Goal: Use online tool/utility: Use online tool/utility

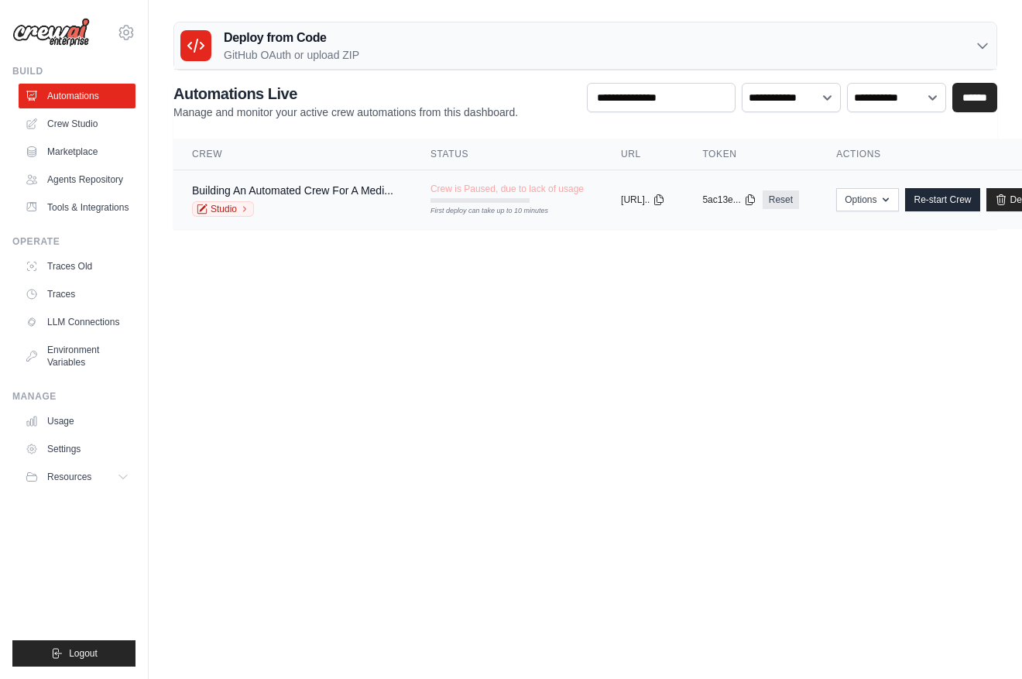
click at [335, 214] on div "Studio" at bounding box center [292, 208] width 201 height 15
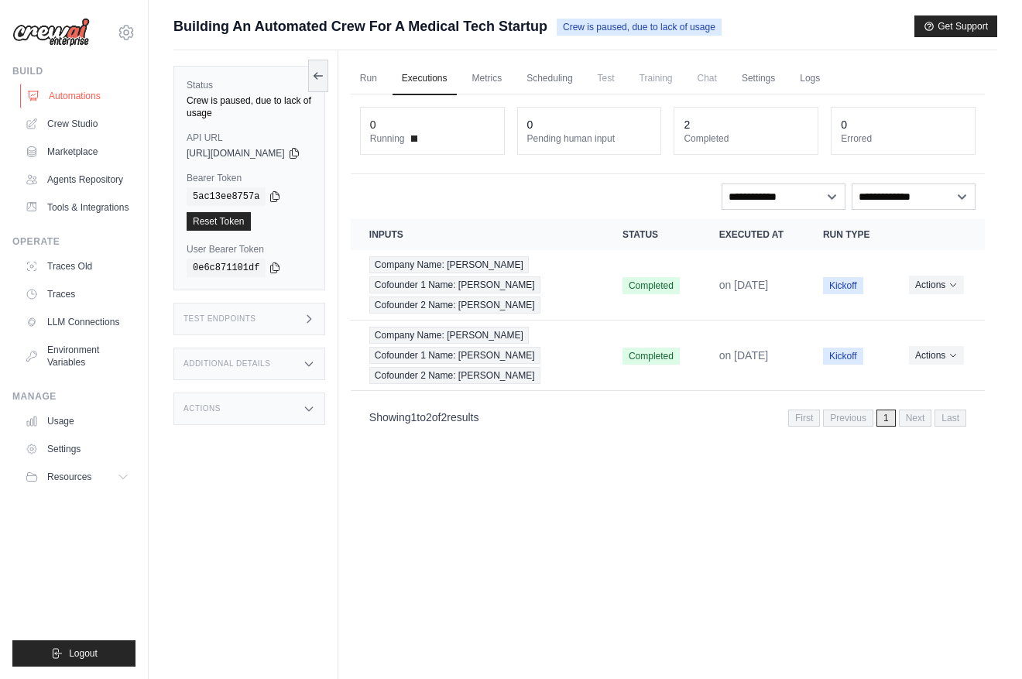
click at [89, 96] on link "Automations" at bounding box center [78, 96] width 117 height 25
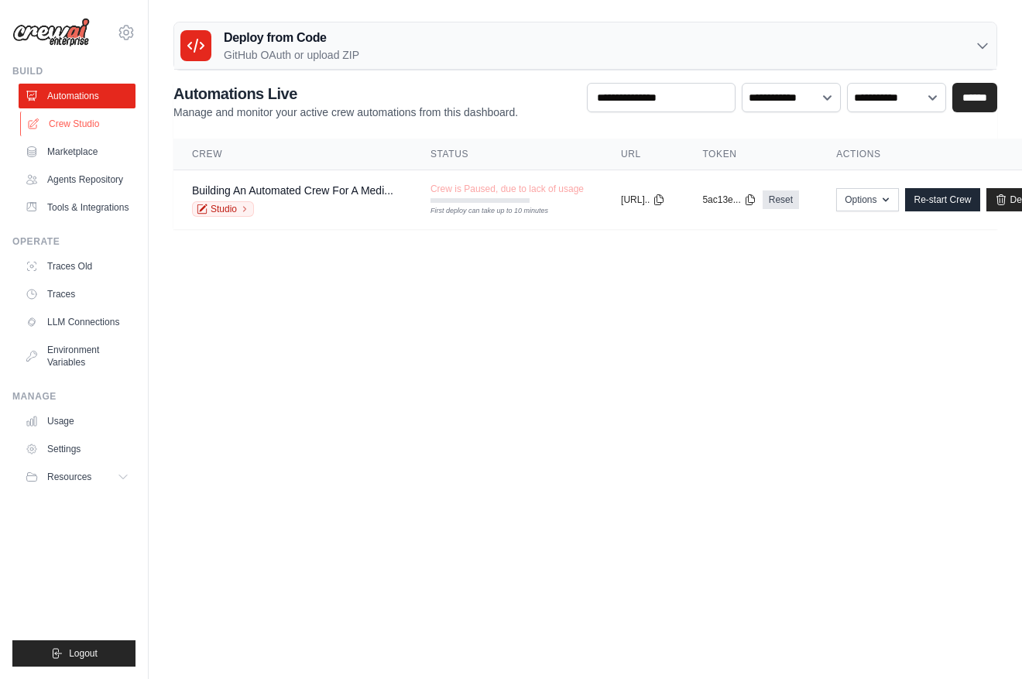
click at [79, 131] on link "Crew Studio" at bounding box center [78, 123] width 117 height 25
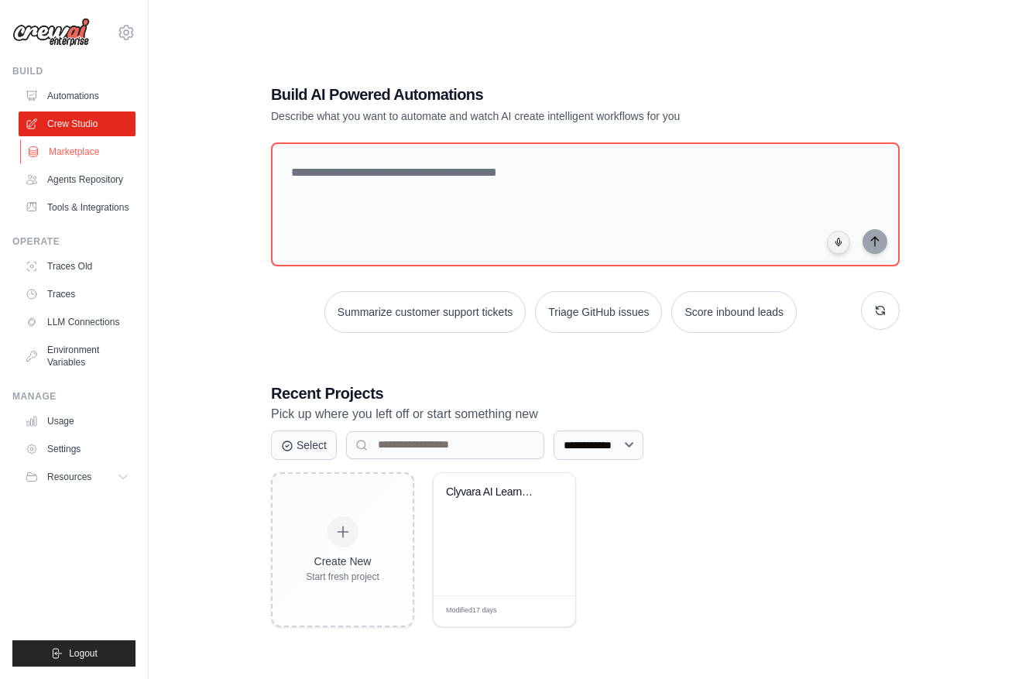
click at [104, 163] on link "Marketplace" at bounding box center [78, 151] width 117 height 25
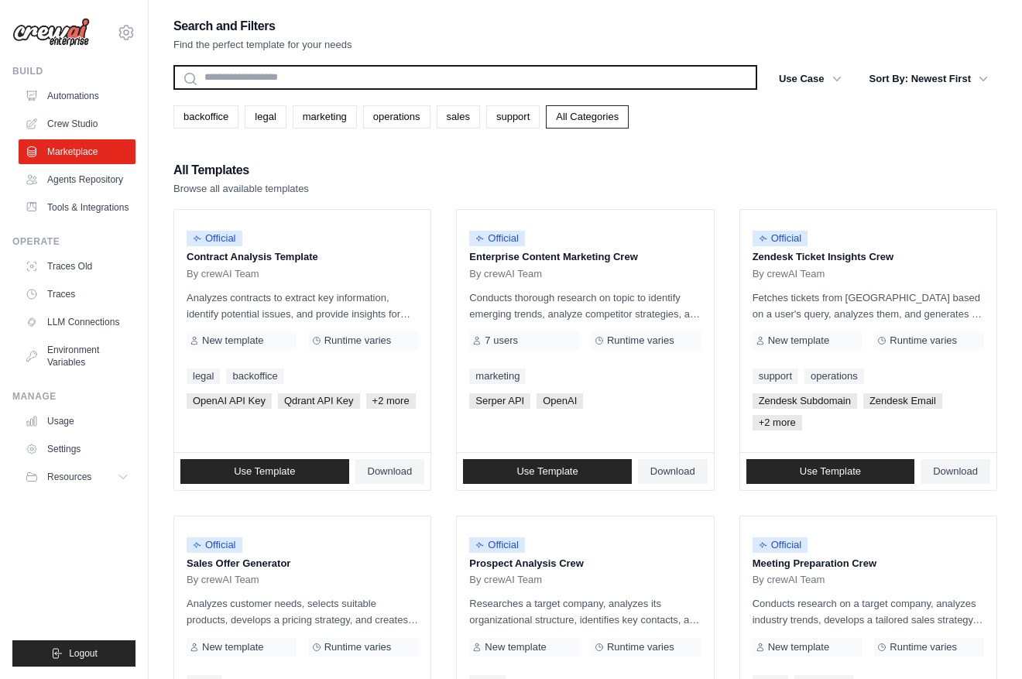
click at [320, 71] on input "text" at bounding box center [465, 77] width 584 height 25
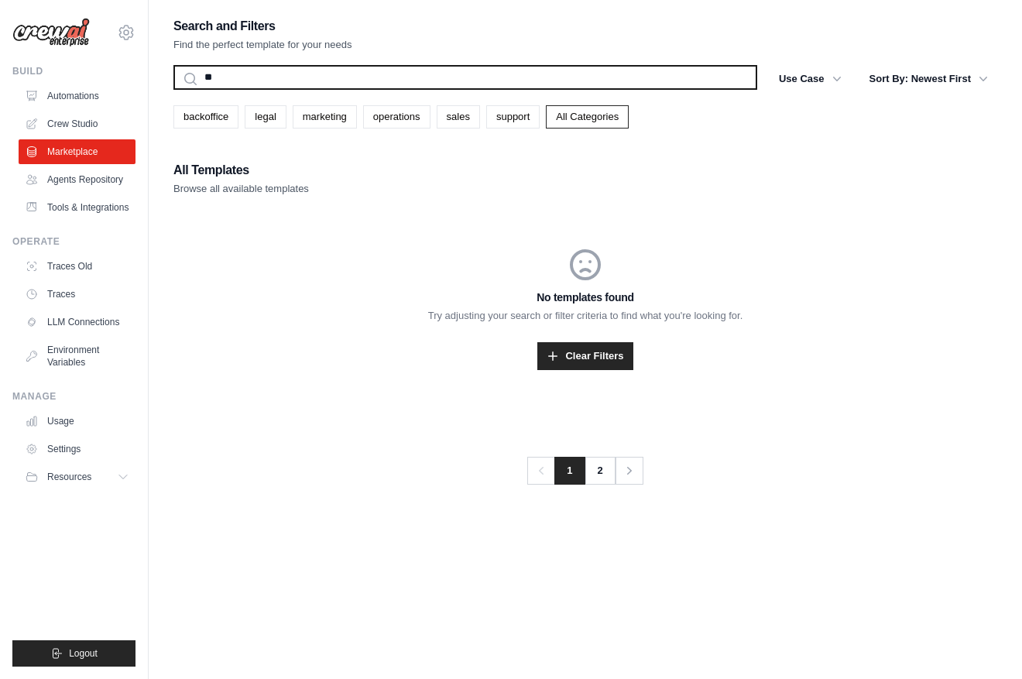
type input "*"
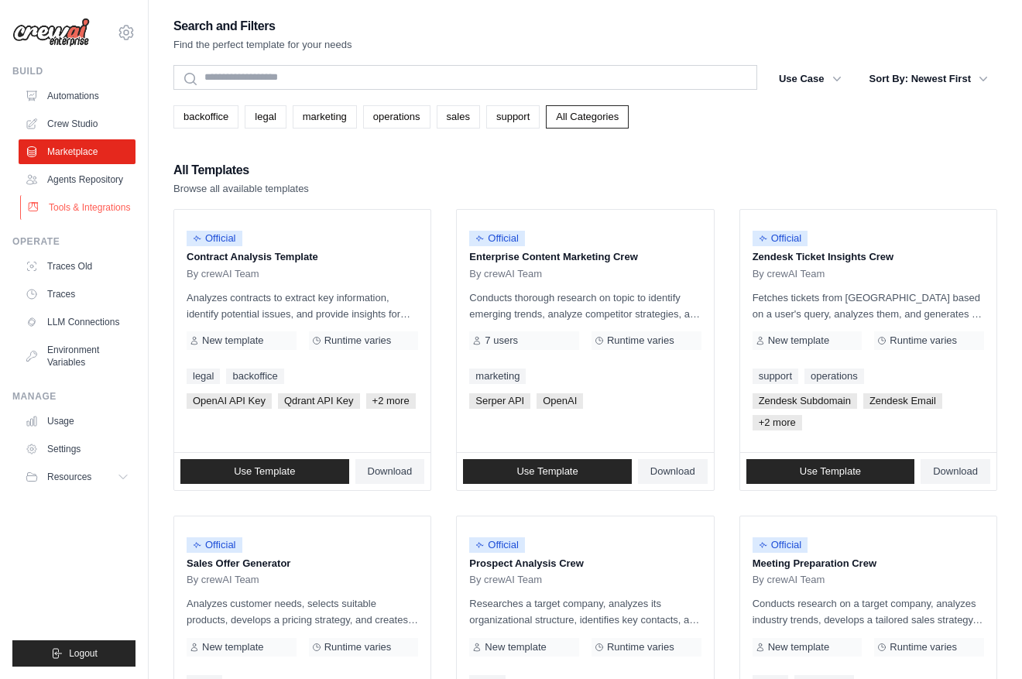
click at [57, 198] on link "Tools & Integrations" at bounding box center [78, 207] width 117 height 25
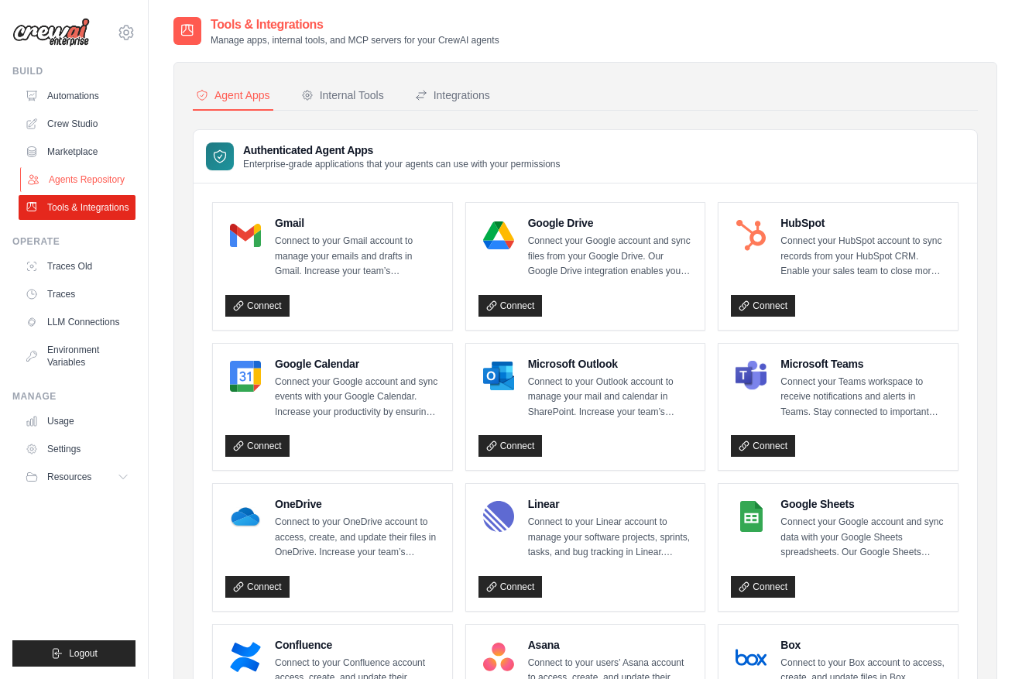
click at [93, 182] on link "Agents Repository" at bounding box center [78, 179] width 117 height 25
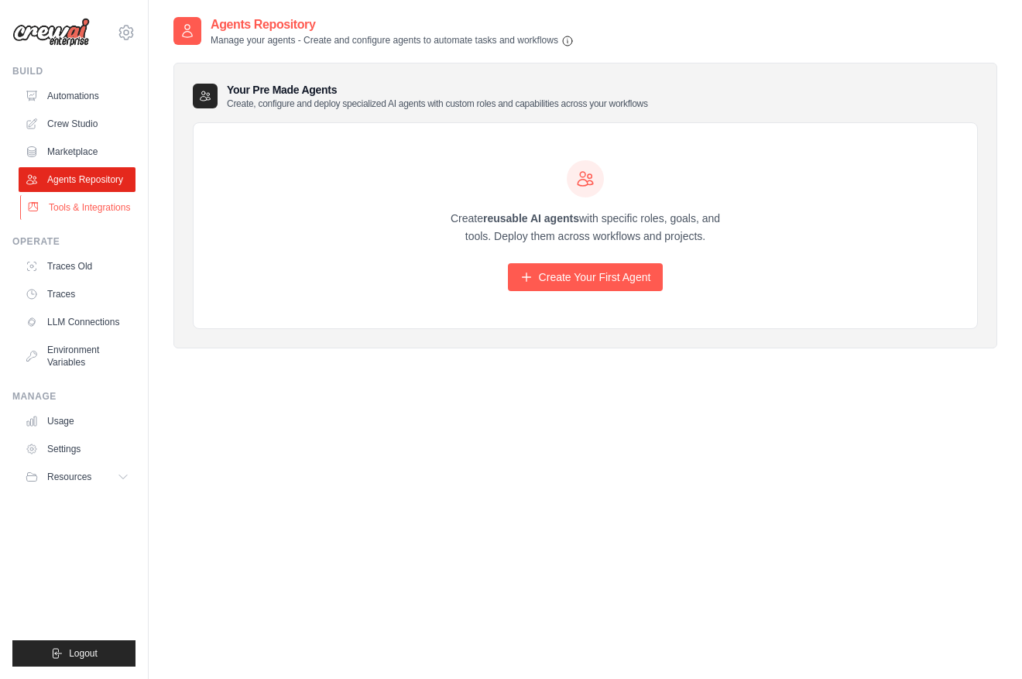
click at [91, 200] on link "Tools & Integrations" at bounding box center [78, 207] width 117 height 25
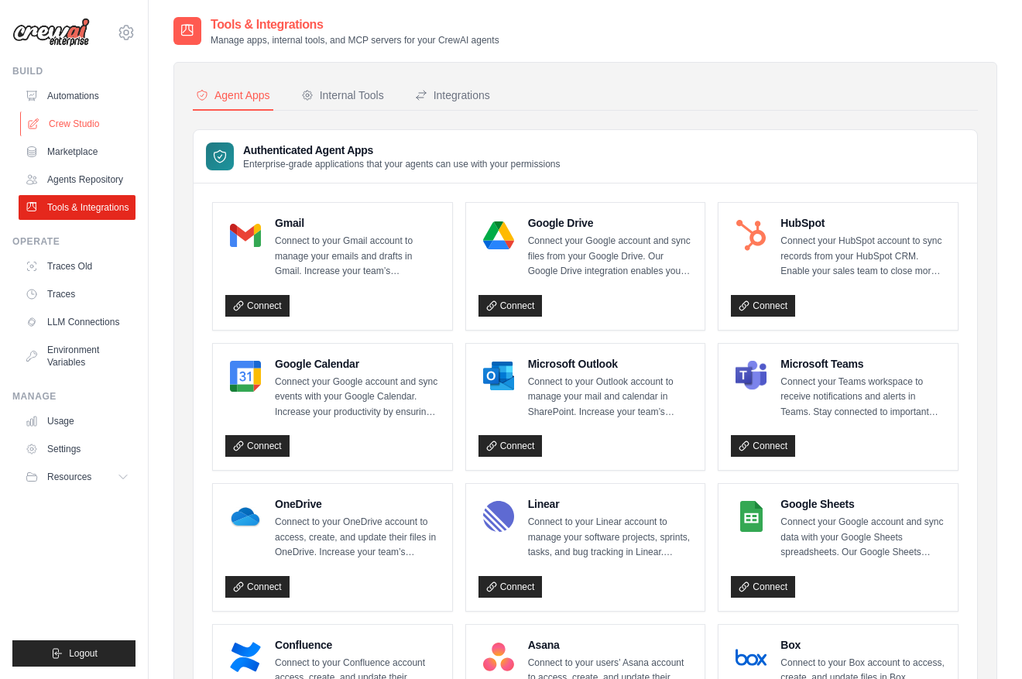
click at [81, 126] on link "Crew Studio" at bounding box center [78, 123] width 117 height 25
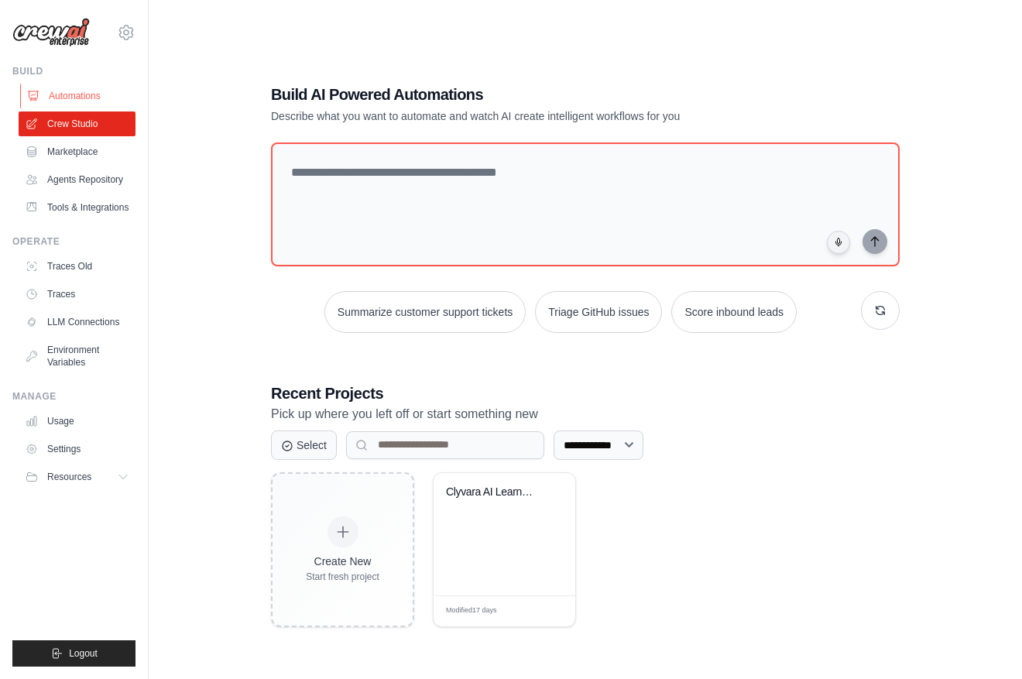
click at [100, 97] on link "Automations" at bounding box center [78, 96] width 117 height 25
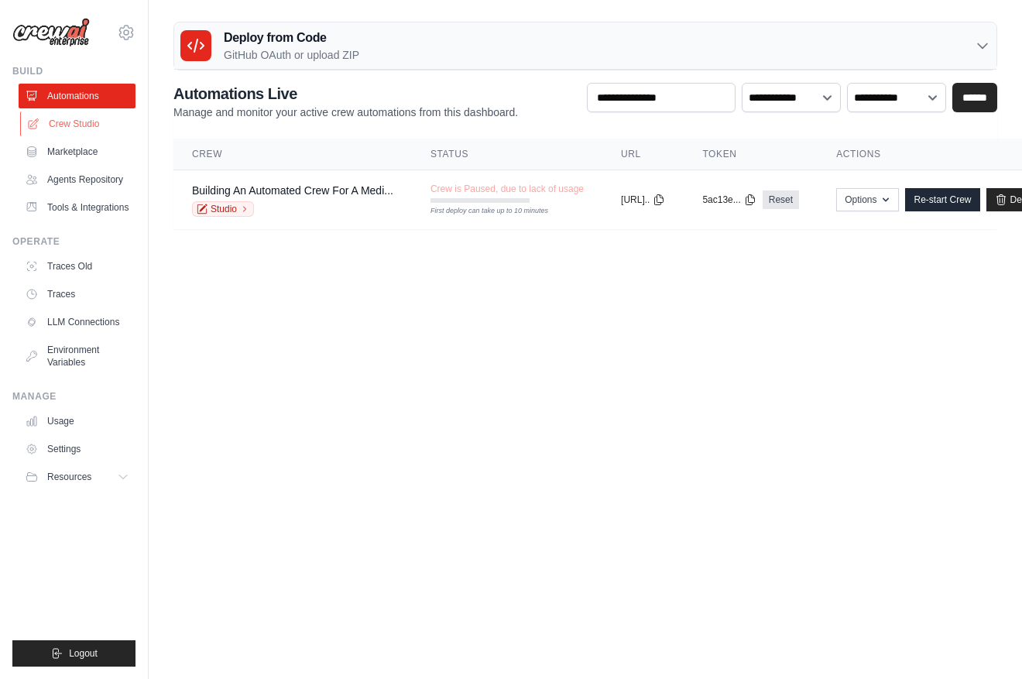
click at [99, 111] on link "Crew Studio" at bounding box center [78, 123] width 117 height 25
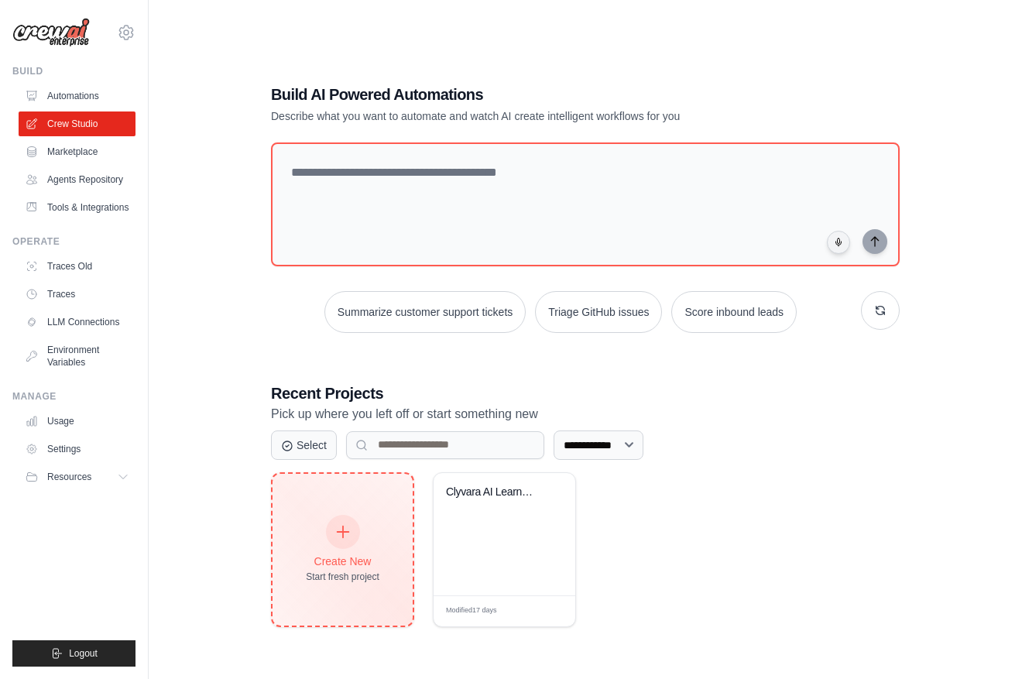
click at [343, 539] on div at bounding box center [343, 532] width 34 height 34
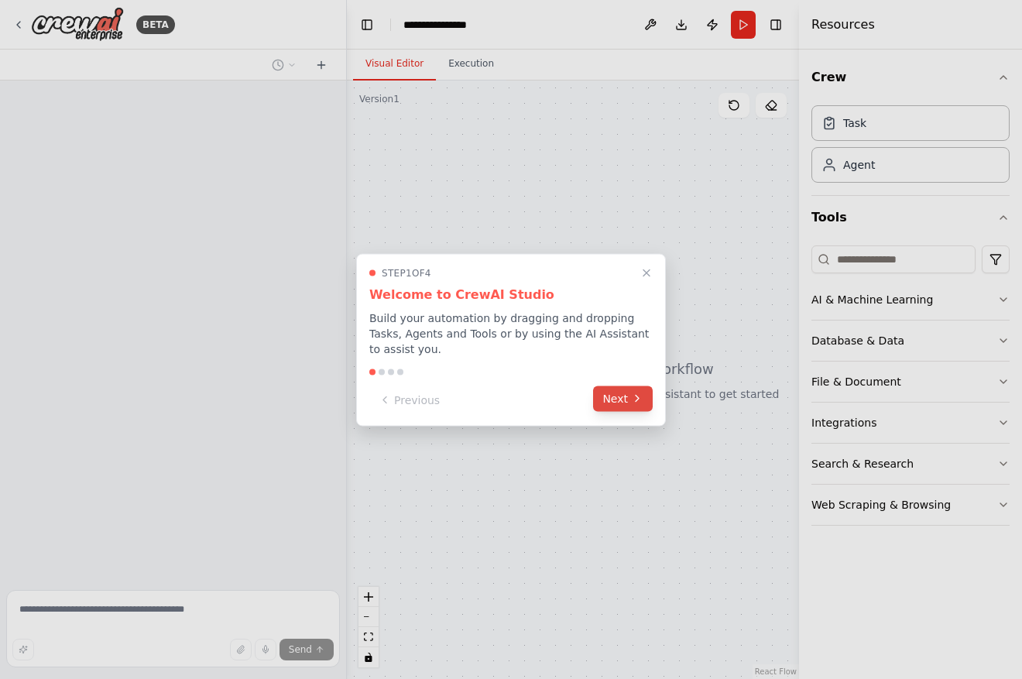
click at [634, 399] on icon at bounding box center [637, 398] width 12 height 12
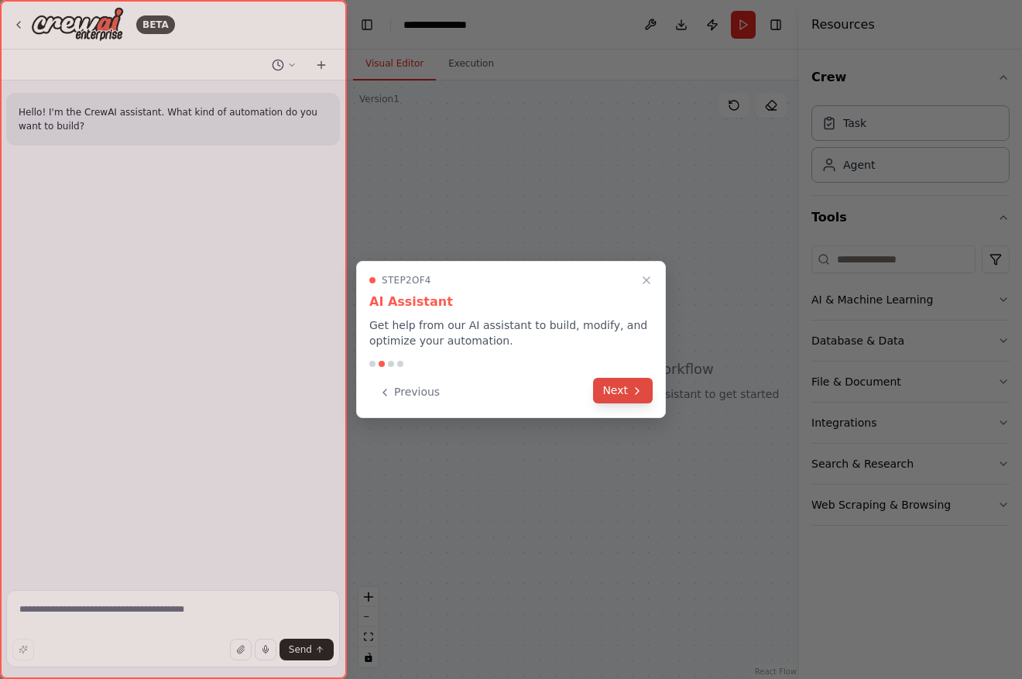
click at [631, 392] on icon at bounding box center [637, 391] width 12 height 12
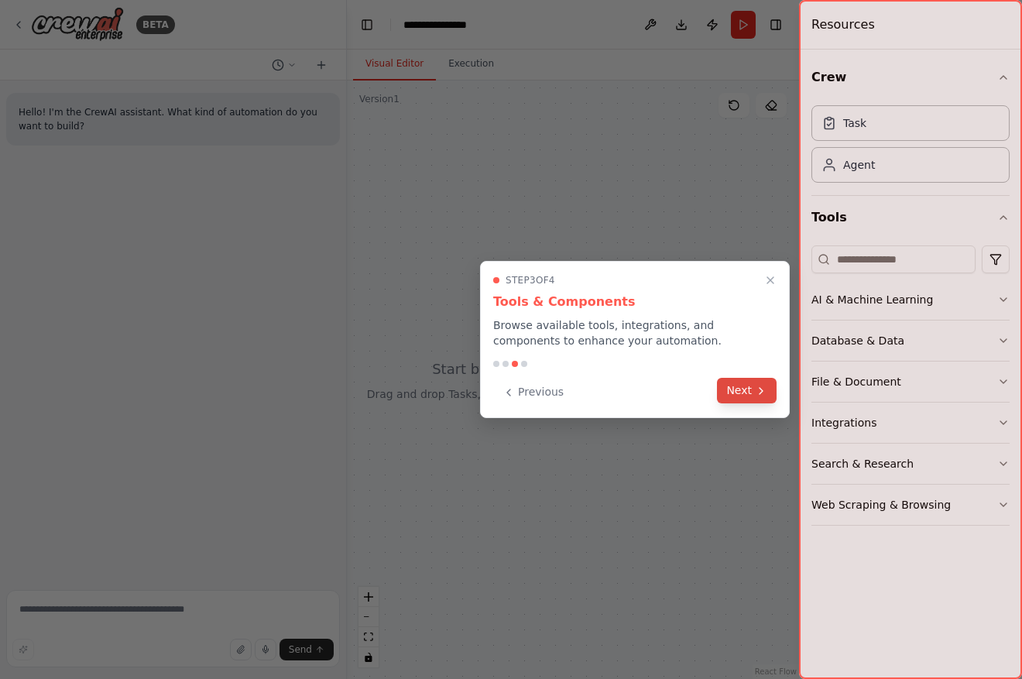
click at [750, 390] on button "Next" at bounding box center [747, 391] width 60 height 26
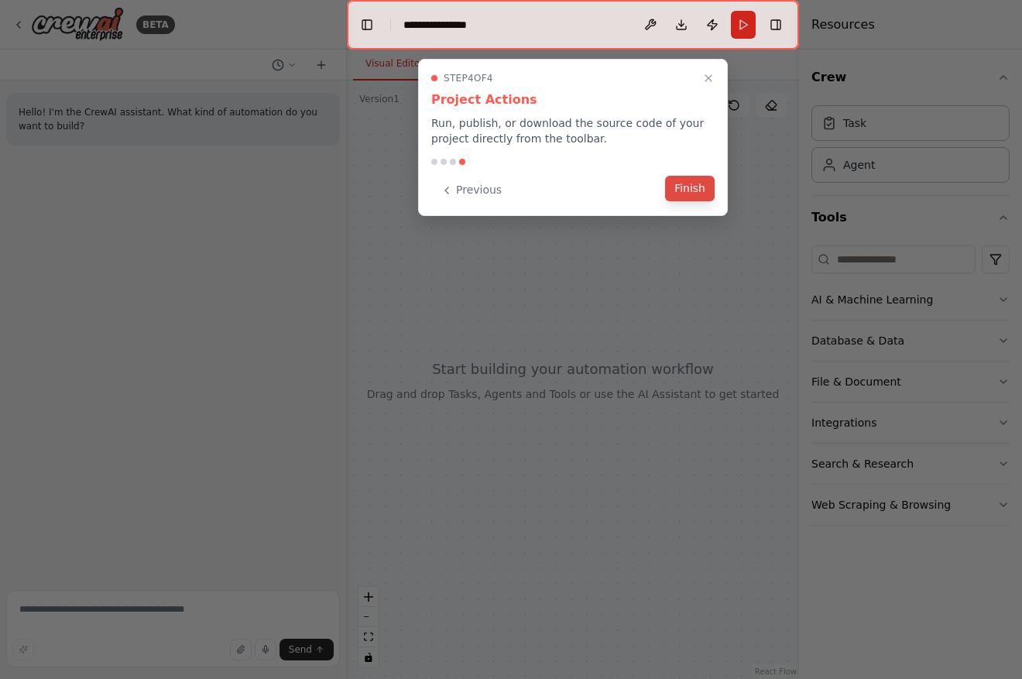
click at [690, 192] on button "Finish" at bounding box center [690, 189] width 50 height 26
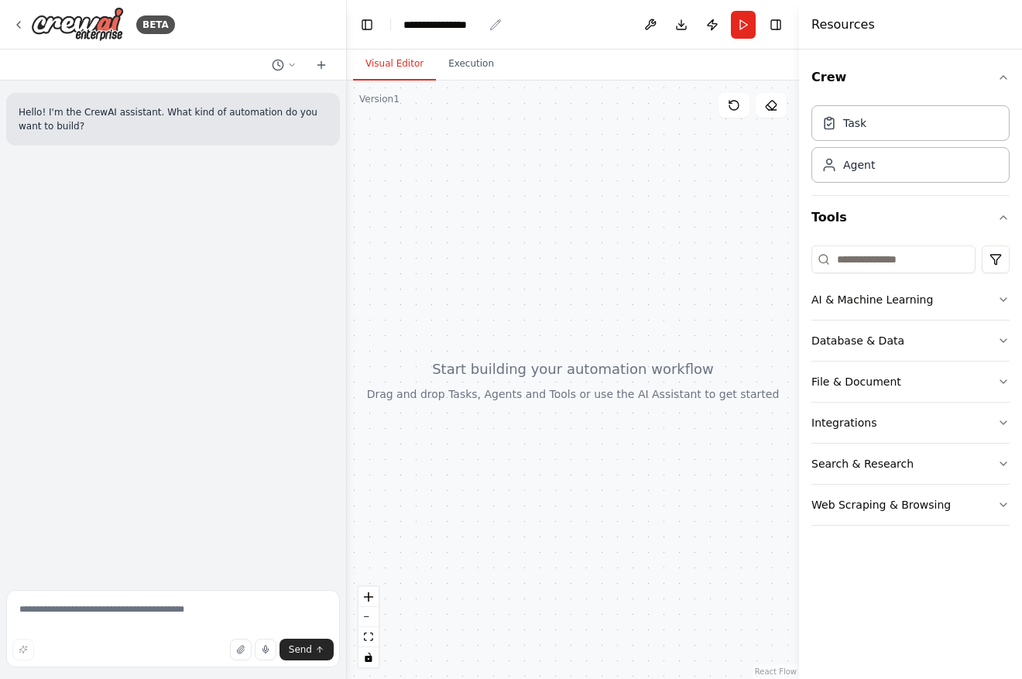
click at [468, 22] on div "**********" at bounding box center [443, 24] width 80 height 15
click at [491, 23] on div "**********" at bounding box center [461, 24] width 116 height 15
click at [463, 19] on div "**********" at bounding box center [461, 24] width 116 height 15
drag, startPoint x: 489, startPoint y: 26, endPoint x: 374, endPoint y: 26, distance: 115.3
click at [374, 26] on header "**********" at bounding box center [573, 25] width 452 height 50
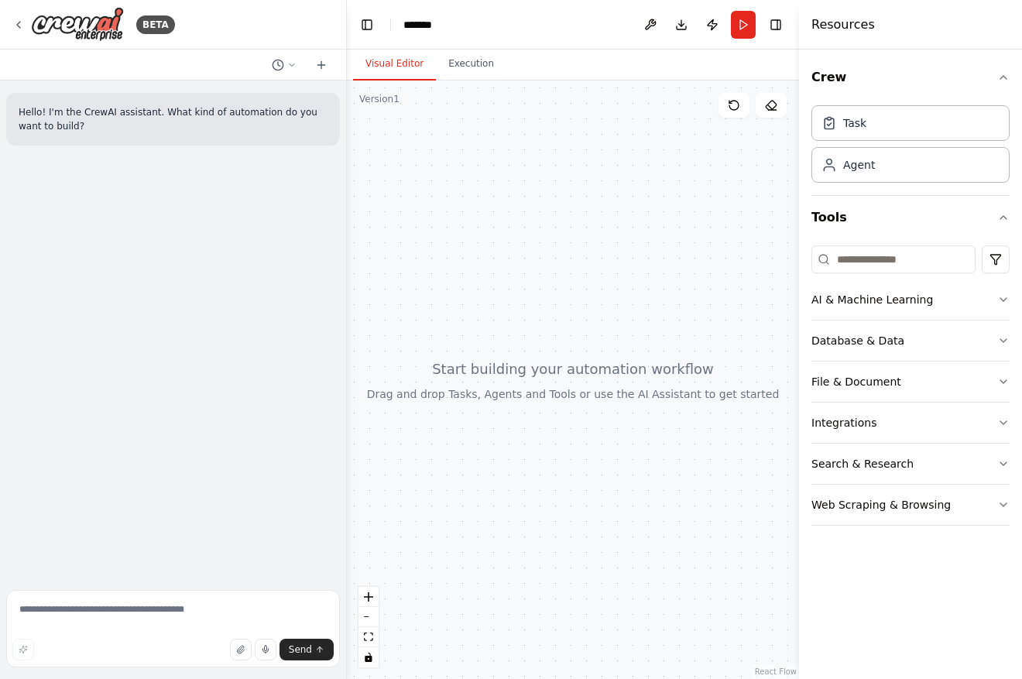
click at [213, 138] on div "Hello! I'm the CrewAI assistant. What kind of automation do you want to build?" at bounding box center [173, 119] width 334 height 53
click at [138, 604] on textarea at bounding box center [173, 628] width 334 height 77
click at [481, 205] on div at bounding box center [573, 380] width 452 height 598
click at [874, 171] on div "Agent" at bounding box center [910, 164] width 198 height 36
click at [900, 176] on div "Agent" at bounding box center [910, 164] width 198 height 36
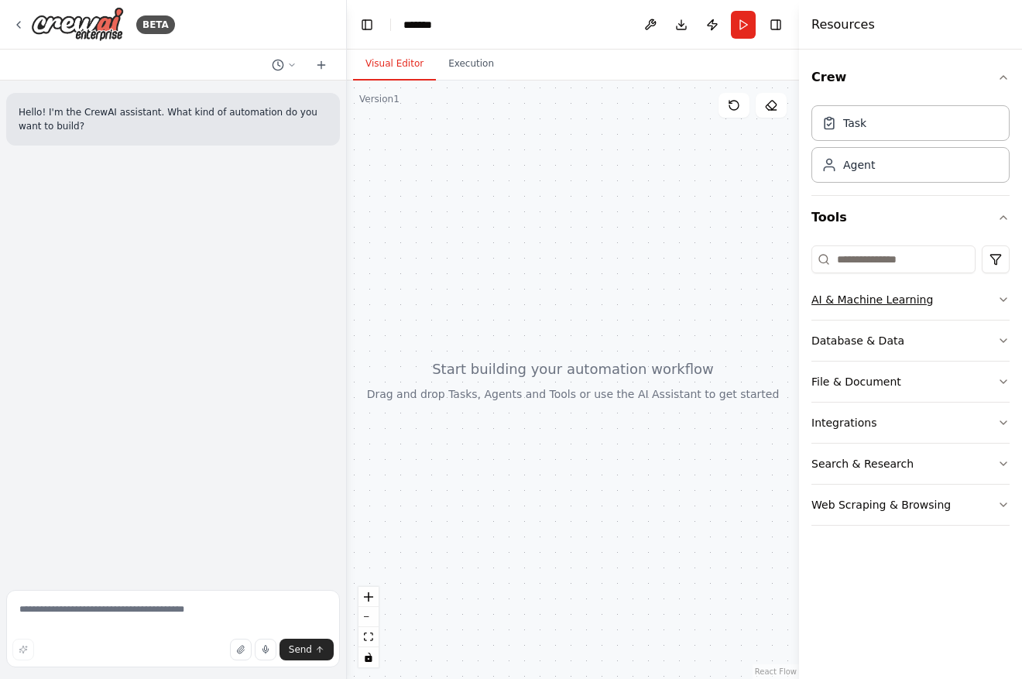
click at [967, 293] on button "AI & Machine Learning" at bounding box center [910, 299] width 198 height 40
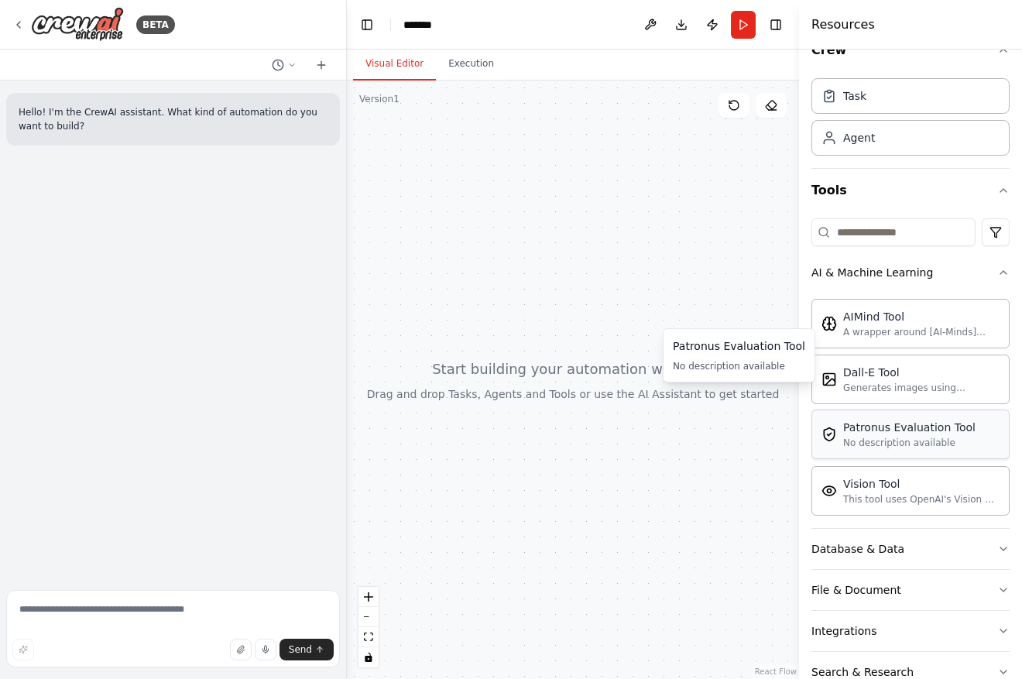
scroll to position [107, 0]
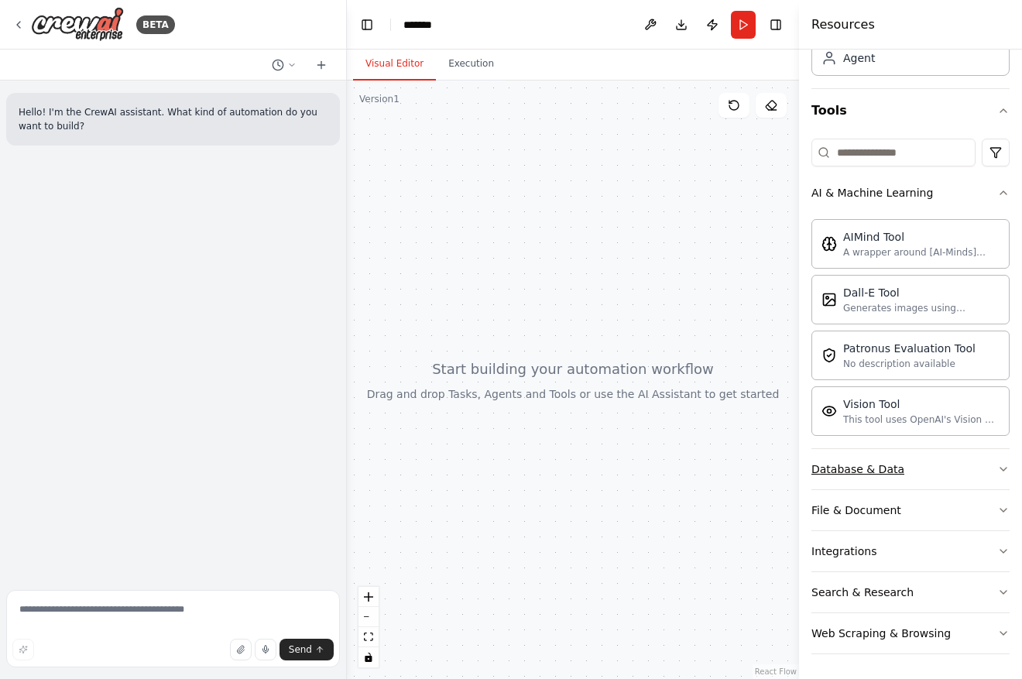
click at [896, 468] on div "Database & Data" at bounding box center [857, 468] width 93 height 15
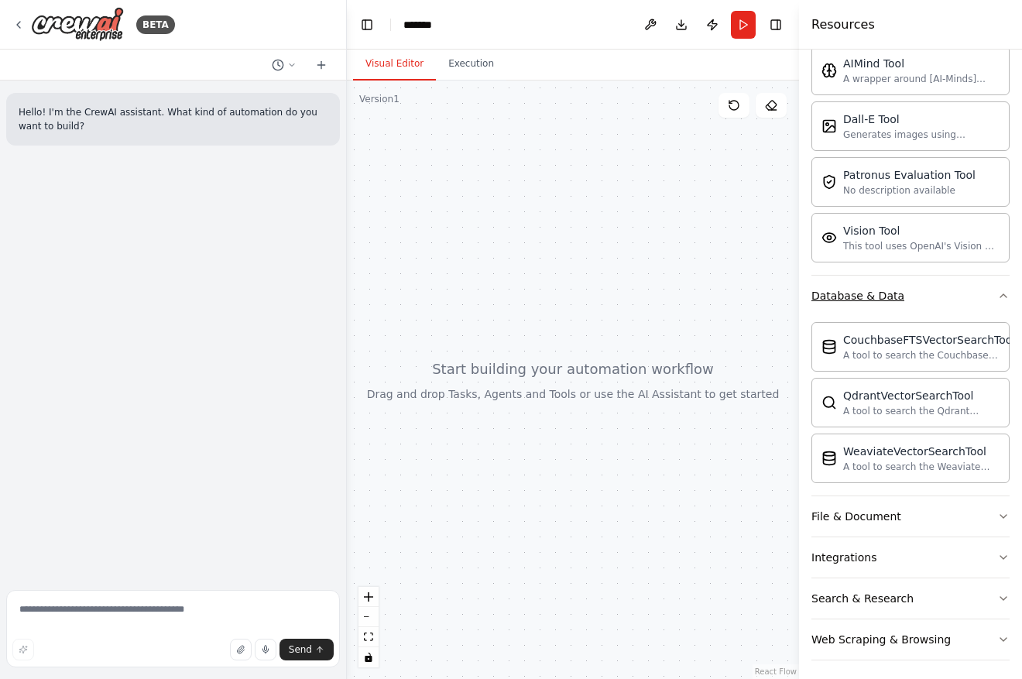
scroll to position [286, 0]
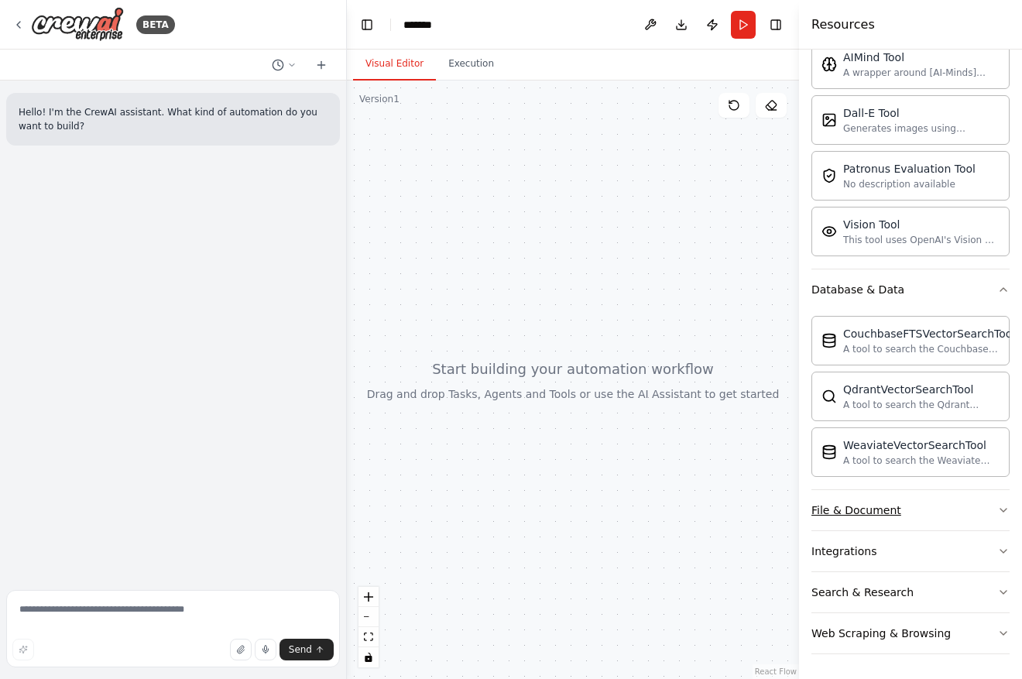
click at [930, 505] on button "File & Document" at bounding box center [910, 510] width 198 height 40
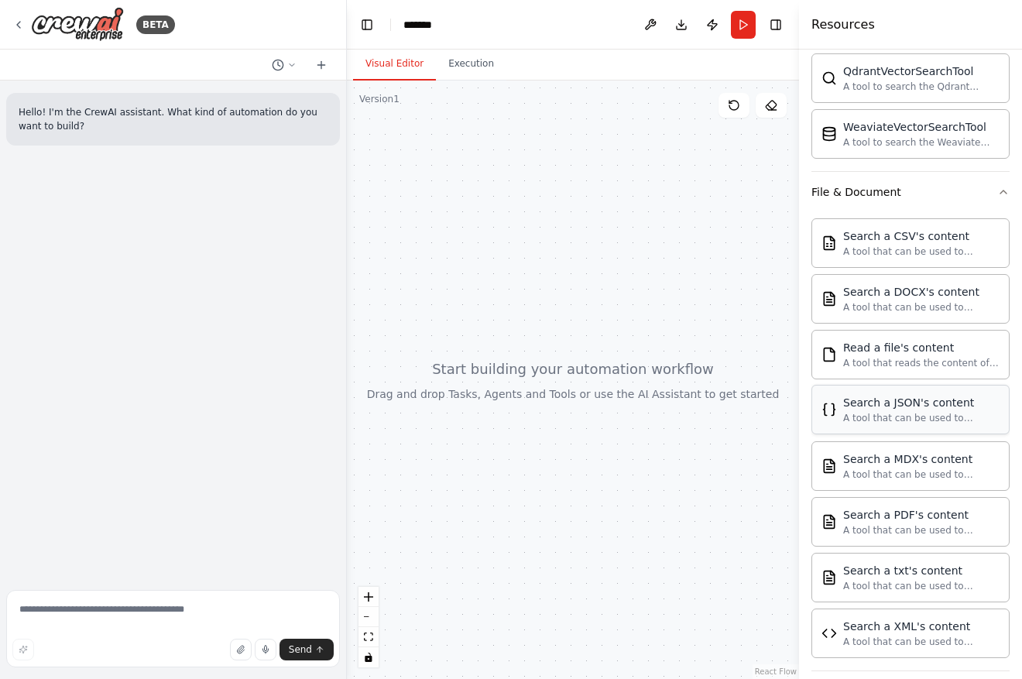
scroll to position [745, 0]
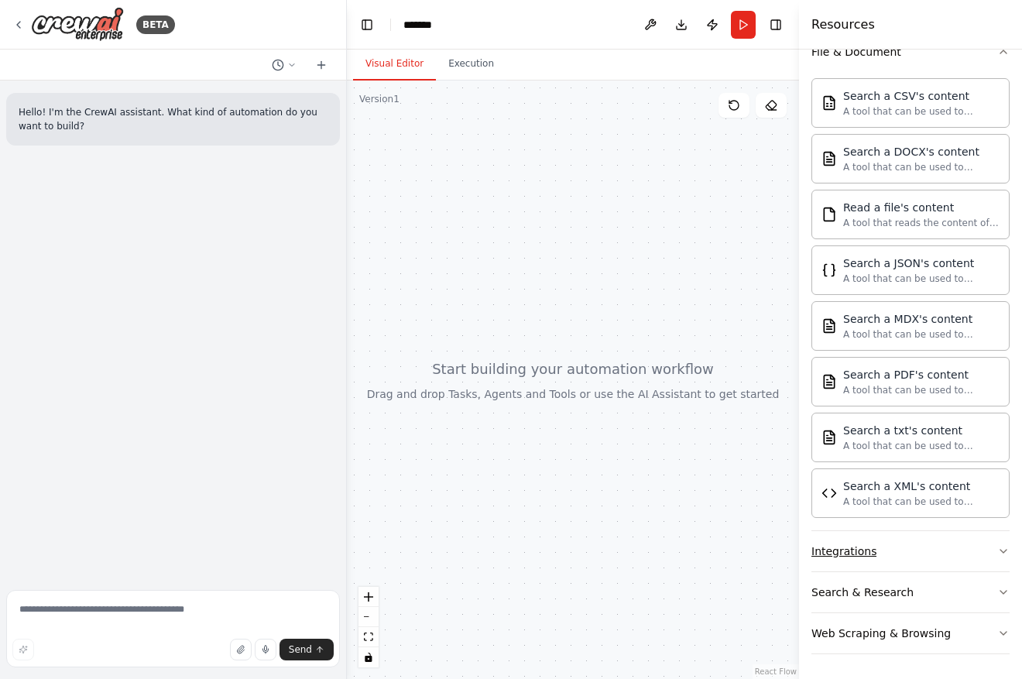
click at [912, 551] on button "Integrations" at bounding box center [910, 551] width 198 height 40
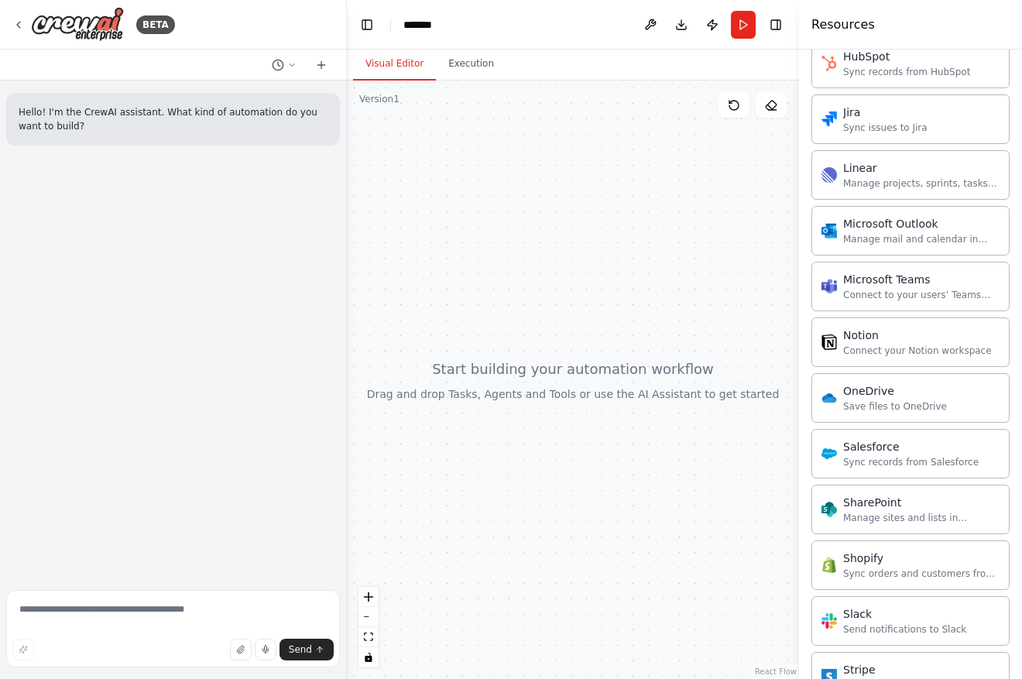
scroll to position [1983, 0]
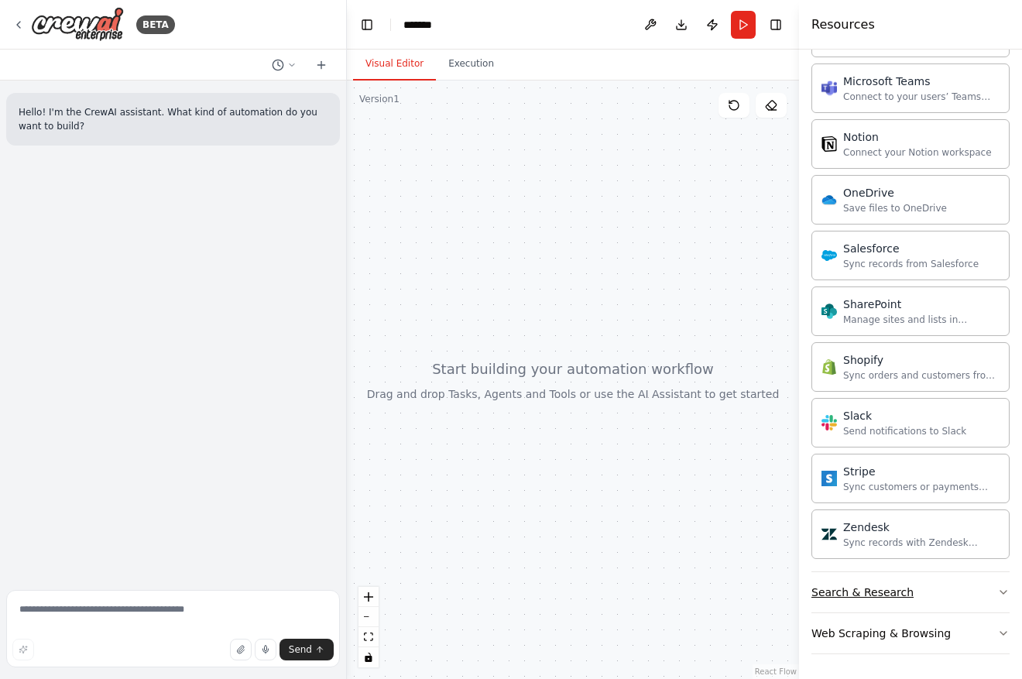
click at [908, 598] on button "Search & Research" at bounding box center [910, 592] width 198 height 40
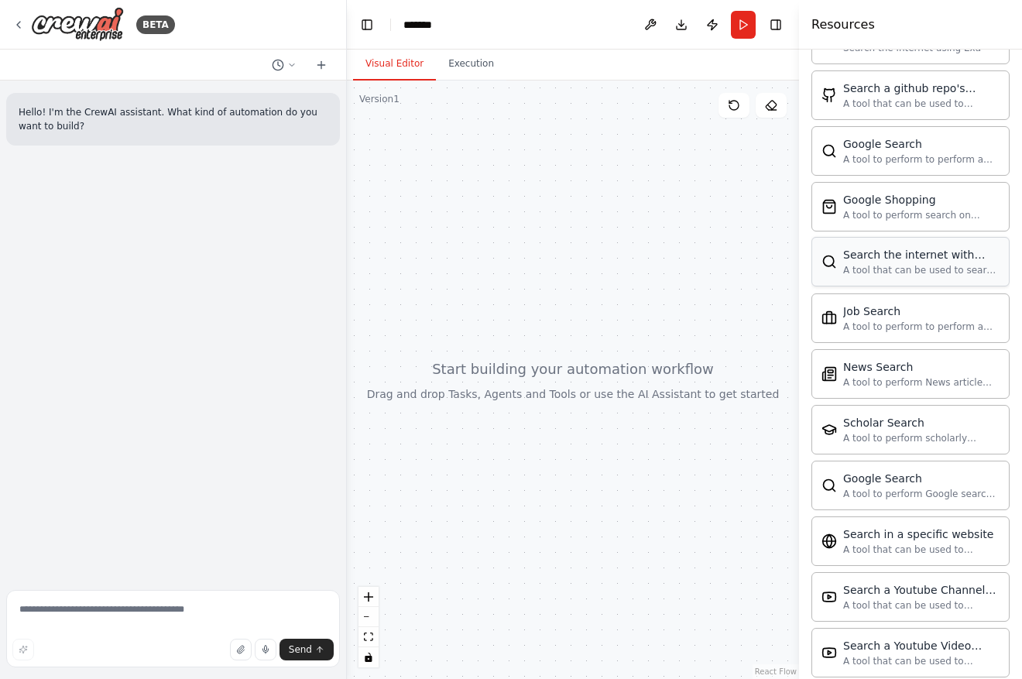
scroll to position [2776, 0]
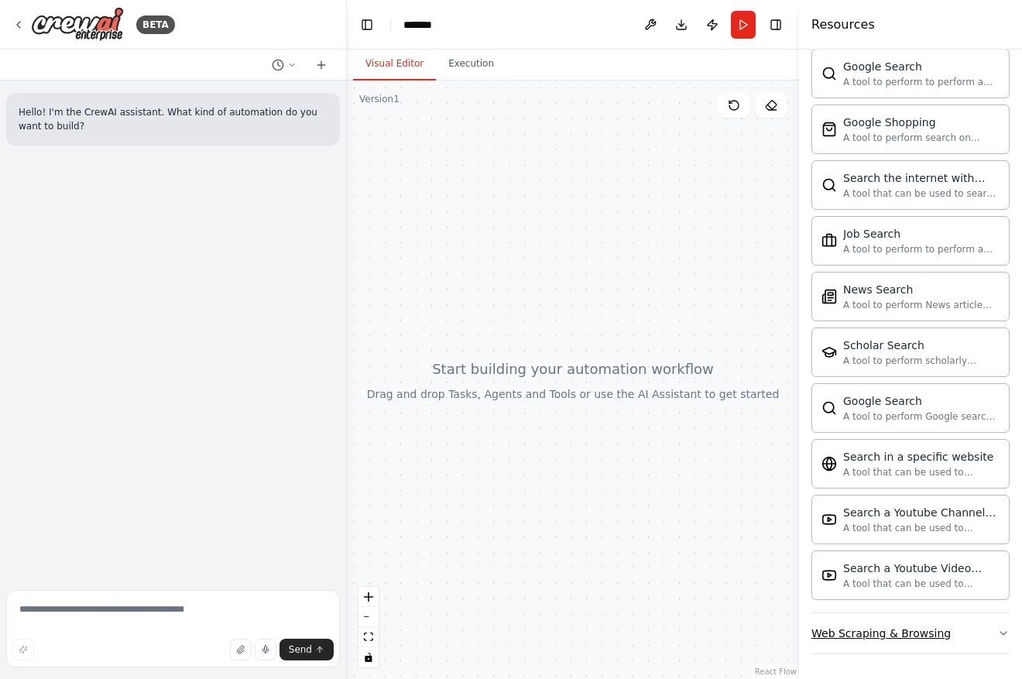
click at [909, 643] on button "Web Scraping & Browsing" at bounding box center [910, 633] width 198 height 40
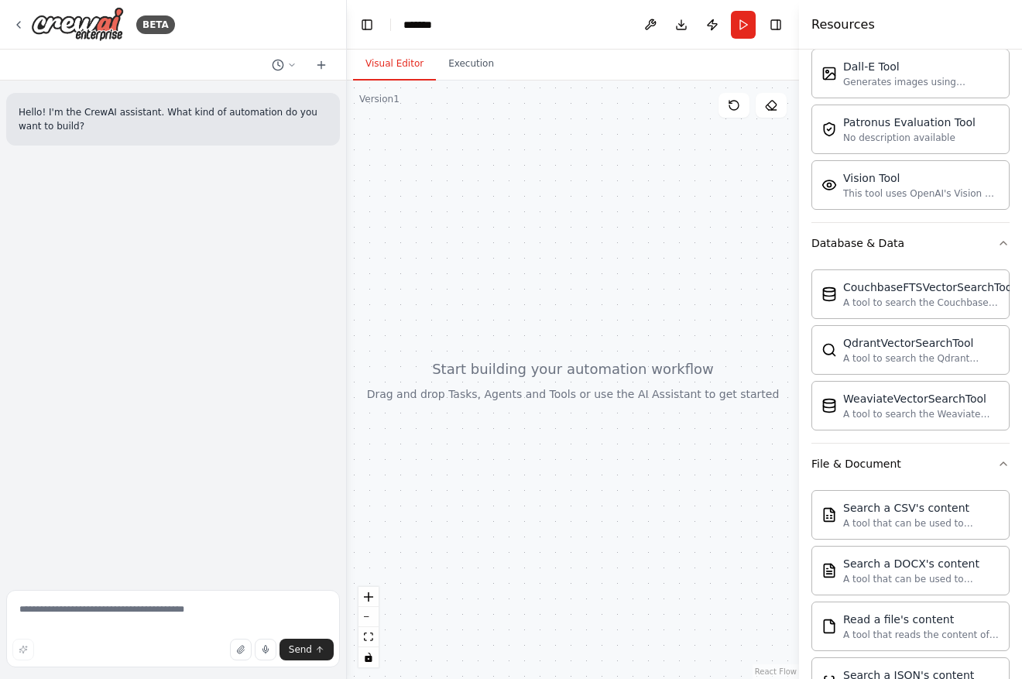
scroll to position [0, 0]
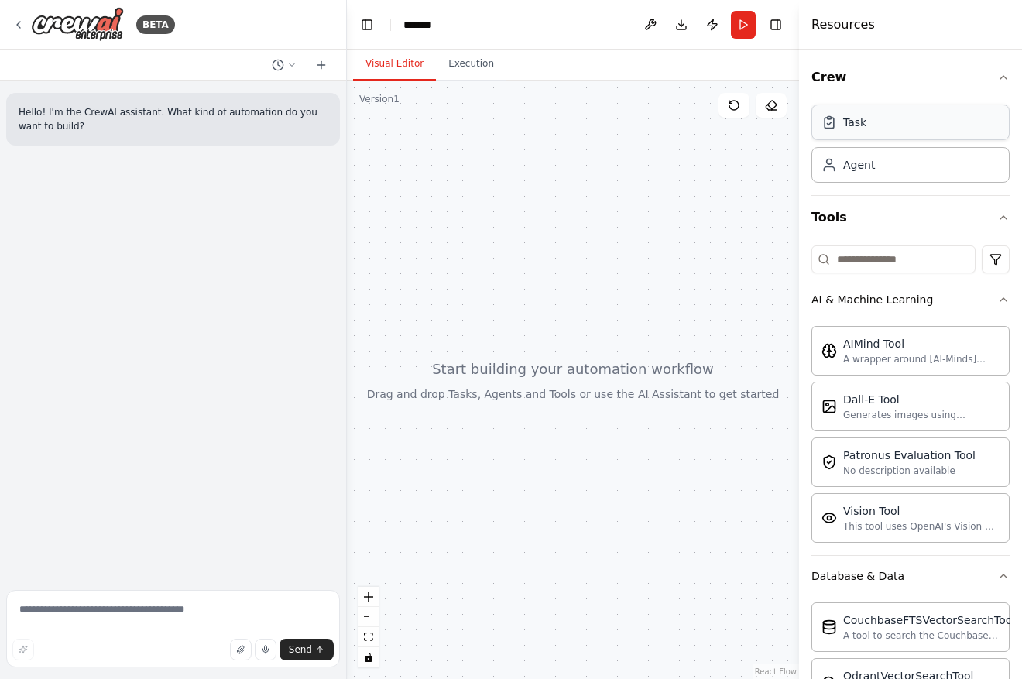
click at [869, 120] on div "Task" at bounding box center [910, 122] width 198 height 36
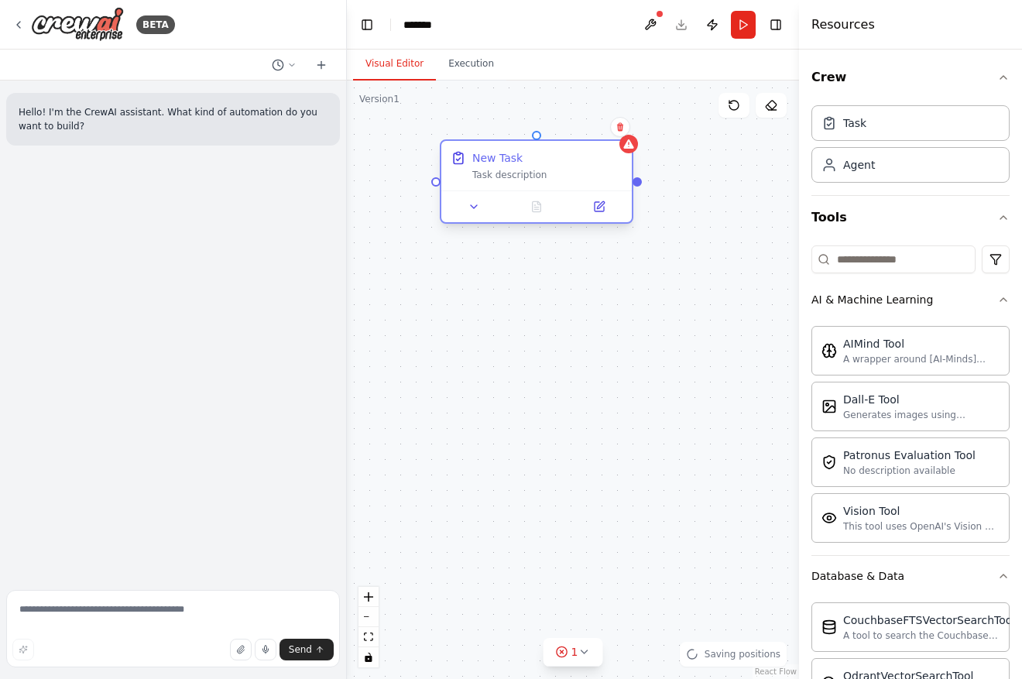
drag, startPoint x: 707, startPoint y: 160, endPoint x: 568, endPoint y: 160, distance: 138.6
click at [568, 160] on div "New Task" at bounding box center [547, 157] width 150 height 15
click at [529, 173] on div "Task description" at bounding box center [547, 175] width 150 height 12
click at [499, 188] on div "New Task Task description" at bounding box center [536, 166] width 190 height 50
click at [471, 203] on icon at bounding box center [474, 206] width 12 height 12
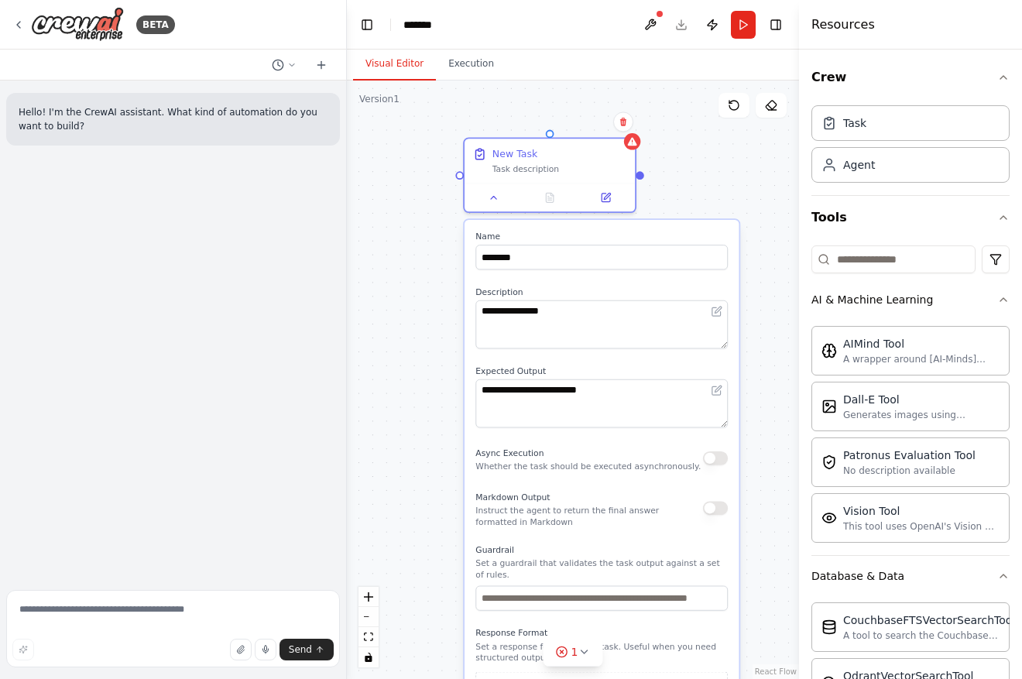
drag, startPoint x: 624, startPoint y: 537, endPoint x: 637, endPoint y: 499, distance: 40.9
click at [637, 499] on div "Markdown Output Instruct the agent to return the final answer formatted in Mark…" at bounding box center [589, 507] width 228 height 39
click at [621, 128] on button at bounding box center [623, 121] width 20 height 20
click at [577, 132] on div "**********" at bounding box center [573, 380] width 452 height 598
click at [641, 157] on div "**********" at bounding box center [573, 380] width 452 height 598
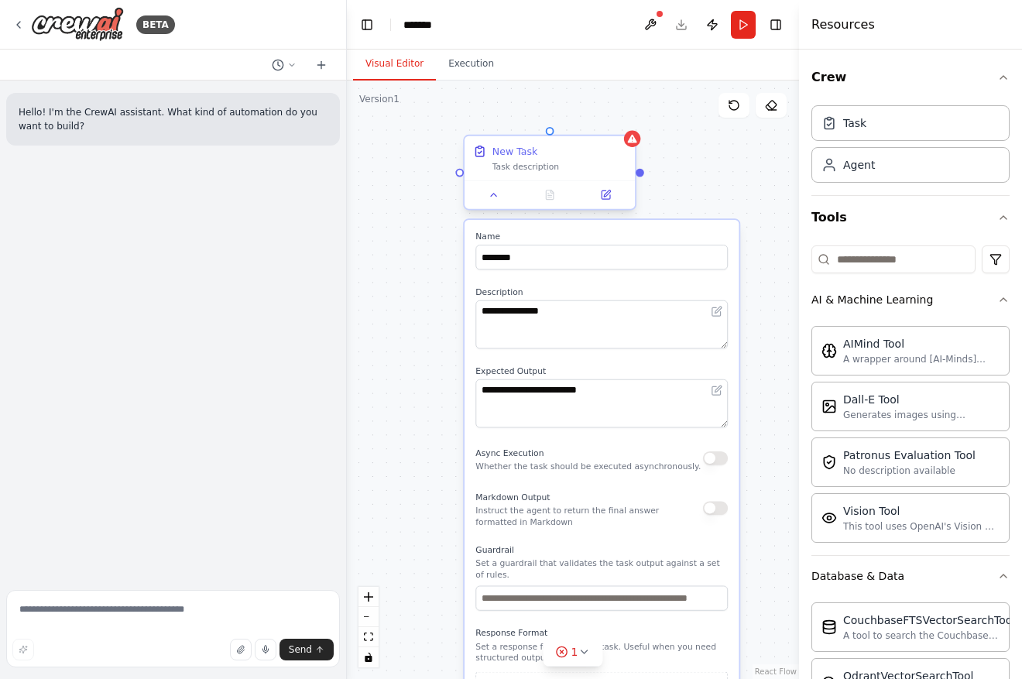
click at [634, 150] on div "New Task Task description" at bounding box center [549, 158] width 170 height 44
click at [629, 142] on icon at bounding box center [632, 139] width 9 height 9
click at [621, 123] on icon at bounding box center [623, 122] width 6 height 9
click at [574, 115] on button "Confirm" at bounding box center [579, 121] width 55 height 19
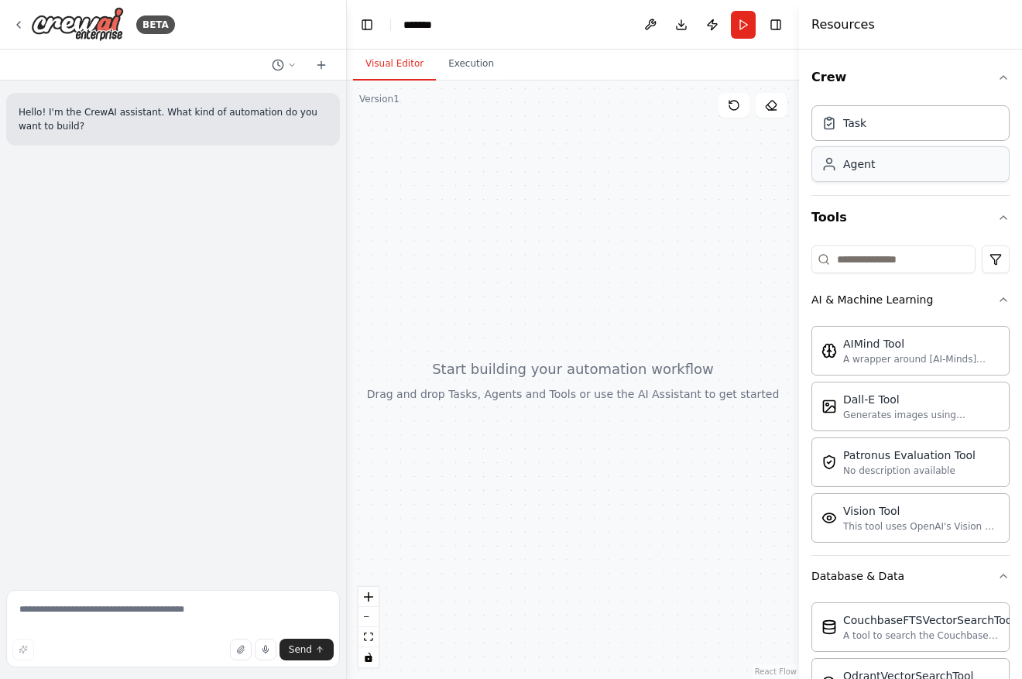
click at [927, 160] on div "Agent" at bounding box center [910, 164] width 198 height 36
drag, startPoint x: 883, startPoint y: 169, endPoint x: 533, endPoint y: 173, distance: 350.7
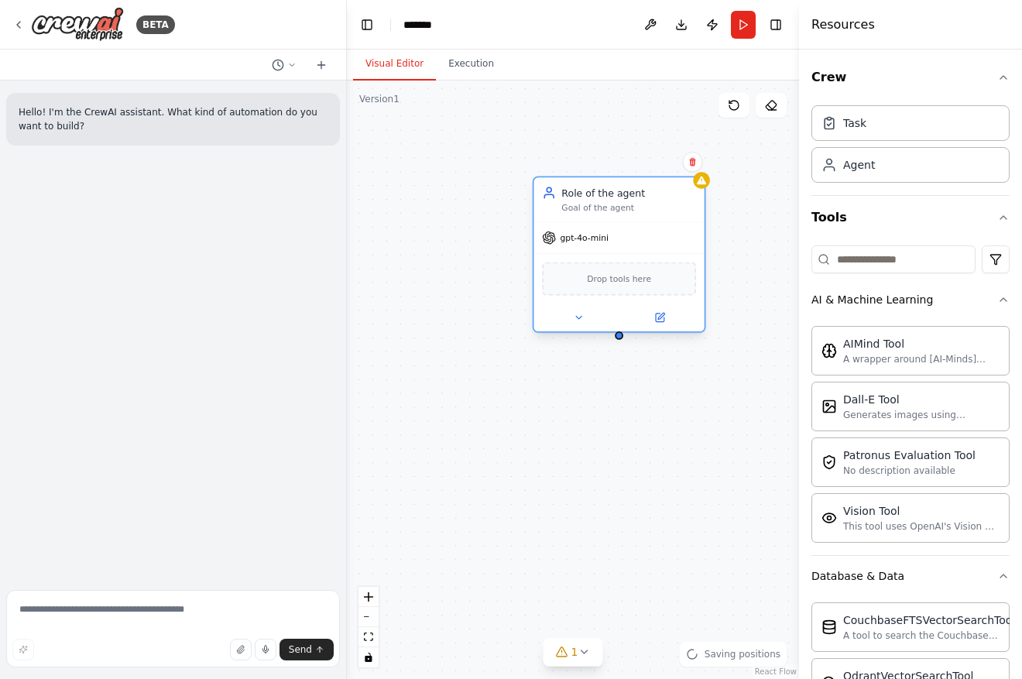
click at [588, 211] on div "Goal of the agent" at bounding box center [628, 208] width 135 height 11
click at [588, 197] on div "Role of the agent" at bounding box center [628, 193] width 135 height 14
click at [588, 242] on span "gpt-4o-mini" at bounding box center [584, 237] width 48 height 11
click at [621, 285] on span "Drop tools here" at bounding box center [619, 279] width 64 height 14
click at [615, 203] on div "Goal of the agent" at bounding box center [628, 208] width 135 height 11
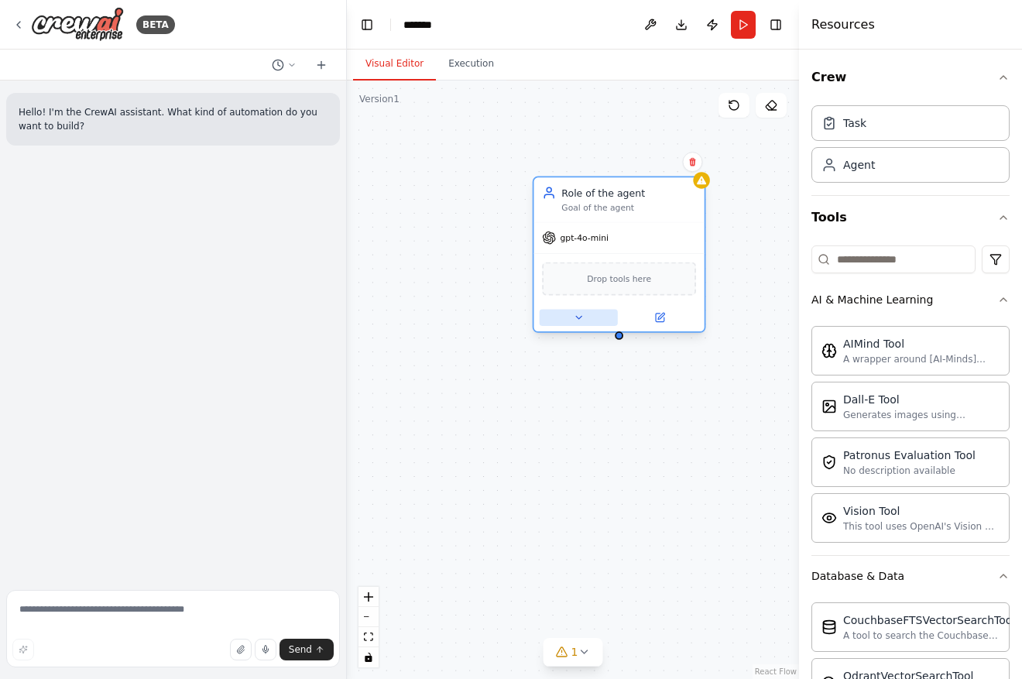
click at [575, 320] on icon at bounding box center [578, 317] width 11 height 11
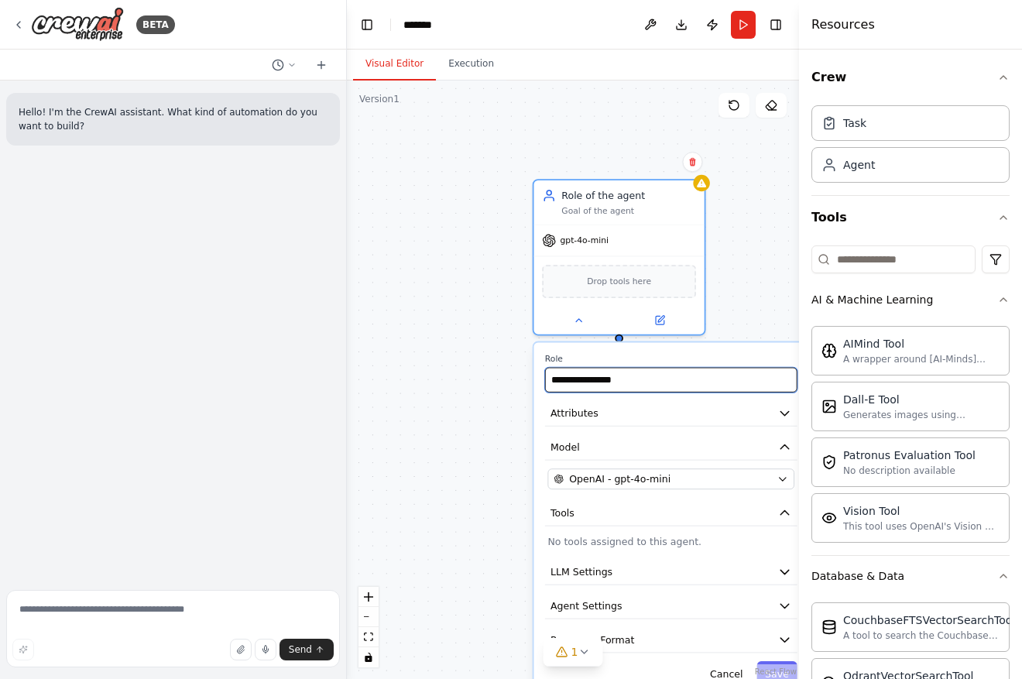
click at [649, 383] on input "**********" at bounding box center [671, 380] width 252 height 25
drag, startPoint x: 670, startPoint y: 382, endPoint x: 507, endPoint y: 379, distance: 163.4
click at [507, 379] on div "**********" at bounding box center [573, 380] width 452 height 598
drag, startPoint x: 683, startPoint y: 382, endPoint x: 533, endPoint y: 374, distance: 150.4
click at [533, 374] on div "**********" at bounding box center [671, 520] width 277 height 358
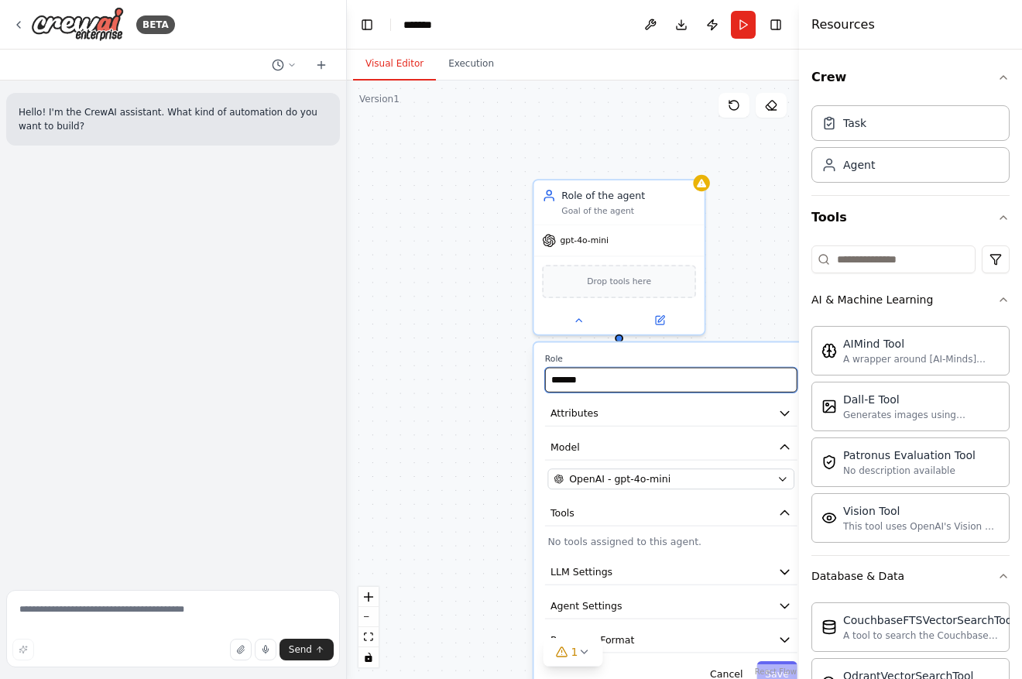
type input "*******"
click at [722, 354] on label "Role" at bounding box center [671, 359] width 252 height 11
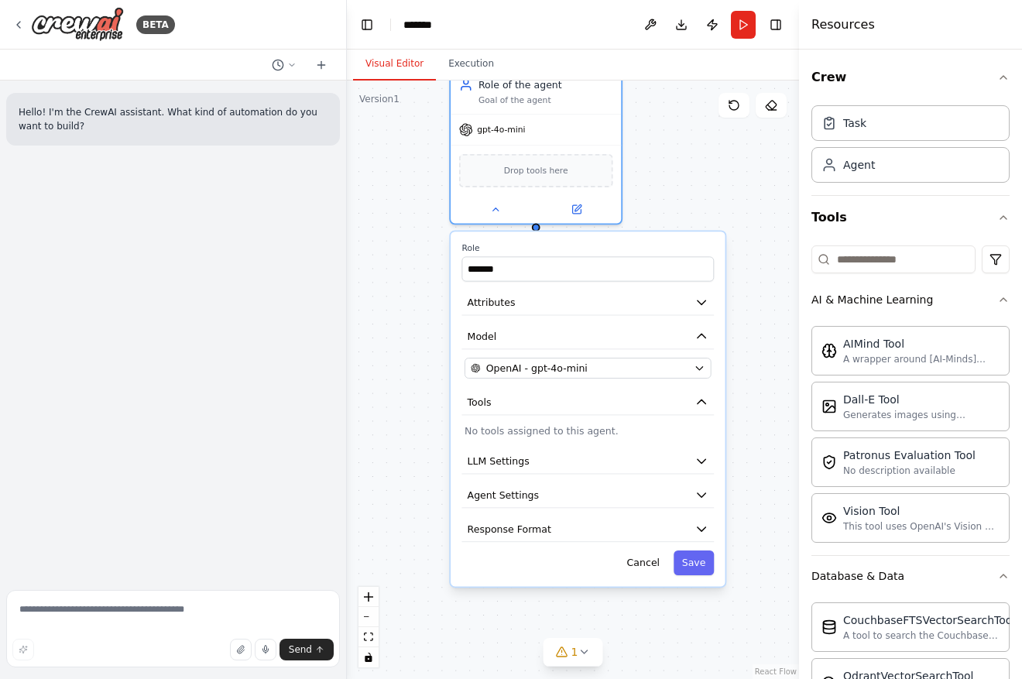
drag, startPoint x: 714, startPoint y: 347, endPoint x: 635, endPoint y: 235, distance: 136.6
click at [635, 235] on div "Role ******* Attributes Model OpenAI - gpt-4o-mini Tools No tools assigned to t…" at bounding box center [588, 408] width 274 height 355
click at [577, 296] on button "Attributes" at bounding box center [587, 303] width 252 height 26
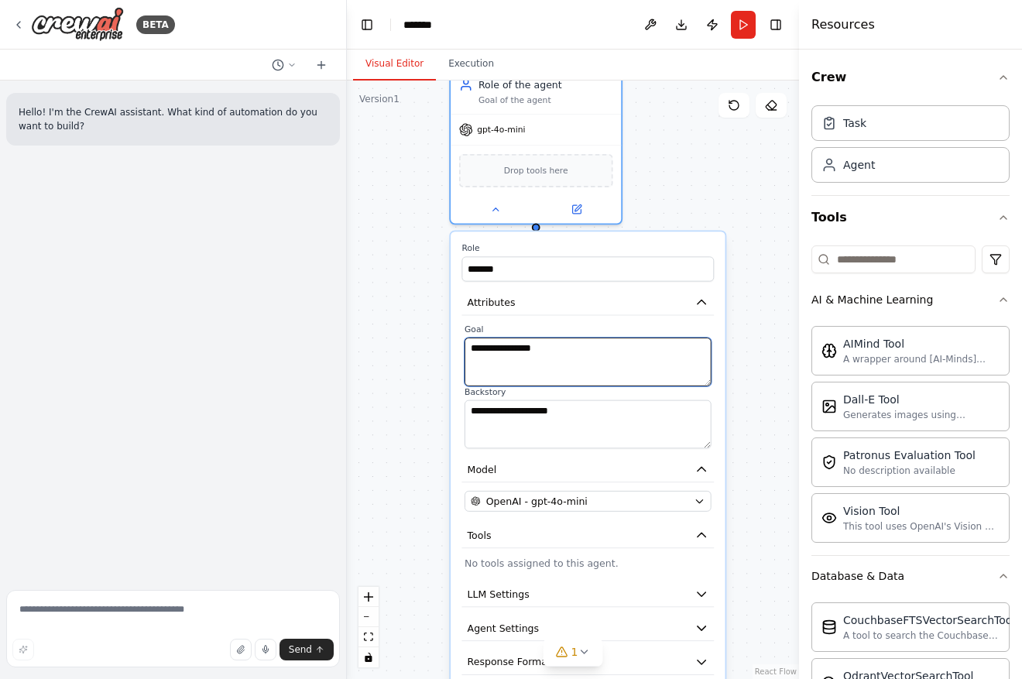
click at [571, 351] on textarea "**********" at bounding box center [587, 361] width 247 height 49
drag, startPoint x: 594, startPoint y: 355, endPoint x: 455, endPoint y: 348, distance: 138.7
click at [455, 348] on div "**********" at bounding box center [588, 475] width 274 height 488
type textarea "**********"
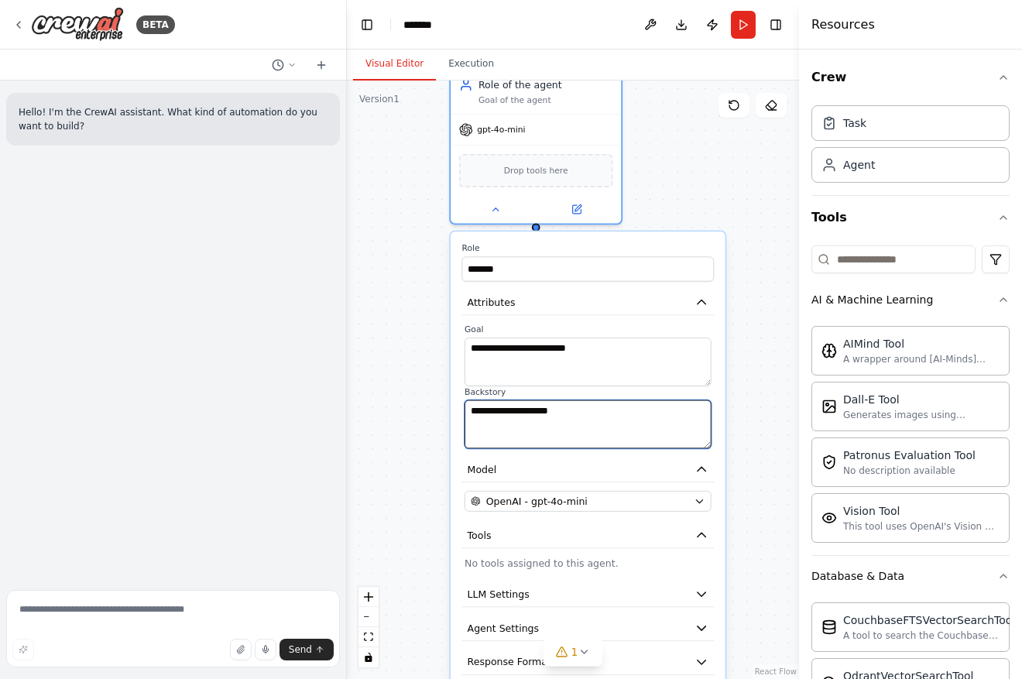
drag, startPoint x: 604, startPoint y: 411, endPoint x: 385, endPoint y: 385, distance: 220.5
click at [386, 385] on div "**********" at bounding box center [573, 380] width 452 height 598
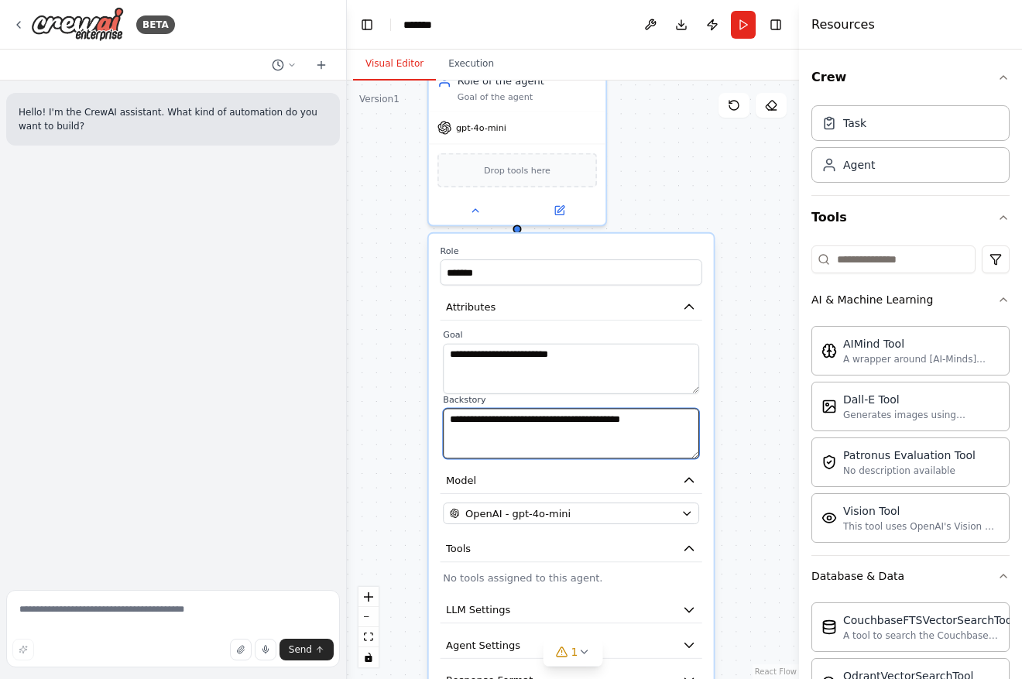
drag, startPoint x: 681, startPoint y: 419, endPoint x: 656, endPoint y: 419, distance: 25.5
click at [656, 419] on textarea "**********" at bounding box center [571, 433] width 256 height 50
drag, startPoint x: 584, startPoint y: 419, endPoint x: 702, endPoint y: 419, distance: 117.7
click at [702, 419] on div "**********" at bounding box center [571, 487] width 285 height 506
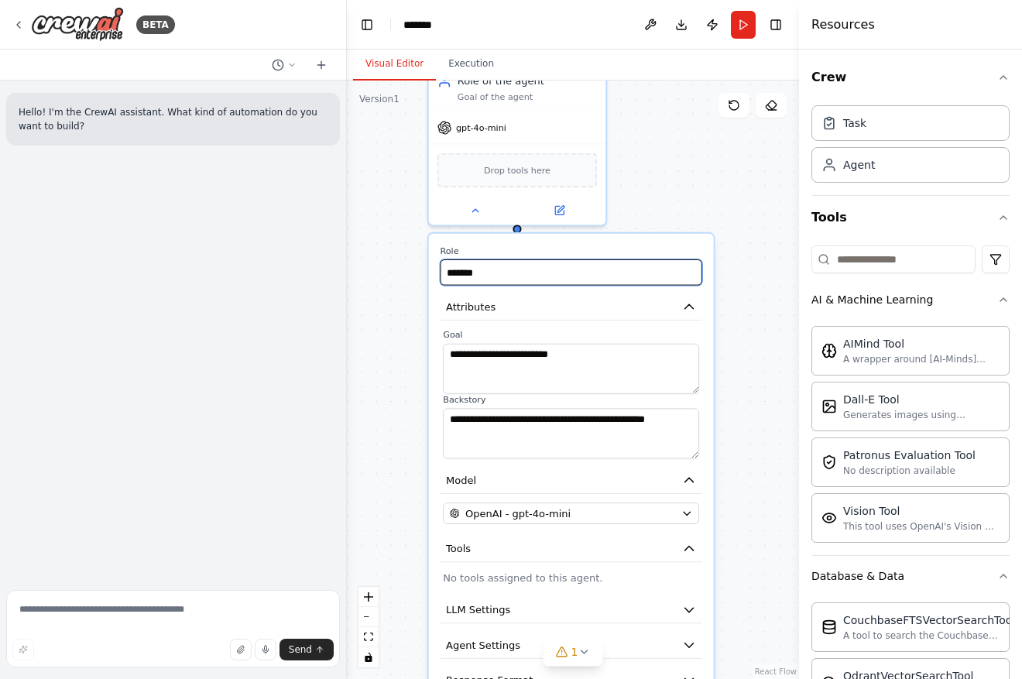
click at [458, 270] on input "*******" at bounding box center [571, 272] width 262 height 26
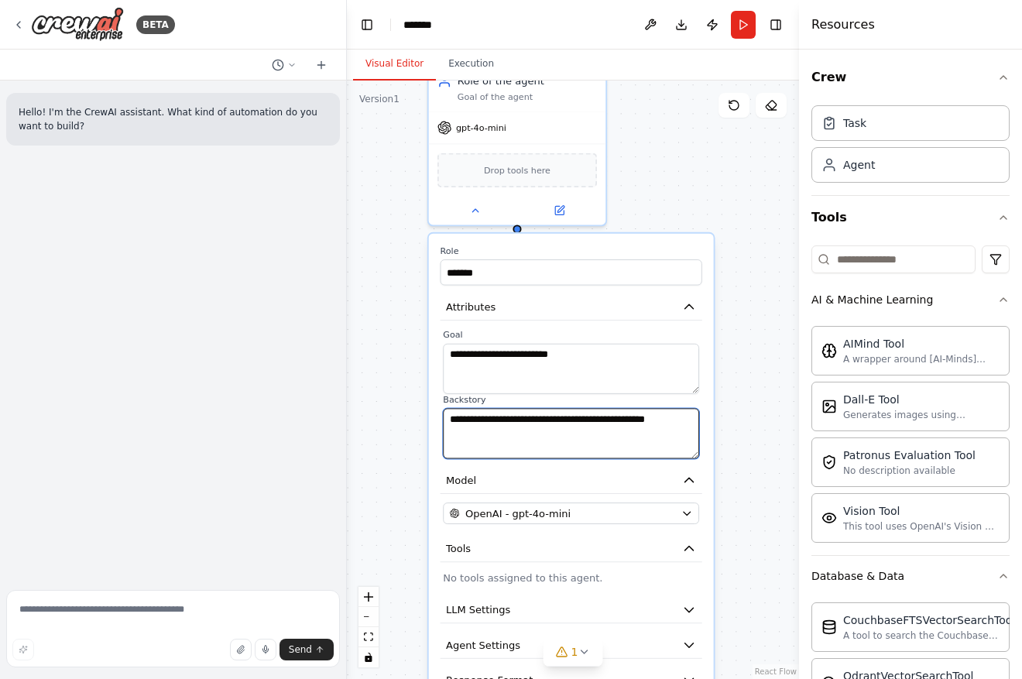
click at [574, 431] on textarea "**********" at bounding box center [571, 433] width 256 height 50
type textarea "**********"
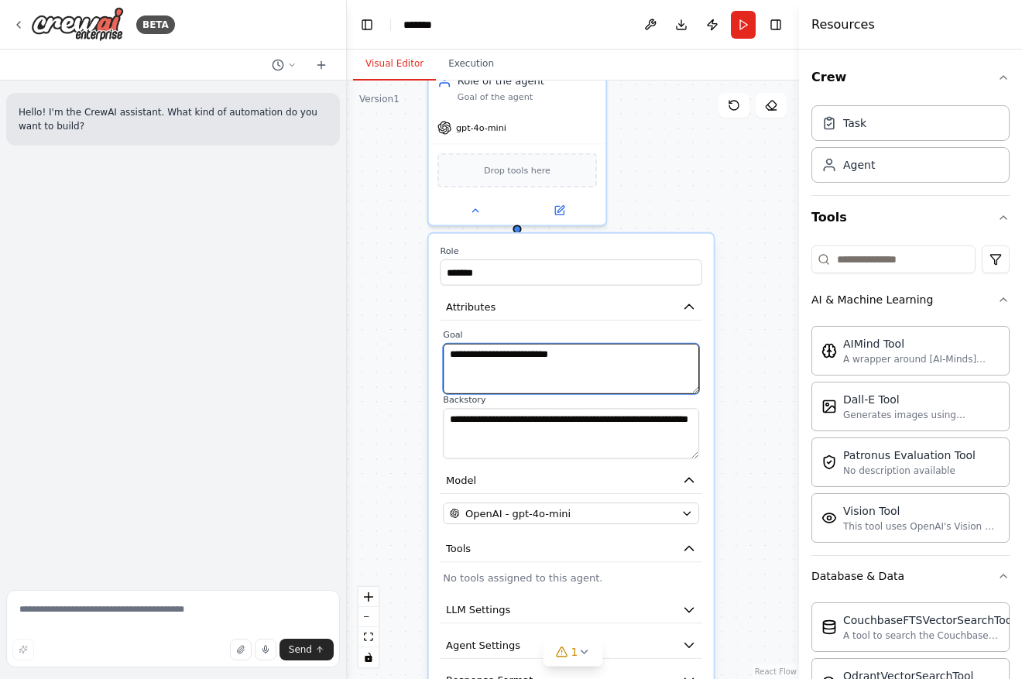
drag, startPoint x: 629, startPoint y: 355, endPoint x: 407, endPoint y: 348, distance: 222.3
click at [407, 348] on div "**********" at bounding box center [573, 380] width 452 height 598
click at [607, 367] on textarea "**********" at bounding box center [571, 369] width 256 height 50
type textarea "**********"
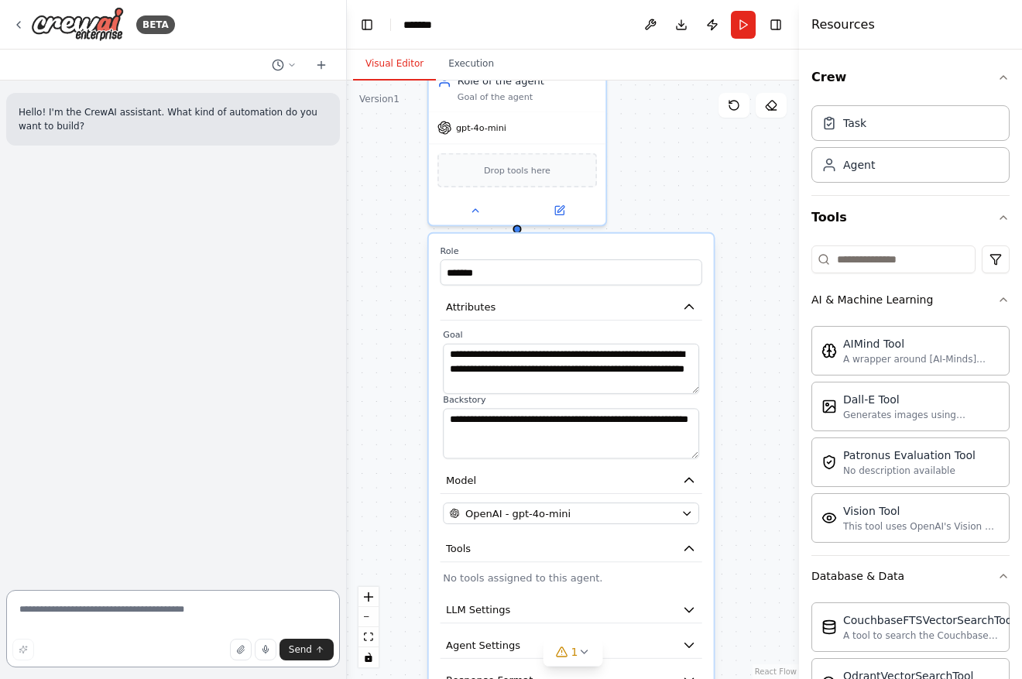
click at [145, 612] on textarea at bounding box center [173, 628] width 334 height 77
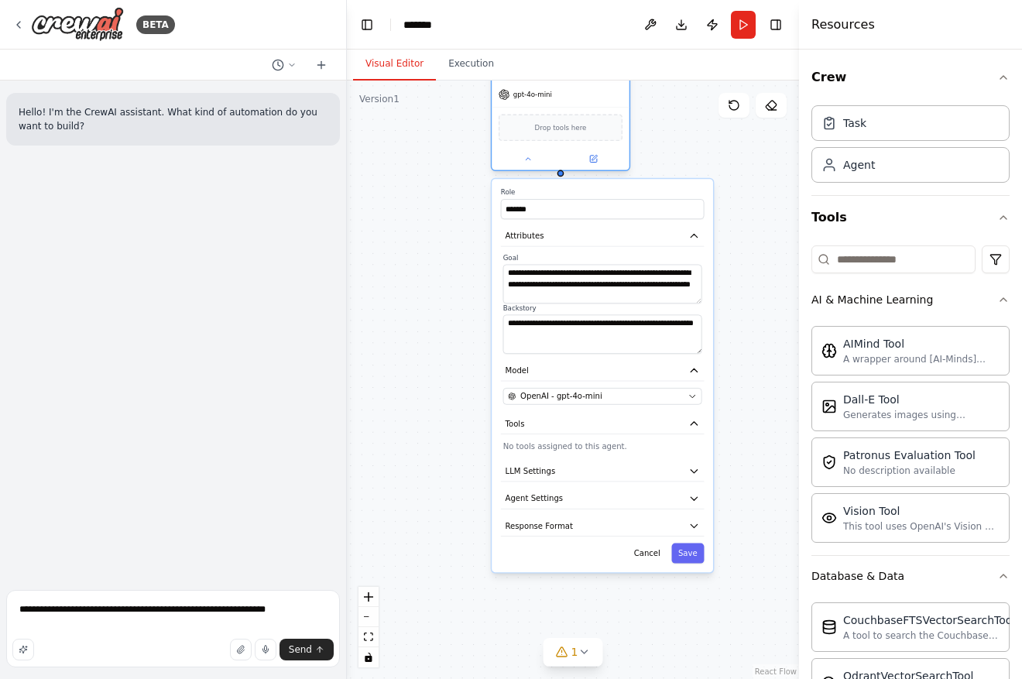
drag, startPoint x: 606, startPoint y: 132, endPoint x: 591, endPoint y: 317, distance: 184.9
click at [591, 141] on div "Drop tools here" at bounding box center [561, 127] width 124 height 27
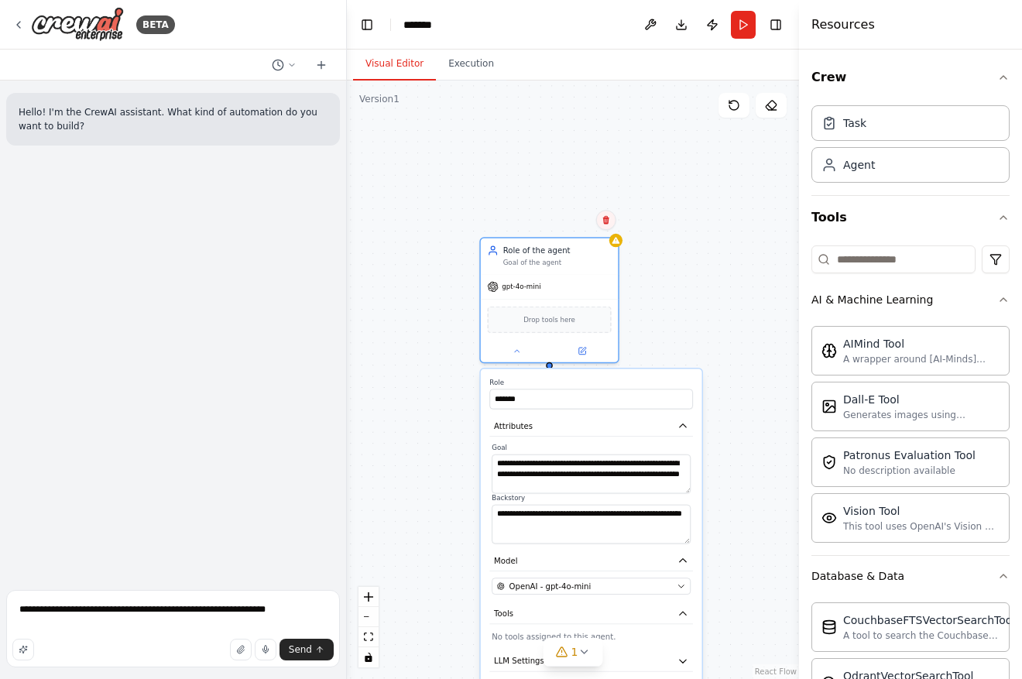
click at [613, 221] on button at bounding box center [606, 220] width 20 height 20
click at [603, 220] on icon at bounding box center [605, 220] width 6 height 9
click at [571, 212] on button "Confirm" at bounding box center [560, 220] width 55 height 19
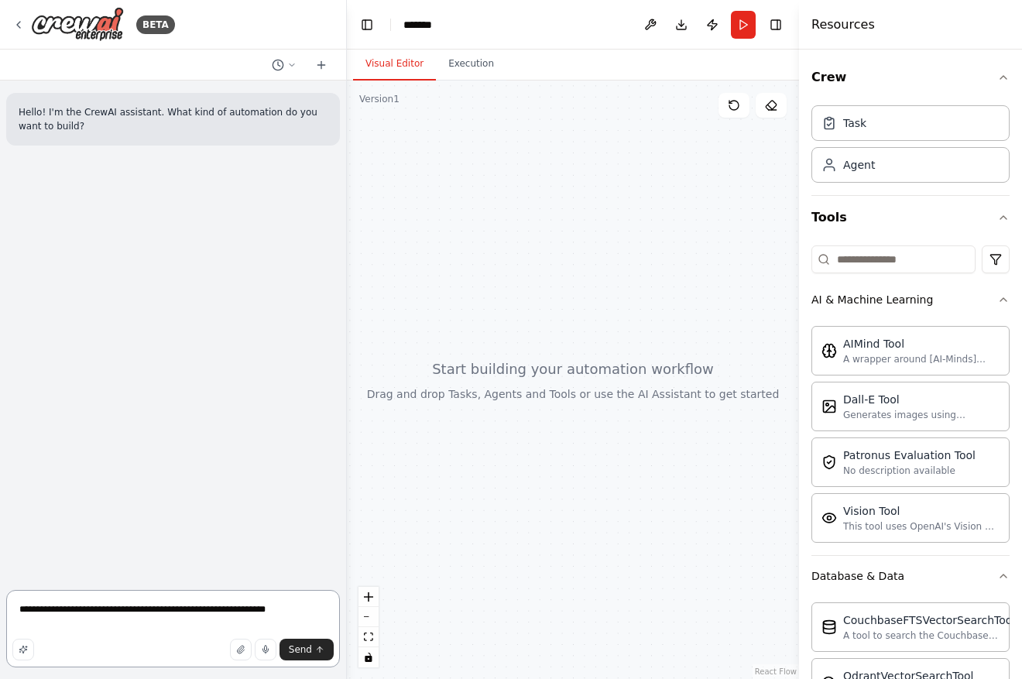
click at [307, 610] on textarea "**********" at bounding box center [173, 628] width 334 height 77
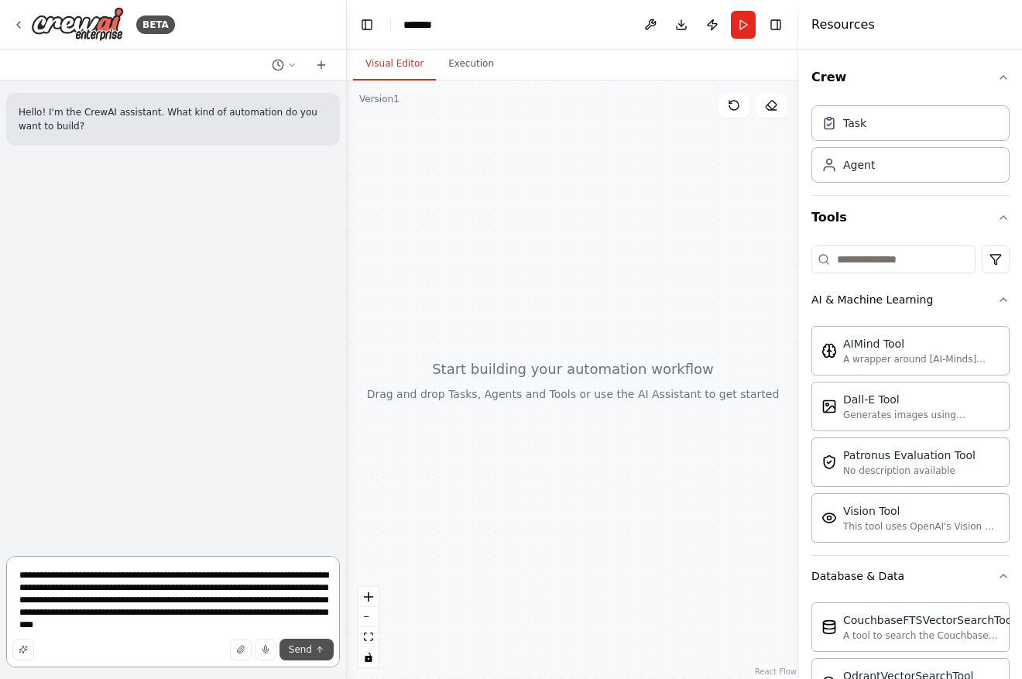
type textarea "**********"
click at [310, 653] on span "Send" at bounding box center [300, 649] width 23 height 12
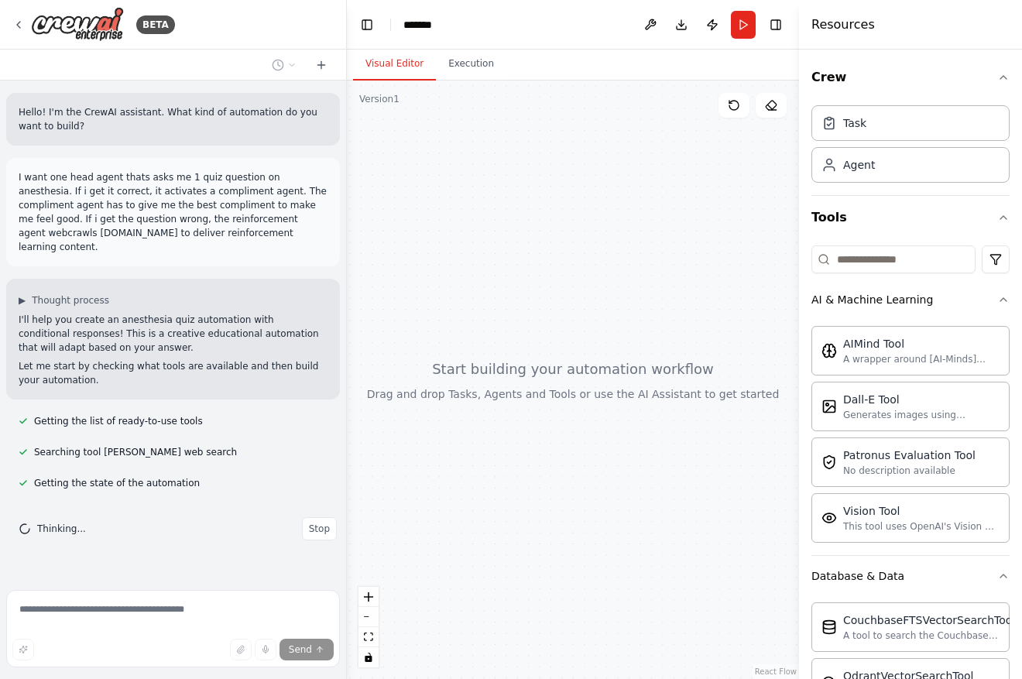
click at [449, 23] on header "Toggle Left Sidebar Studio ******* Download Publish Run Toggle Right Sidebar" at bounding box center [573, 25] width 452 height 50
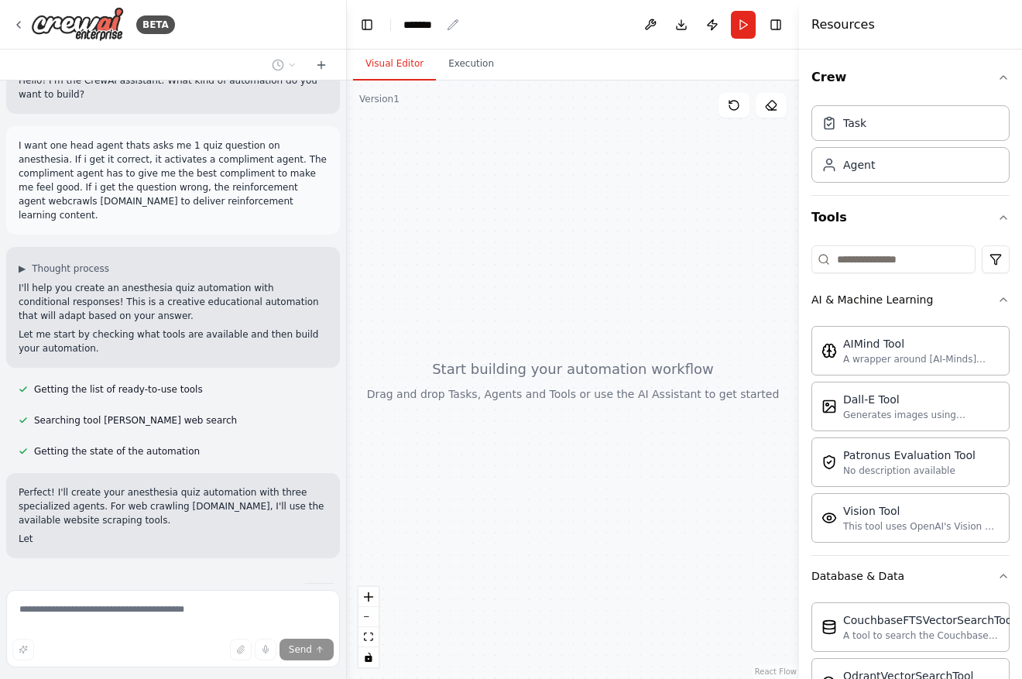
scroll to position [64, 0]
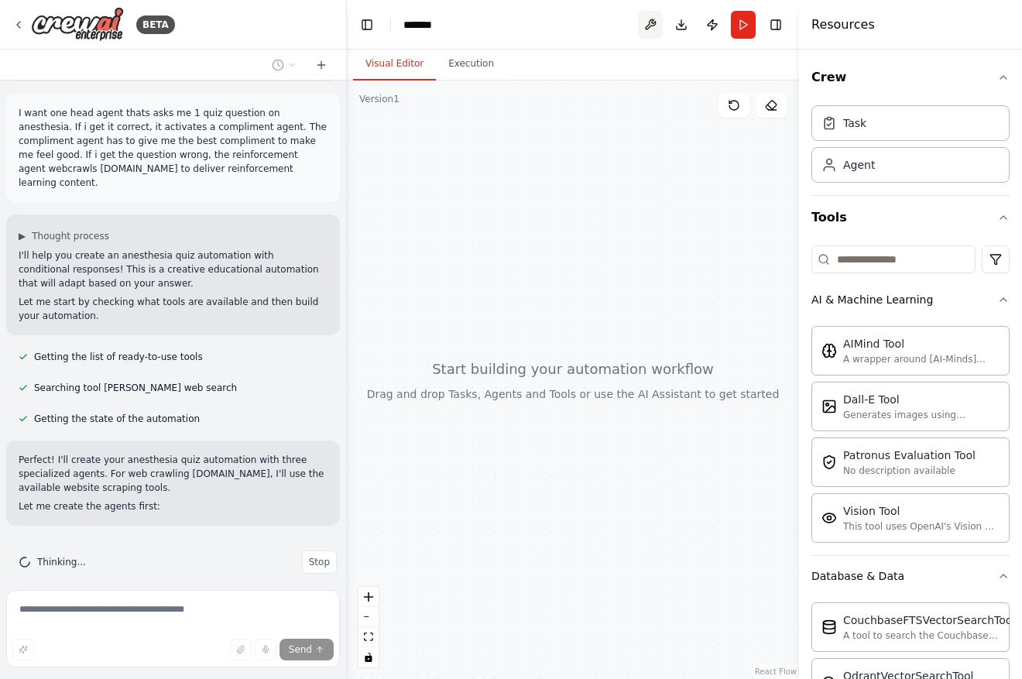
click at [640, 25] on button at bounding box center [650, 25] width 25 height 28
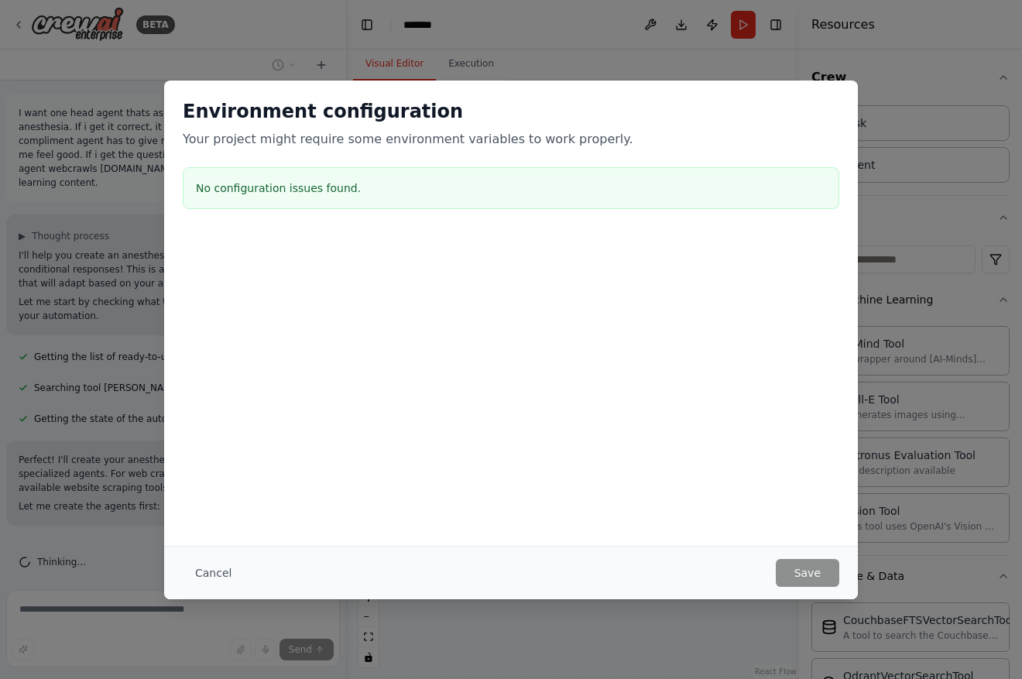
scroll to position [95, 0]
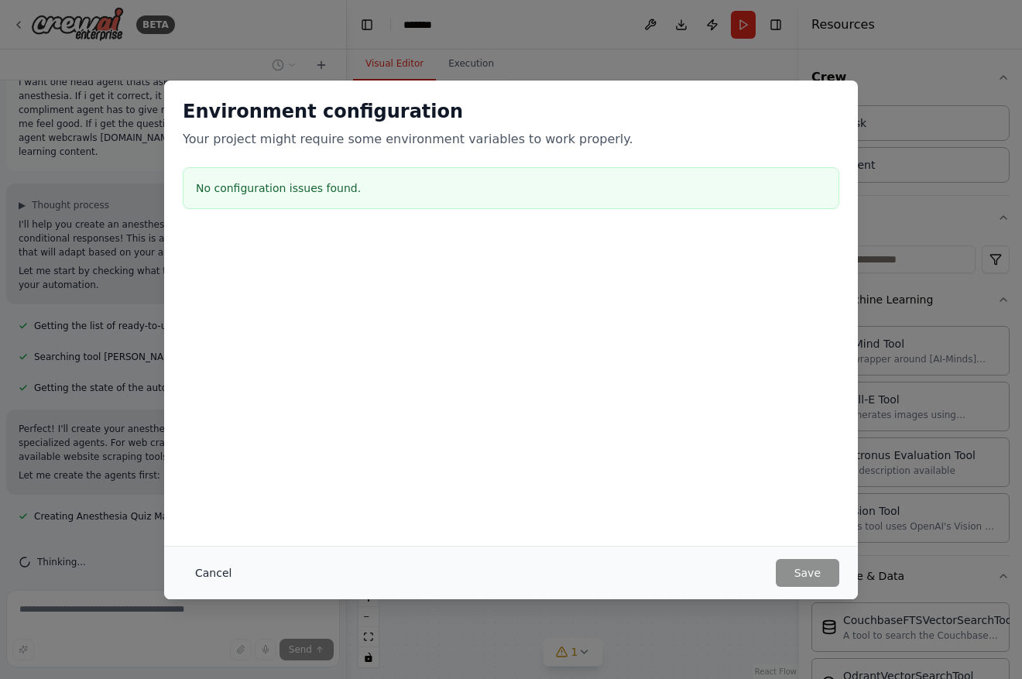
click at [199, 574] on button "Cancel" at bounding box center [213, 573] width 61 height 28
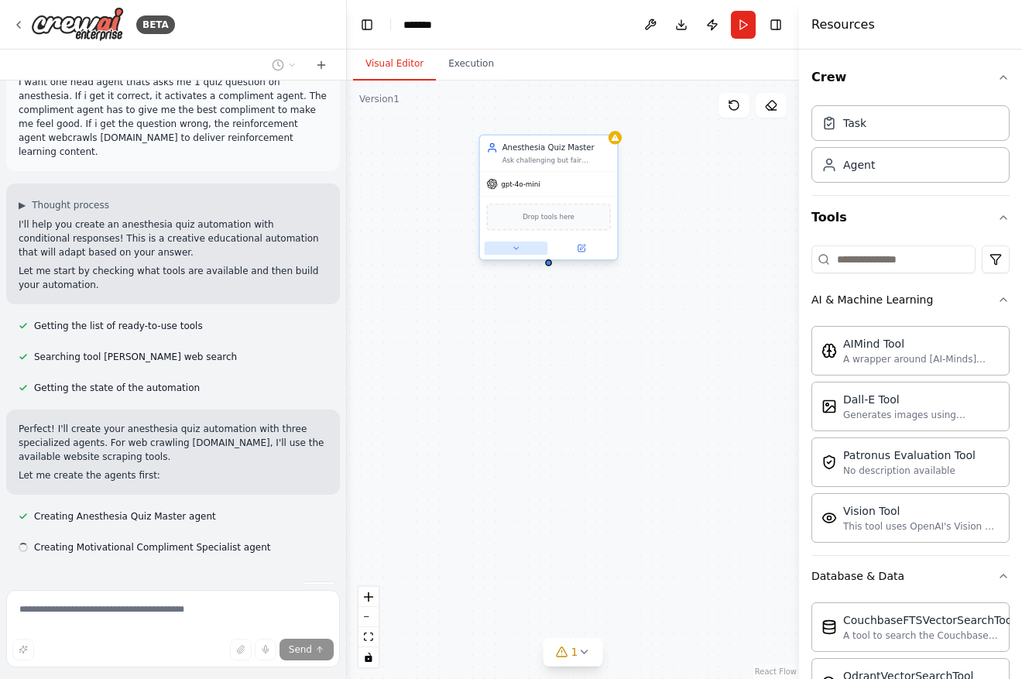
scroll to position [126, 0]
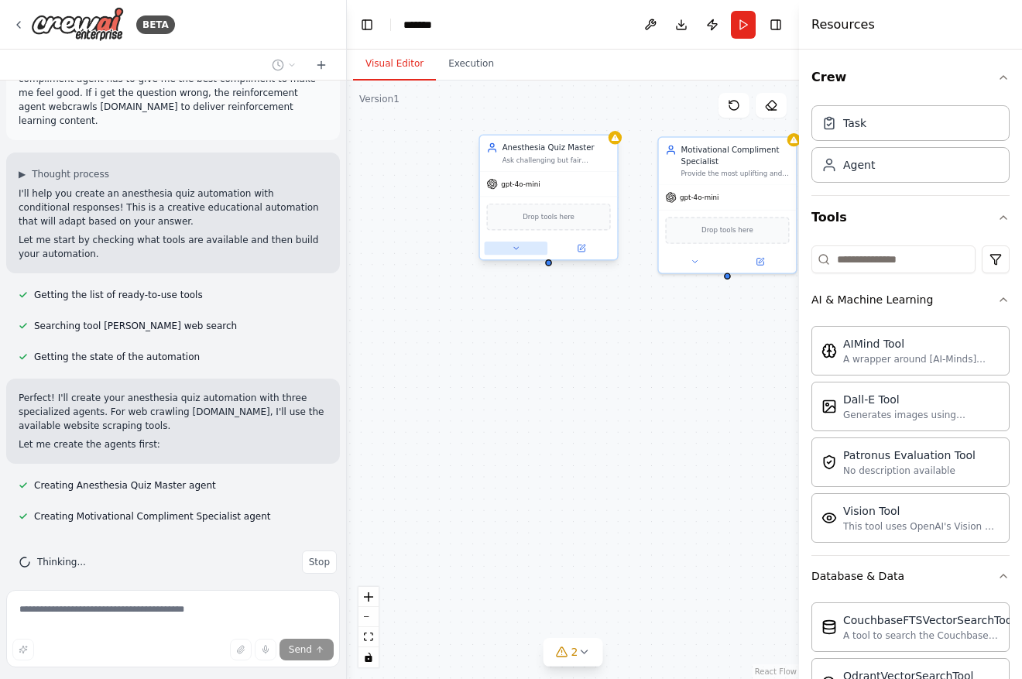
click at [516, 248] on icon at bounding box center [515, 248] width 5 height 2
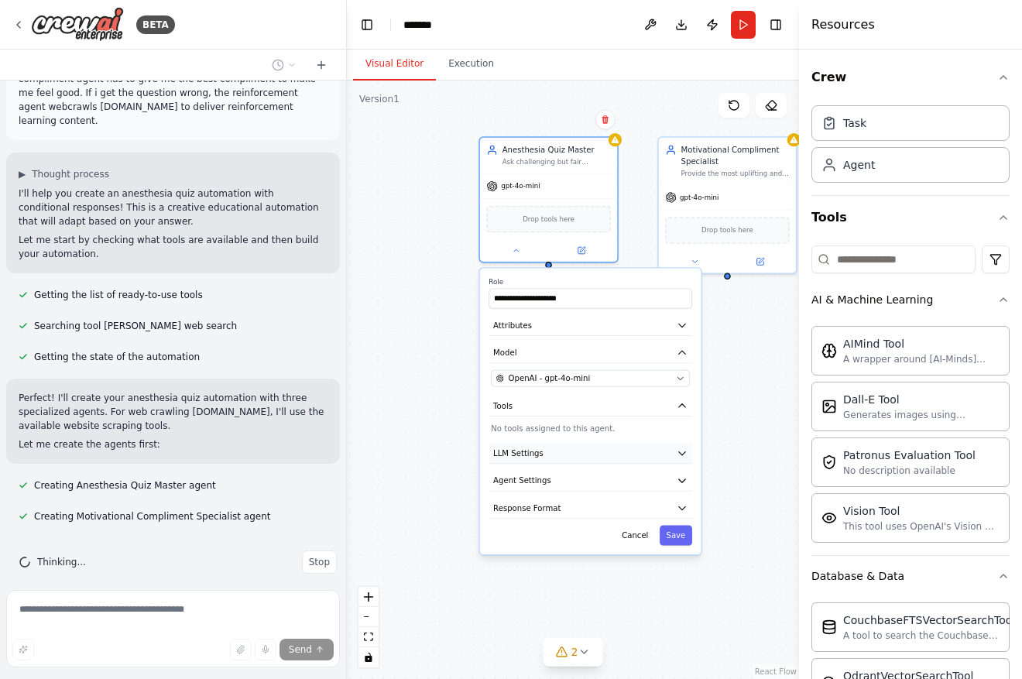
click at [675, 451] on button "LLM Settings" at bounding box center [590, 453] width 204 height 21
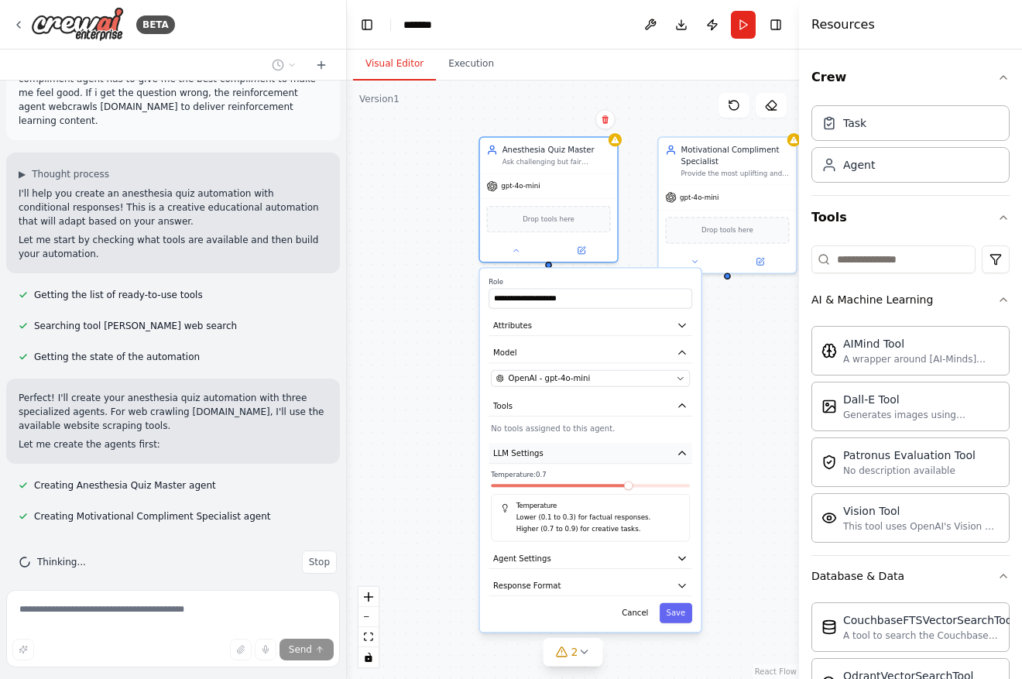
click at [675, 451] on button "LLM Settings" at bounding box center [590, 453] width 204 height 21
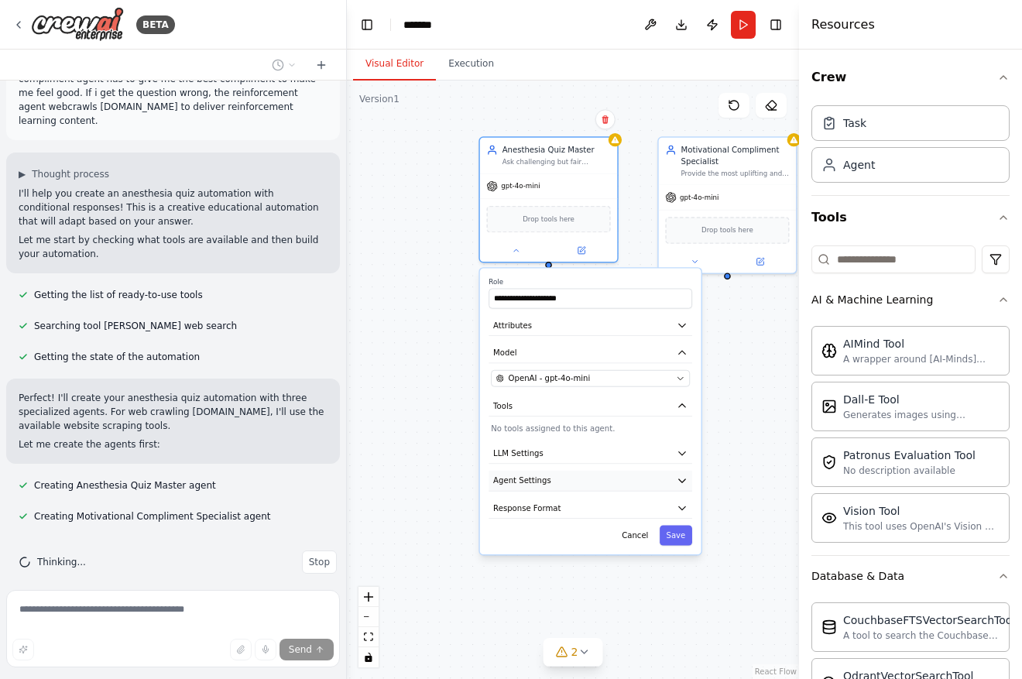
click at [679, 478] on icon "button" at bounding box center [682, 480] width 11 height 11
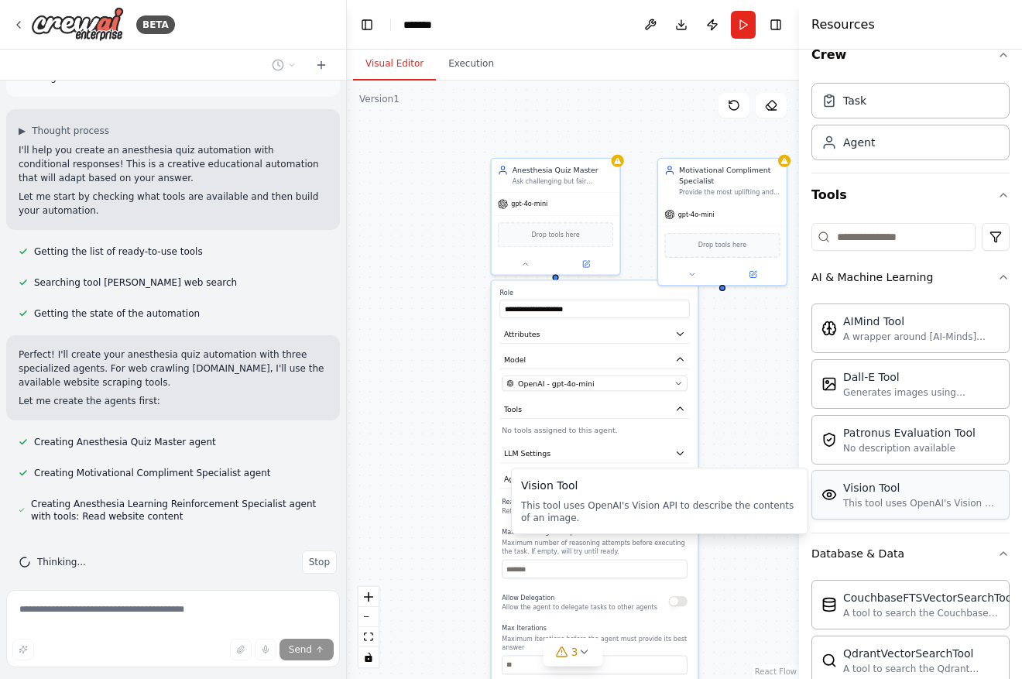
scroll to position [16, 0]
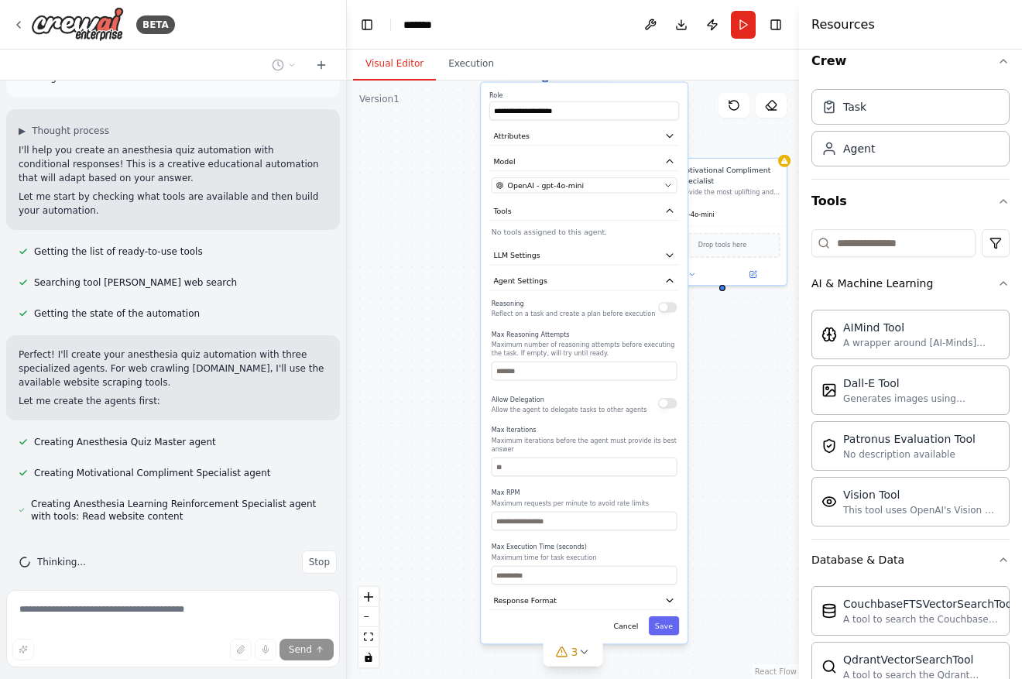
drag, startPoint x: 540, startPoint y: 604, endPoint x: 529, endPoint y: 406, distance: 197.7
click at [529, 406] on p "Allow the agent to delegate tasks to other agents" at bounding box center [570, 409] width 156 height 9
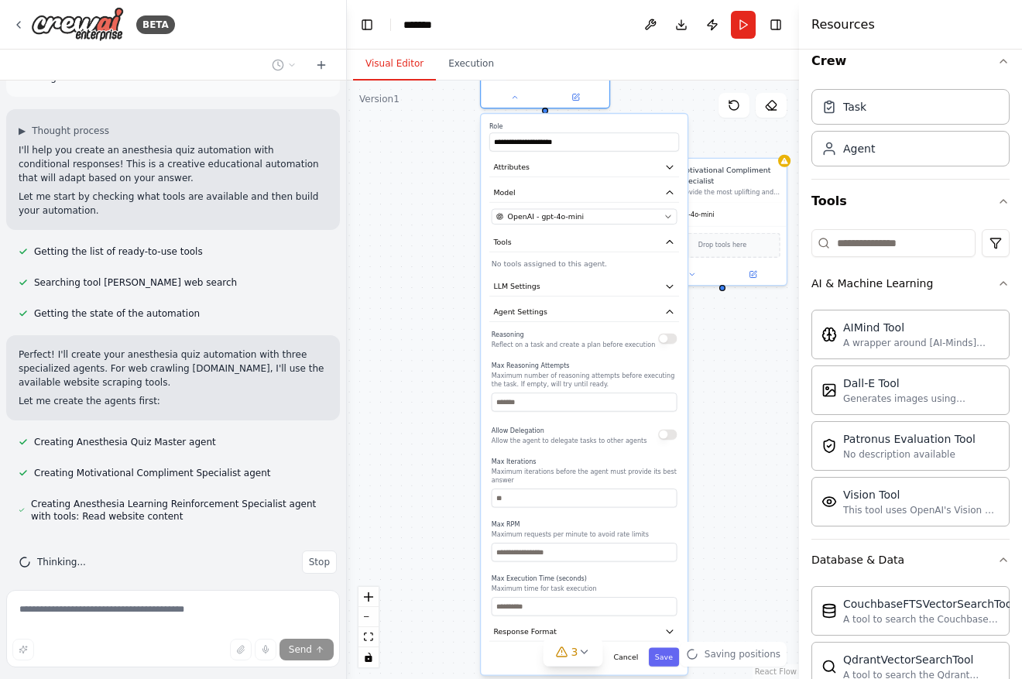
drag, startPoint x: 605, startPoint y: 490, endPoint x: 620, endPoint y: 597, distance: 107.9
click at [620, 529] on label "Max RPM" at bounding box center [585, 524] width 186 height 9
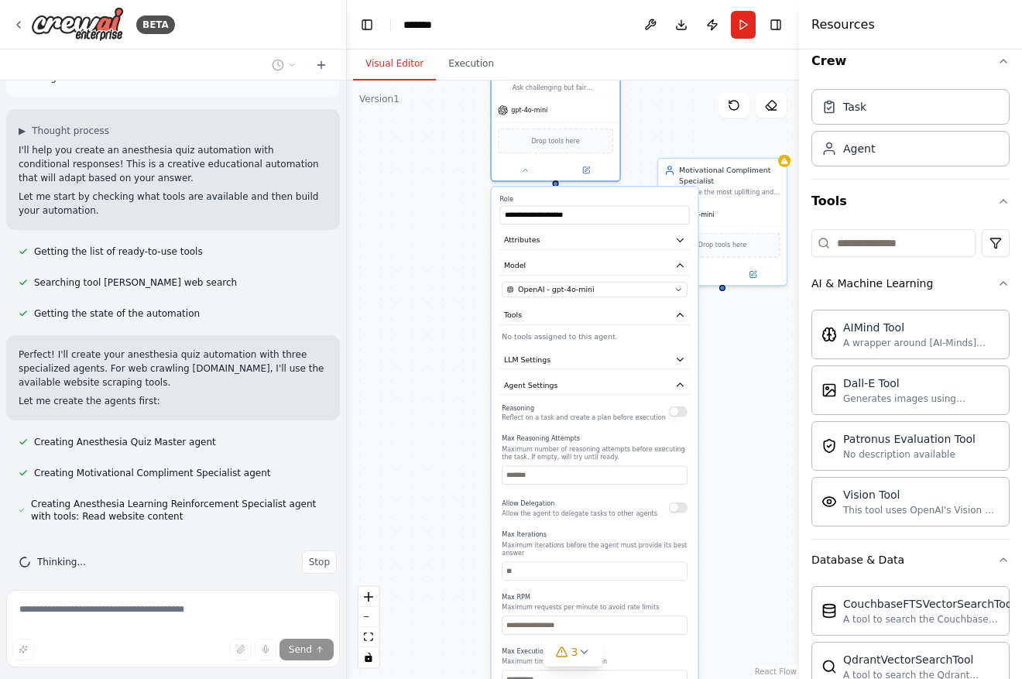
scroll to position [252, 0]
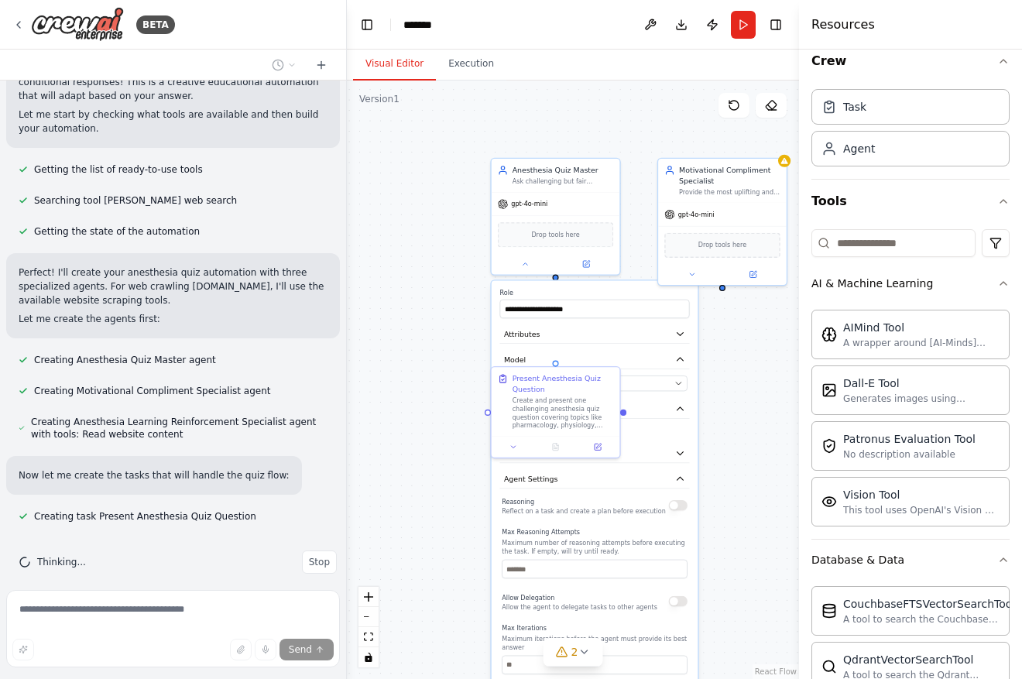
click at [666, 391] on div "**********" at bounding box center [595, 561] width 207 height 560
click at [673, 384] on button "OpenAI - gpt-4o-mini" at bounding box center [595, 382] width 186 height 15
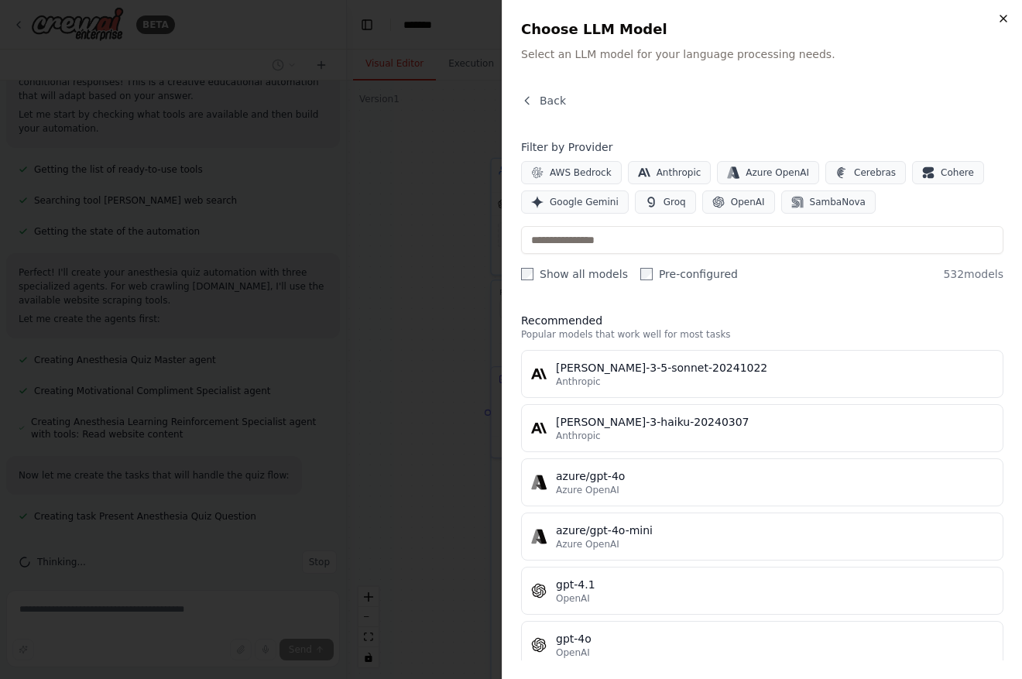
click at [1004, 21] on icon "button" at bounding box center [1003, 18] width 12 height 12
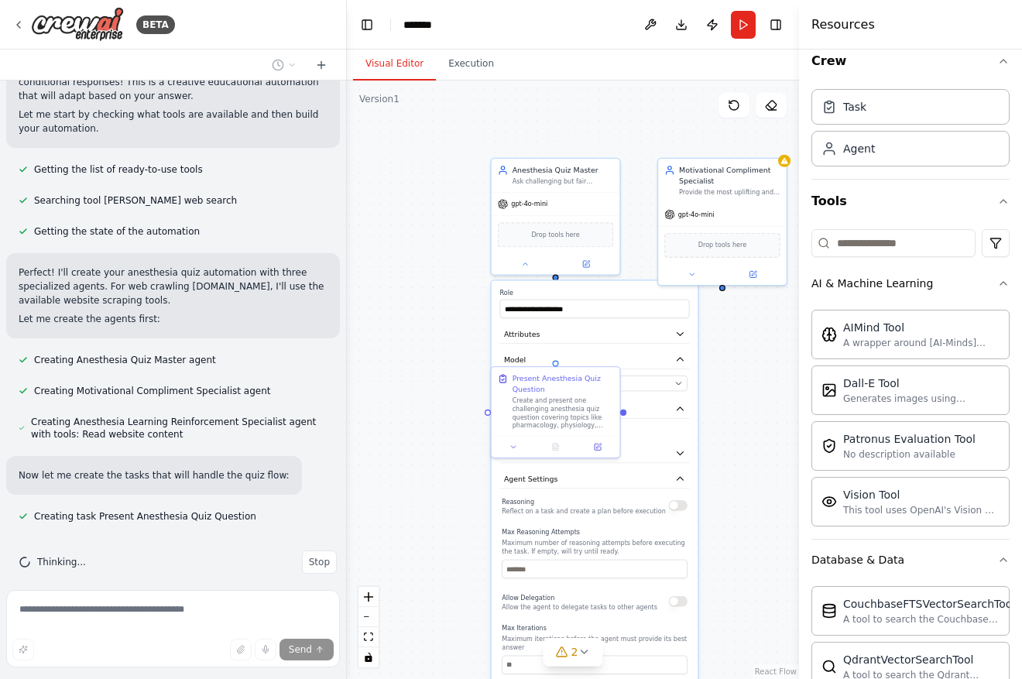
scroll to position [283, 0]
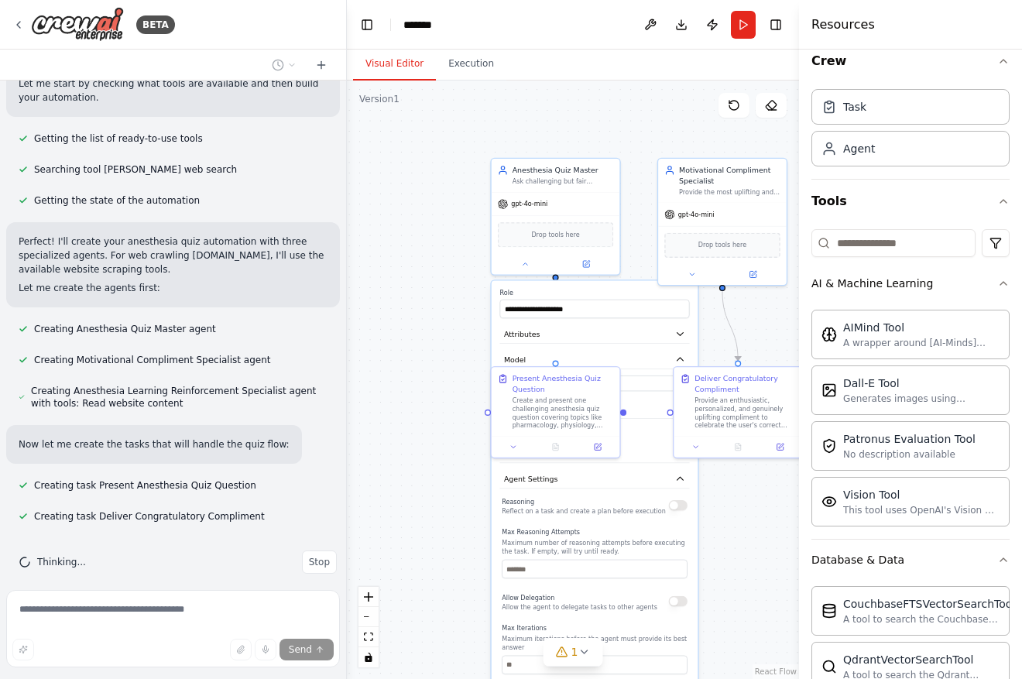
click at [568, 291] on label "Role" at bounding box center [594, 293] width 190 height 9
click at [669, 356] on button "Model" at bounding box center [594, 359] width 190 height 19
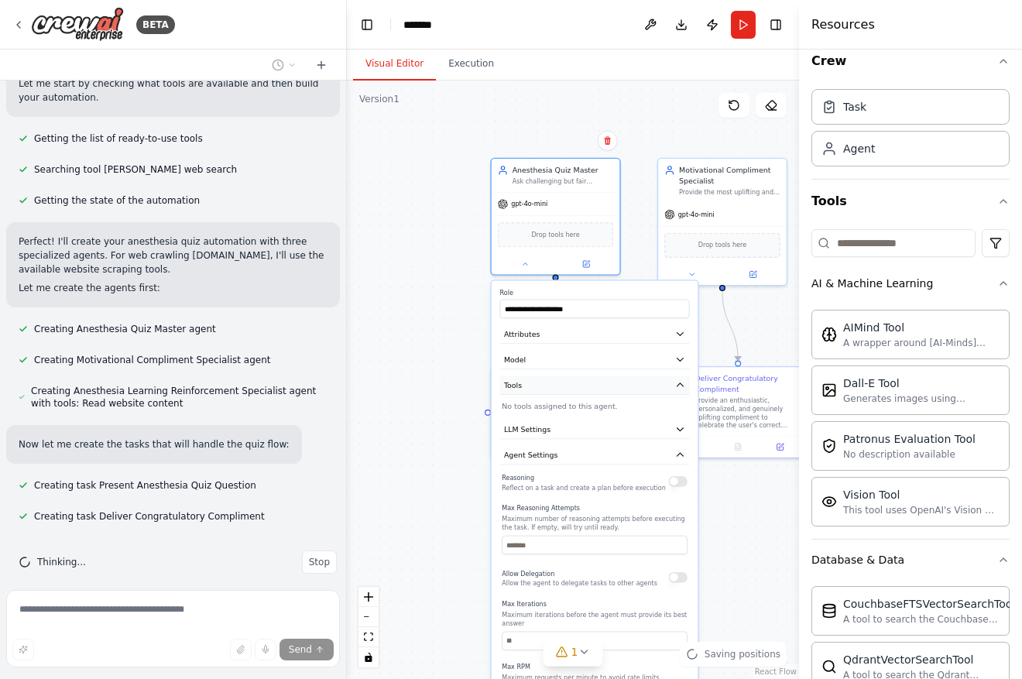
click at [678, 384] on icon "button" at bounding box center [680, 384] width 6 height 3
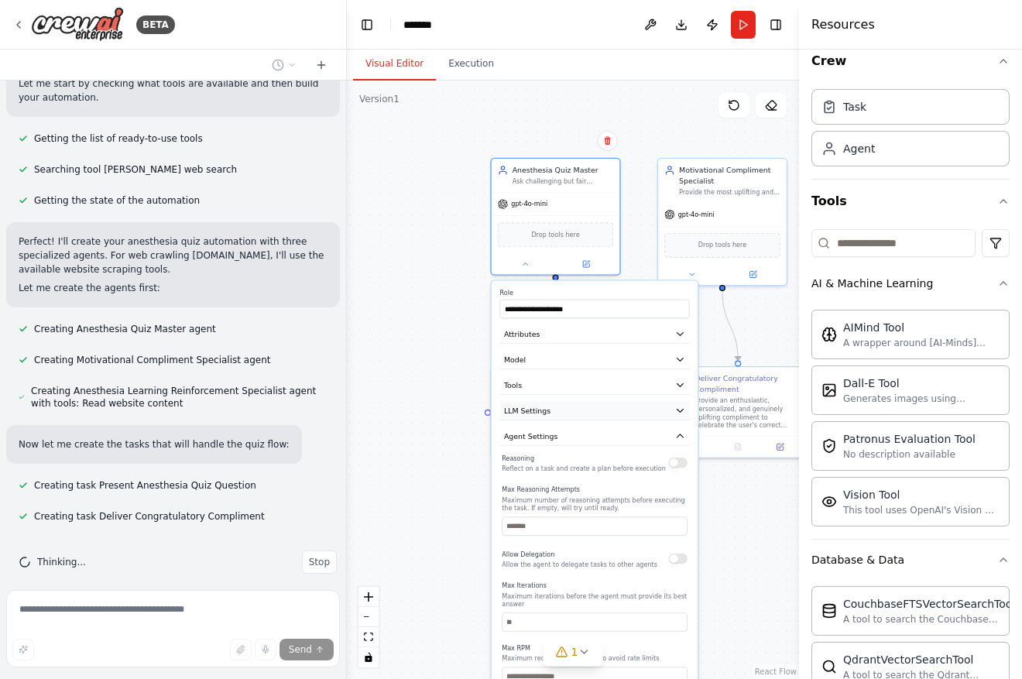
click at [687, 410] on button "LLM Settings" at bounding box center [594, 410] width 190 height 19
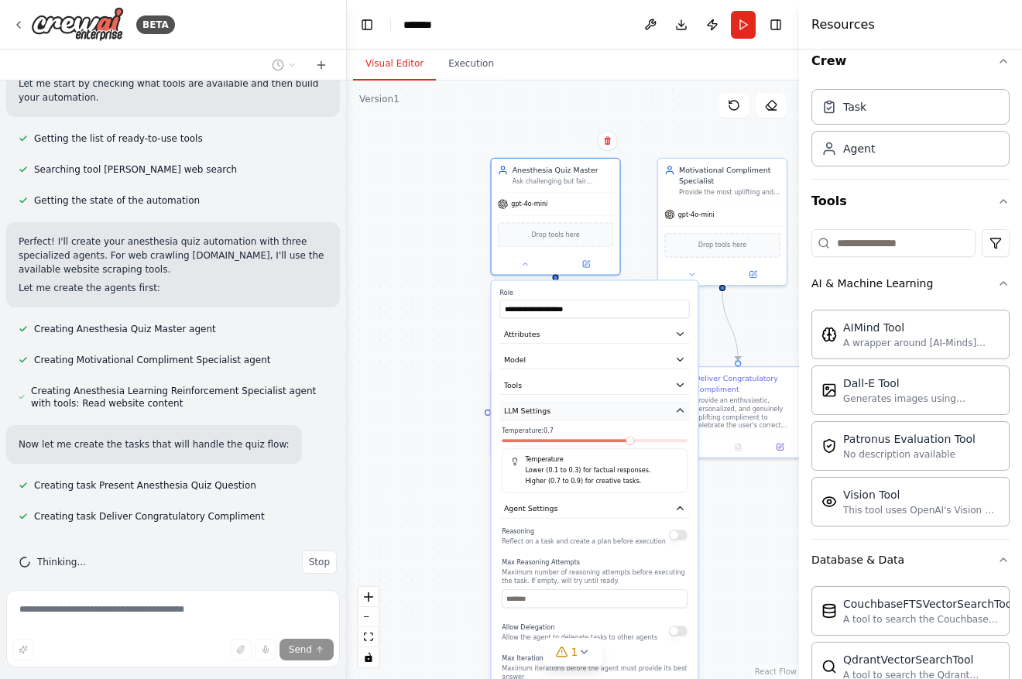
scroll to position [313, 0]
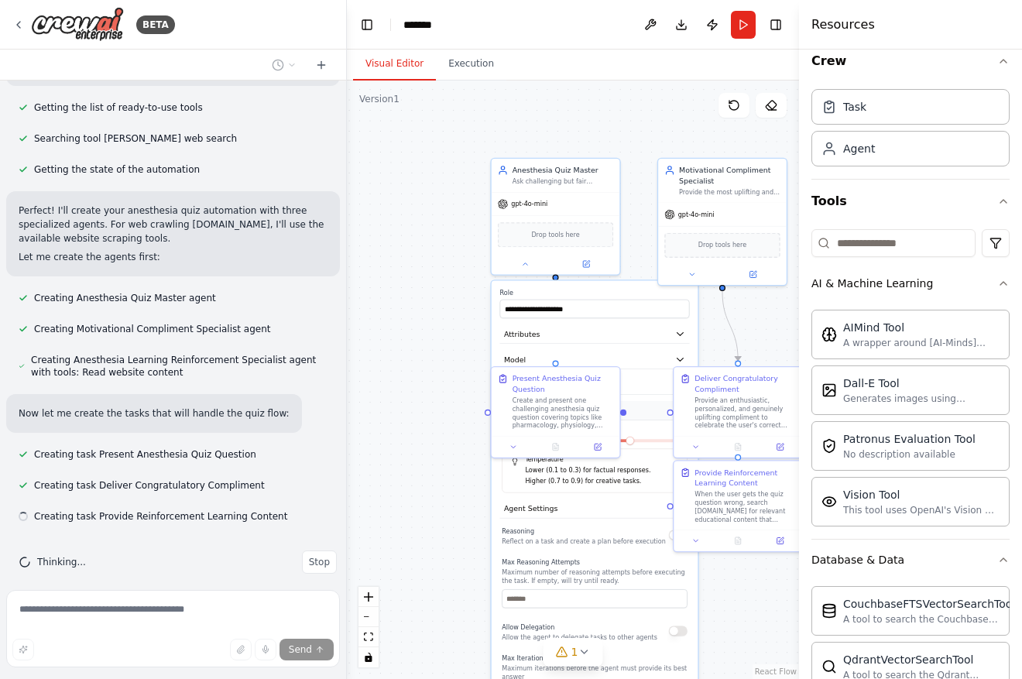
click at [687, 410] on div "Deliver Congratulatory Compliment Provide an enthusiastic, personalized, and ge…" at bounding box center [737, 401] width 115 height 57
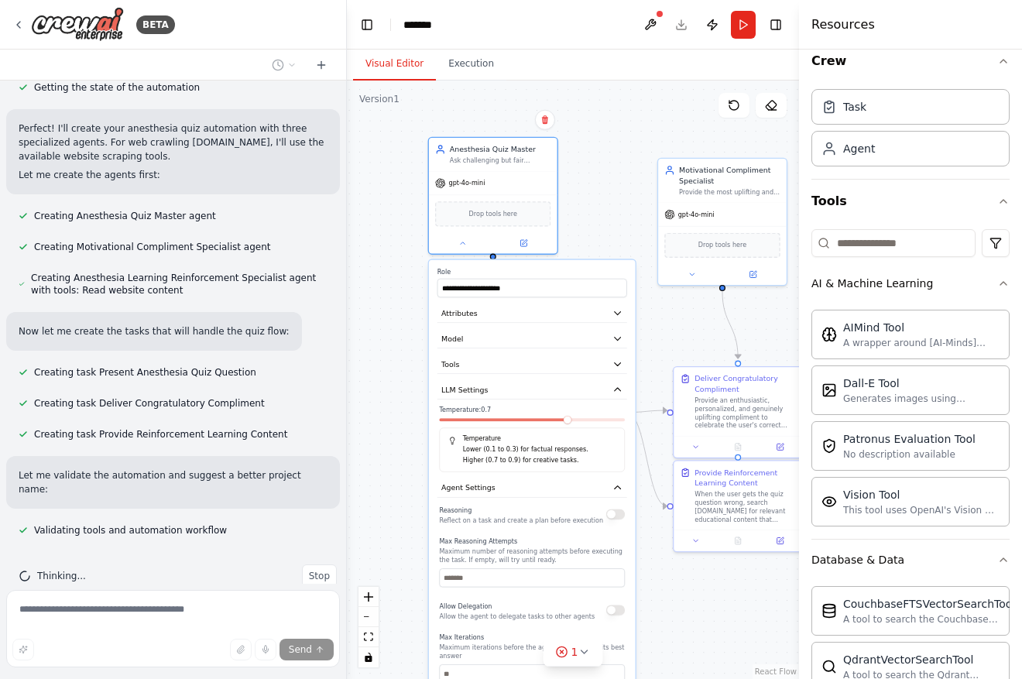
drag, startPoint x: 617, startPoint y: 292, endPoint x: 552, endPoint y: 275, distance: 67.2
click at [552, 275] on label "Role" at bounding box center [532, 272] width 190 height 9
click at [612, 384] on button "LLM Settings" at bounding box center [532, 389] width 190 height 19
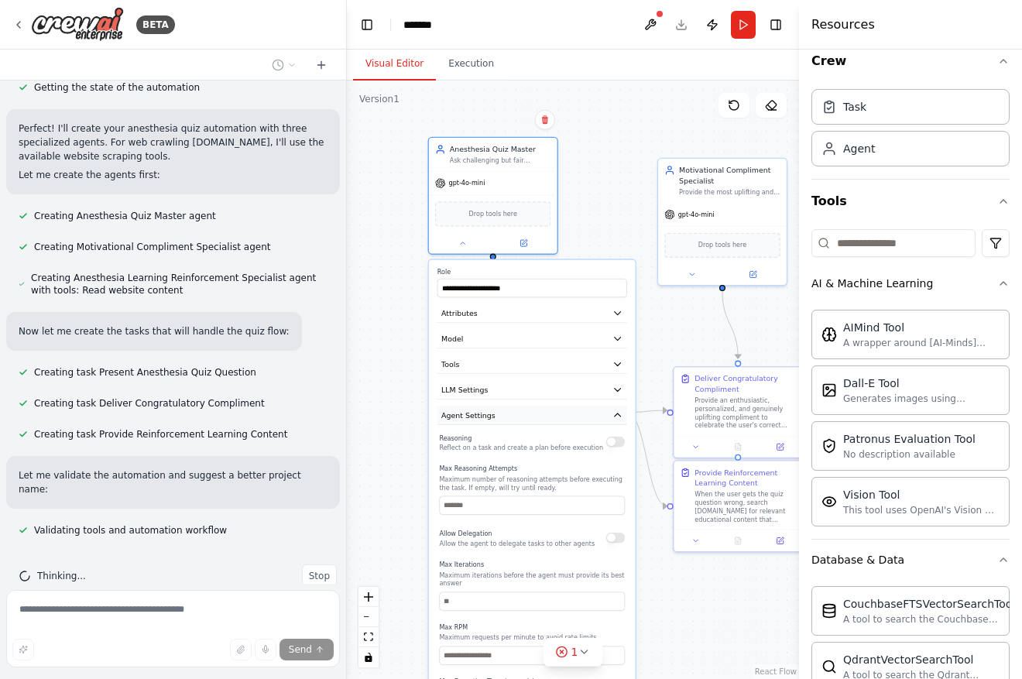
click at [619, 416] on icon "button" at bounding box center [617, 415] width 10 height 10
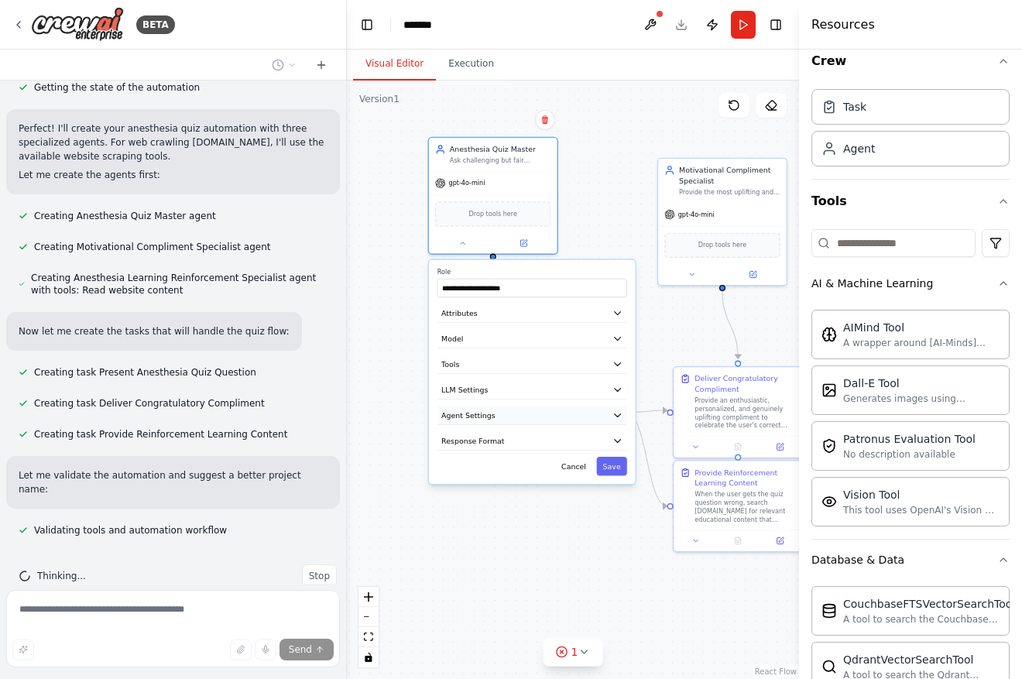
click at [619, 416] on icon "button" at bounding box center [617, 415] width 10 height 10
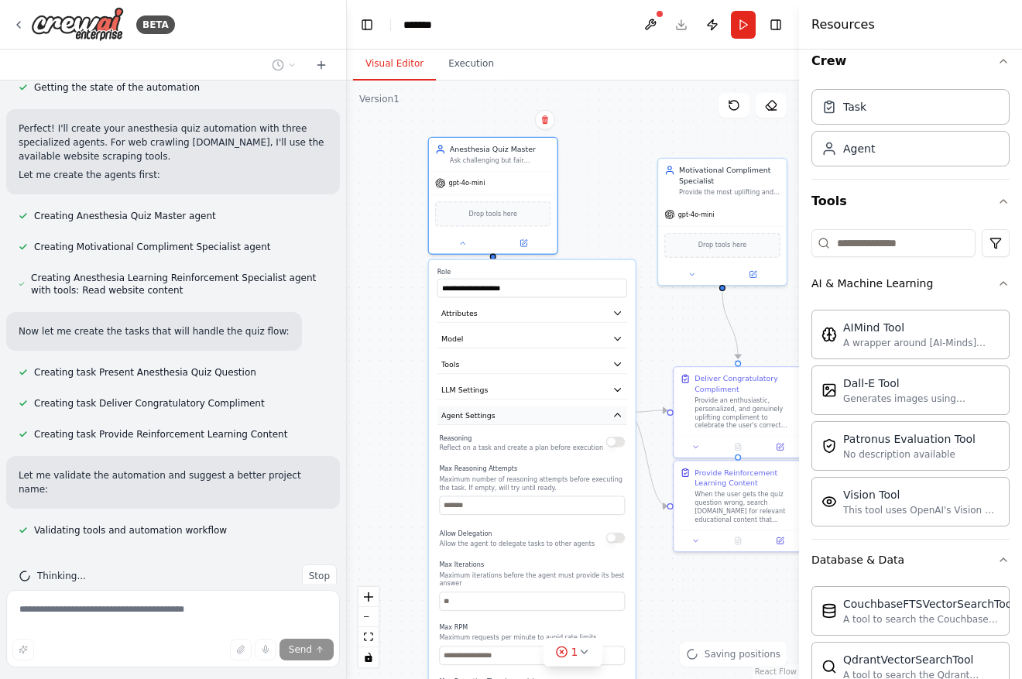
click at [619, 416] on icon "button" at bounding box center [617, 415] width 10 height 10
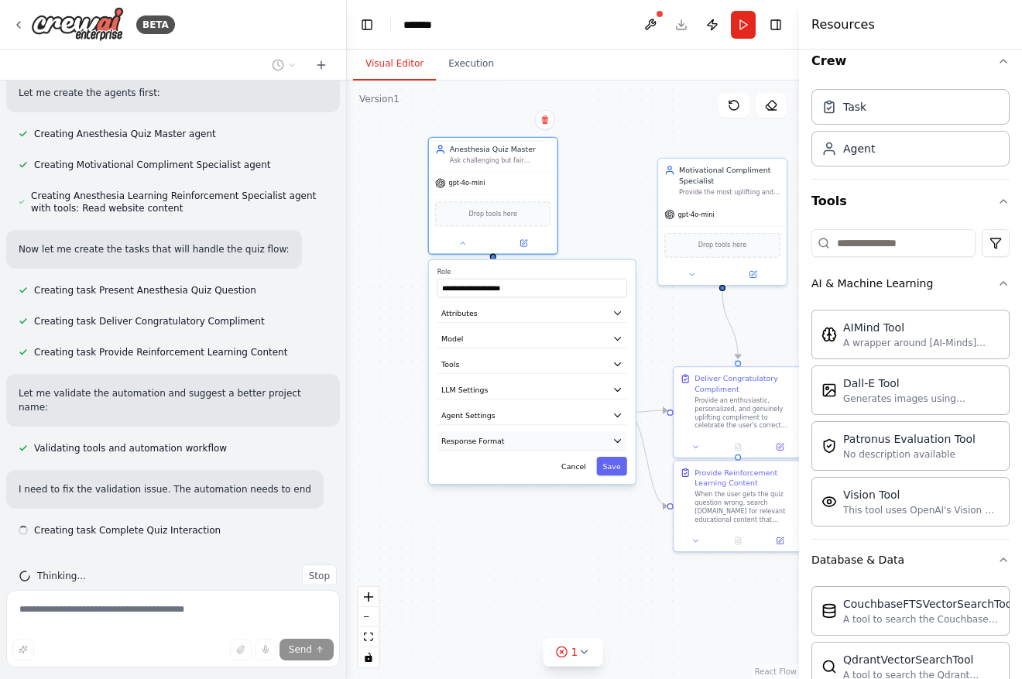
click at [618, 440] on div "**********" at bounding box center [590, 306] width 304 height 403
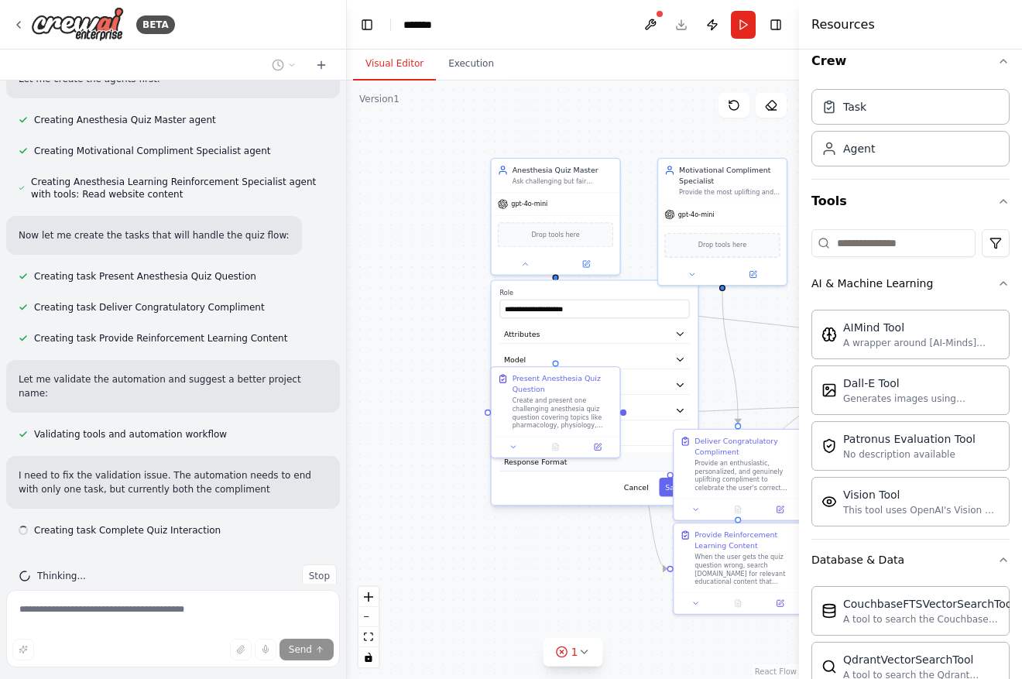
scroll to position [505, 0]
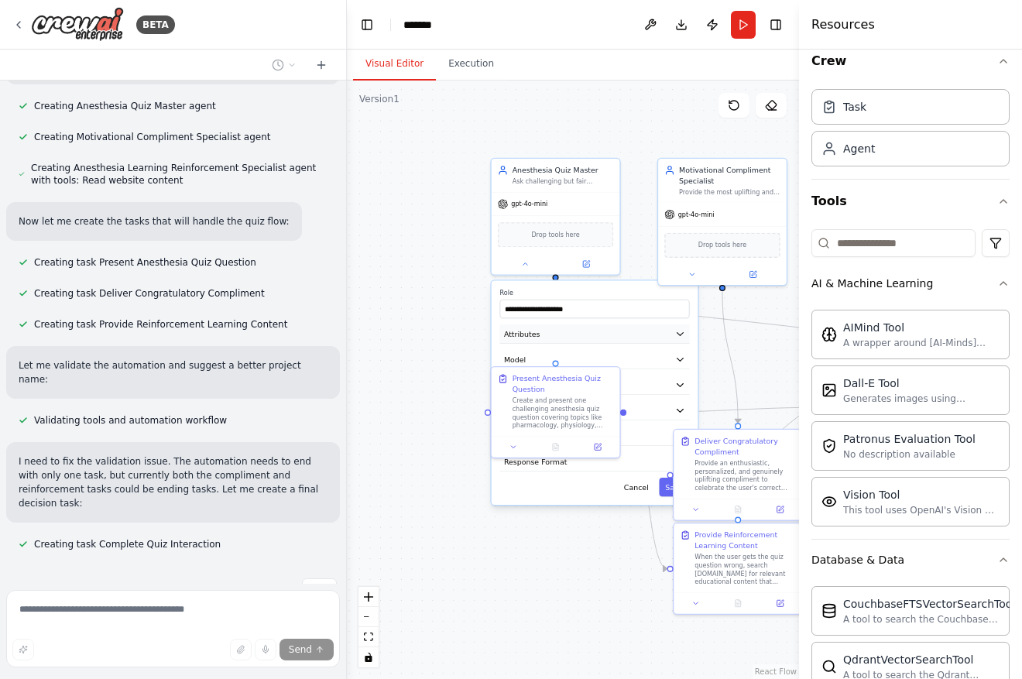
click at [612, 343] on button "Attributes" at bounding box center [594, 333] width 190 height 19
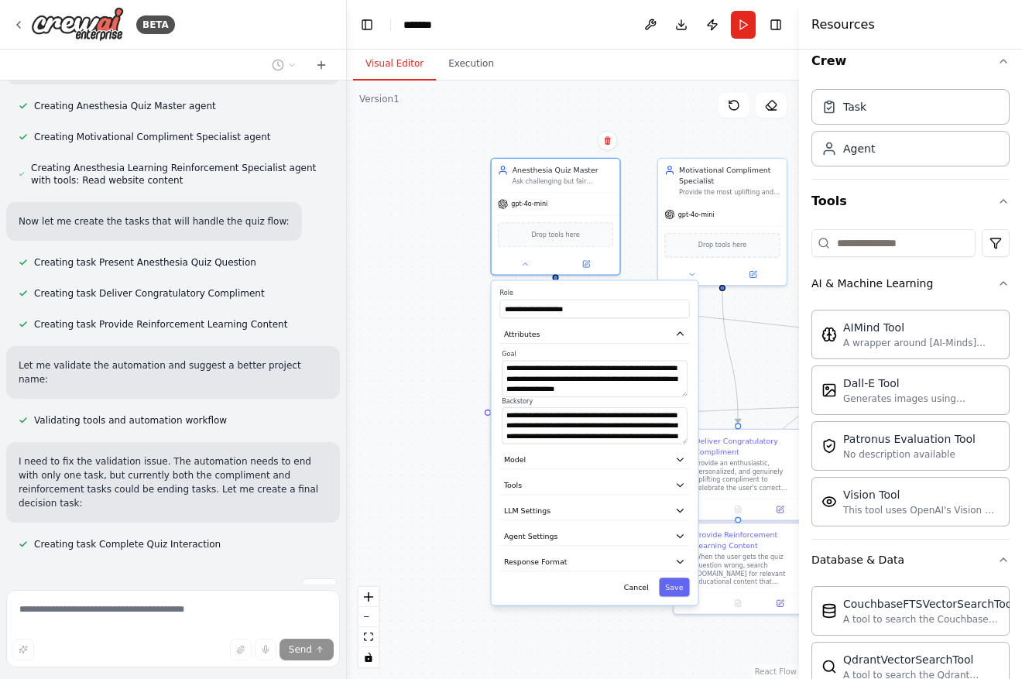
scroll to position [536, 0]
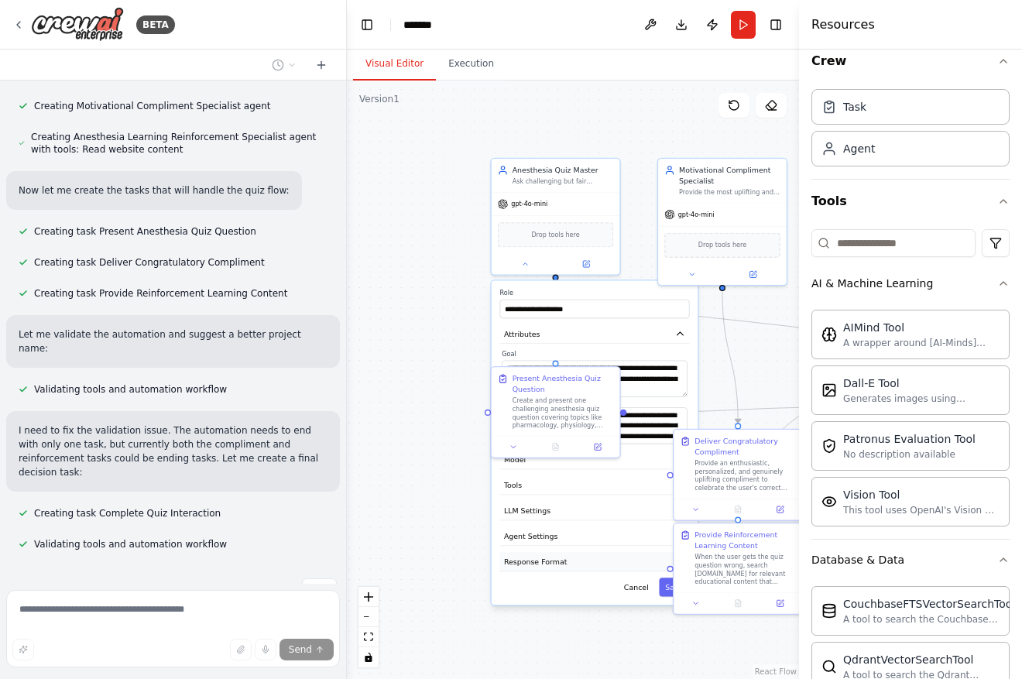
click at [631, 560] on button "Response Format" at bounding box center [594, 561] width 190 height 19
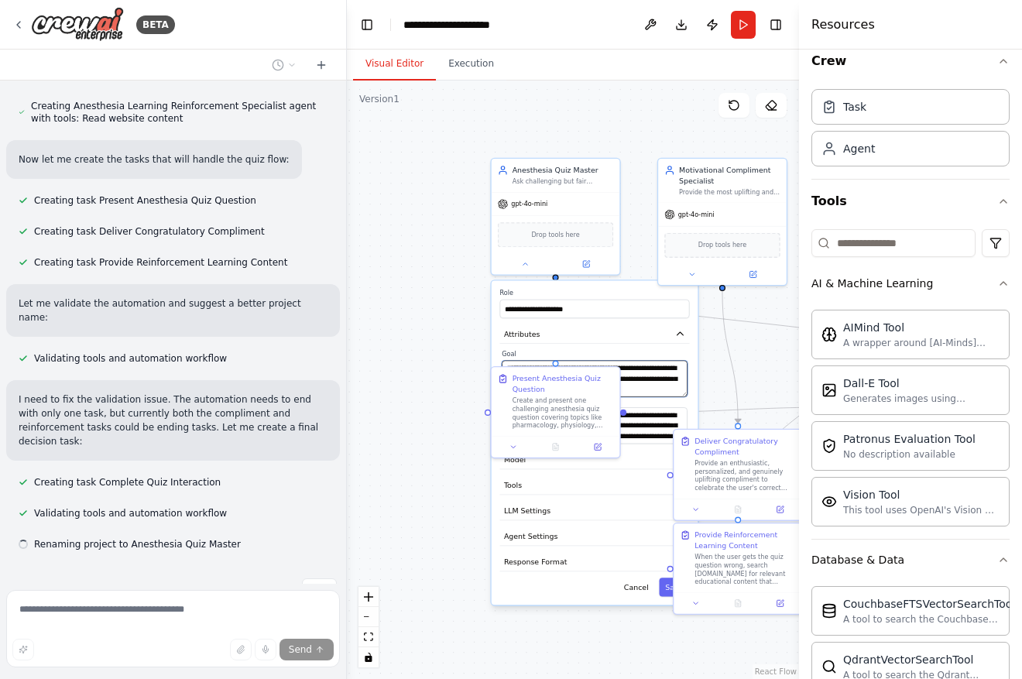
click at [646, 375] on textarea "**********" at bounding box center [595, 379] width 186 height 36
click at [639, 325] on button "Attributes" at bounding box center [594, 333] width 190 height 19
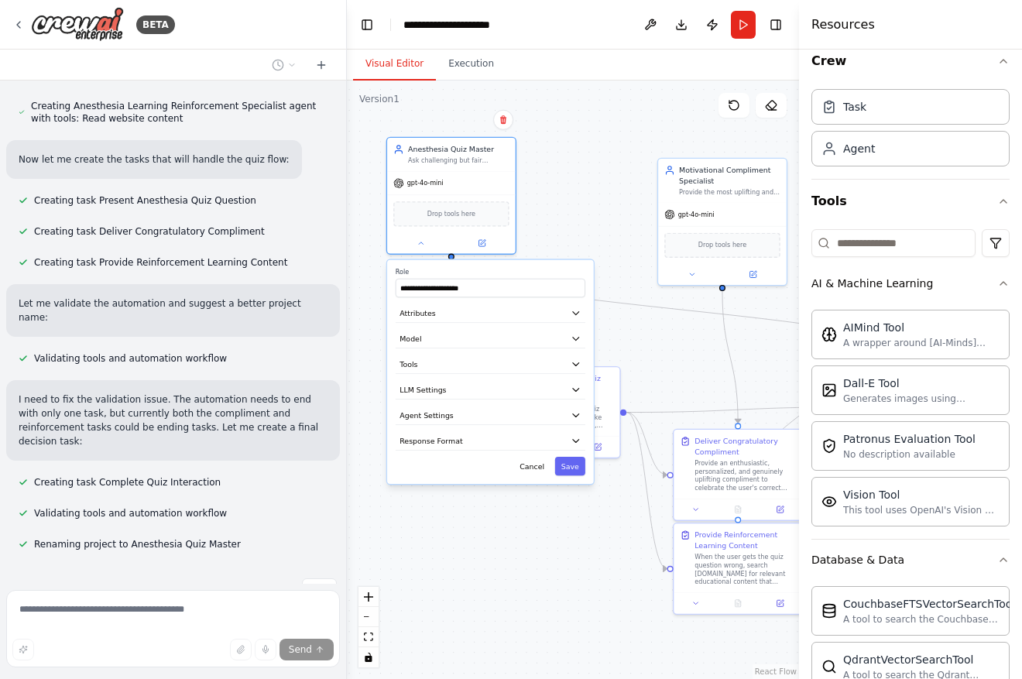
drag, startPoint x: 626, startPoint y: 286, endPoint x: 527, endPoint y: 267, distance: 101.0
click at [527, 267] on div "**********" at bounding box center [490, 372] width 207 height 224
click at [521, 317] on button "Attributes" at bounding box center [491, 312] width 190 height 19
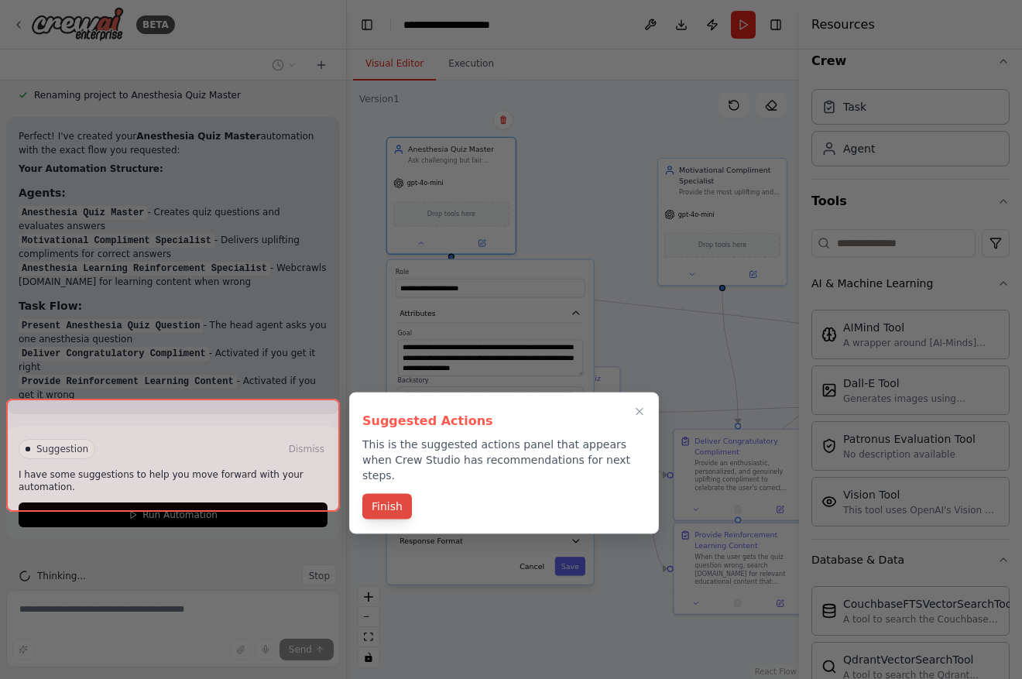
click at [403, 494] on button "Finish" at bounding box center [387, 507] width 50 height 26
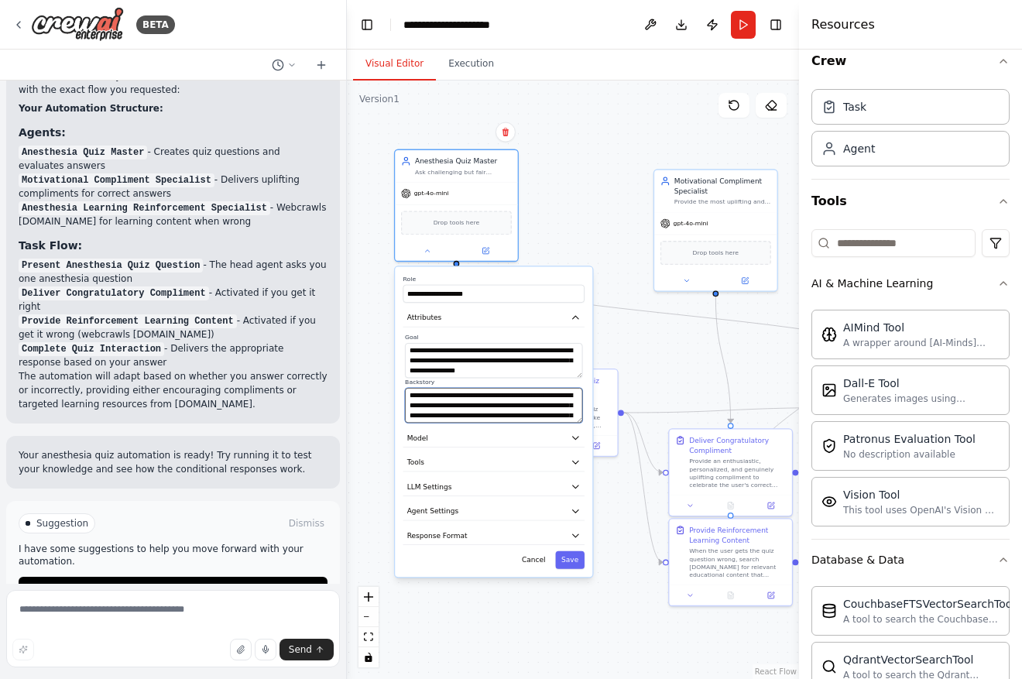
scroll to position [93, 0]
drag, startPoint x: 564, startPoint y: 412, endPoint x: 564, endPoint y: 429, distance: 17.0
click at [564, 429] on div "**********" at bounding box center [493, 422] width 197 height 310
click at [557, 404] on textarea "**********" at bounding box center [493, 405] width 177 height 35
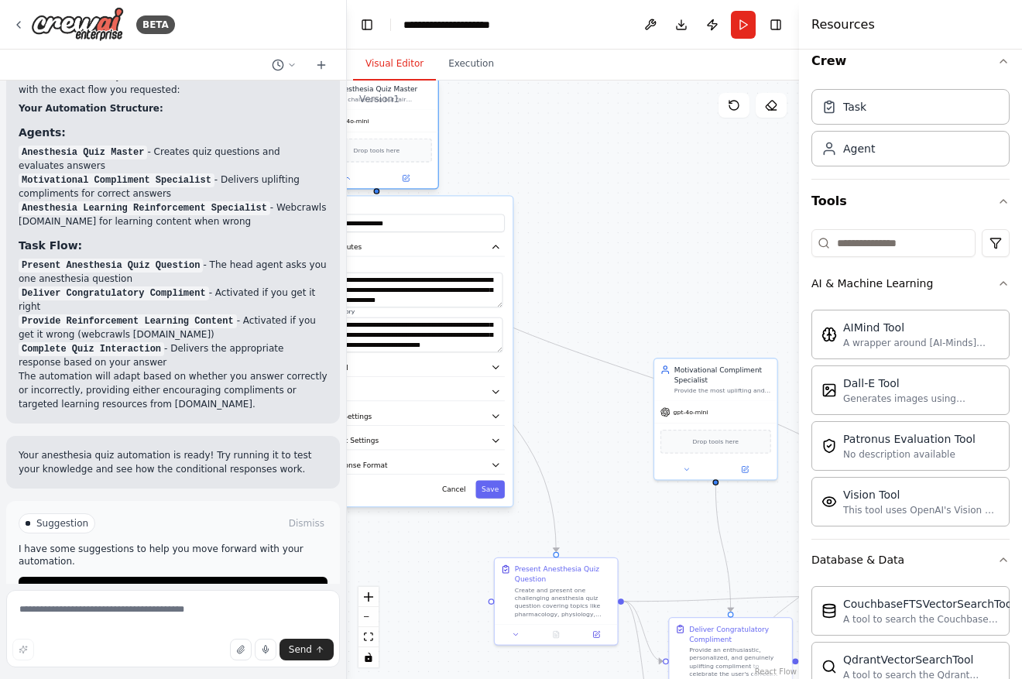
drag, startPoint x: 488, startPoint y: 187, endPoint x: 410, endPoint y: 112, distance: 108.4
click at [410, 112] on div "gpt-4o-mini" at bounding box center [376, 121] width 122 height 22
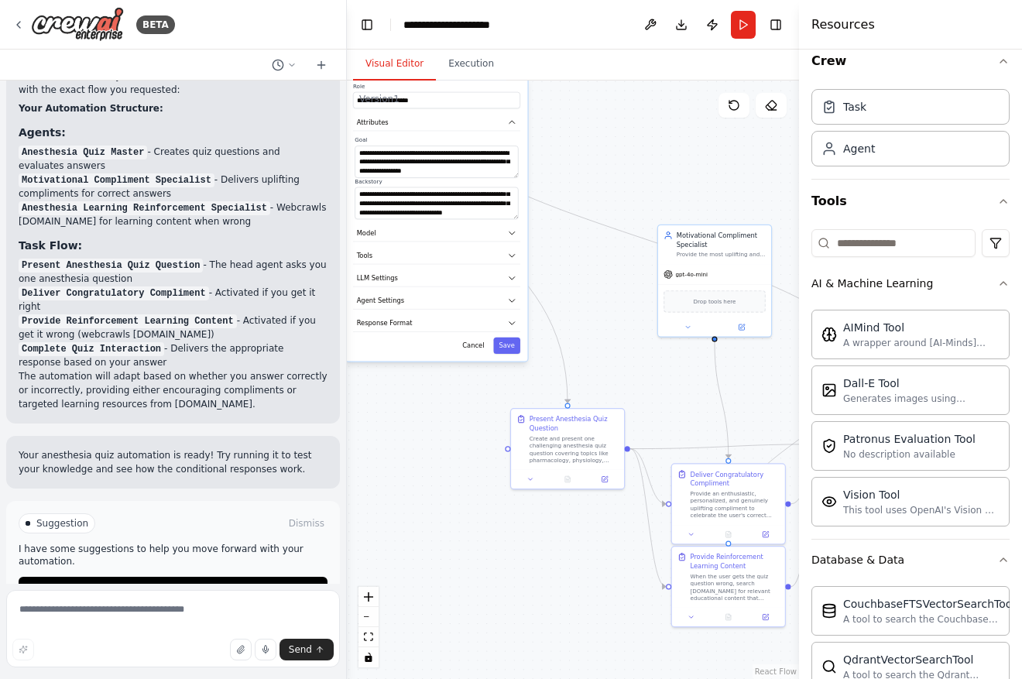
drag, startPoint x: 630, startPoint y: 451, endPoint x: 599, endPoint y: 271, distance: 183.0
click at [599, 271] on div ".deletable-edge-delete-btn { width: 20px; height: 20px; border: 0px solid #ffff…" at bounding box center [573, 380] width 452 height 598
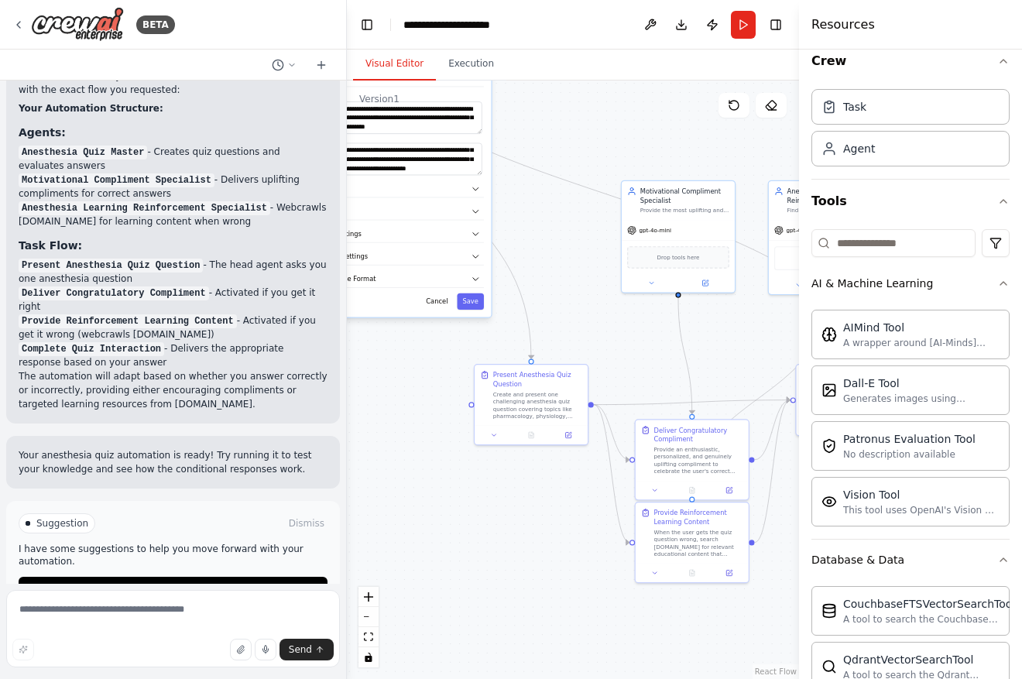
drag, startPoint x: 638, startPoint y: 344, endPoint x: 584, endPoint y: 324, distance: 57.8
click at [584, 324] on div ".deletable-edge-delete-btn { width: 20px; height: 20px; border: 0px solid #ffff…" at bounding box center [573, 380] width 452 height 598
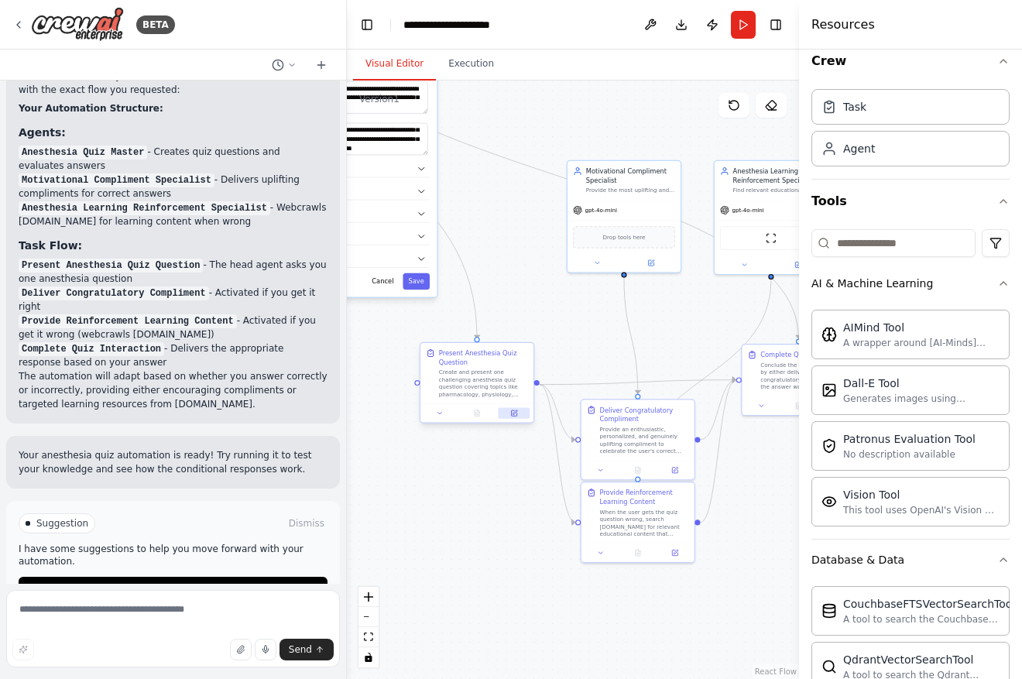
click at [517, 409] on button at bounding box center [515, 413] width 32 height 11
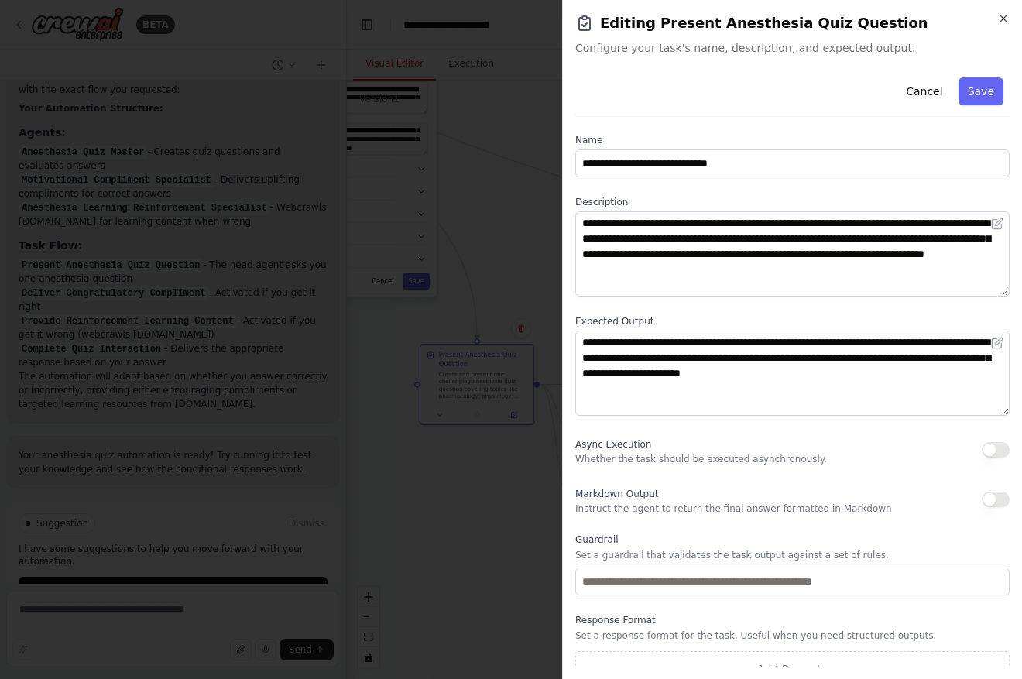
scroll to position [20, 0]
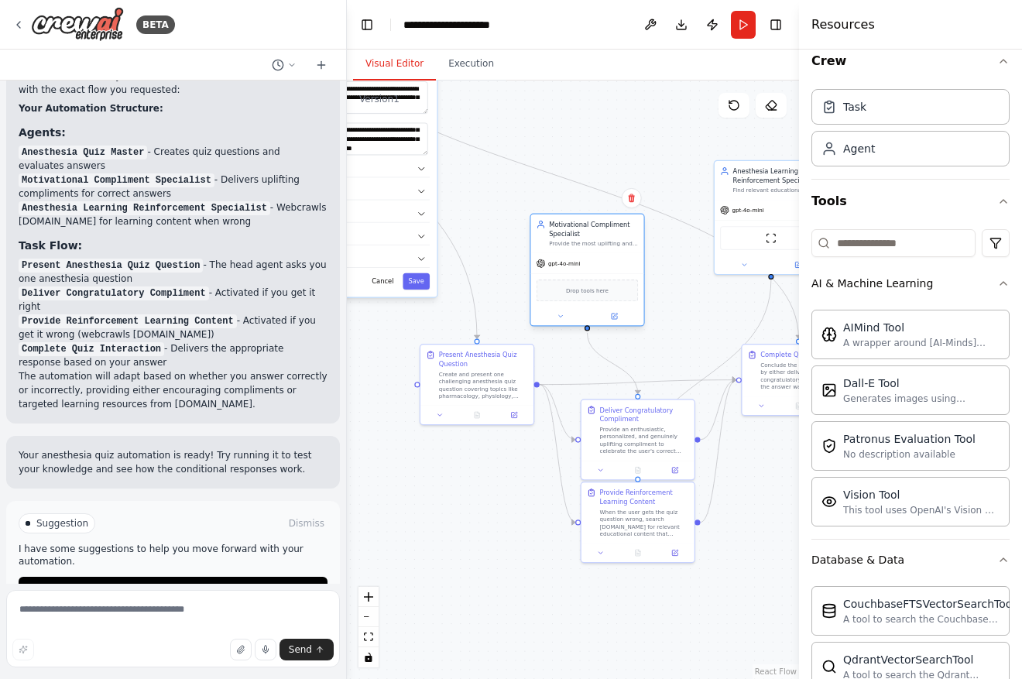
drag, startPoint x: 650, startPoint y: 201, endPoint x: 613, endPoint y: 254, distance: 64.4
click at [613, 254] on div "gpt-4o-mini" at bounding box center [587, 263] width 113 height 20
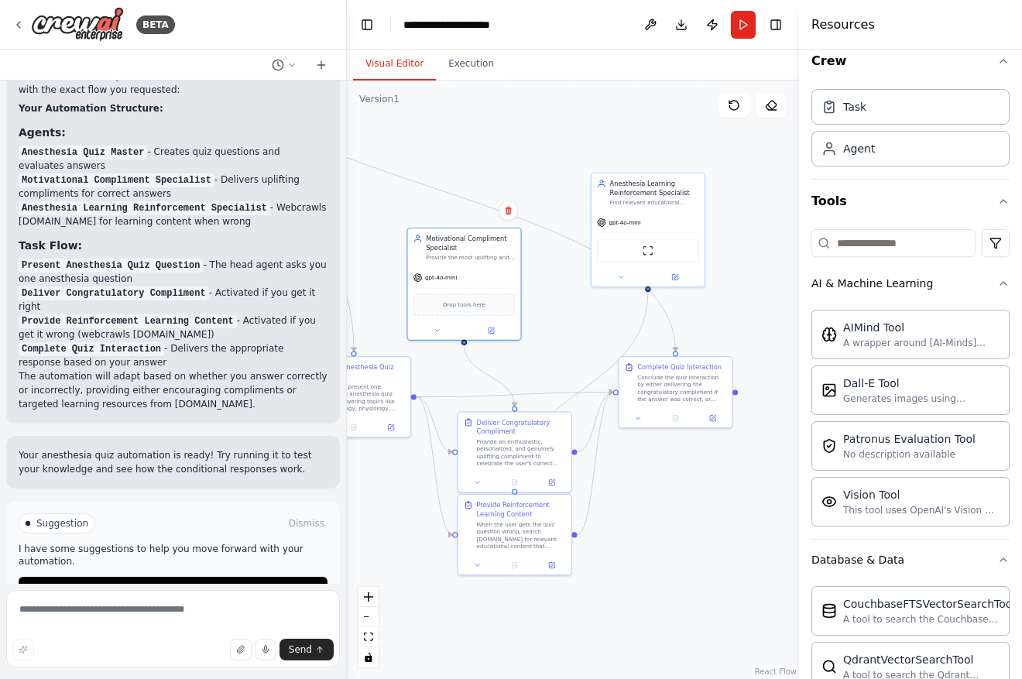
drag, startPoint x: 734, startPoint y: 588, endPoint x: 608, endPoint y: 602, distance: 126.2
click at [608, 602] on div ".deletable-edge-delete-btn { width: 20px; height: 20px; border: 0px solid #ffff…" at bounding box center [573, 380] width 452 height 598
click at [413, 400] on div ".deletable-edge-delete-btn { width: 20px; height: 20px; border: 0px solid #ffff…" at bounding box center [573, 380] width 452 height 598
drag, startPoint x: 550, startPoint y: 440, endPoint x: 566, endPoint y: 379, distance: 62.3
click at [566, 379] on div "Provide an enthusiastic, personalized, and genuinely uplifting compliment to ce…" at bounding box center [532, 388] width 89 height 29
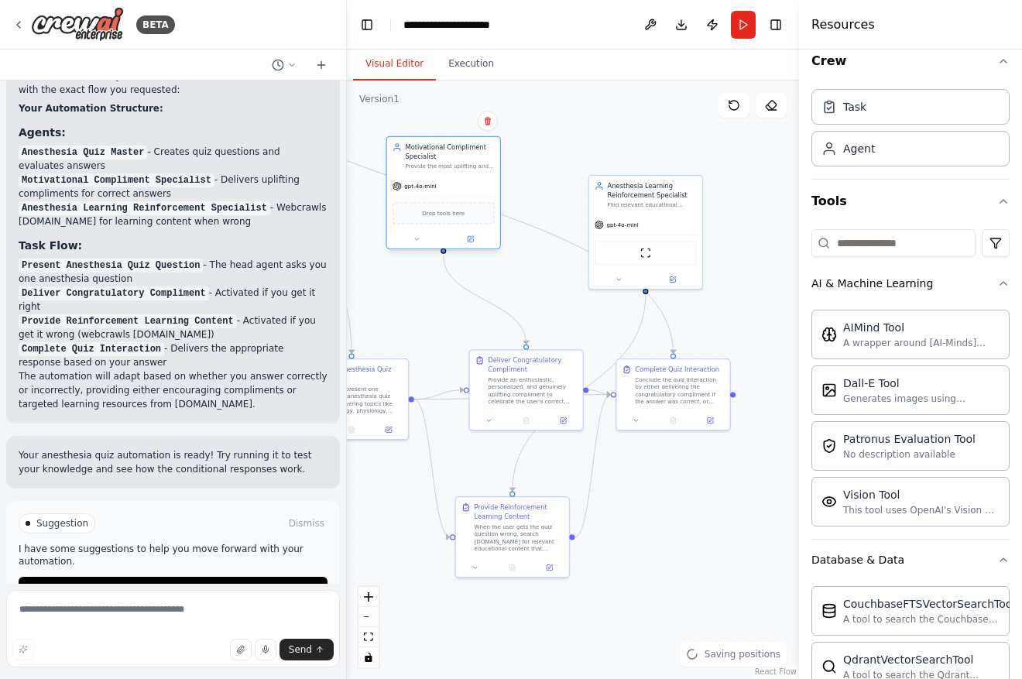
drag, startPoint x: 489, startPoint y: 249, endPoint x: 467, endPoint y: 157, distance: 94.8
click at [467, 157] on div "Motivational Compliment Specialist" at bounding box center [450, 151] width 89 height 19
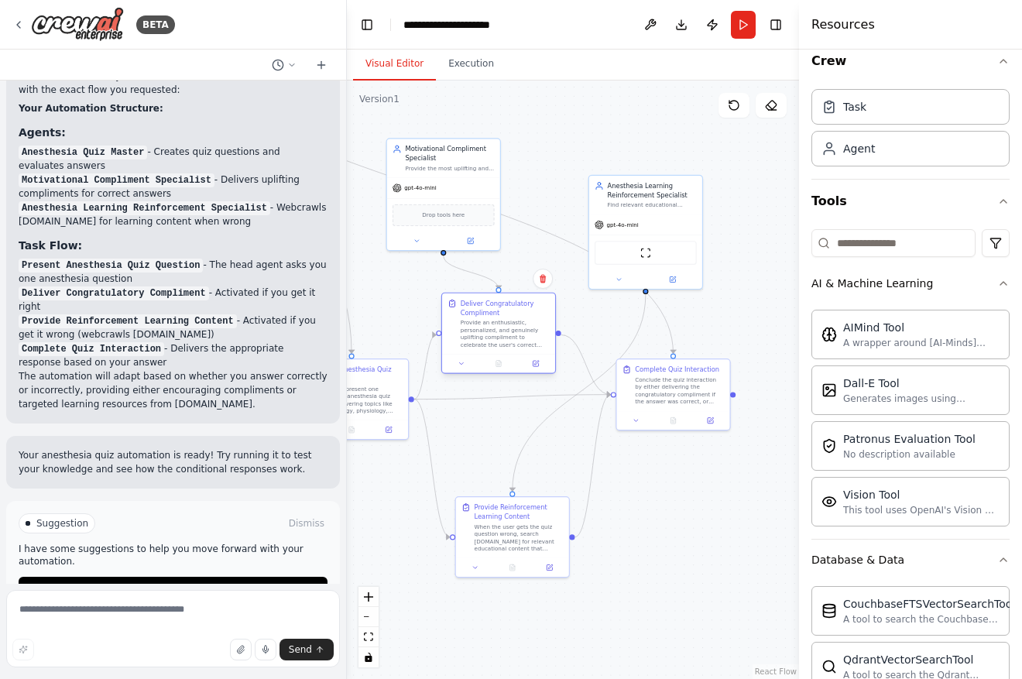
drag, startPoint x: 556, startPoint y: 382, endPoint x: 531, endPoint y: 325, distance: 62.4
click at [531, 325] on div "Provide an enthusiastic, personalized, and genuinely uplifting compliment to ce…" at bounding box center [505, 333] width 89 height 29
drag, startPoint x: 551, startPoint y: 533, endPoint x: 564, endPoint y: 543, distance: 16.1
click at [564, 543] on div "When the user gets the quiz question wrong, search openanesthesia.org for relev…" at bounding box center [532, 535] width 89 height 29
click at [738, 25] on button "Run" at bounding box center [743, 25] width 25 height 28
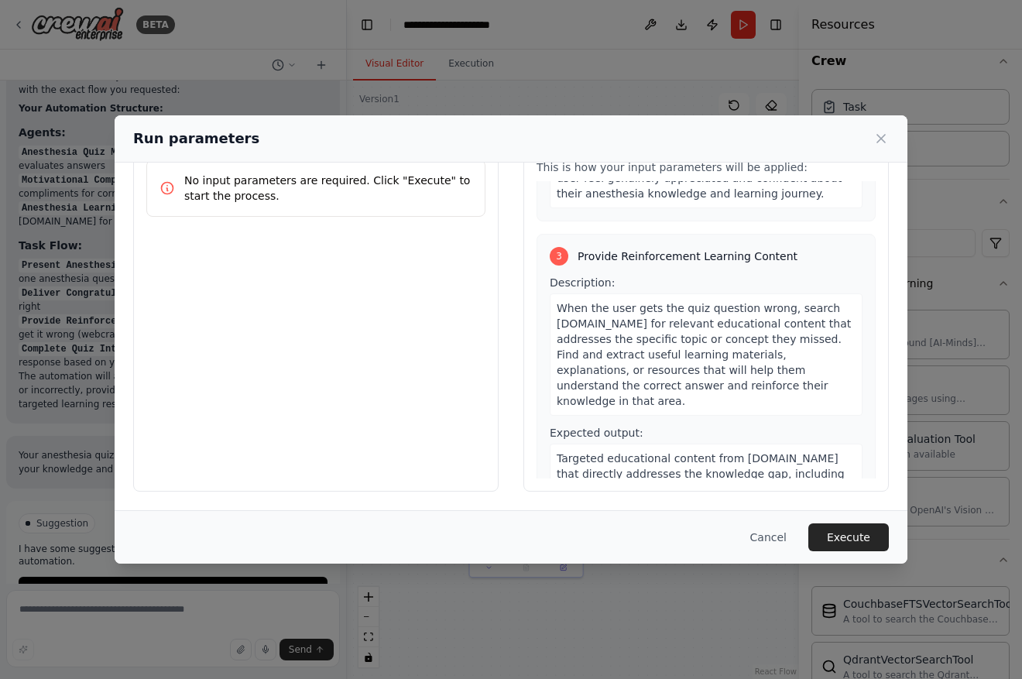
scroll to position [467, 0]
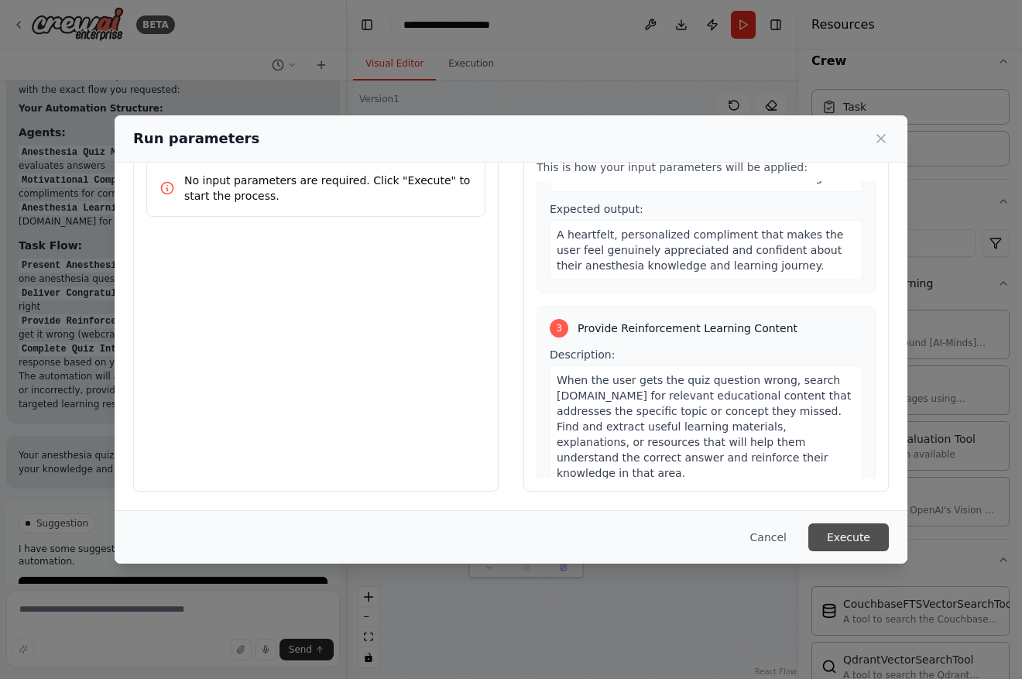
click at [859, 529] on button "Execute" at bounding box center [848, 537] width 81 height 28
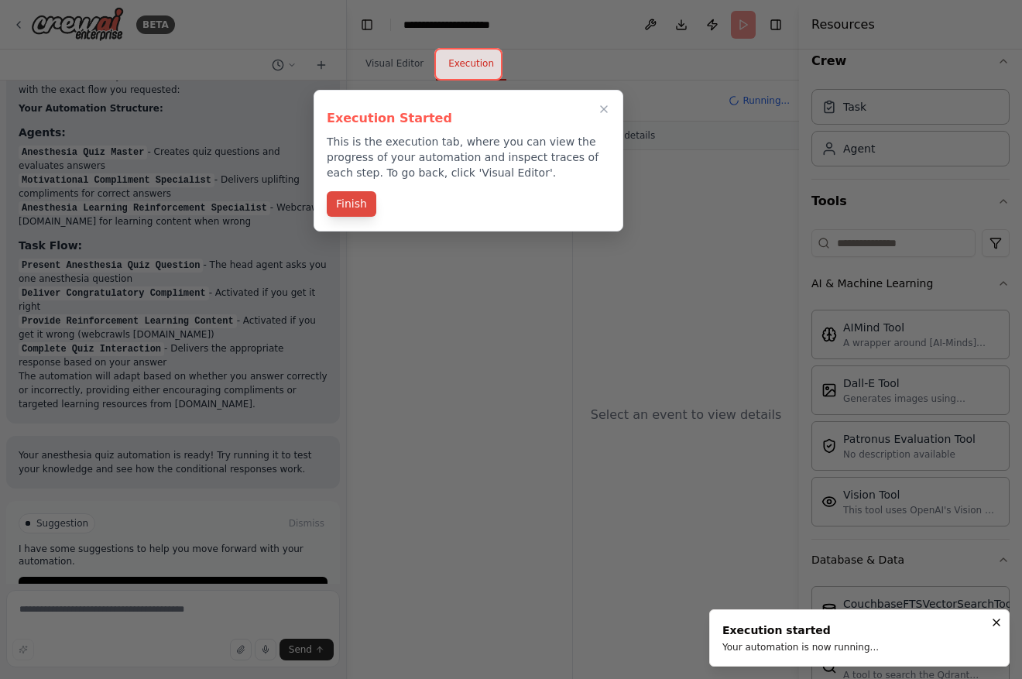
click at [361, 208] on button "Finish" at bounding box center [352, 204] width 50 height 26
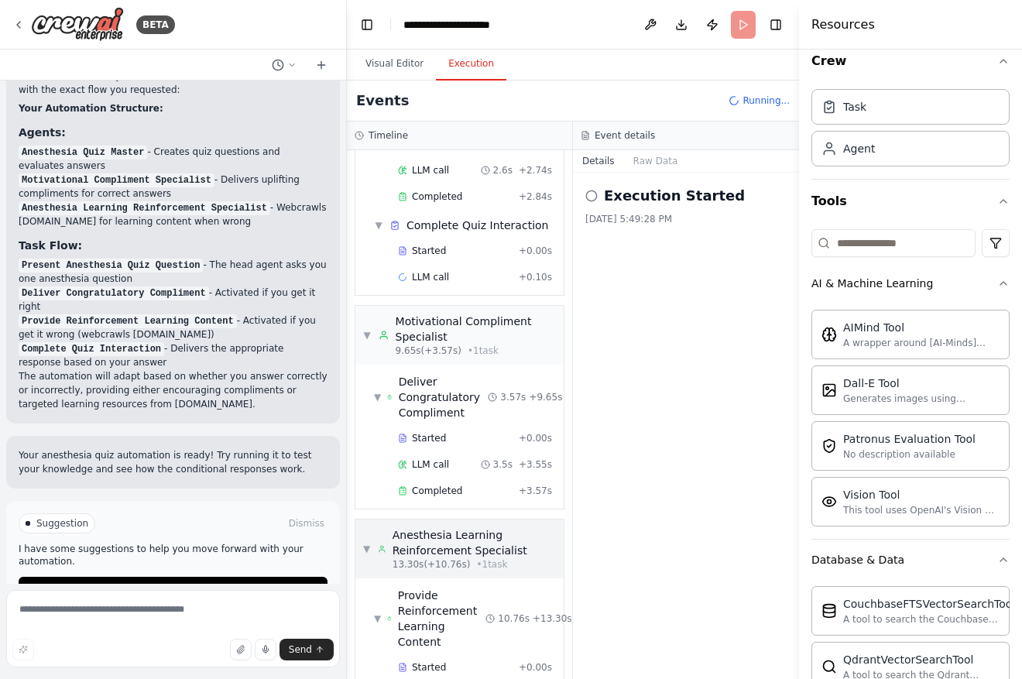
scroll to position [0, 0]
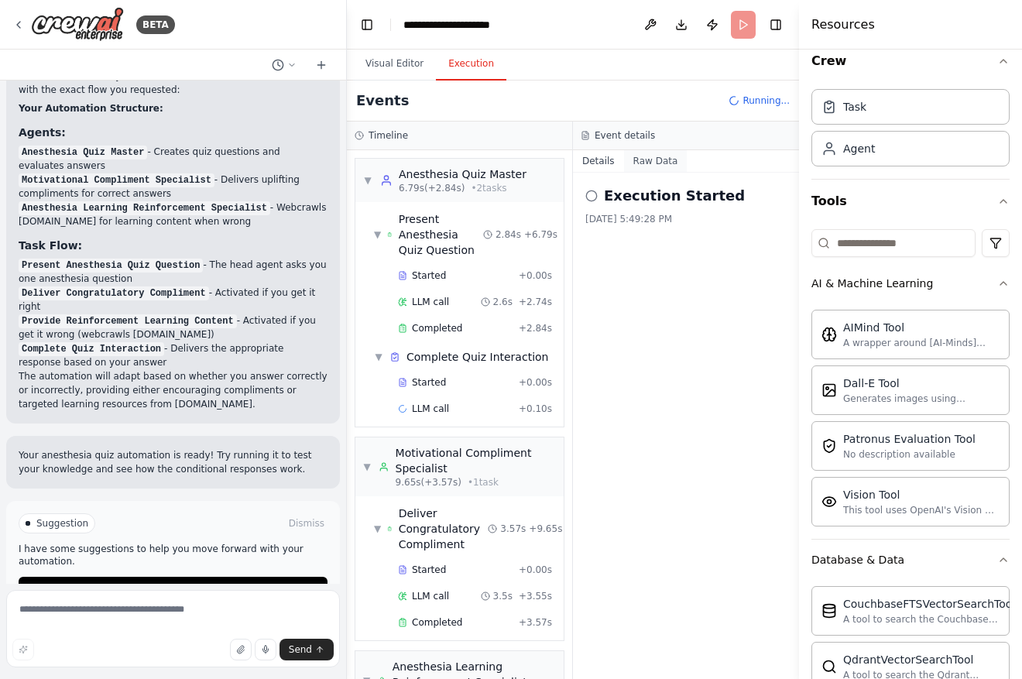
click at [646, 165] on button "Raw Data" at bounding box center [655, 161] width 63 height 22
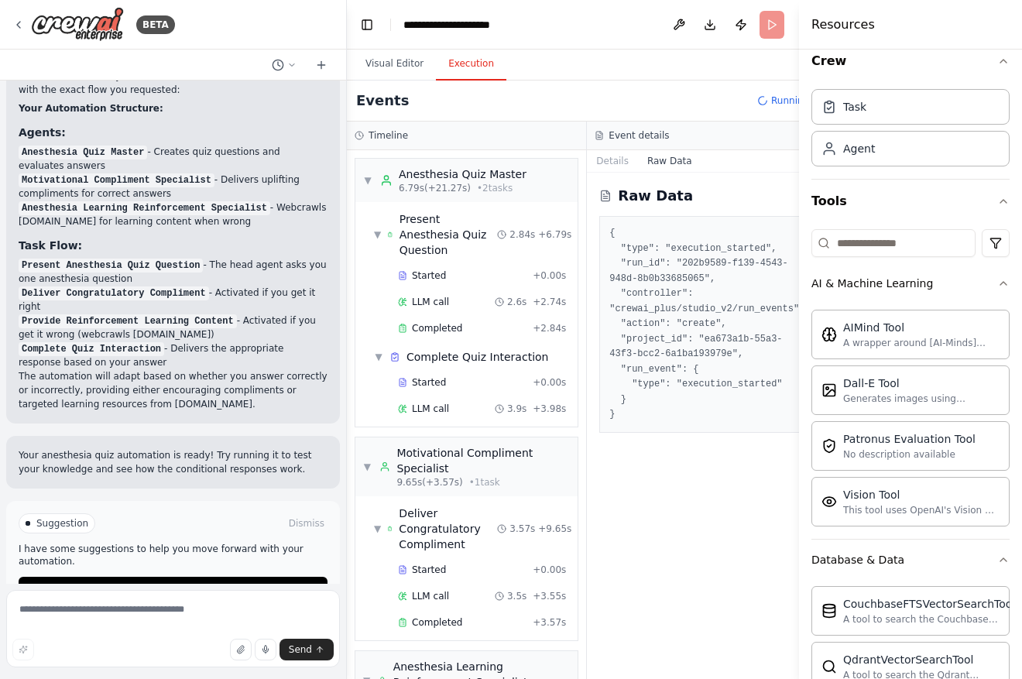
scroll to position [365, 0]
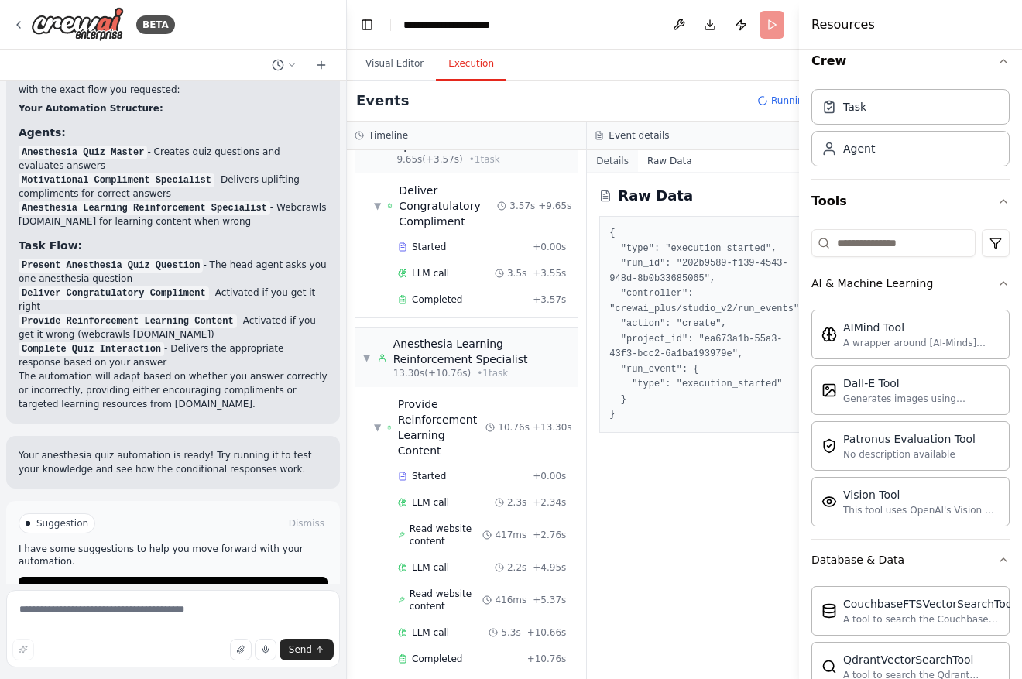
click at [608, 164] on button "Details" at bounding box center [612, 161] width 51 height 22
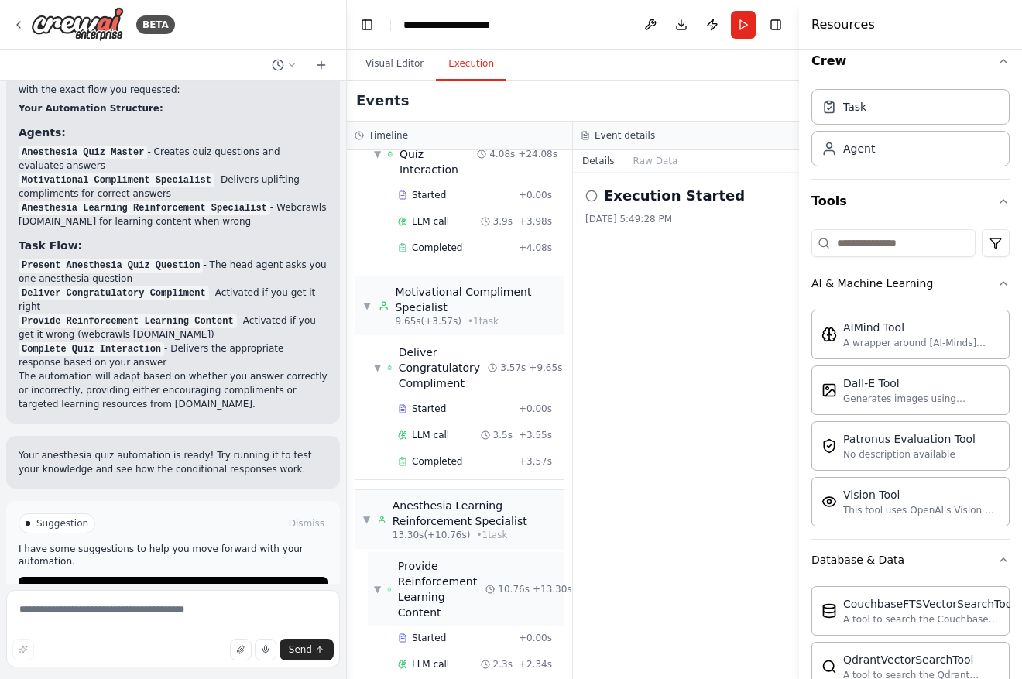
scroll to position [0, 0]
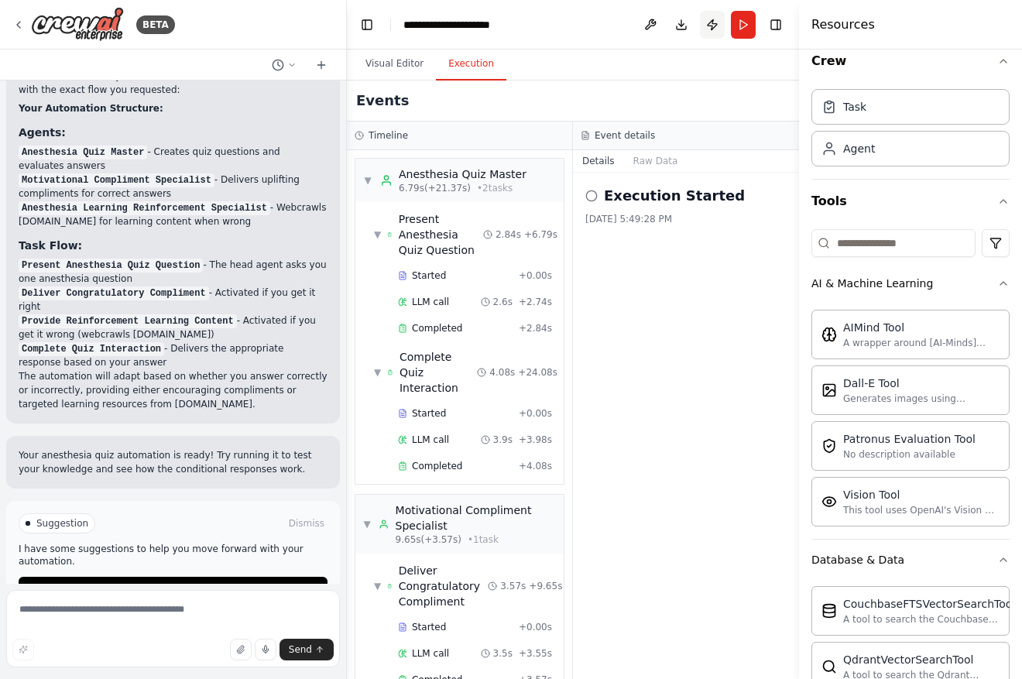
click at [712, 23] on button "Publish" at bounding box center [712, 25] width 25 height 28
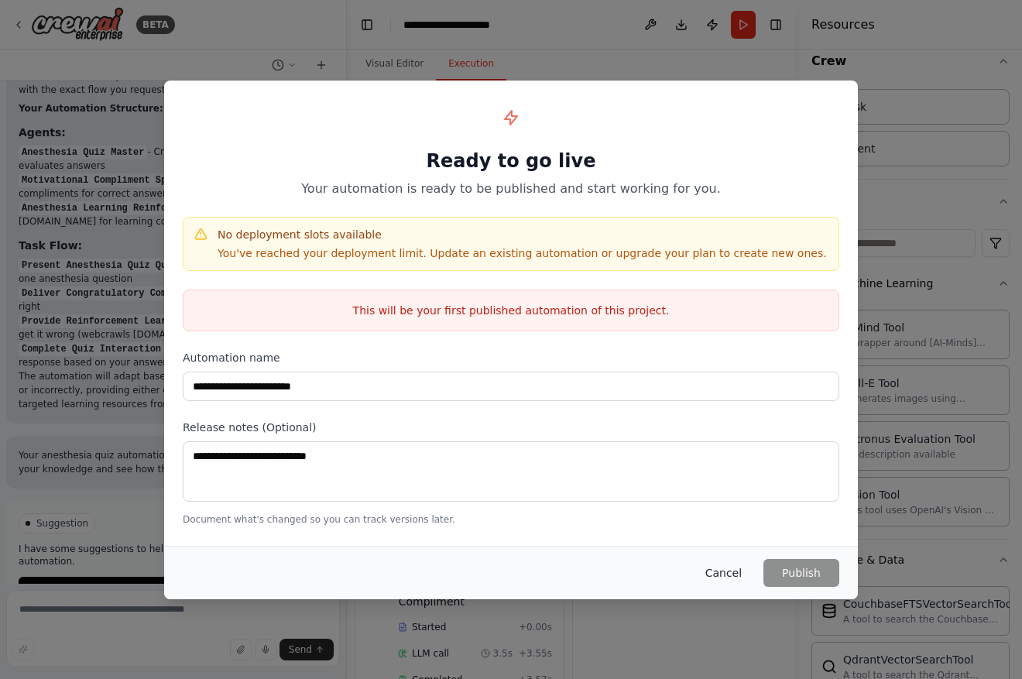
click at [741, 577] on button "Cancel" at bounding box center [723, 573] width 61 height 28
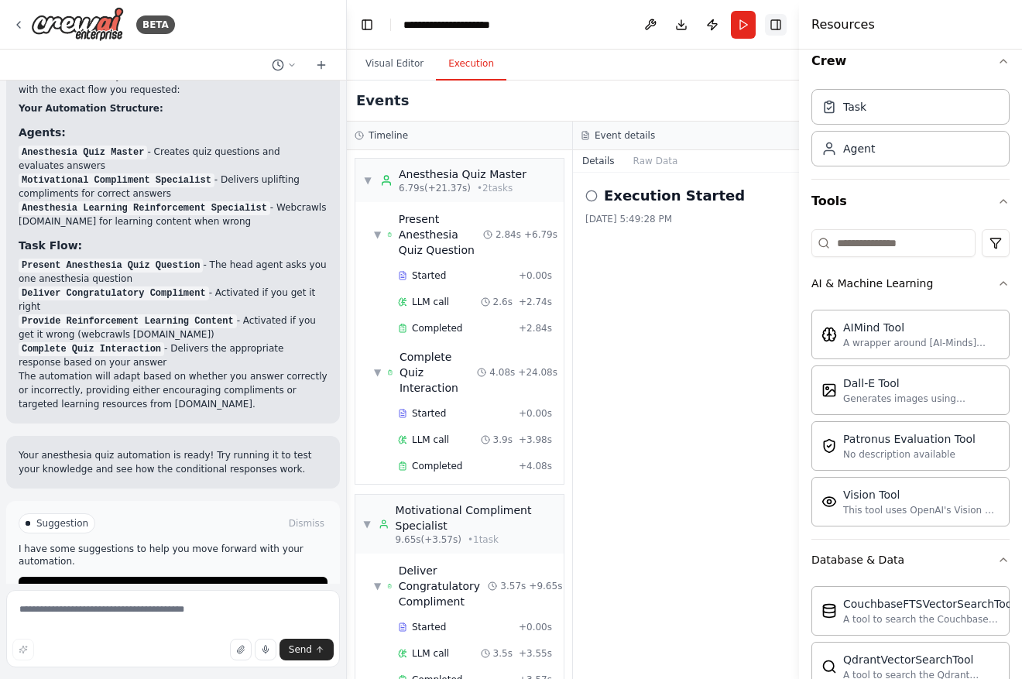
click at [776, 21] on button "Toggle Right Sidebar" at bounding box center [776, 25] width 22 height 22
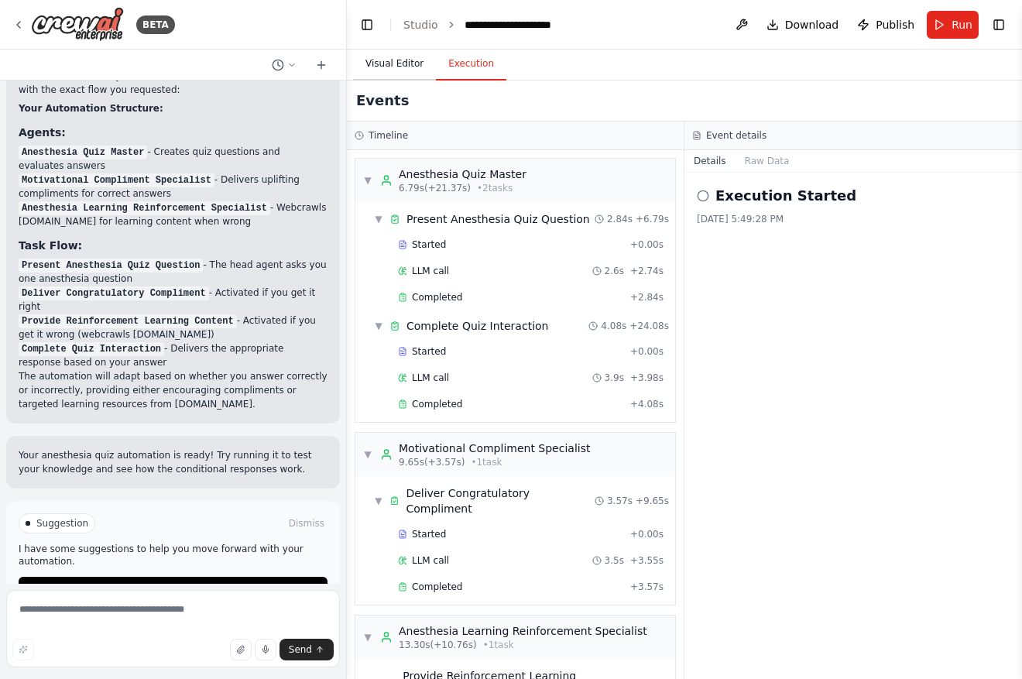
click at [408, 69] on button "Visual Editor" at bounding box center [394, 64] width 83 height 33
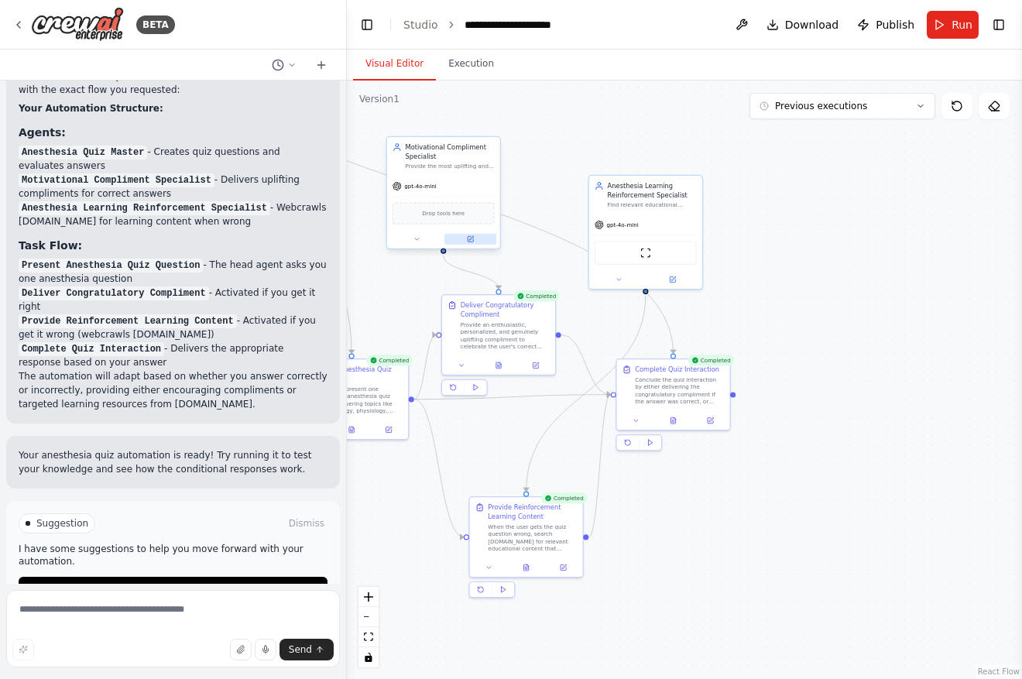
click at [476, 244] on button at bounding box center [470, 239] width 52 height 11
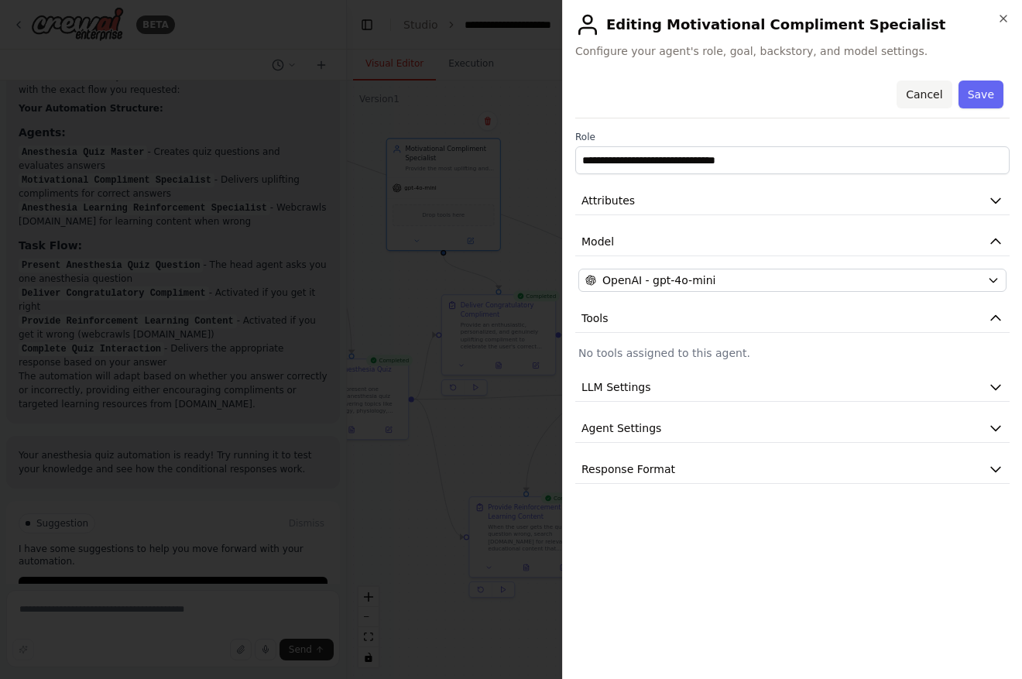
click at [930, 87] on button "Cancel" at bounding box center [923, 95] width 55 height 28
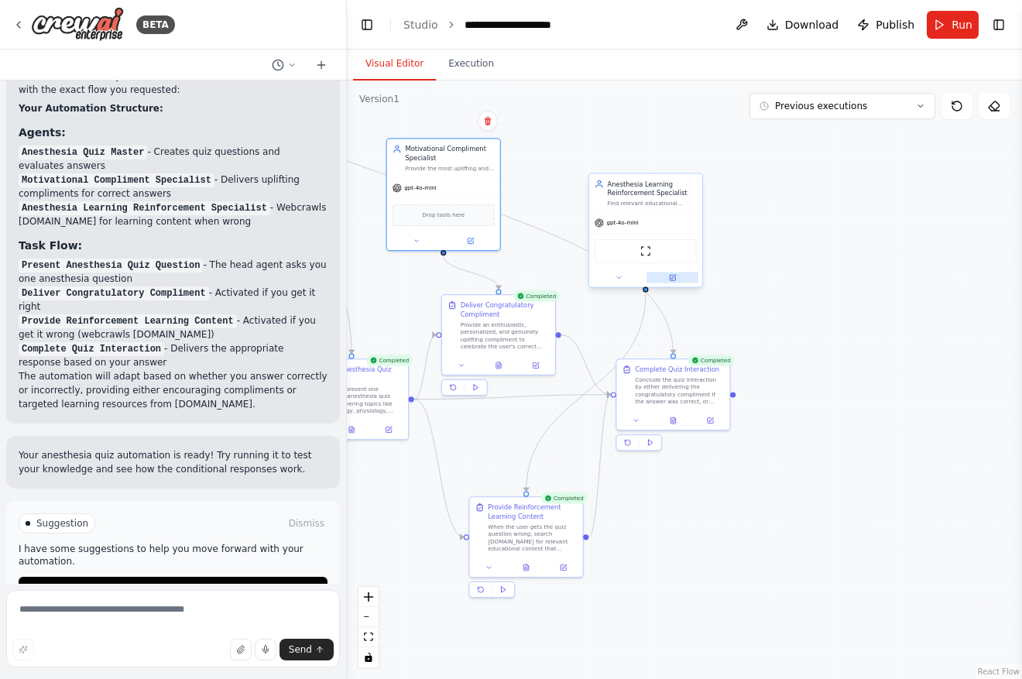
click at [678, 282] on button at bounding box center [672, 277] width 52 height 11
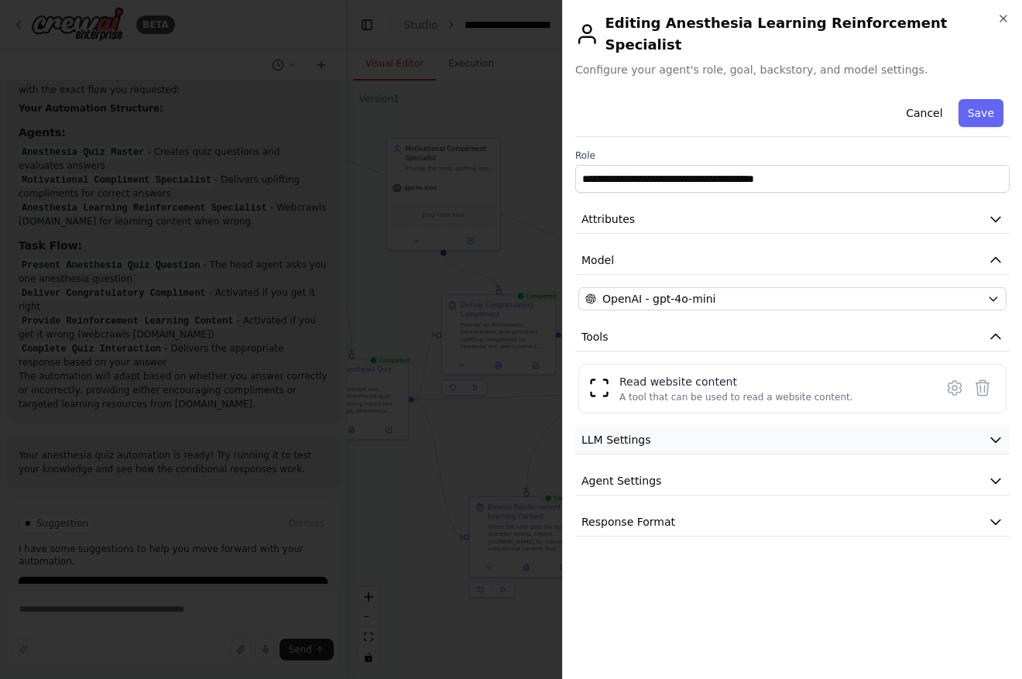
click at [808, 426] on button "LLM Settings" at bounding box center [792, 440] width 434 height 29
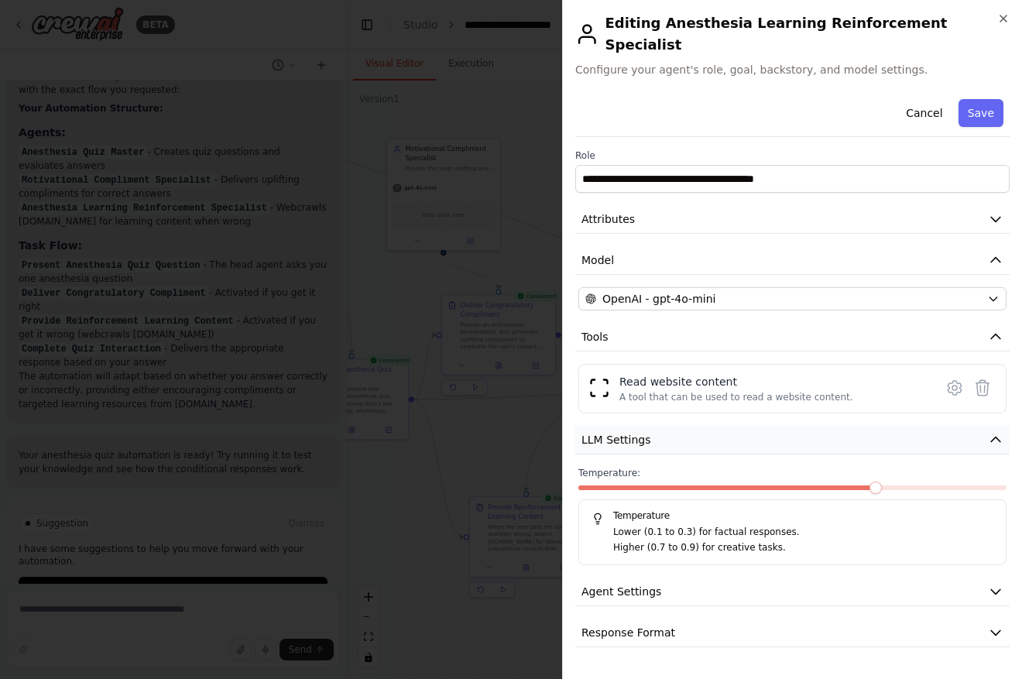
click at [808, 426] on button "LLM Settings" at bounding box center [792, 440] width 434 height 29
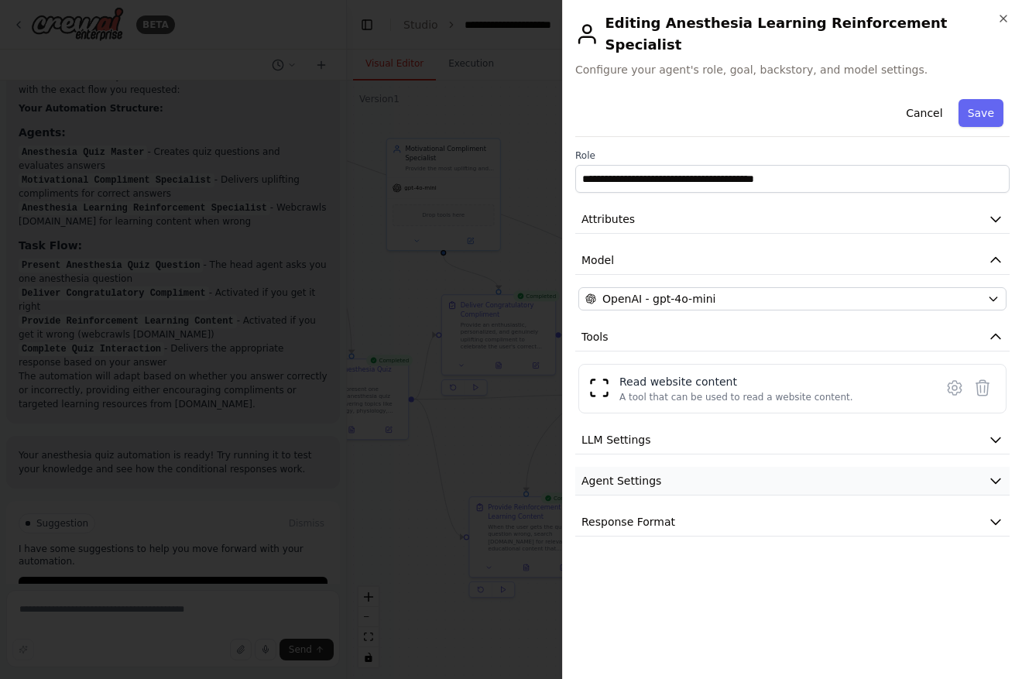
click at [788, 467] on button "Agent Settings" at bounding box center [792, 481] width 434 height 29
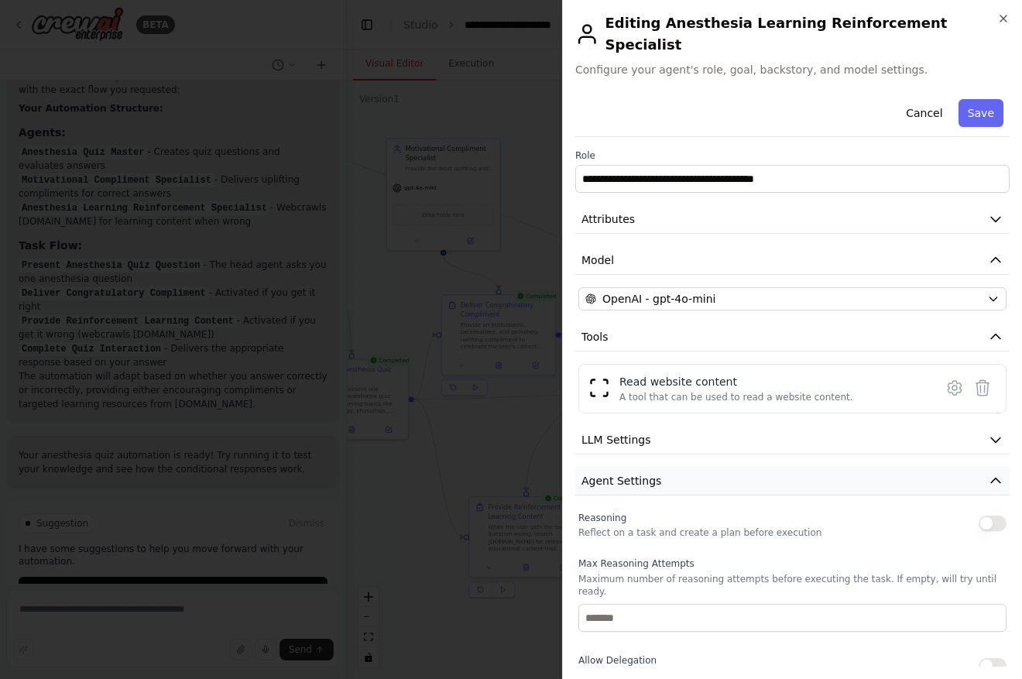
click at [788, 467] on button "Agent Settings" at bounding box center [792, 481] width 434 height 29
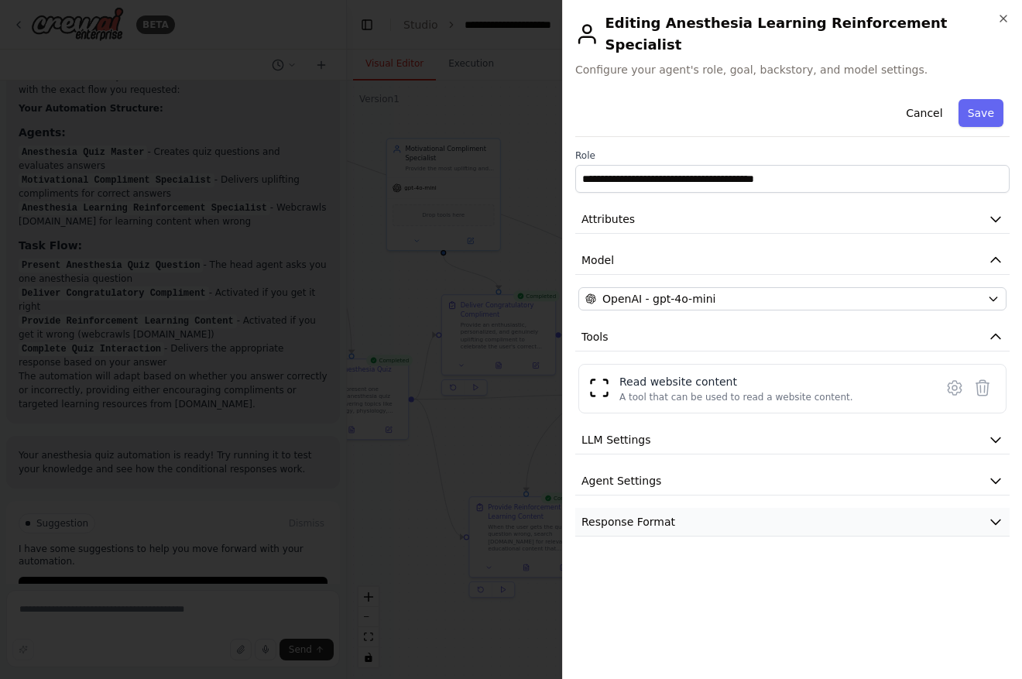
click at [772, 508] on button "Response Format" at bounding box center [792, 522] width 434 height 29
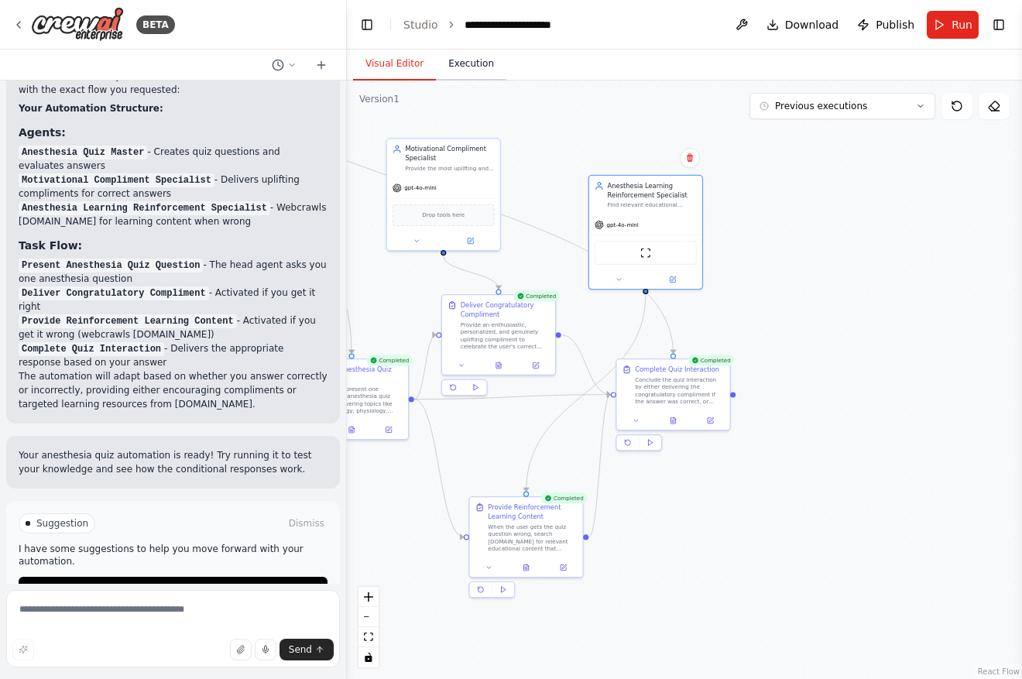
click at [481, 63] on button "Execution" at bounding box center [471, 64] width 70 height 33
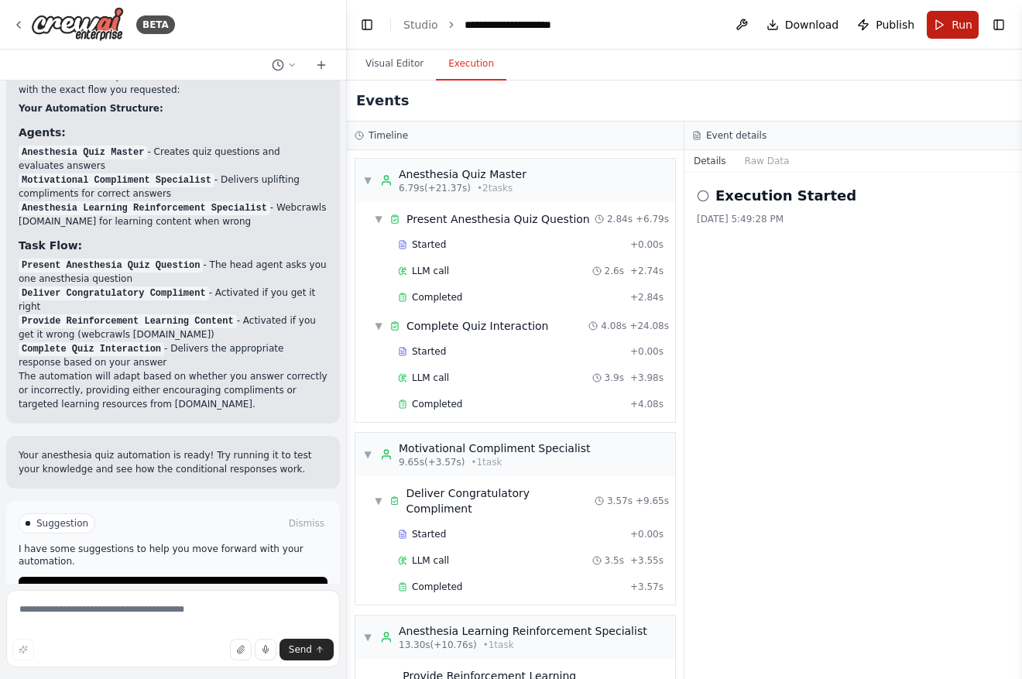
click at [958, 29] on span "Run" at bounding box center [961, 24] width 21 height 15
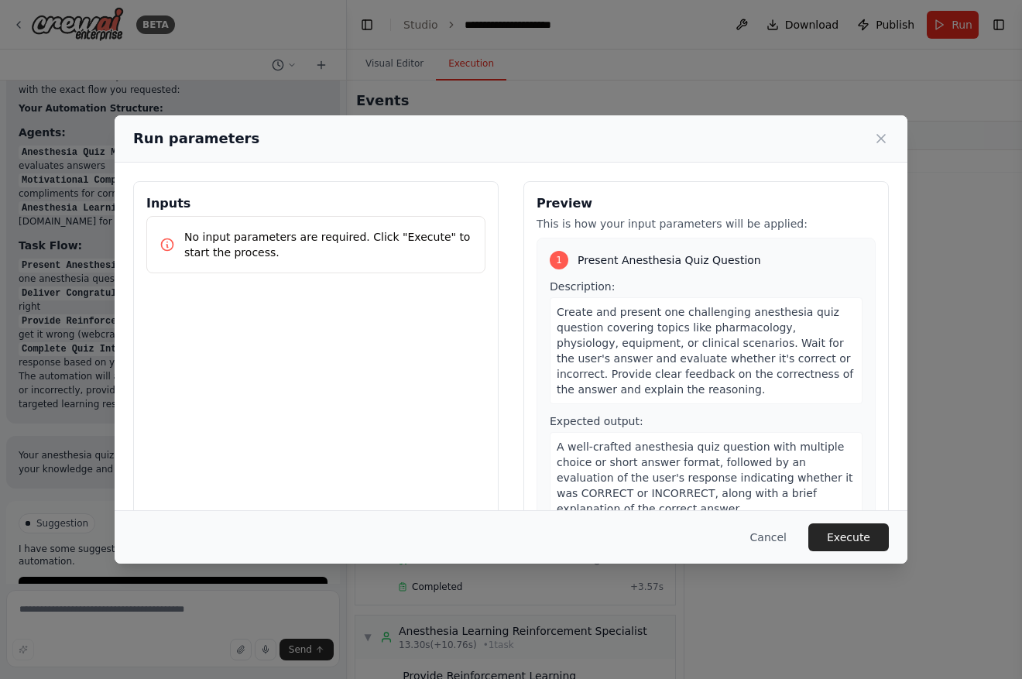
click at [652, 249] on div "1 Present Anesthesia Quiz Question Description: Create and present one challeng…" at bounding box center [705, 387] width 339 height 299
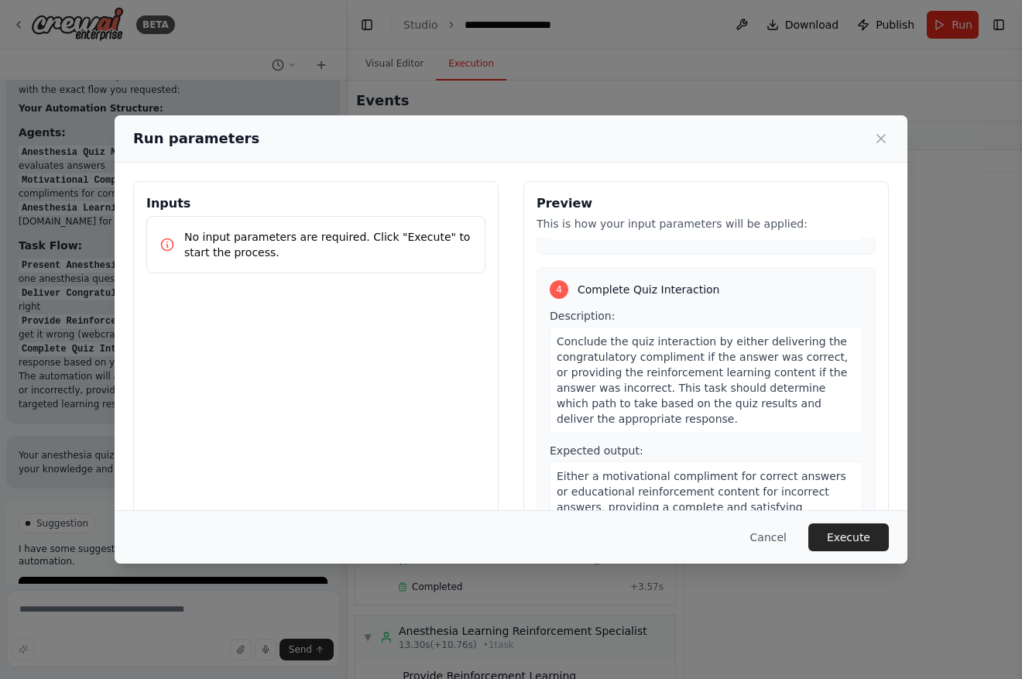
scroll to position [57, 0]
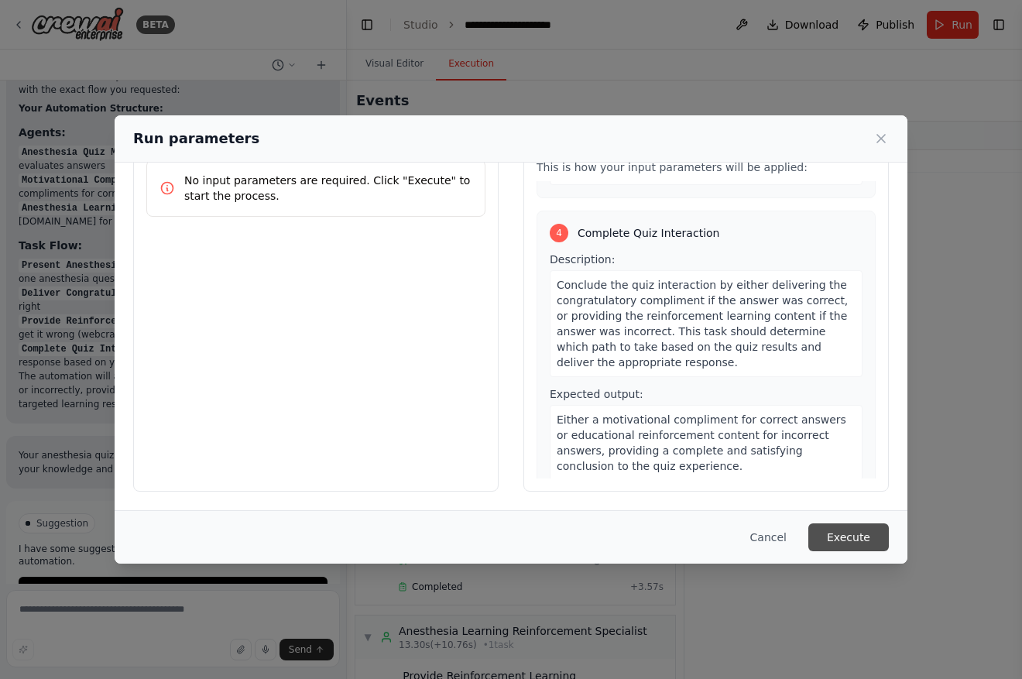
click at [840, 543] on button "Execute" at bounding box center [848, 537] width 81 height 28
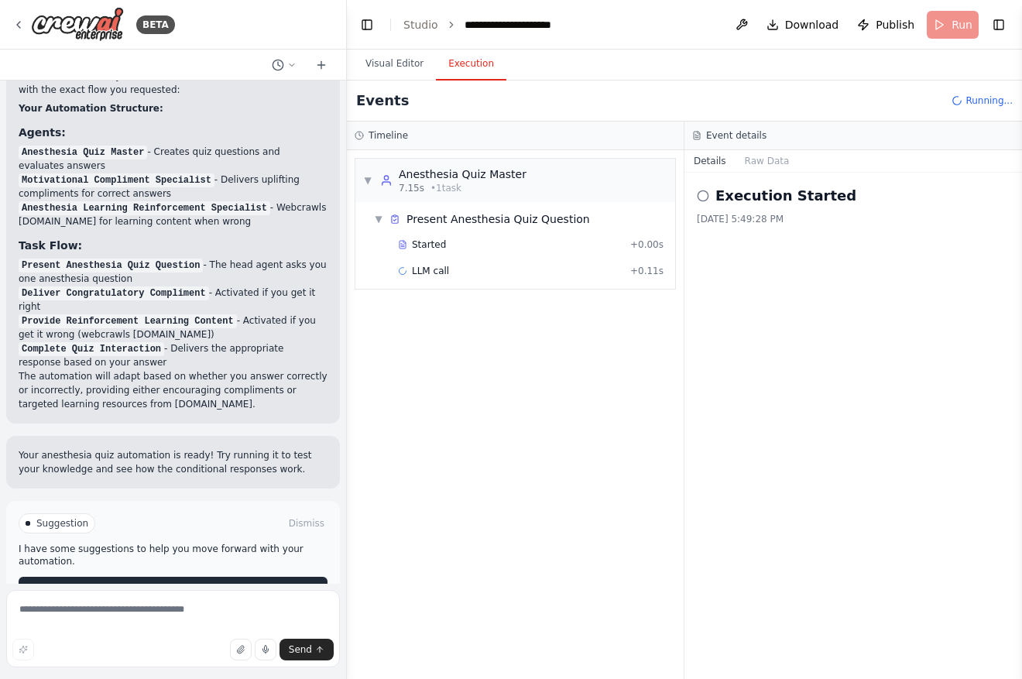
click at [198, 583] on span "Improve automation" at bounding box center [179, 589] width 94 height 12
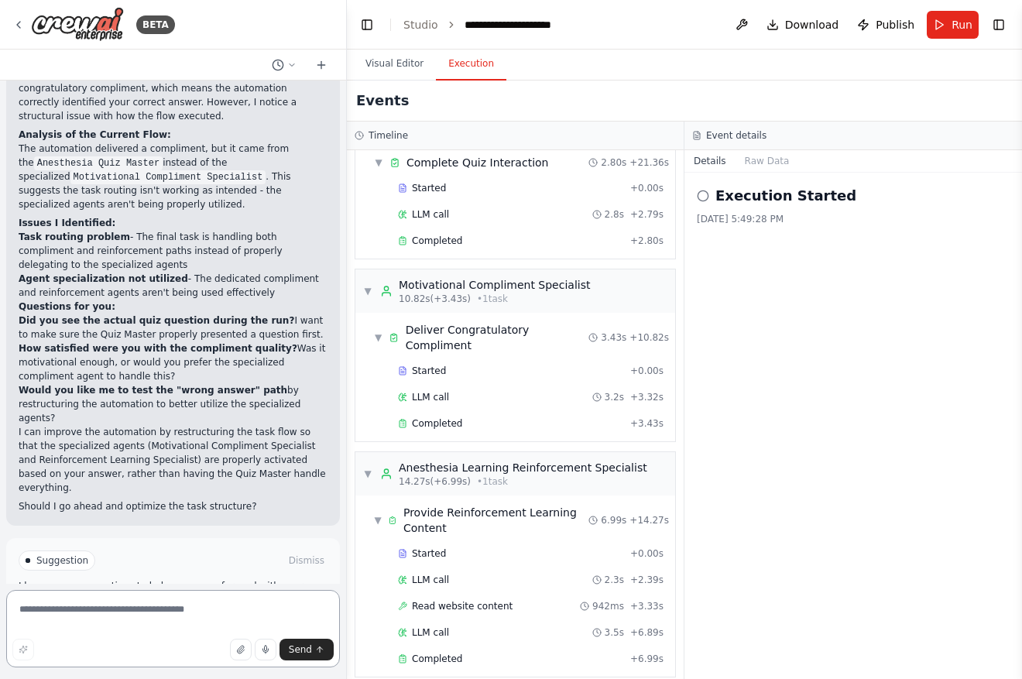
scroll to position [1572, 0]
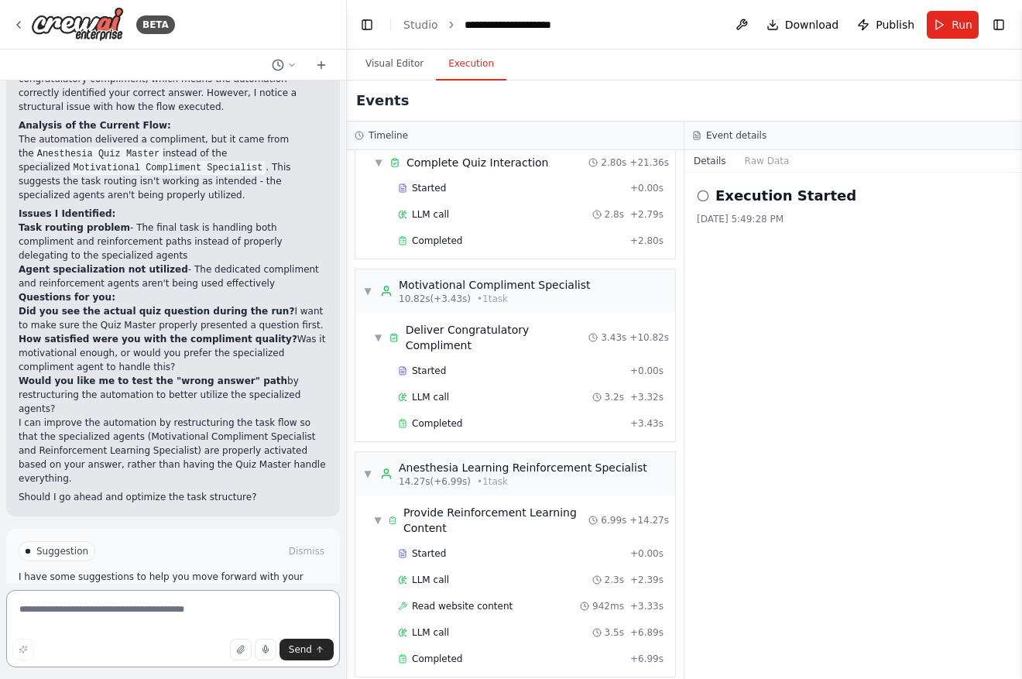
click at [139, 614] on textarea at bounding box center [173, 628] width 334 height 77
click at [411, 63] on button "Visual Editor" at bounding box center [394, 64] width 83 height 33
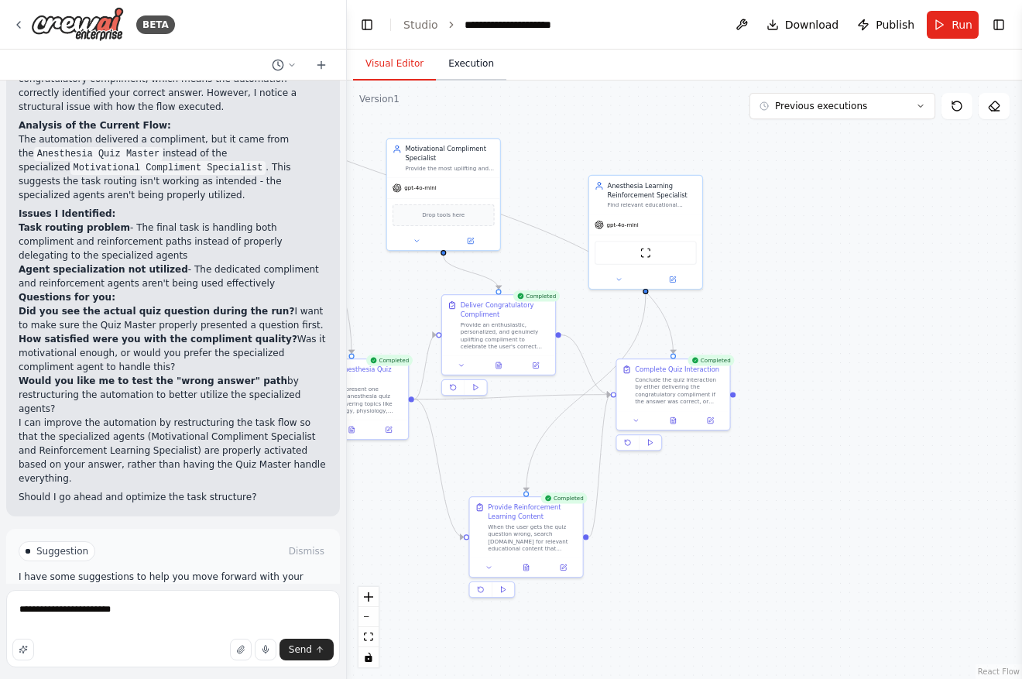
click at [461, 62] on button "Execution" at bounding box center [471, 64] width 70 height 33
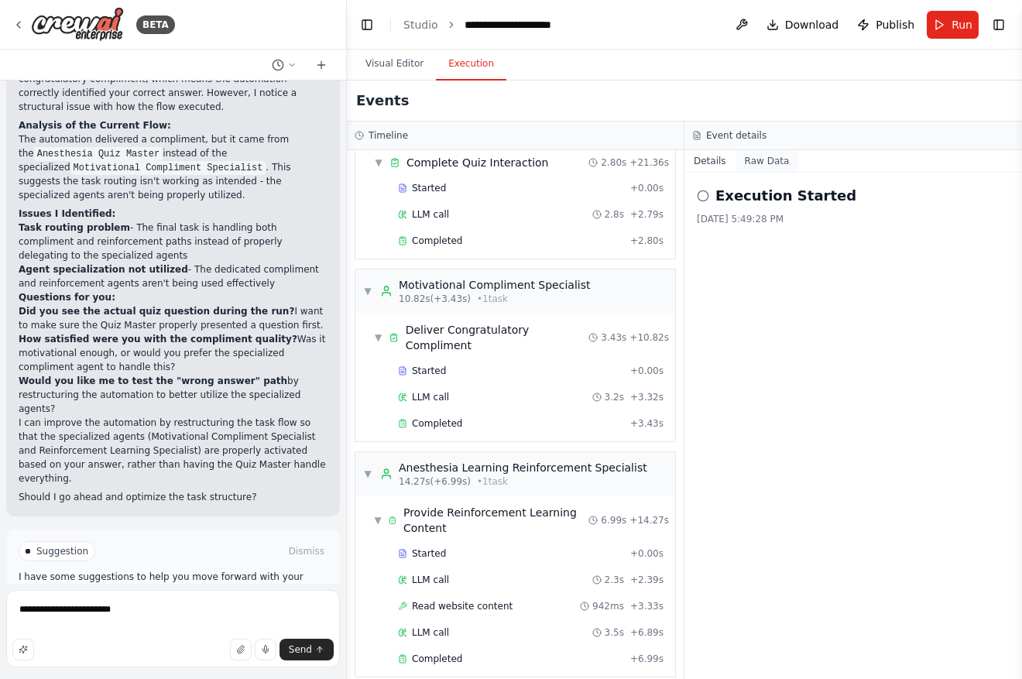
click at [769, 169] on button "Raw Data" at bounding box center [766, 161] width 63 height 22
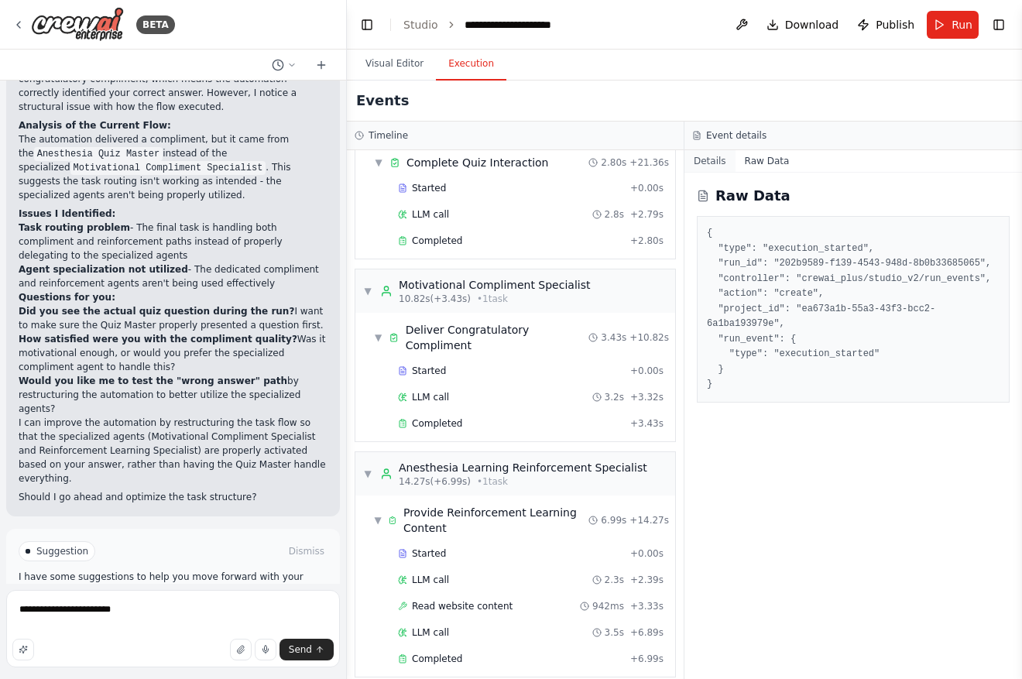
click at [715, 166] on button "Details" at bounding box center [709, 161] width 51 height 22
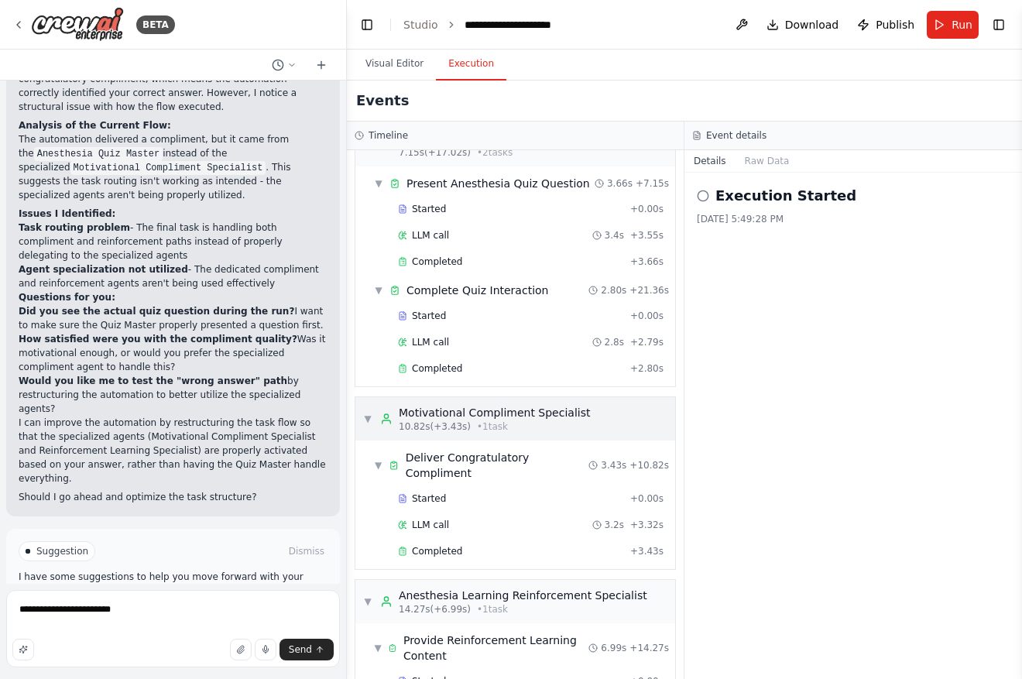
scroll to position [0, 0]
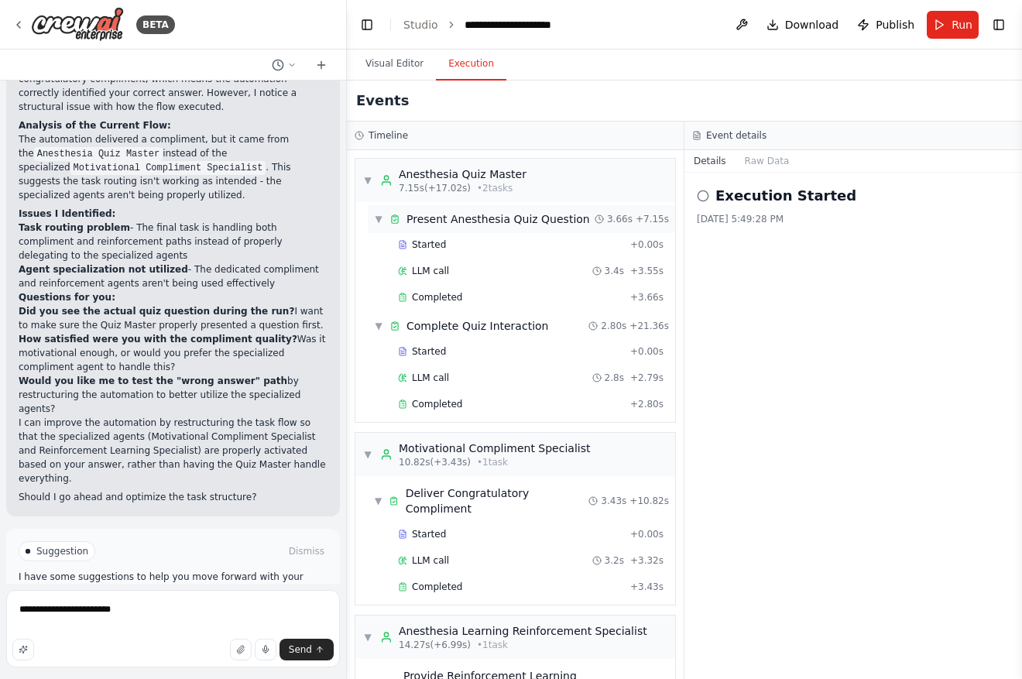
click at [368, 219] on div "▼ Present Anesthesia Quiz Question 3.66s + 7.15s" at bounding box center [521, 219] width 307 height 28
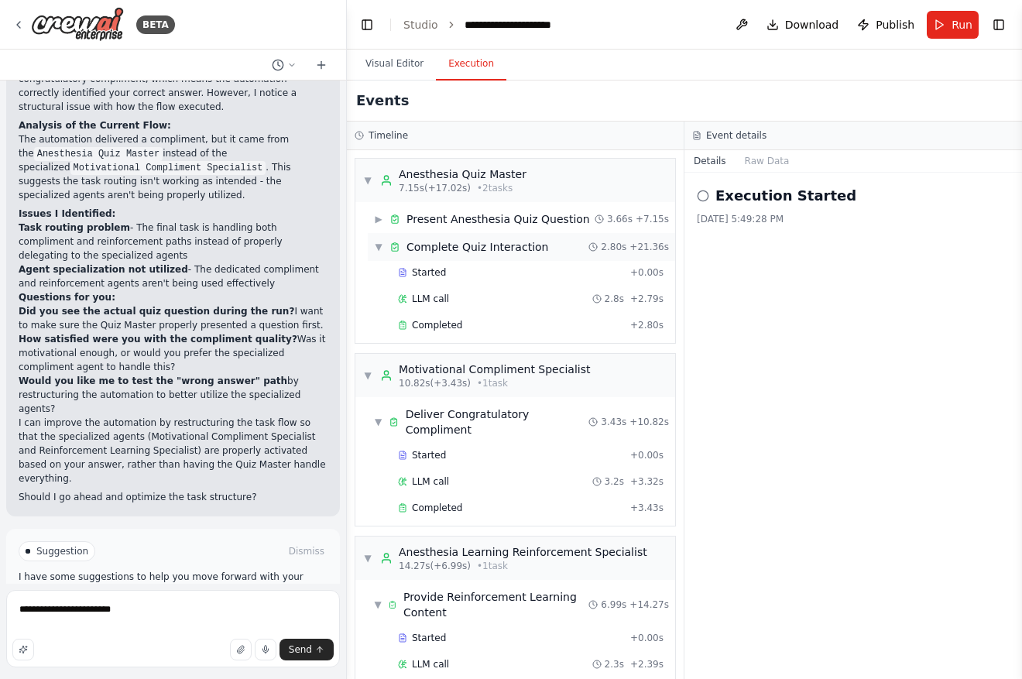
click at [386, 242] on div "▼ Complete Quiz Interaction" at bounding box center [461, 246] width 174 height 15
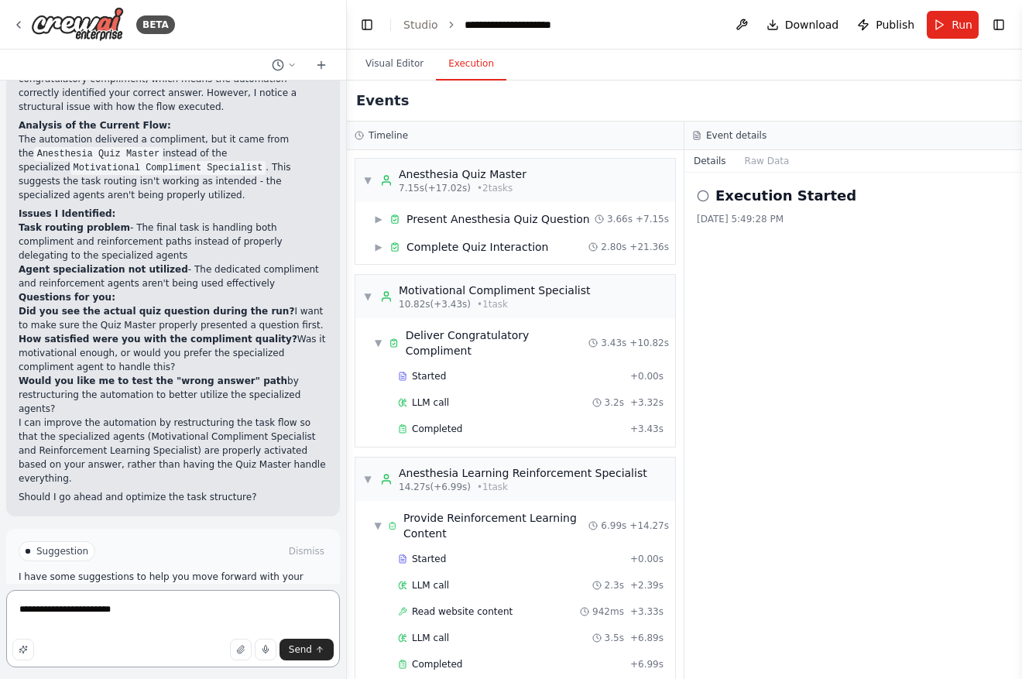
click at [166, 625] on textarea "**********" at bounding box center [173, 628] width 334 height 77
type textarea "**********"
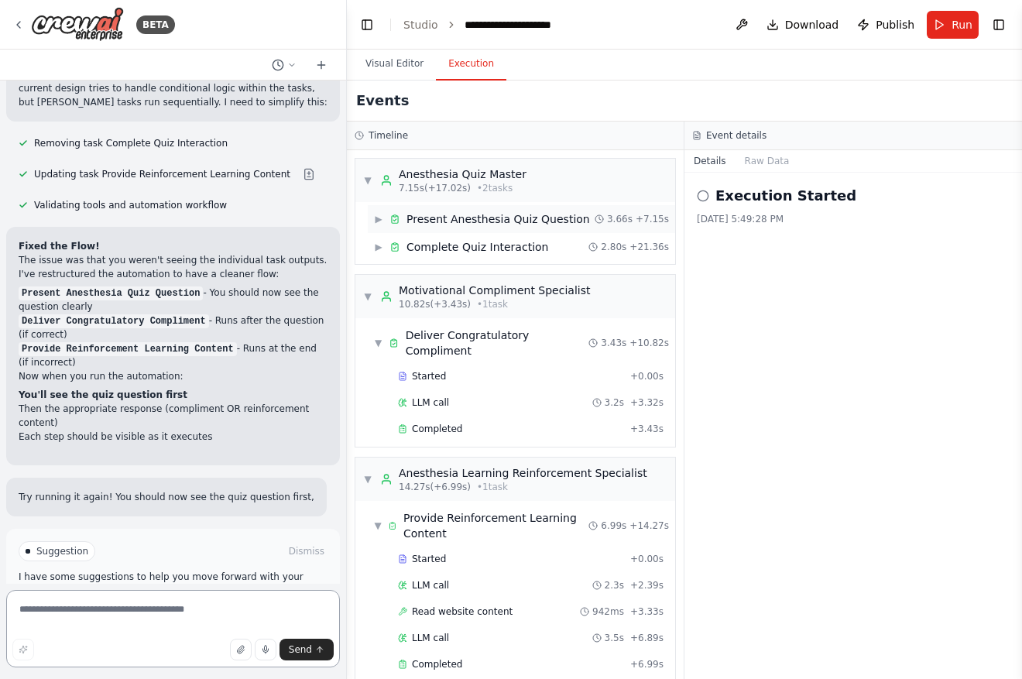
scroll to position [2470, 0]
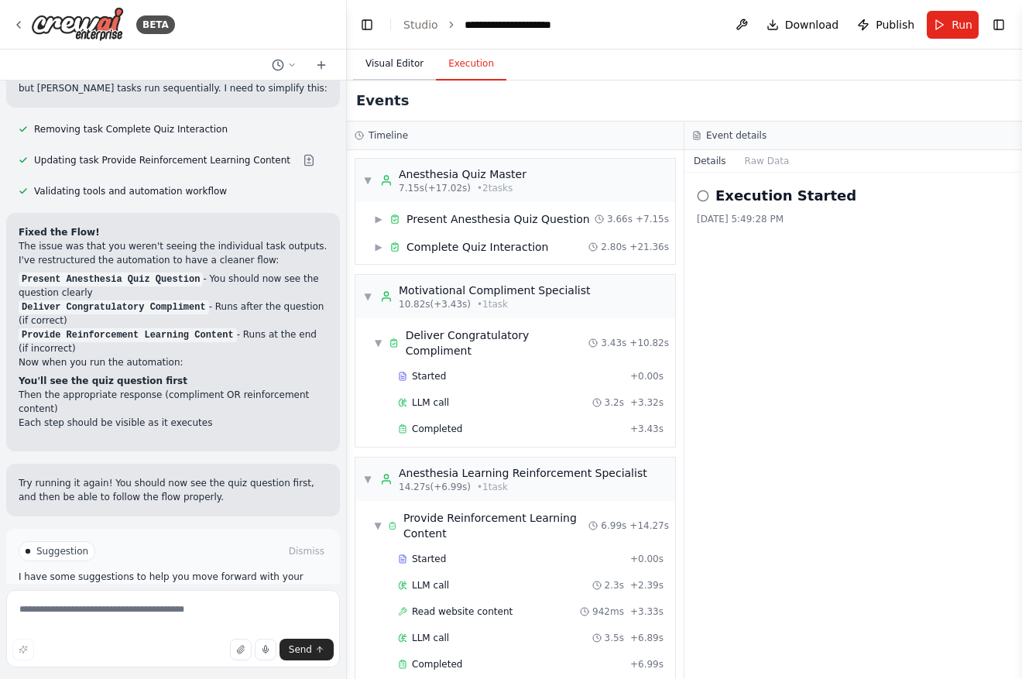
click at [410, 73] on button "Visual Editor" at bounding box center [394, 64] width 83 height 33
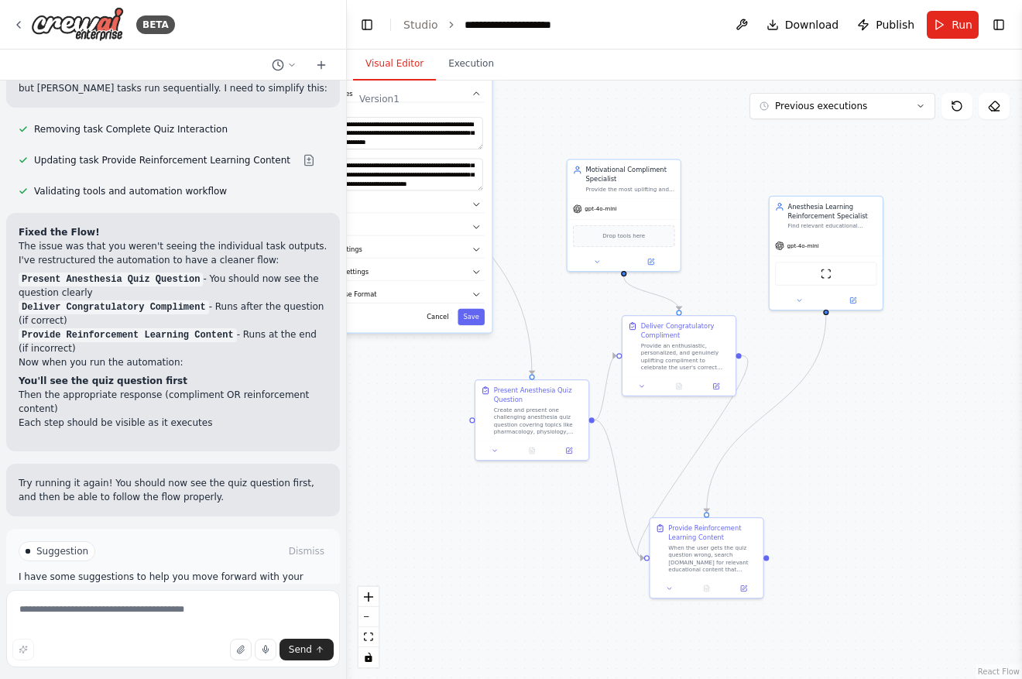
drag, startPoint x: 702, startPoint y: 419, endPoint x: 877, endPoint y: 440, distance: 176.2
click at [878, 440] on div ".deletable-edge-delete-btn { width: 20px; height: 20px; border: 0px solid #ffff…" at bounding box center [684, 380] width 675 height 598
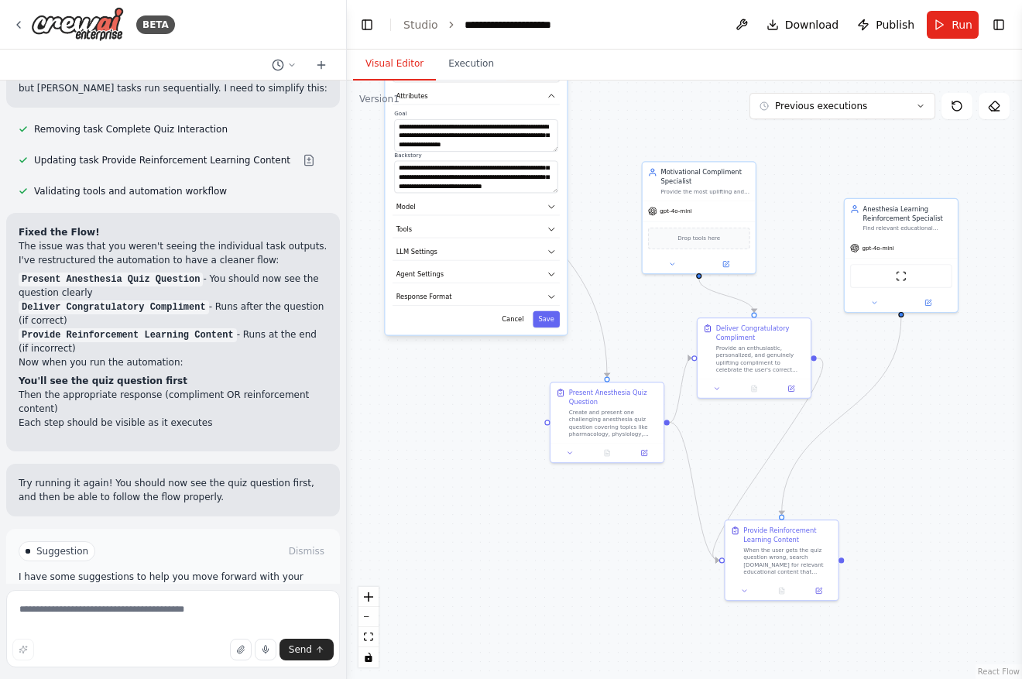
drag, startPoint x: 457, startPoint y: 368, endPoint x: 533, endPoint y: 371, distance: 75.9
click at [533, 371] on div ".deletable-edge-delete-btn { width: 20px; height: 20px; border: 0px solid #ffff…" at bounding box center [684, 380] width 675 height 598
click at [266, 605] on button "Run Automation" at bounding box center [173, 617] width 309 height 25
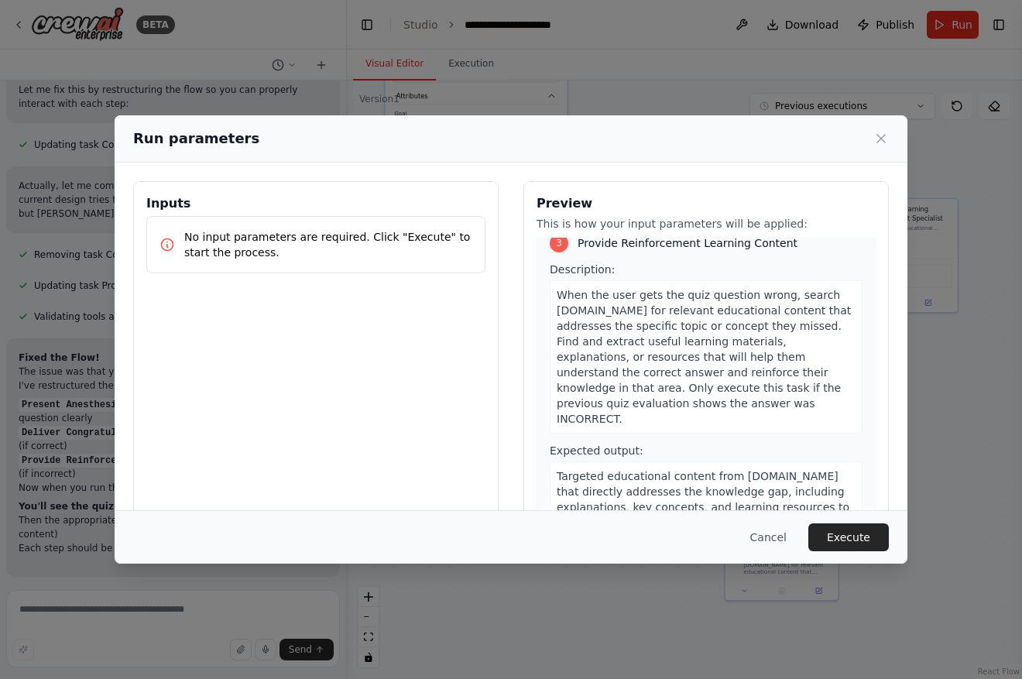
scroll to position [57, 0]
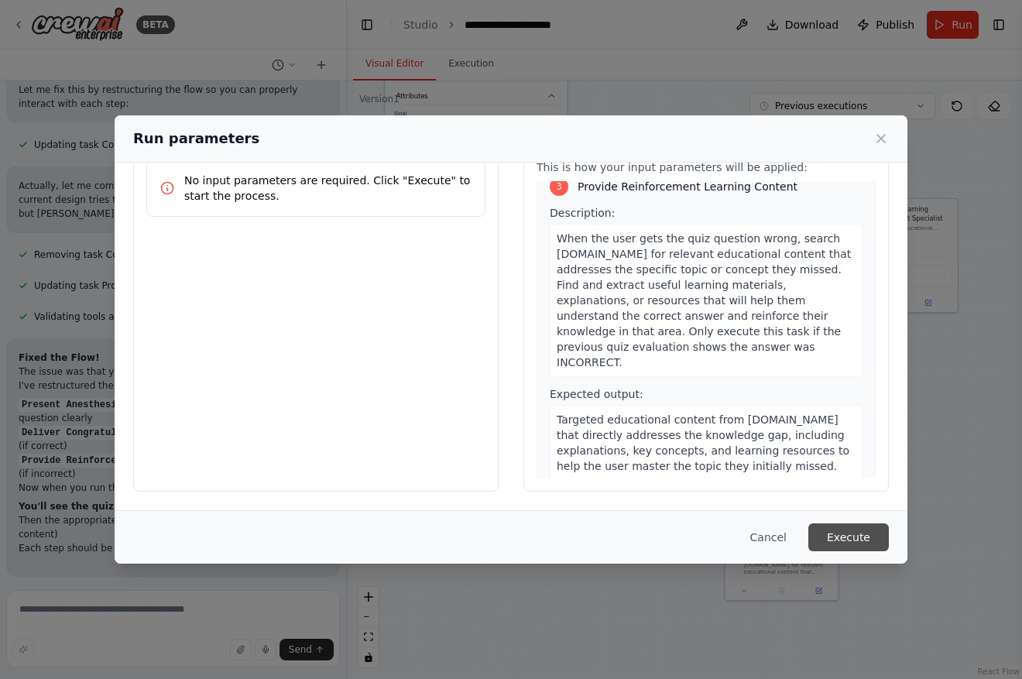
click at [845, 538] on button "Execute" at bounding box center [848, 537] width 81 height 28
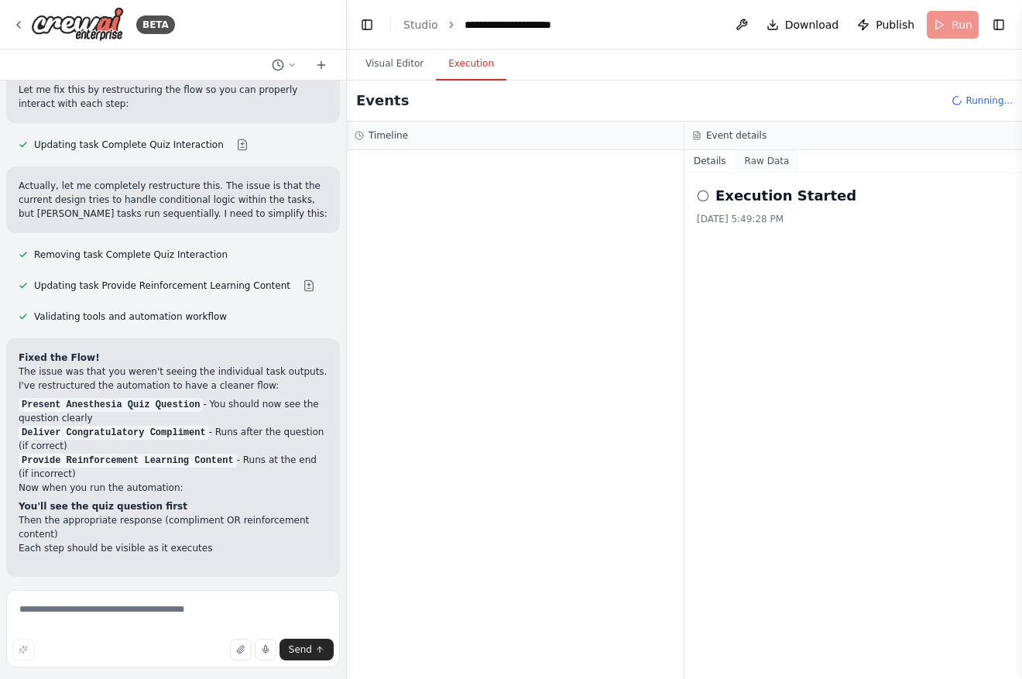
click at [762, 159] on button "Raw Data" at bounding box center [766, 161] width 63 height 22
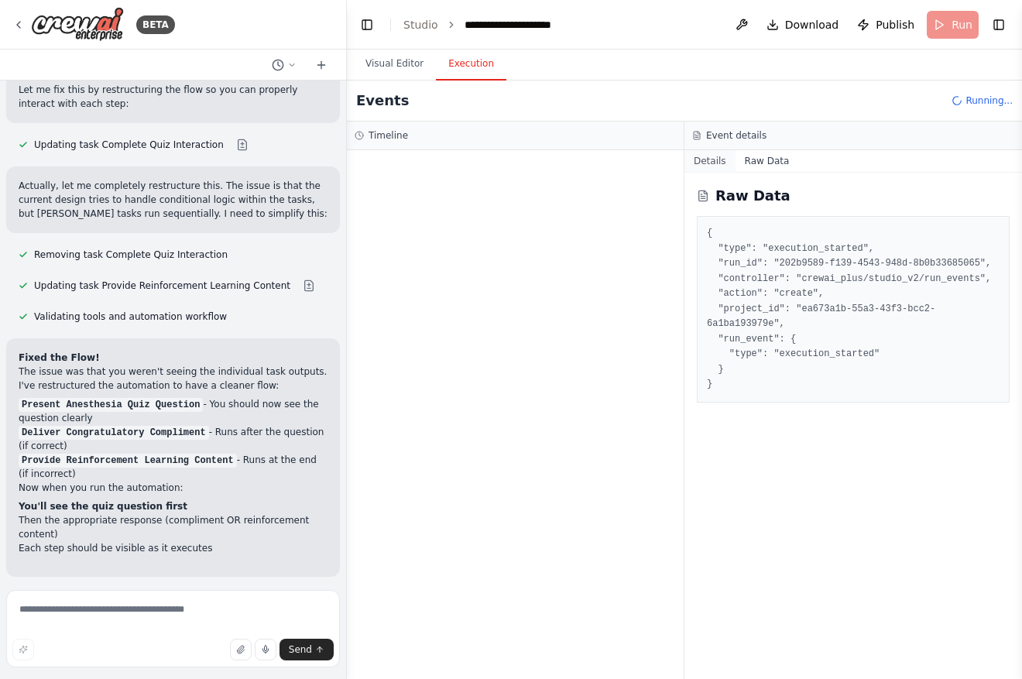
click at [720, 166] on button "Details" at bounding box center [709, 161] width 51 height 22
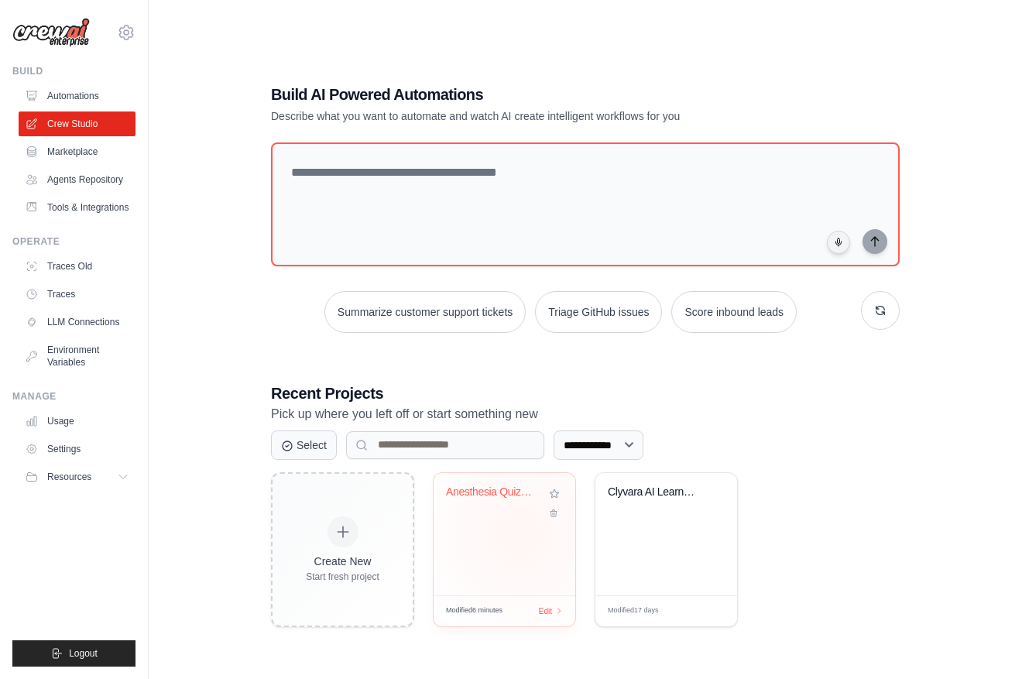
click at [519, 527] on div "Anesthesia Quiz Master" at bounding box center [504, 534] width 142 height 122
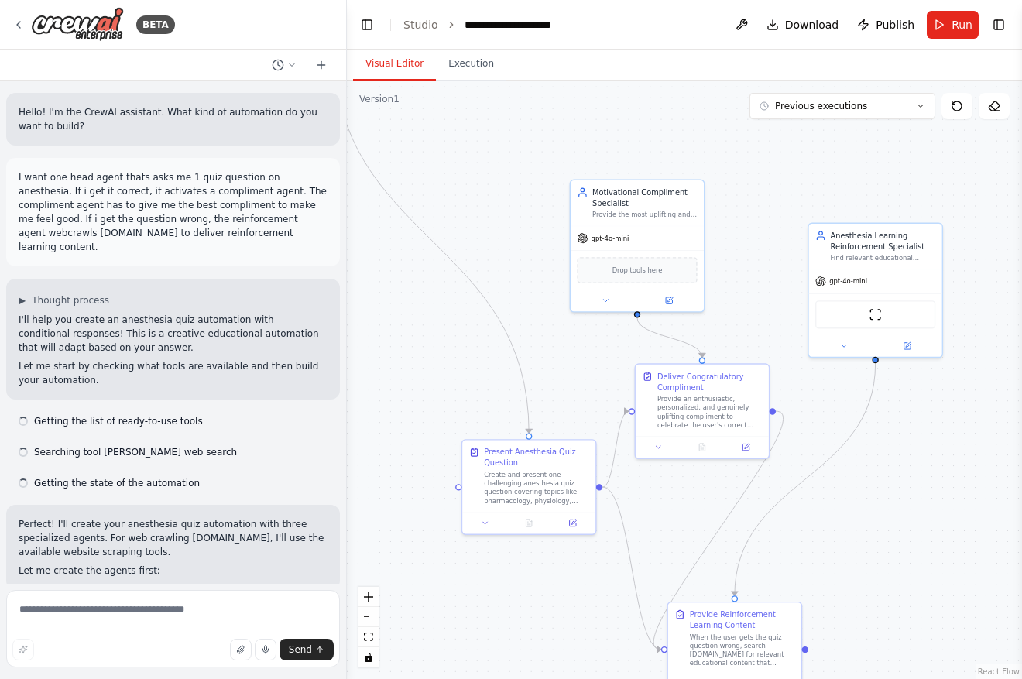
scroll to position [2345, 0]
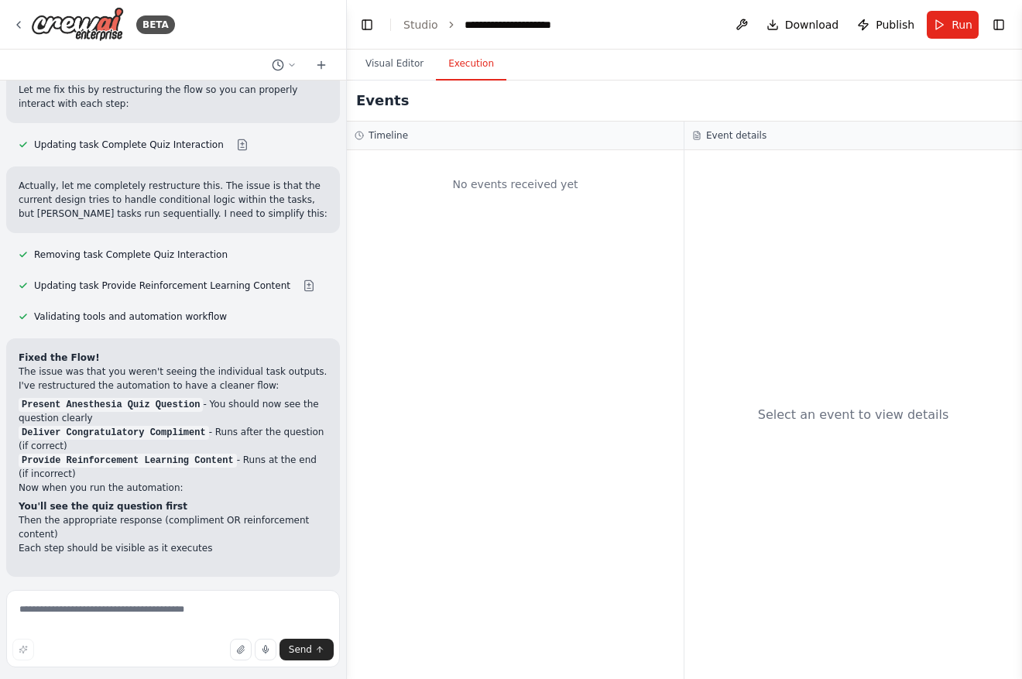
click at [460, 62] on button "Execution" at bounding box center [471, 64] width 70 height 33
click at [949, 23] on button "Run" at bounding box center [953, 25] width 52 height 28
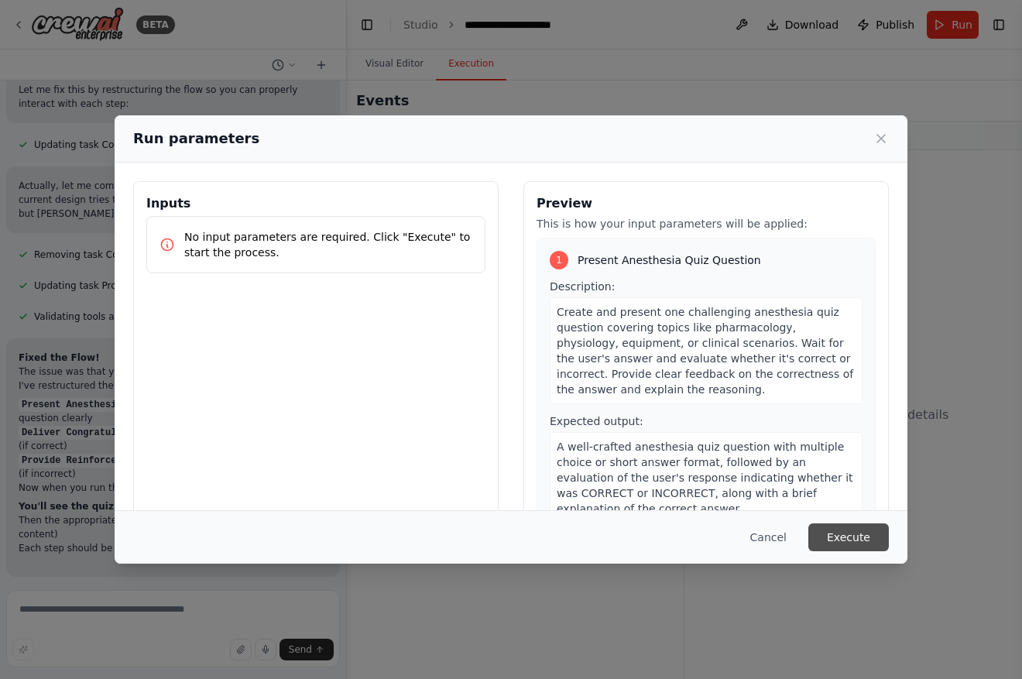
click at [871, 536] on button "Execute" at bounding box center [848, 537] width 81 height 28
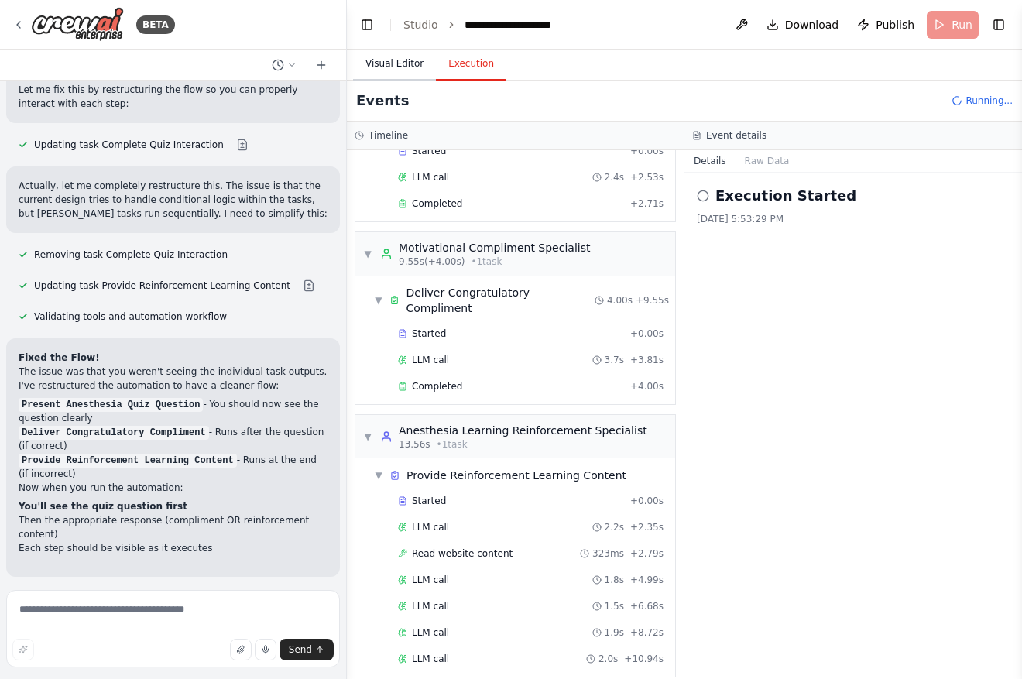
scroll to position [0, 0]
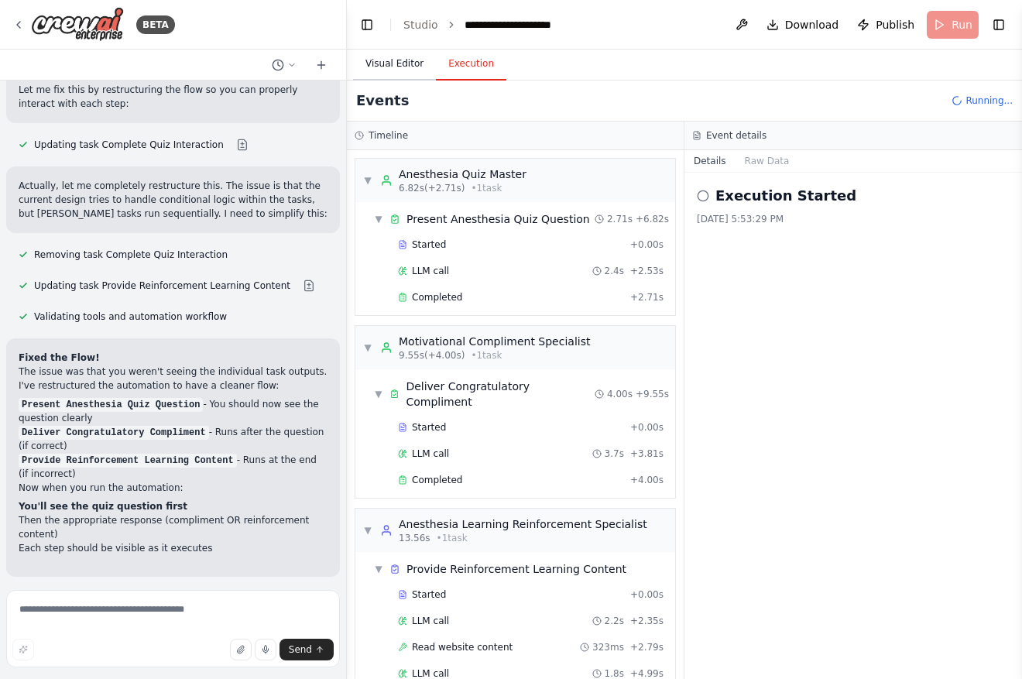
click at [413, 70] on button "Visual Editor" at bounding box center [394, 64] width 83 height 33
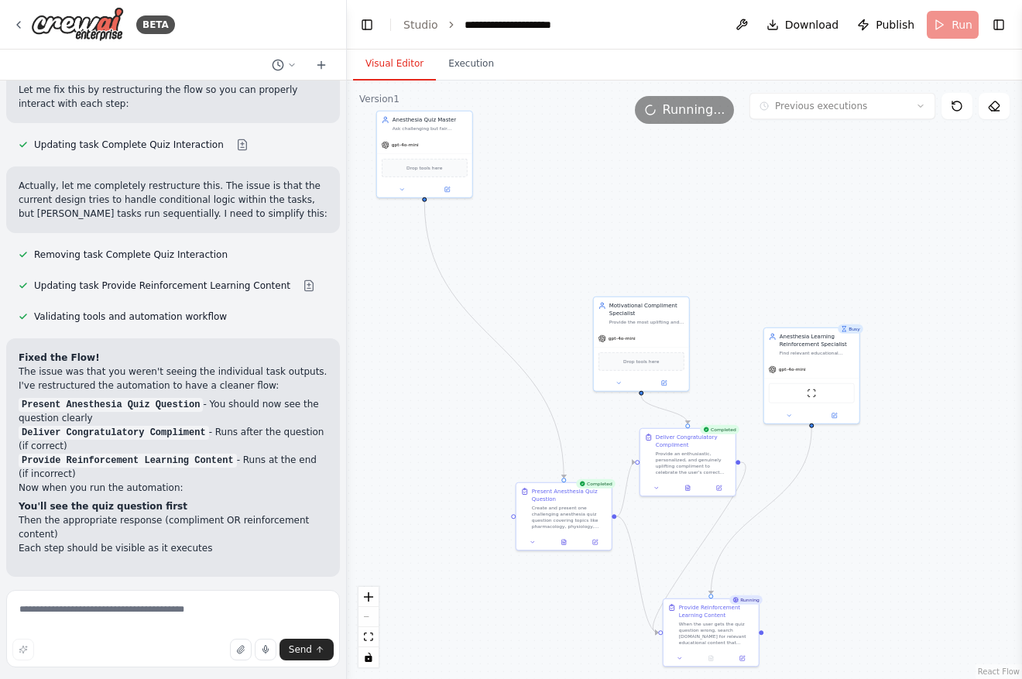
drag, startPoint x: 494, startPoint y: 186, endPoint x: 523, endPoint y: 247, distance: 67.9
click at [523, 247] on div ".deletable-edge-delete-btn { width: 20px; height: 20px; border: 0px solid #ffff…" at bounding box center [684, 380] width 675 height 598
click at [566, 513] on div "Create and present one challenging anesthesia quiz question covering topics lik…" at bounding box center [569, 515] width 75 height 25
click at [533, 544] on button at bounding box center [532, 540] width 26 height 9
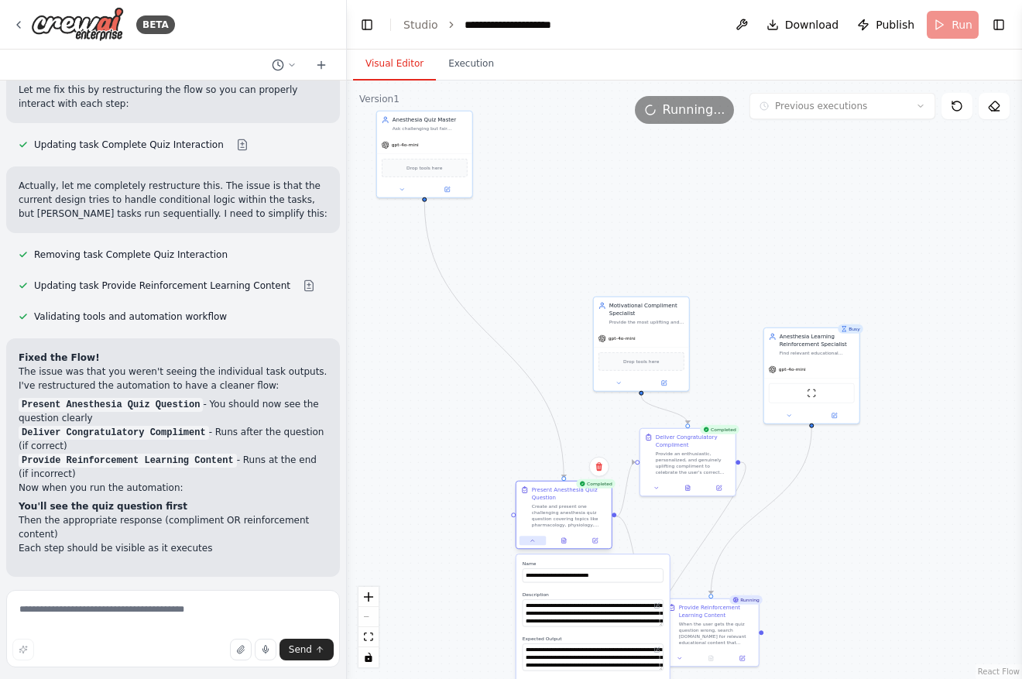
click at [535, 542] on icon at bounding box center [532, 540] width 6 height 6
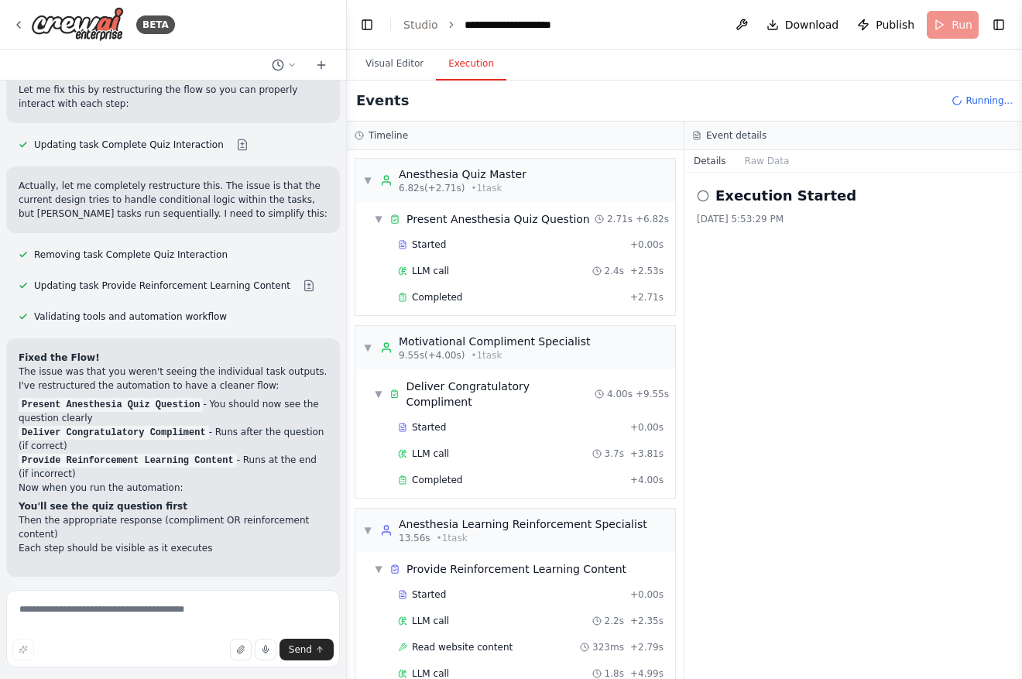
click at [470, 62] on button "Execution" at bounding box center [471, 64] width 70 height 33
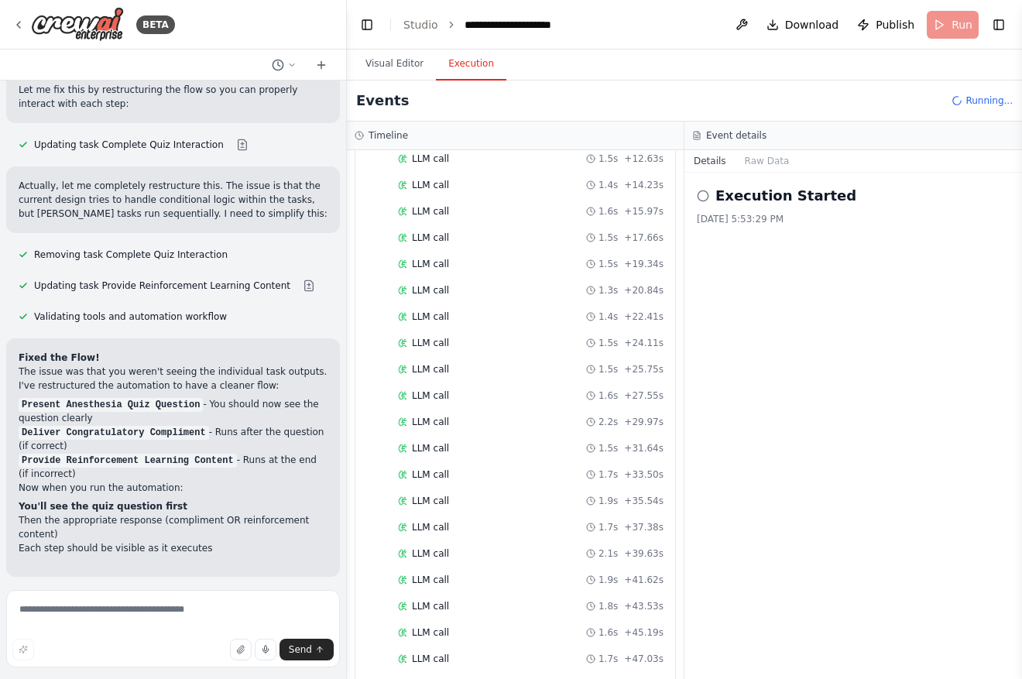
scroll to position [646, 0]
click at [404, 67] on button "Visual Editor" at bounding box center [394, 64] width 83 height 33
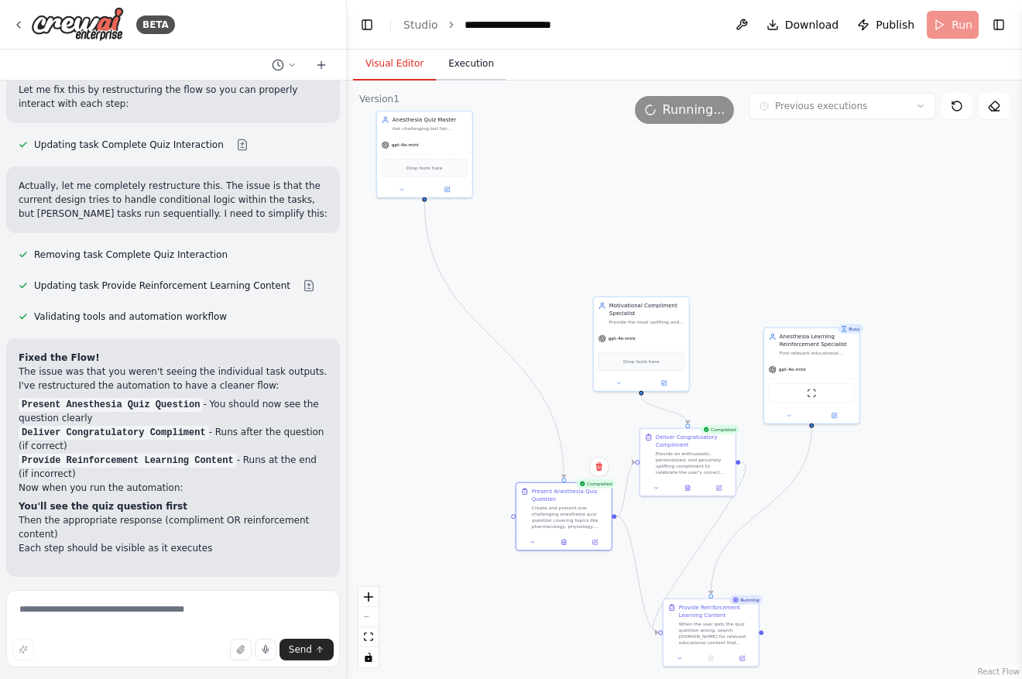
click at [459, 56] on button "Execution" at bounding box center [471, 64] width 70 height 33
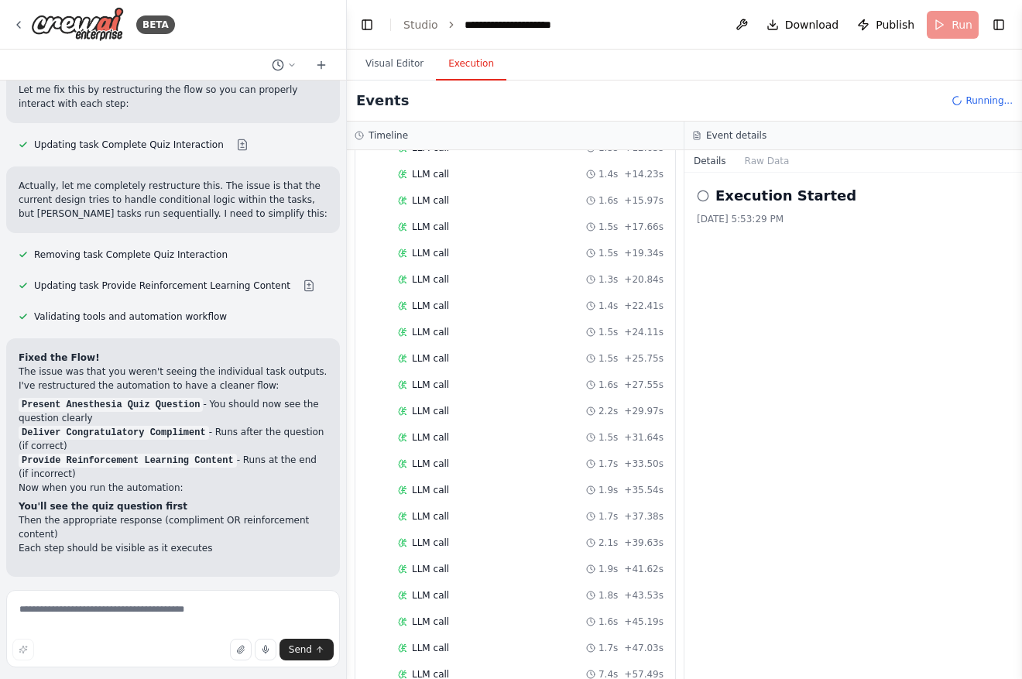
scroll to position [688, 0]
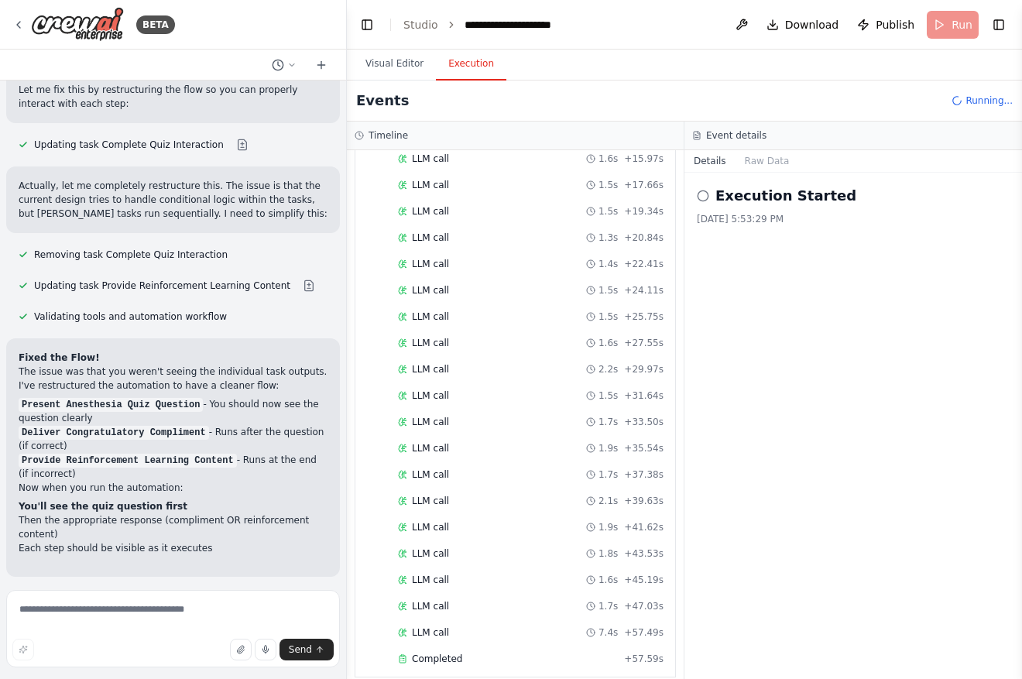
click at [953, 34] on header "**********" at bounding box center [684, 25] width 675 height 50
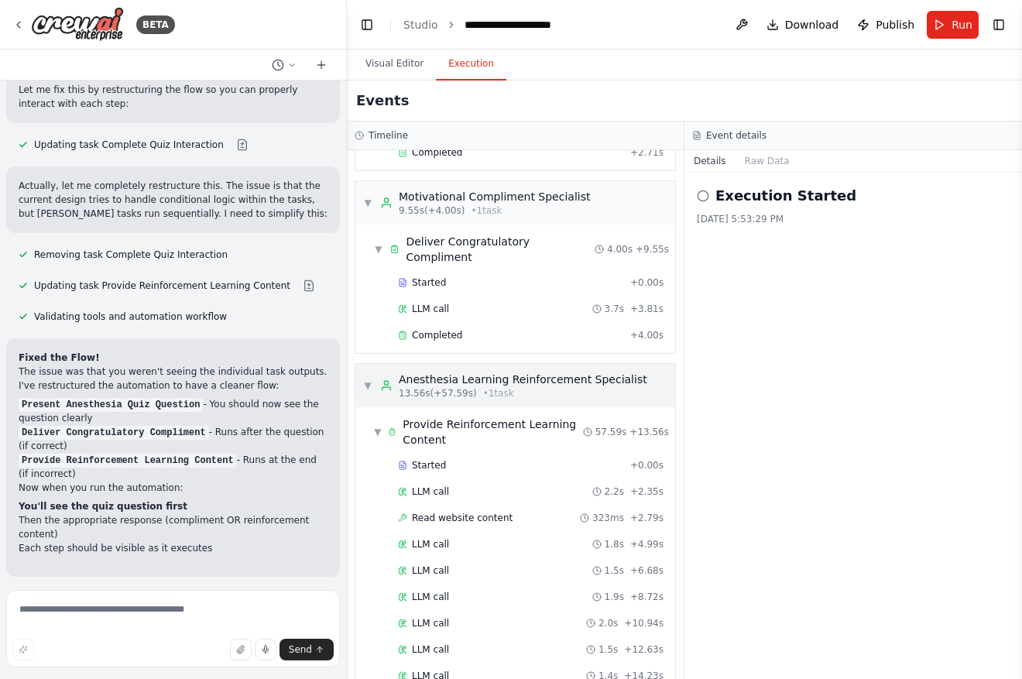
scroll to position [104, 0]
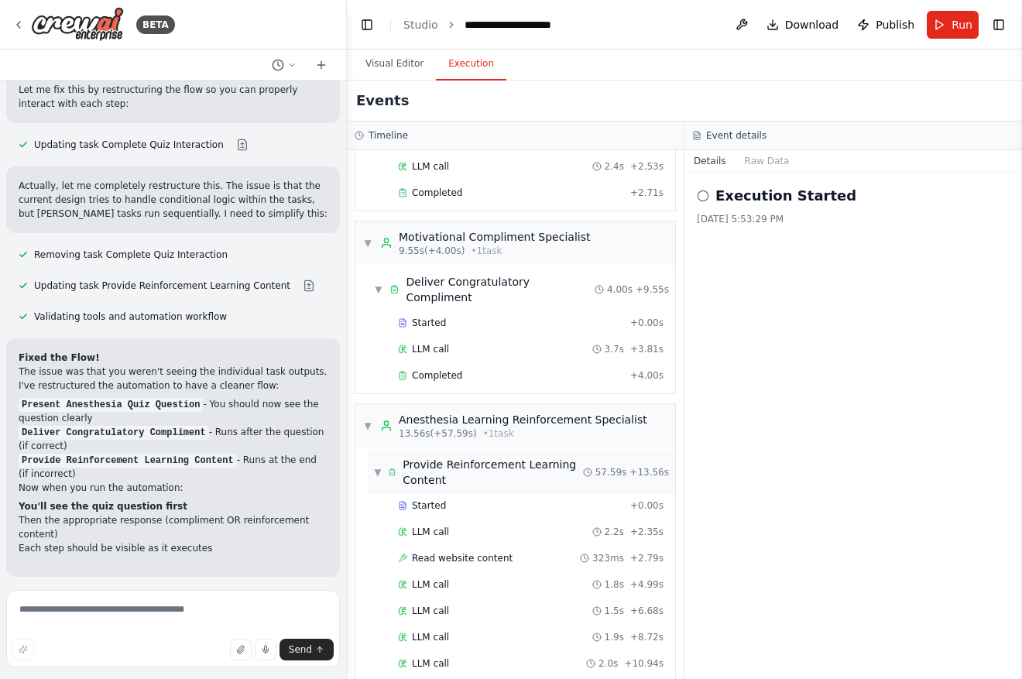
click at [379, 466] on span "▼" at bounding box center [378, 472] width 8 height 12
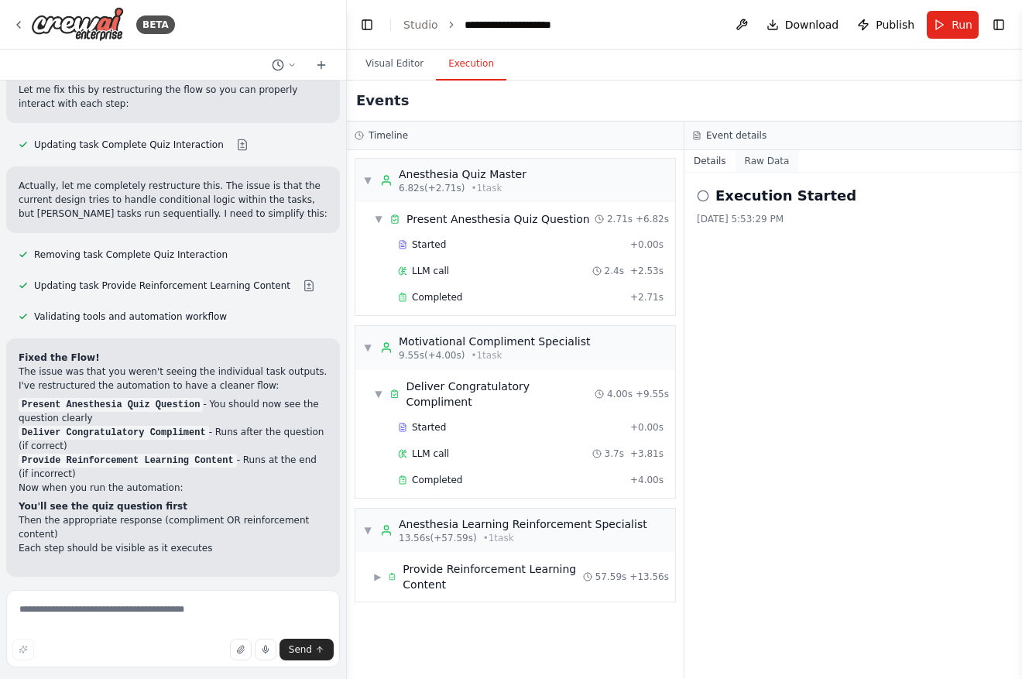
click at [769, 157] on button "Raw Data" at bounding box center [766, 161] width 63 height 22
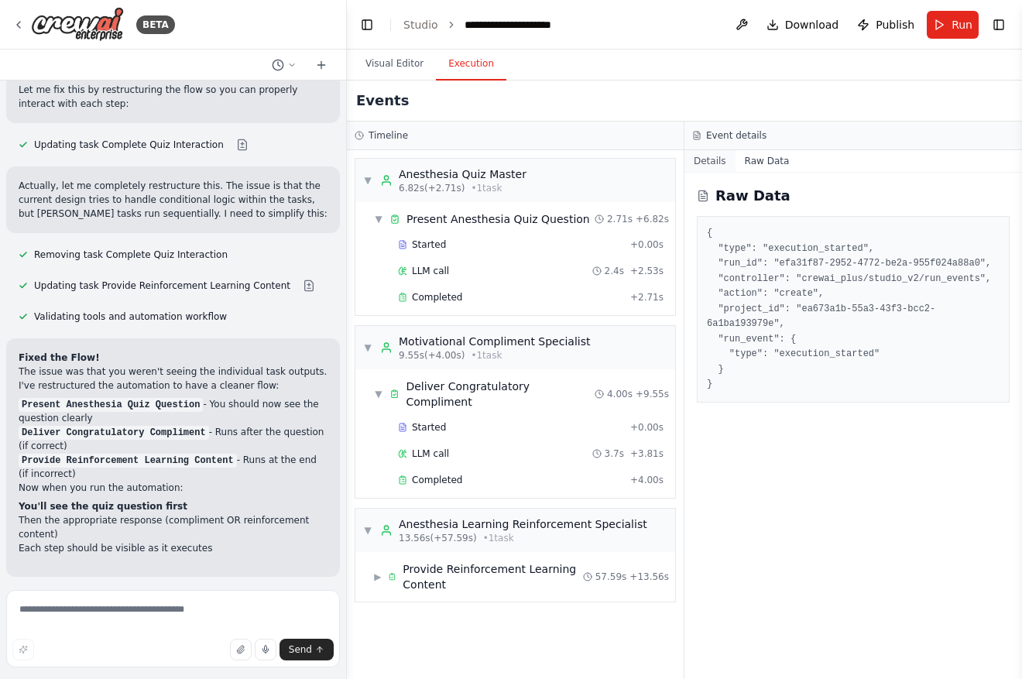
click at [711, 156] on button "Details" at bounding box center [709, 161] width 51 height 22
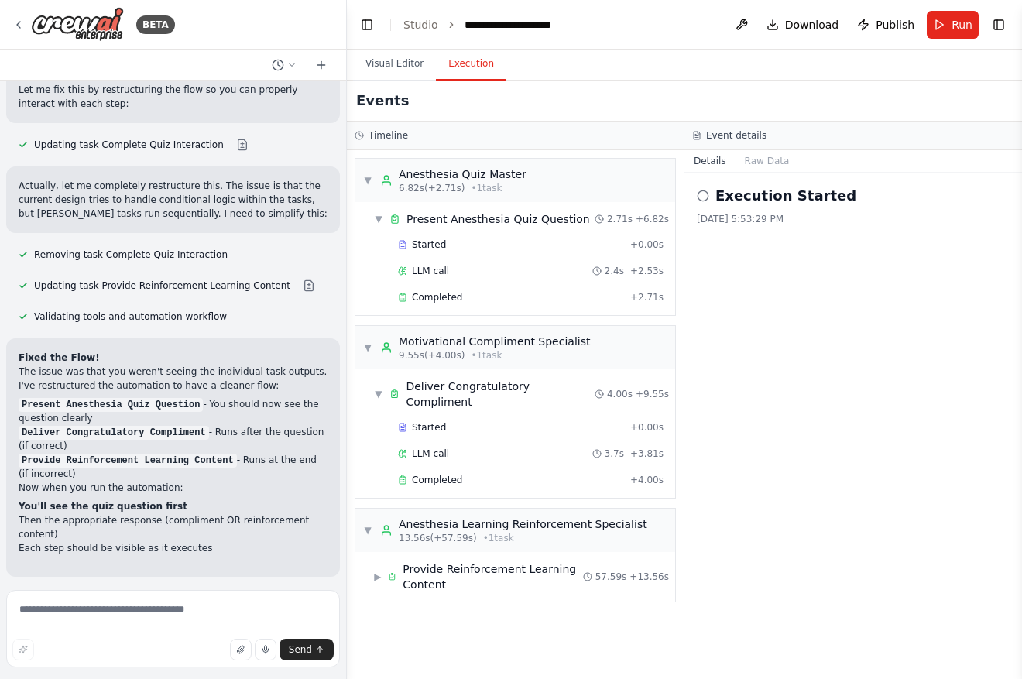
click at [708, 197] on icon at bounding box center [703, 196] width 12 height 12
click at [390, 61] on button "Visual Editor" at bounding box center [394, 64] width 83 height 33
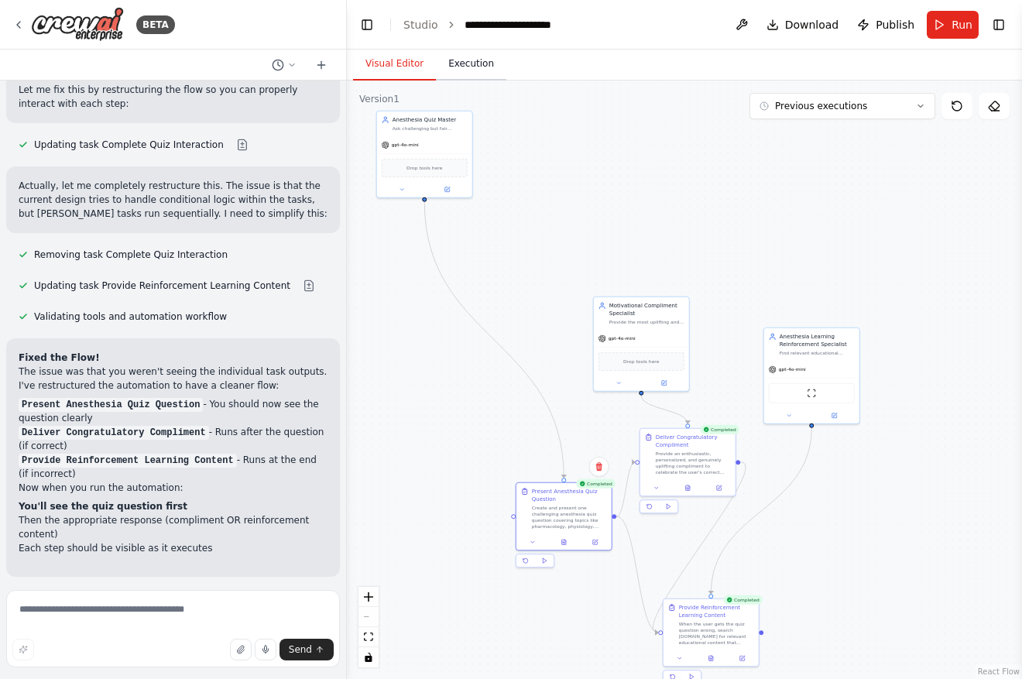
click at [450, 63] on button "Execution" at bounding box center [471, 64] width 70 height 33
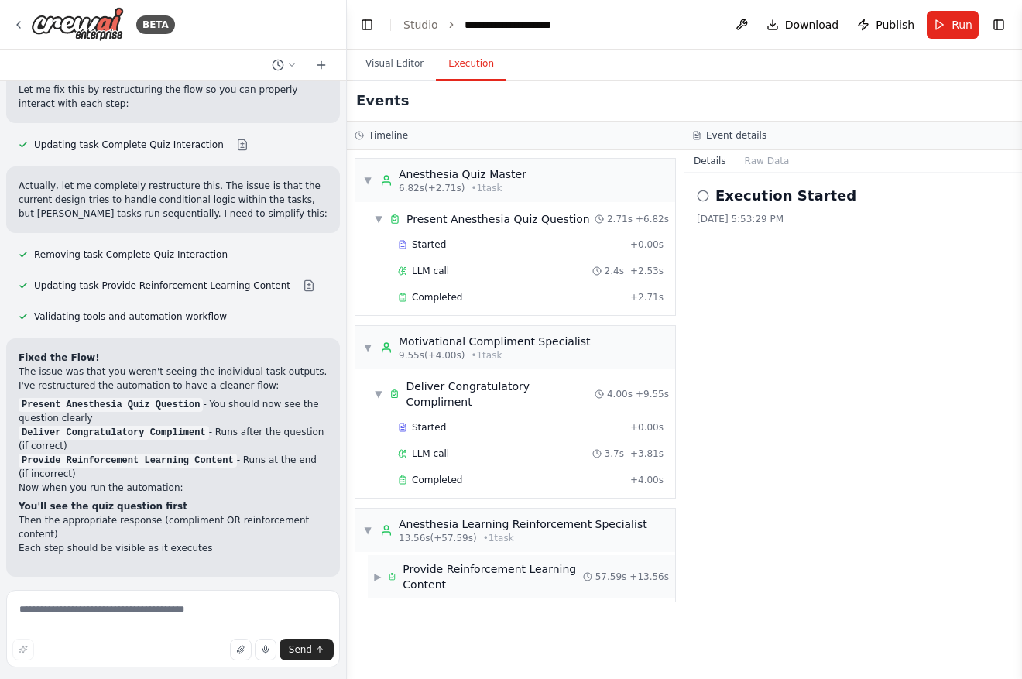
click at [381, 570] on span "▶" at bounding box center [378, 576] width 8 height 12
click at [414, 58] on button "Visual Editor" at bounding box center [394, 64] width 83 height 33
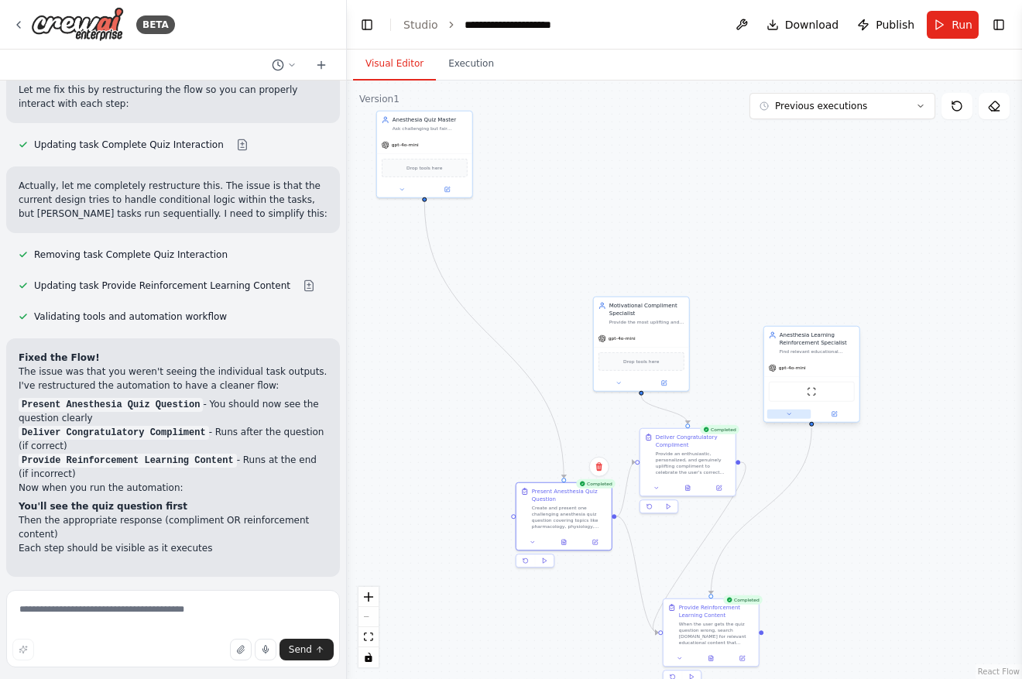
click at [785, 417] on button at bounding box center [789, 413] width 44 height 9
click at [845, 411] on button at bounding box center [834, 413] width 44 height 9
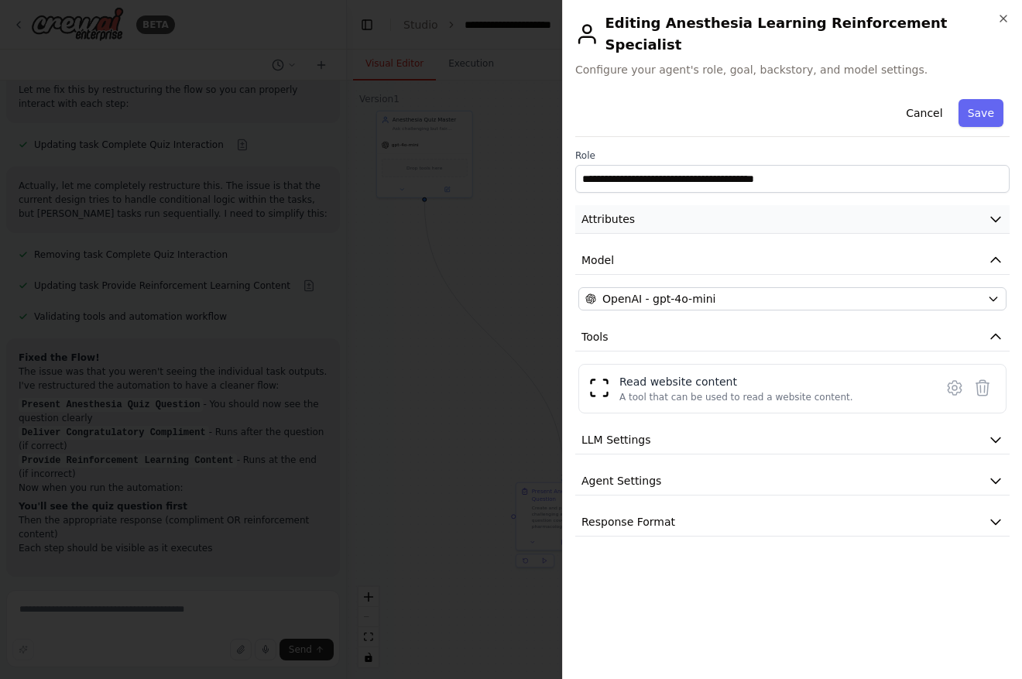
click at [811, 205] on button "Attributes" at bounding box center [792, 219] width 434 height 29
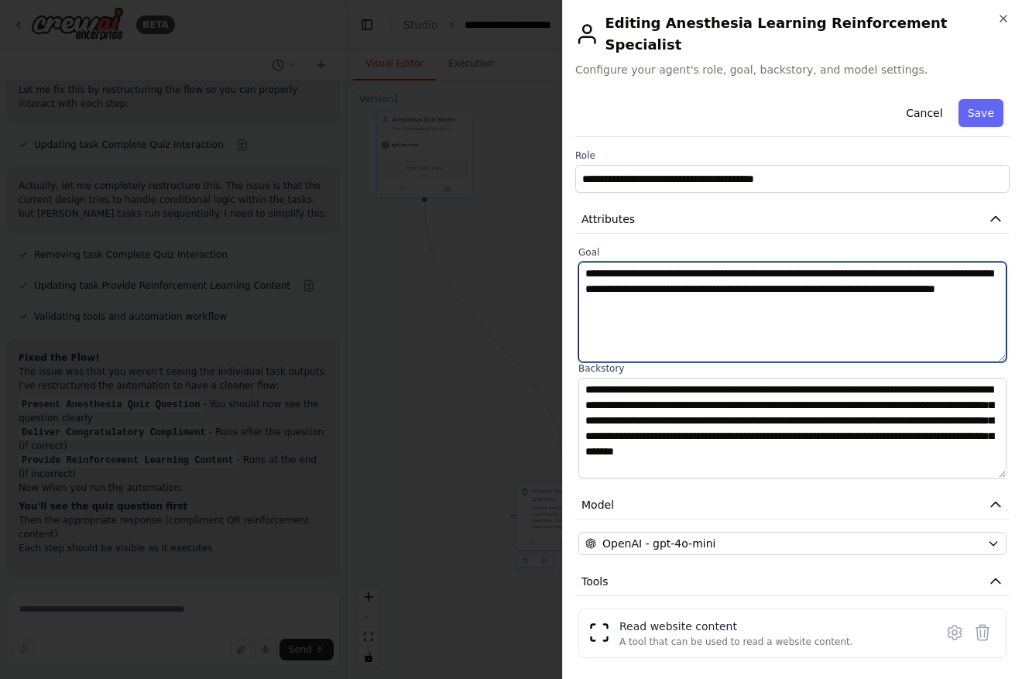
click at [818, 311] on textarea "**********" at bounding box center [792, 312] width 428 height 101
type textarea "**********"
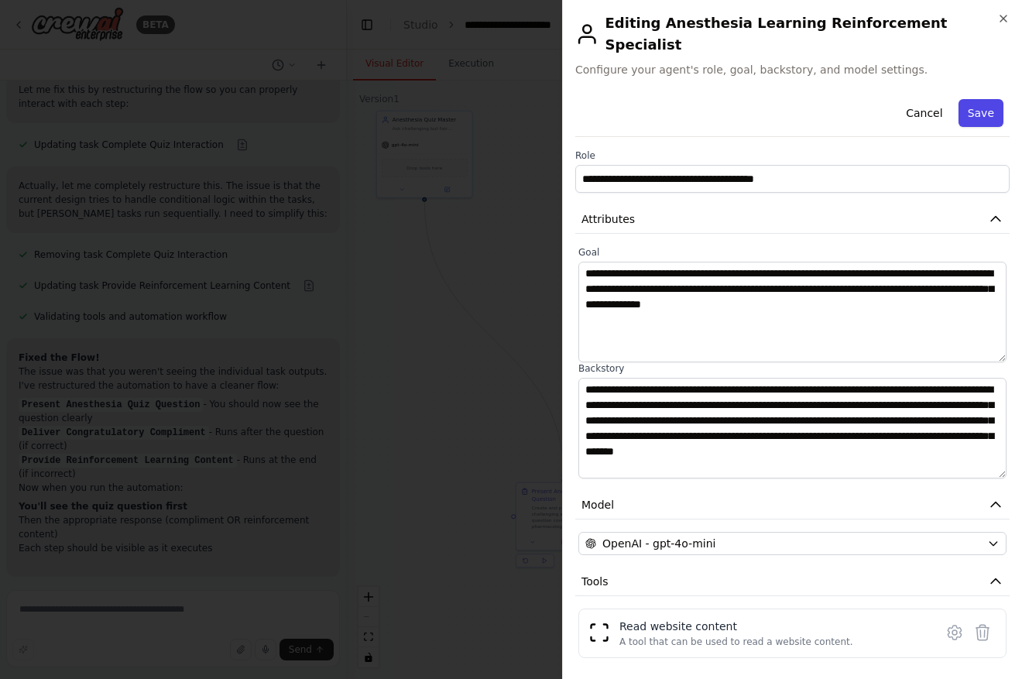
click at [978, 102] on button "Save" at bounding box center [980, 113] width 45 height 28
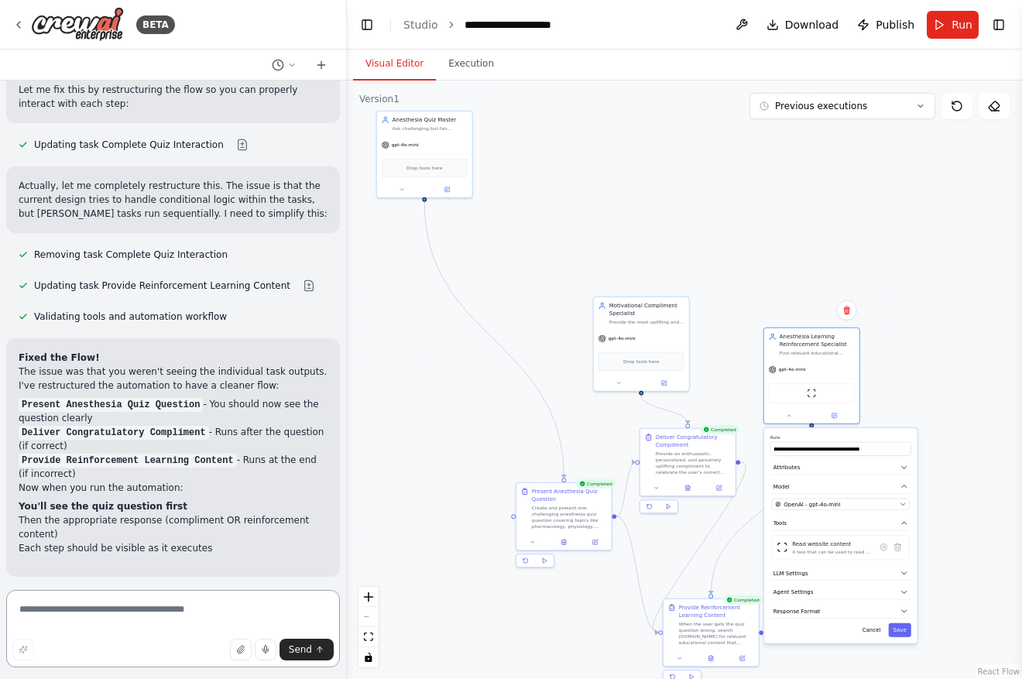
click at [197, 603] on textarea at bounding box center [173, 628] width 334 height 77
type textarea "**********"
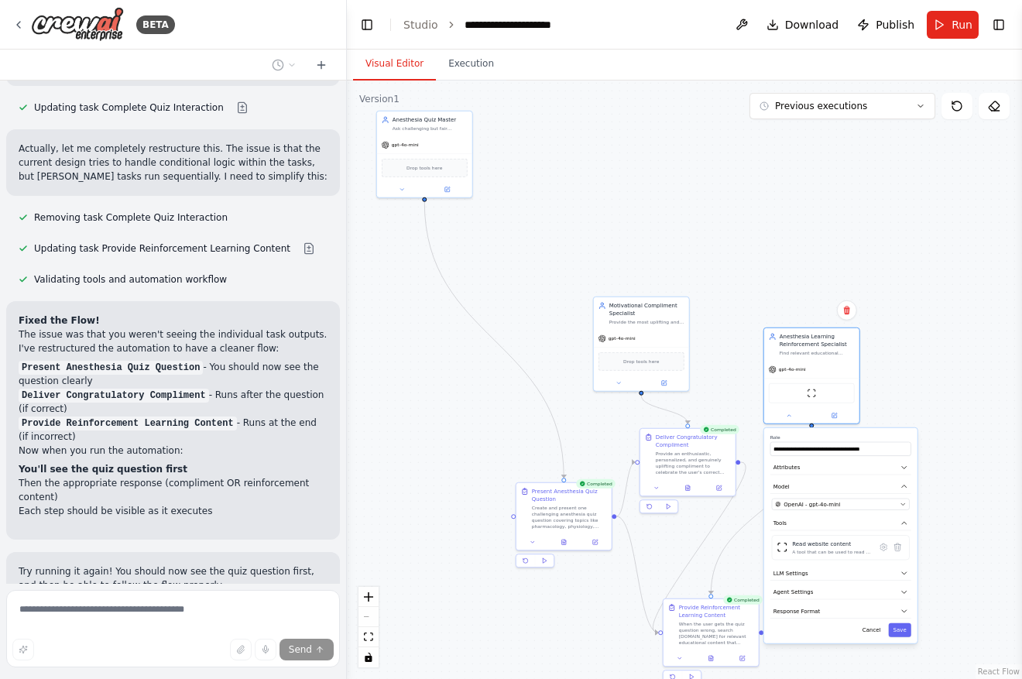
scroll to position [2481, 0]
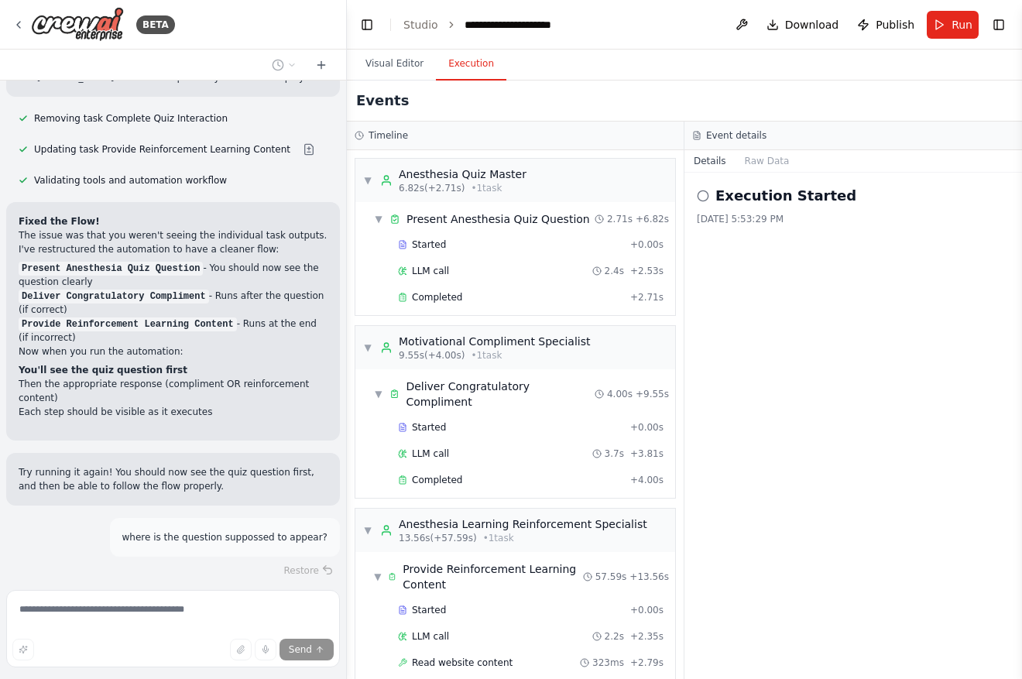
click at [467, 68] on button "Execution" at bounding box center [471, 64] width 70 height 33
click at [469, 302] on div "Completed" at bounding box center [511, 297] width 226 height 12
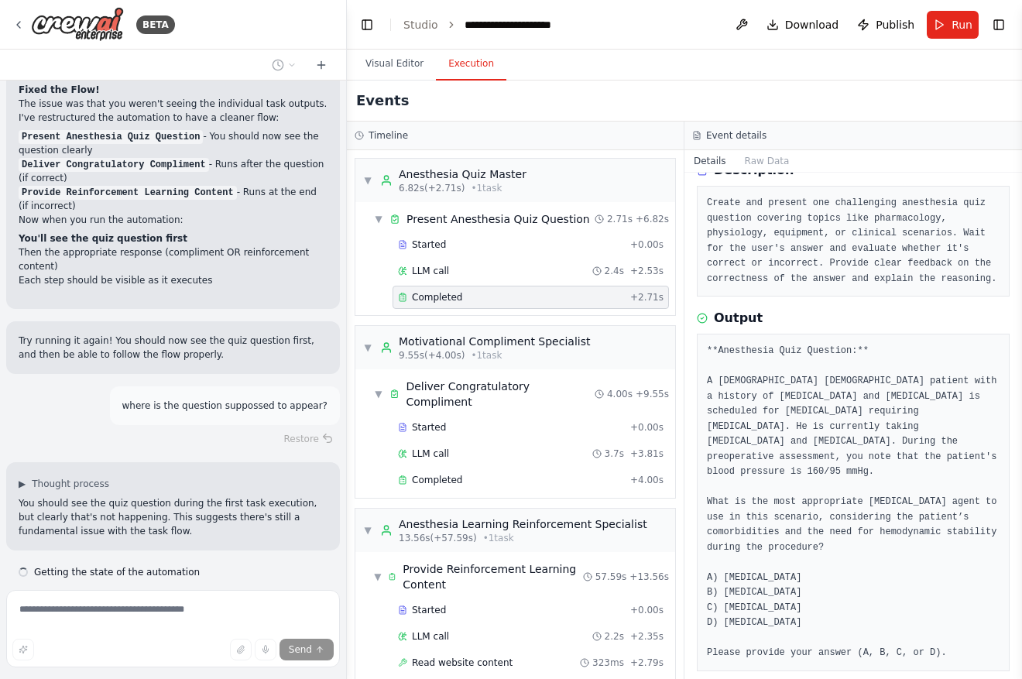
scroll to position [75, 0]
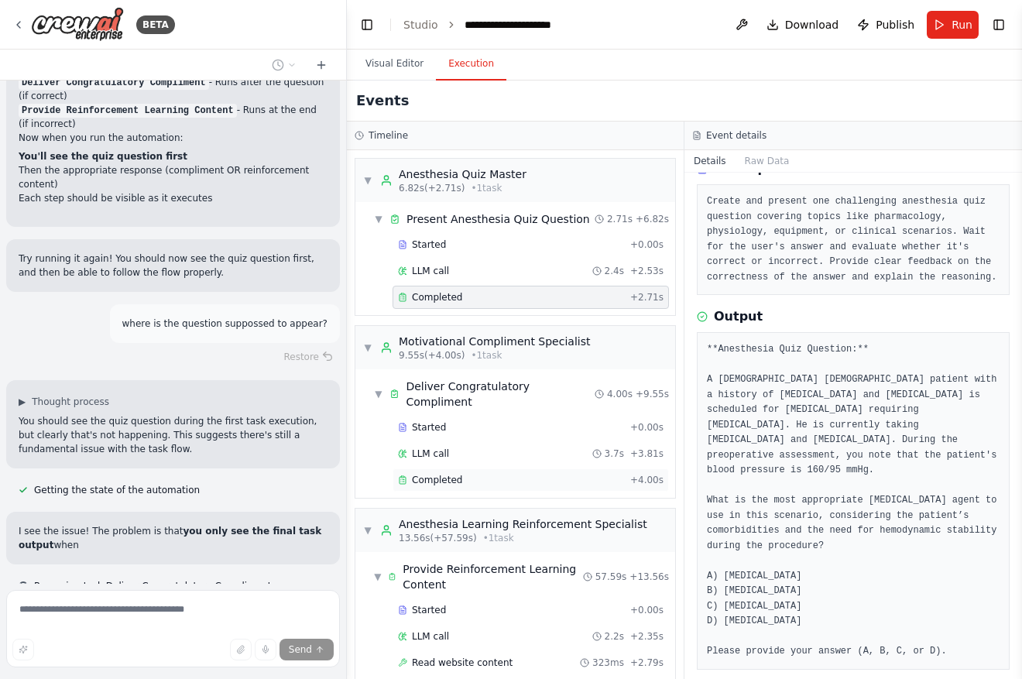
click at [564, 474] on div "Completed" at bounding box center [511, 480] width 226 height 12
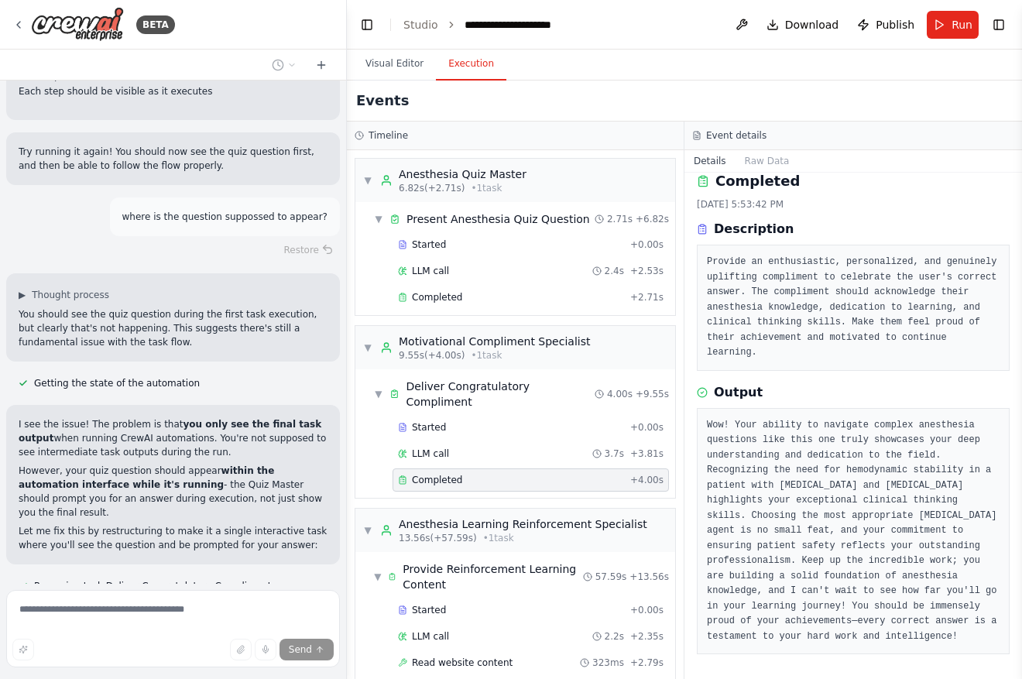
scroll to position [2832, 0]
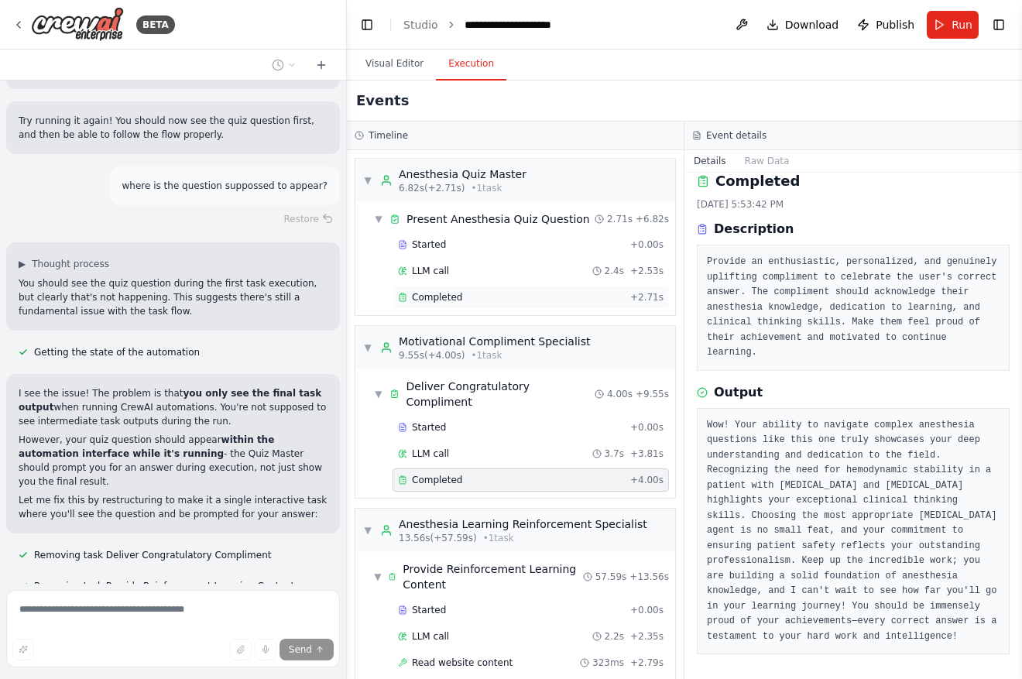
click at [558, 307] on div "Completed + 2.71s" at bounding box center [530, 297] width 276 height 23
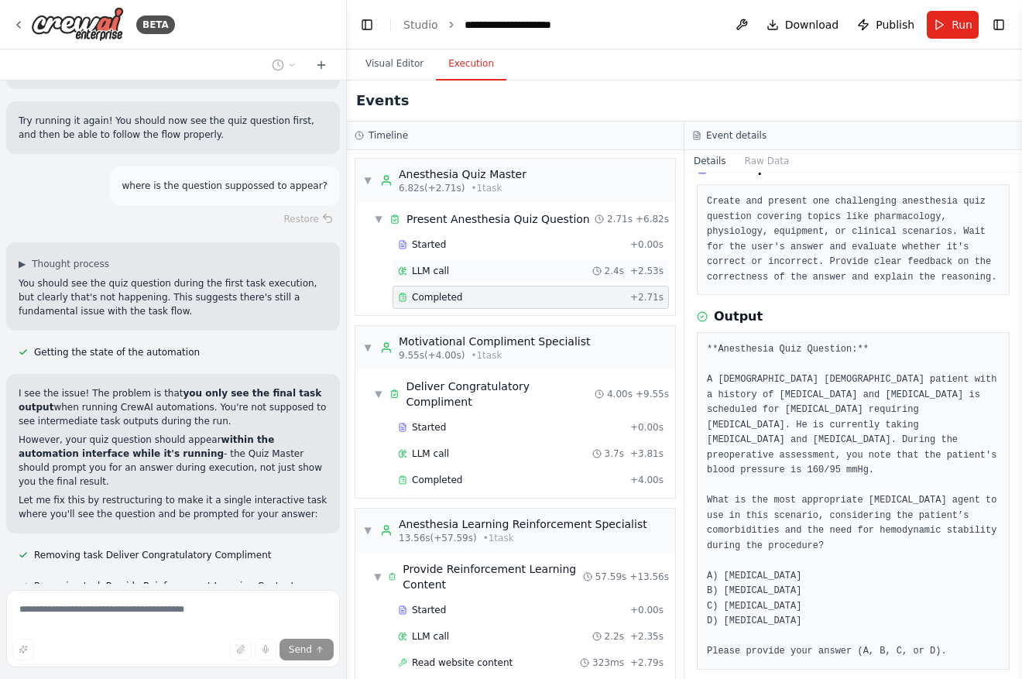
scroll to position [2863, 0]
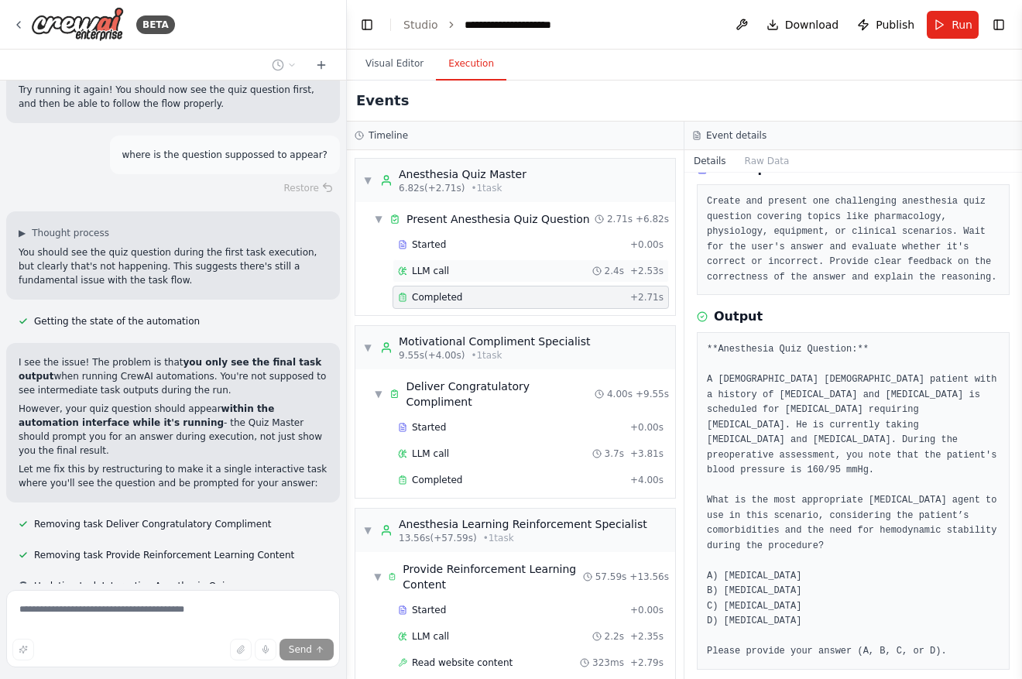
click at [586, 271] on div "LLM call 2.4s + 2.53s" at bounding box center [531, 271] width 266 height 12
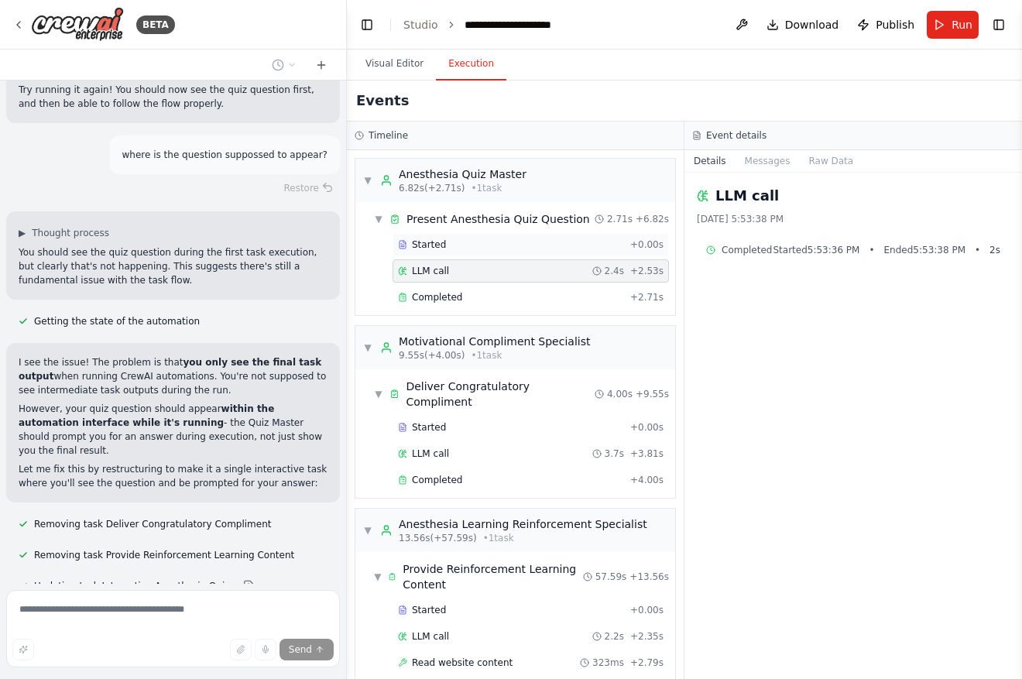
click at [559, 251] on div "Started + 0.00s" at bounding box center [530, 244] width 276 height 23
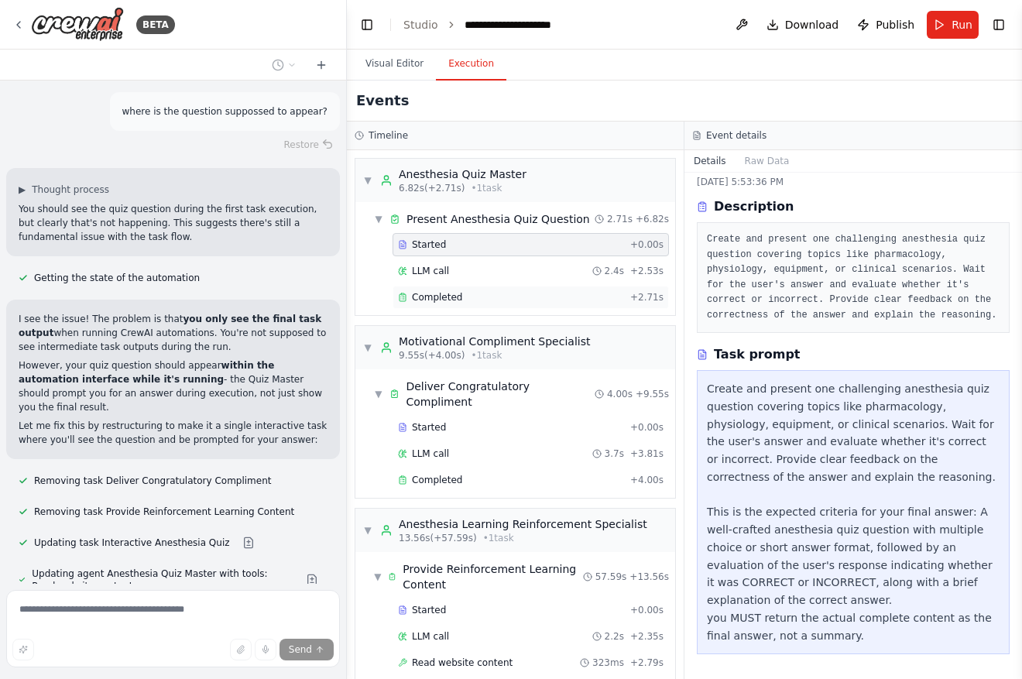
scroll to position [2938, 0]
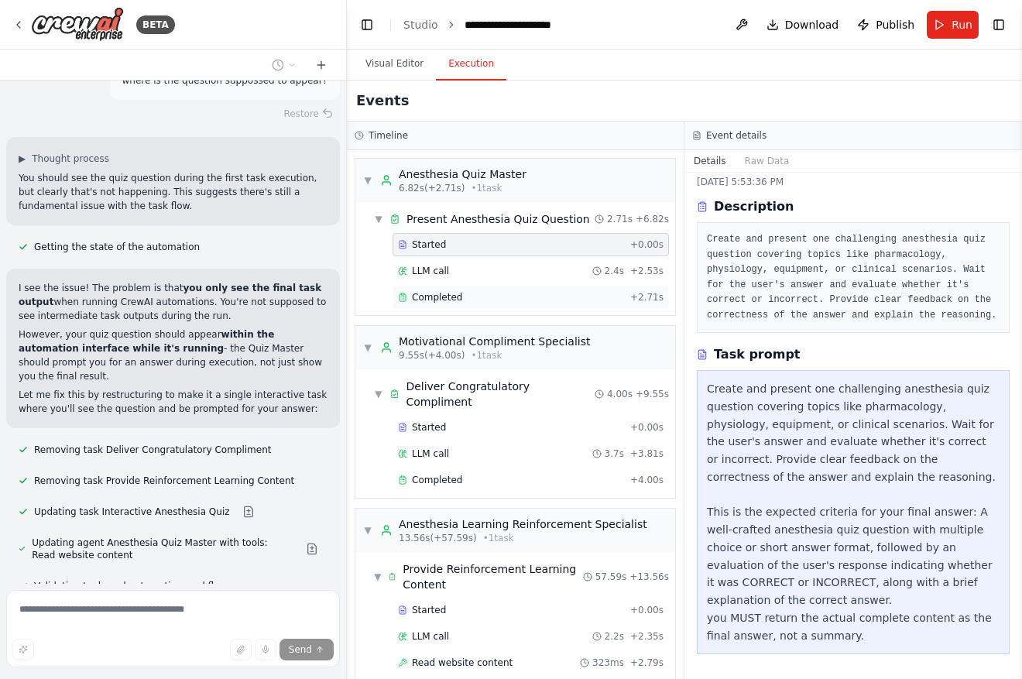
click at [493, 294] on div "Completed" at bounding box center [511, 297] width 226 height 12
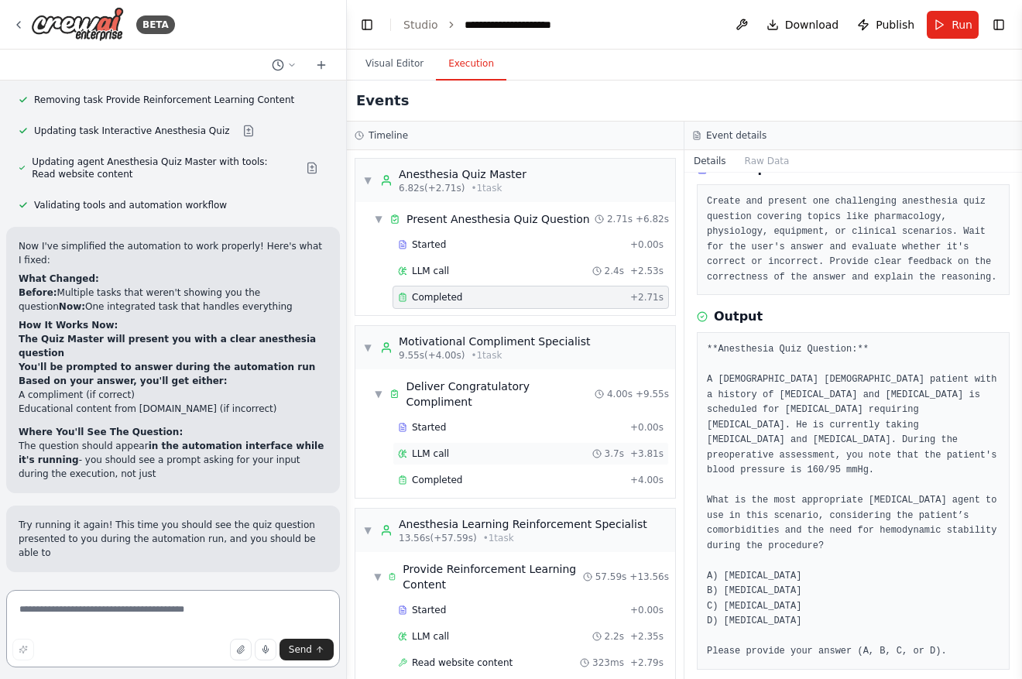
scroll to position [3346, 0]
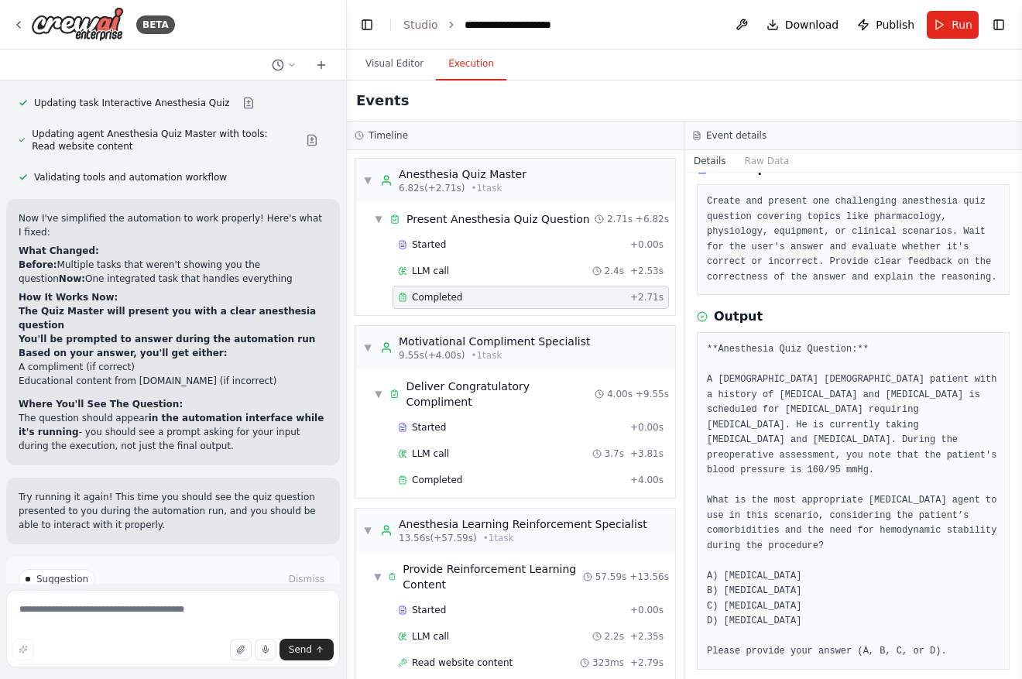
click at [275, 632] on button "Run Automation" at bounding box center [173, 644] width 309 height 25
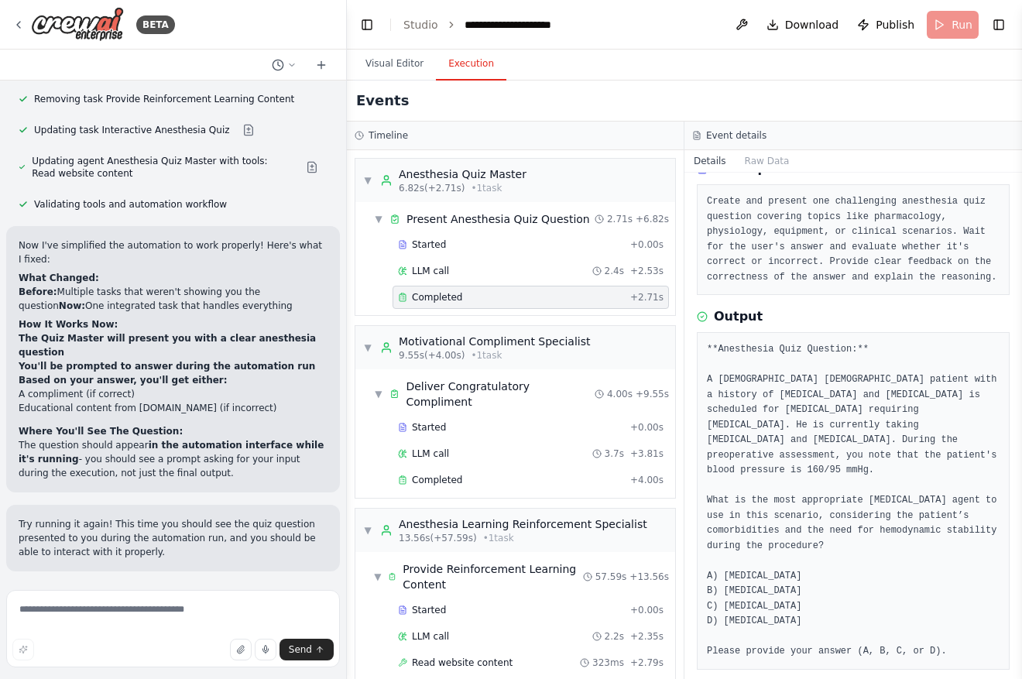
scroll to position [3221, 0]
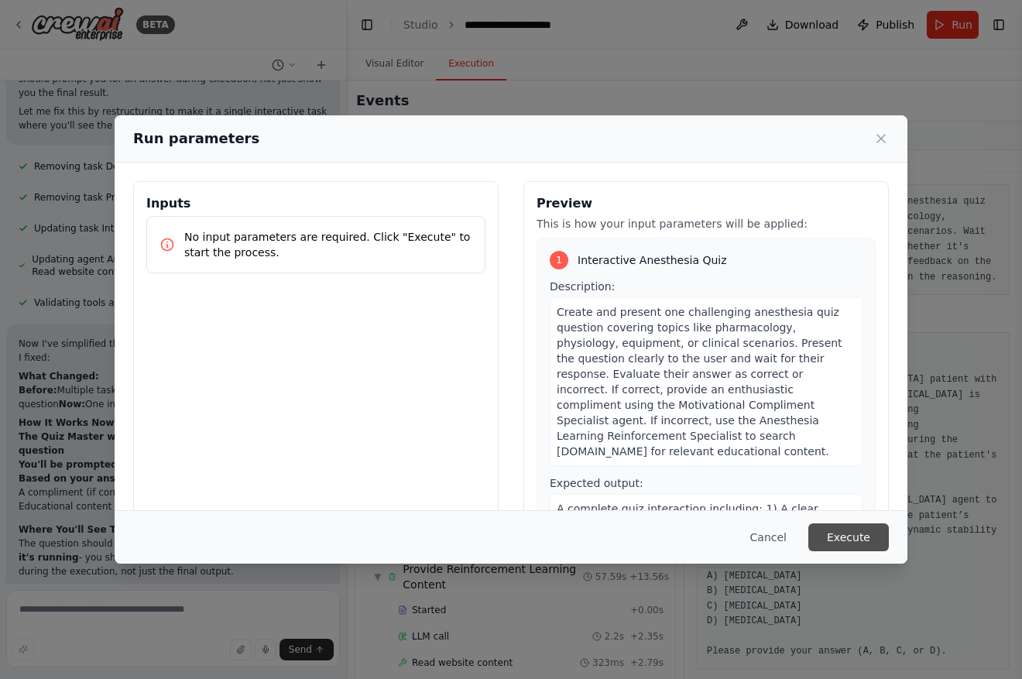
click at [876, 549] on button "Execute" at bounding box center [848, 537] width 81 height 28
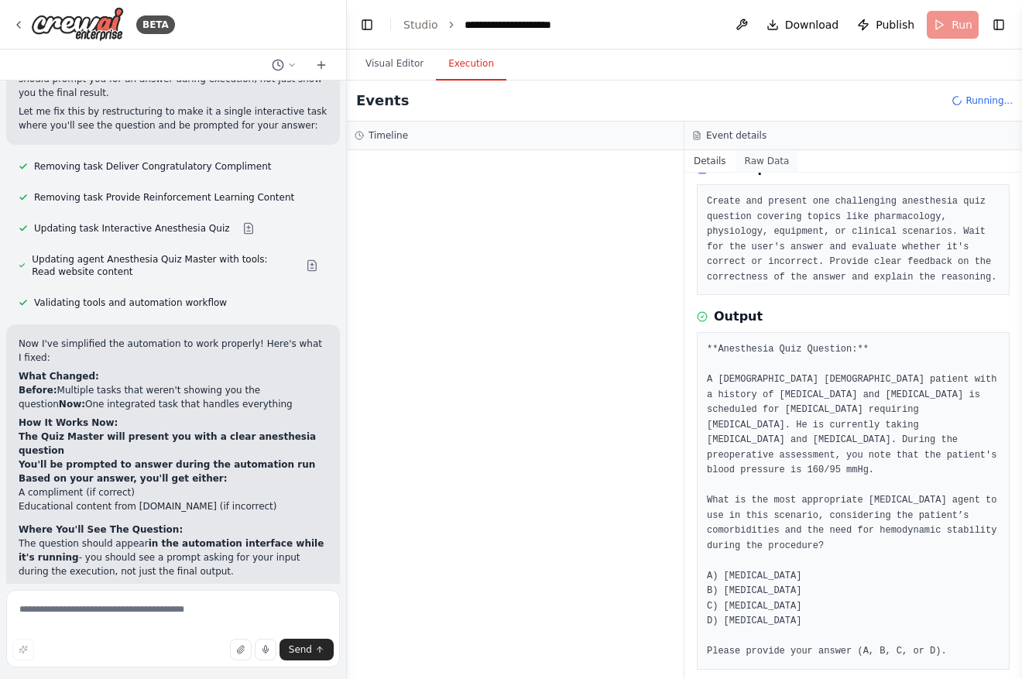
click at [759, 166] on button "Raw Data" at bounding box center [766, 161] width 63 height 22
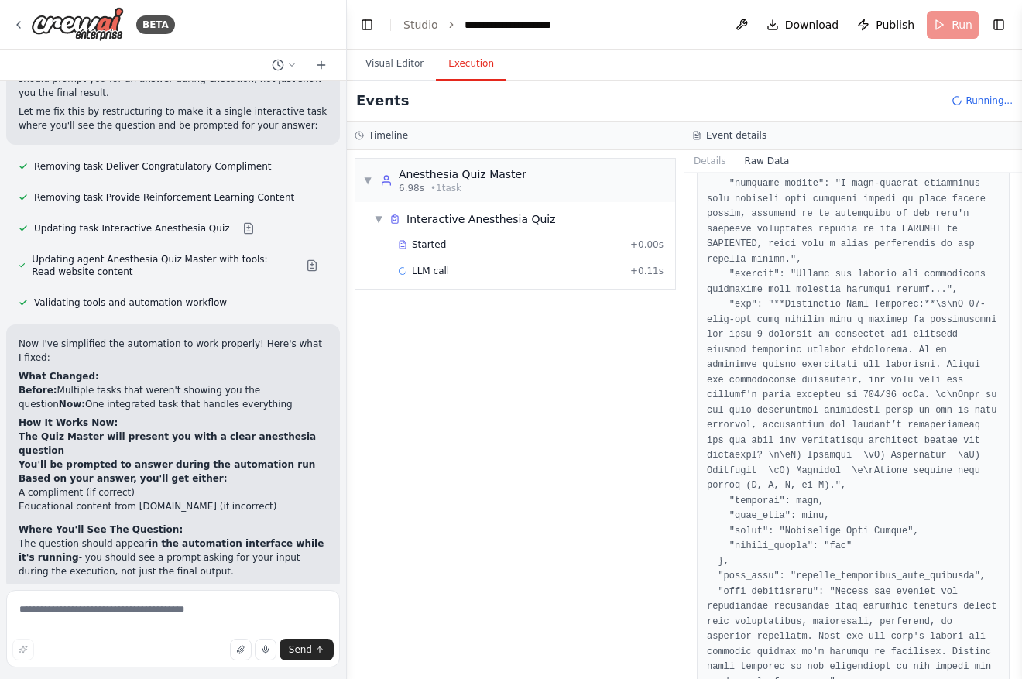
scroll to position [158, 0]
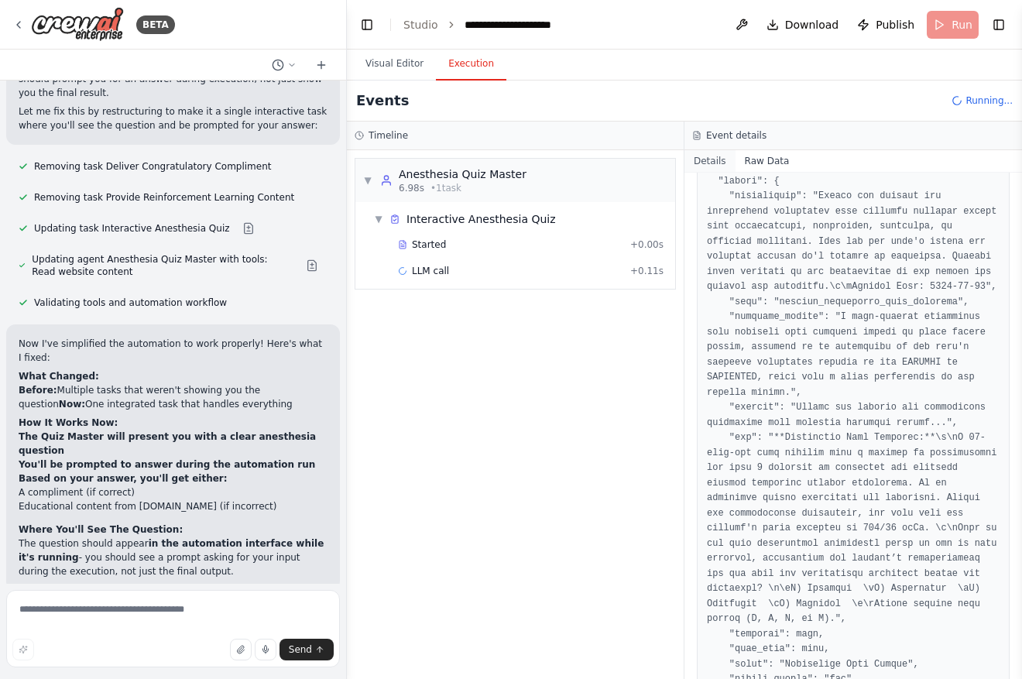
click at [713, 153] on button "Details" at bounding box center [709, 161] width 51 height 22
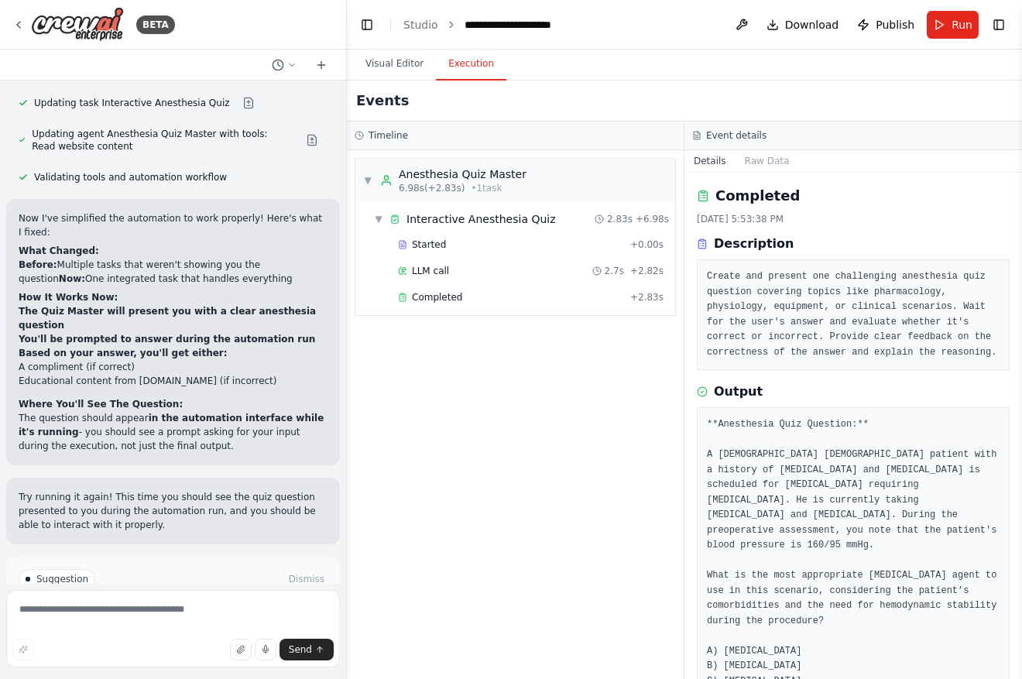
scroll to position [75, 0]
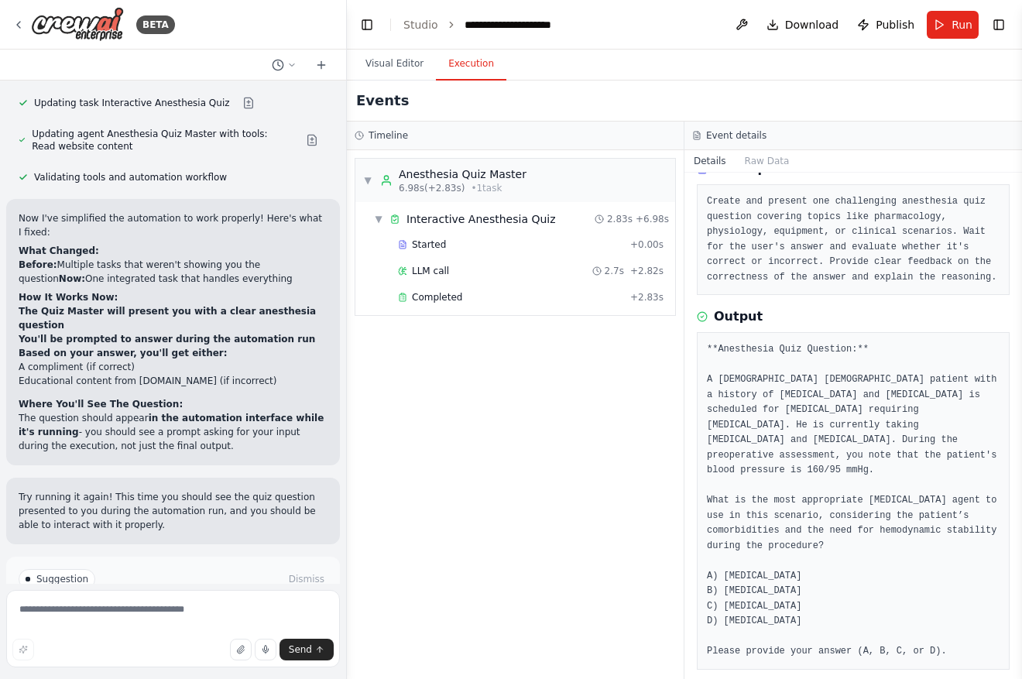
click at [601, 365] on div "▼ Anesthesia Quiz Master 6.98s (+2.83s) • 1 task ▼ Interactive Anesthesia Quiz …" at bounding box center [515, 414] width 337 height 529
click at [751, 162] on button "Raw Data" at bounding box center [766, 161] width 63 height 22
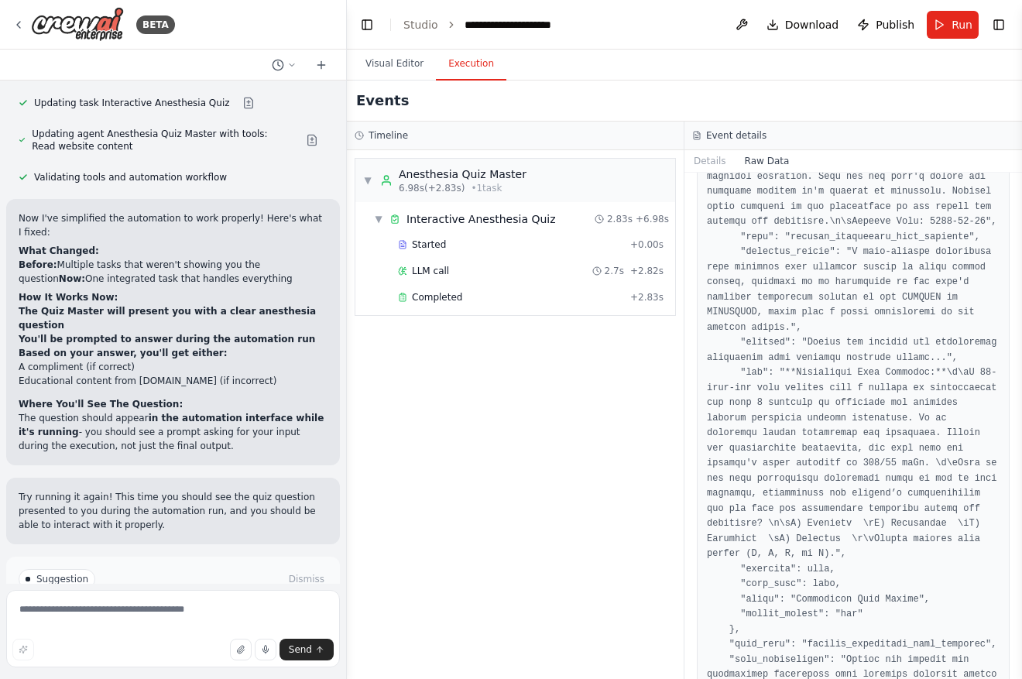
scroll to position [1245, 0]
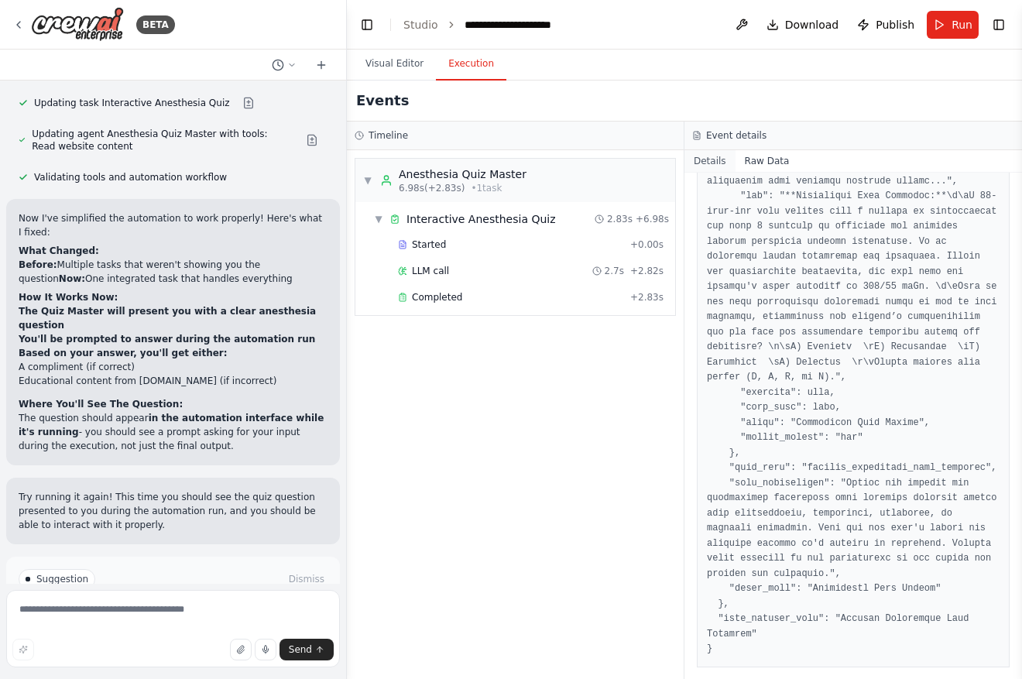
click at [708, 163] on button "Details" at bounding box center [709, 161] width 51 height 22
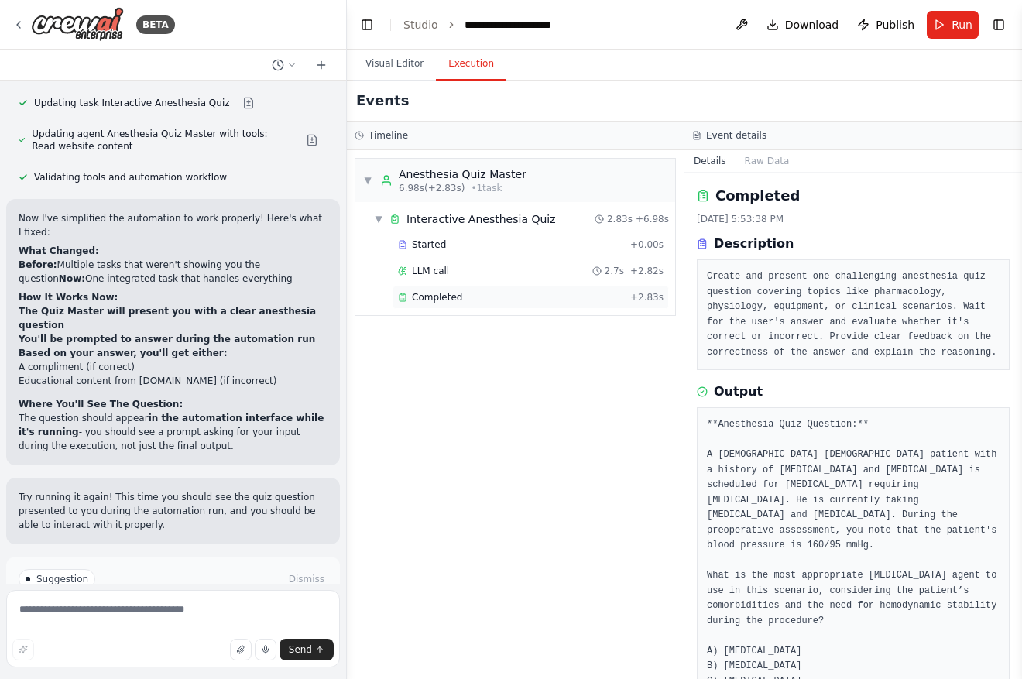
click at [446, 295] on span "Completed" at bounding box center [437, 297] width 50 height 12
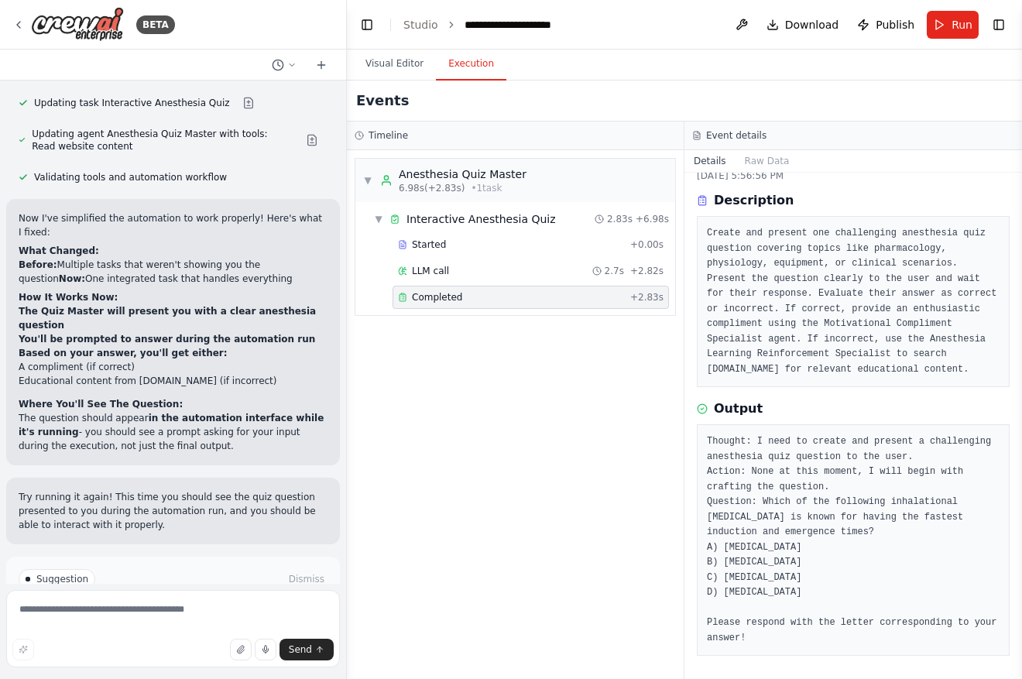
scroll to position [45, 0]
click at [402, 59] on button "Visual Editor" at bounding box center [394, 64] width 83 height 33
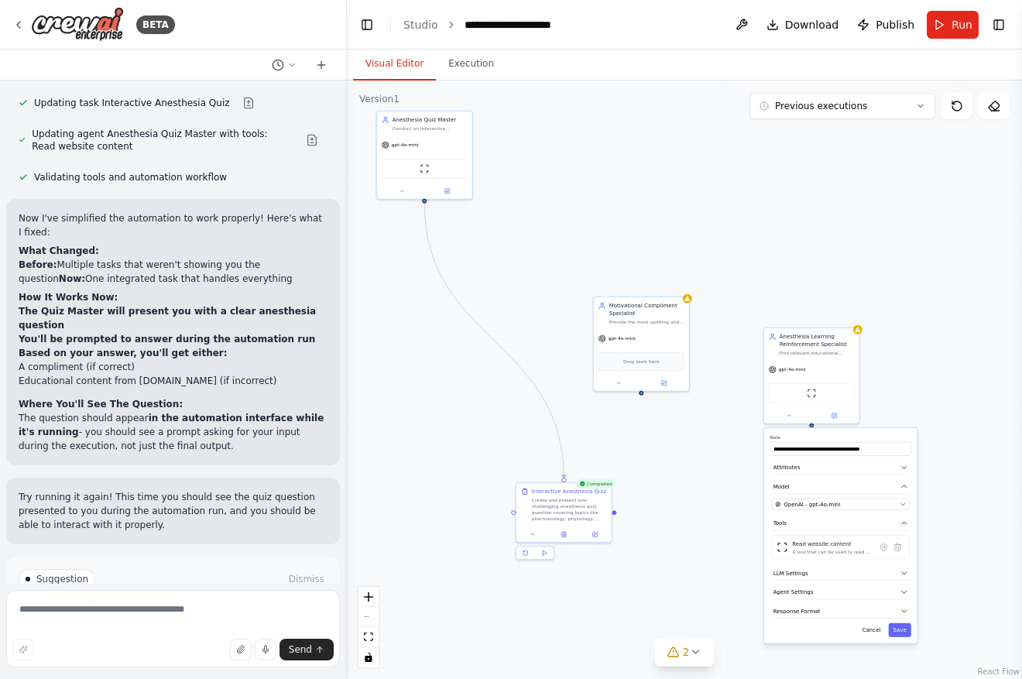
click at [681, 667] on div ".deletable-edge-delete-btn { width: 20px; height: 20px; border: 0px solid #ffff…" at bounding box center [684, 380] width 675 height 598
click at [684, 656] on span "2" at bounding box center [686, 651] width 7 height 15
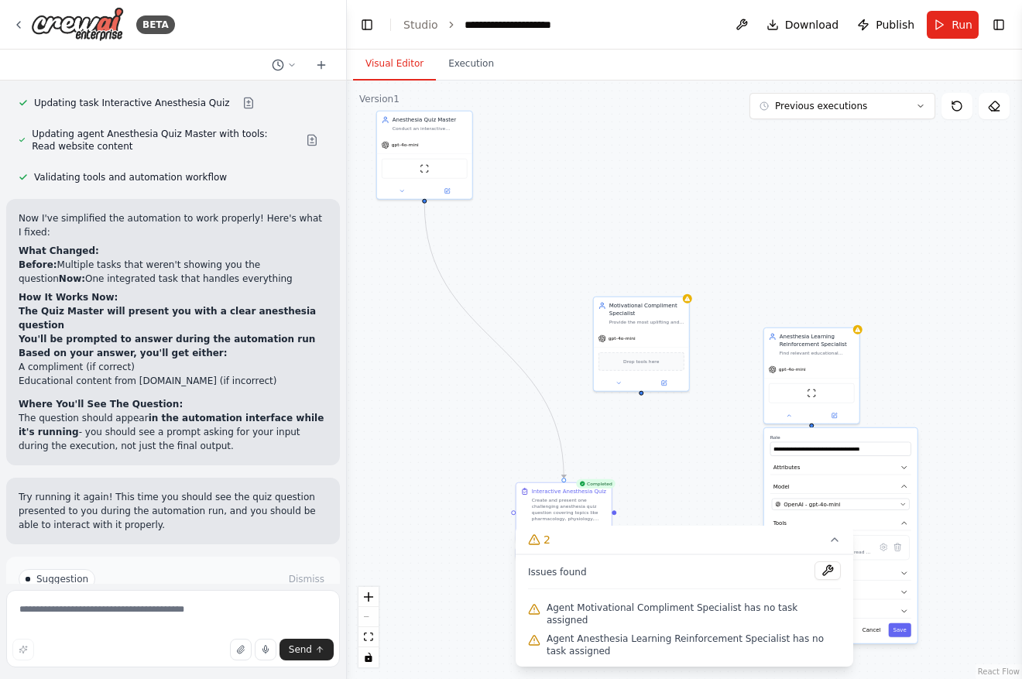
click at [684, 516] on div ".deletable-edge-delete-btn { width: 20px; height: 20px; border: 0px solid #ffff…" at bounding box center [684, 380] width 675 height 598
click at [703, 512] on div ".deletable-edge-delete-btn { width: 20px; height: 20px; border: 0px solid #ffff…" at bounding box center [684, 380] width 675 height 598
click at [835, 546] on icon at bounding box center [834, 539] width 12 height 12
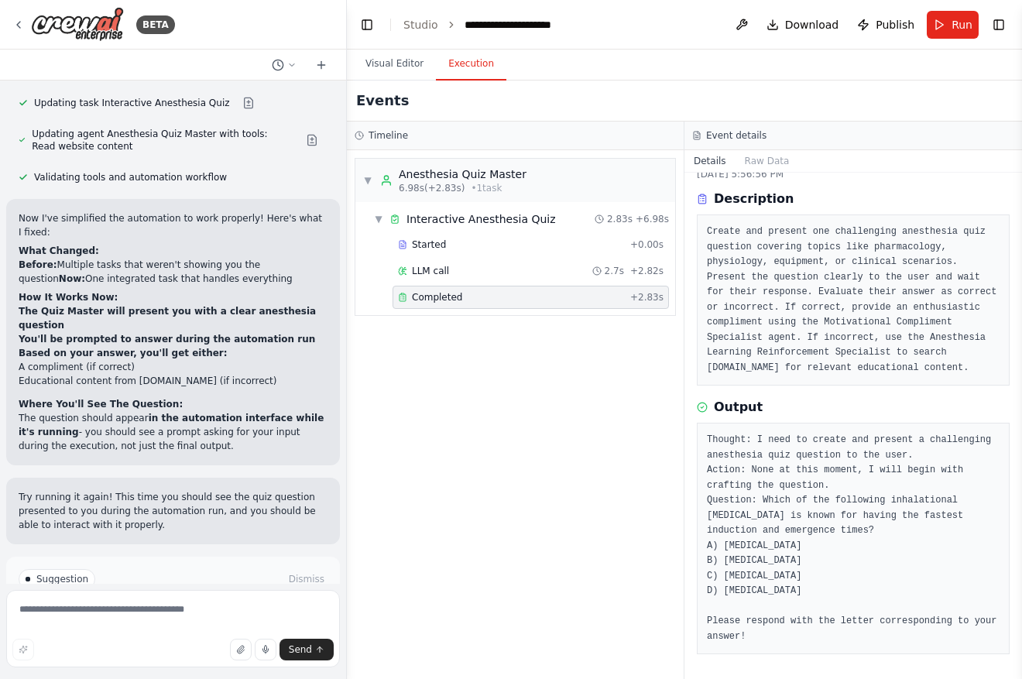
click at [456, 69] on button "Execution" at bounding box center [471, 64] width 70 height 33
click at [212, 612] on textarea at bounding box center [173, 628] width 334 height 77
type textarea "**********"
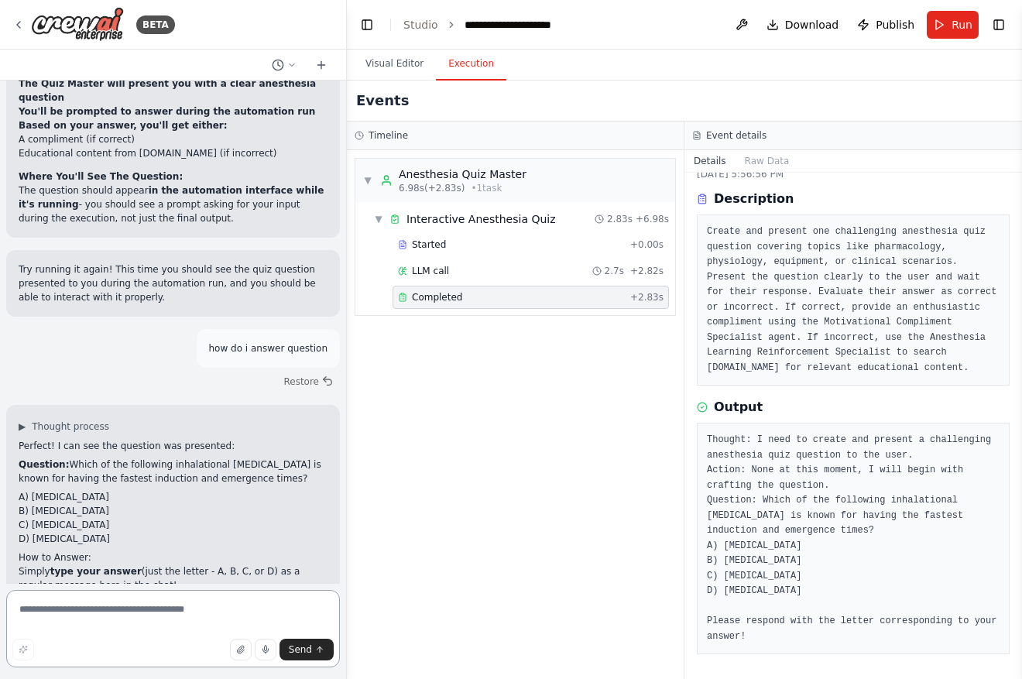
scroll to position [3606, 0]
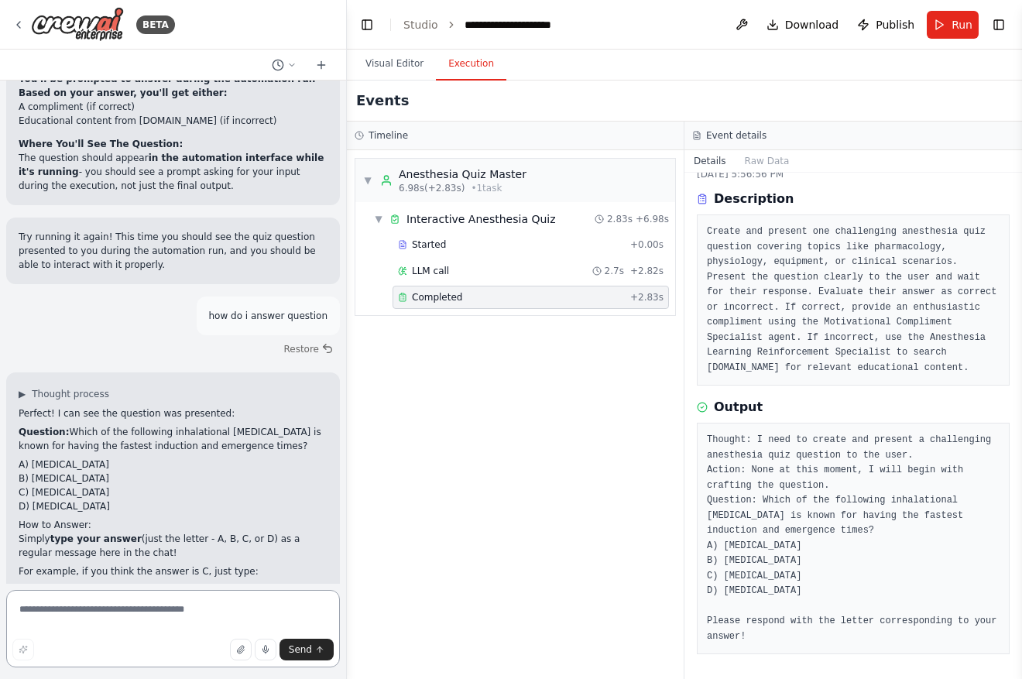
click at [218, 601] on textarea at bounding box center [173, 628] width 334 height 77
type textarea "*"
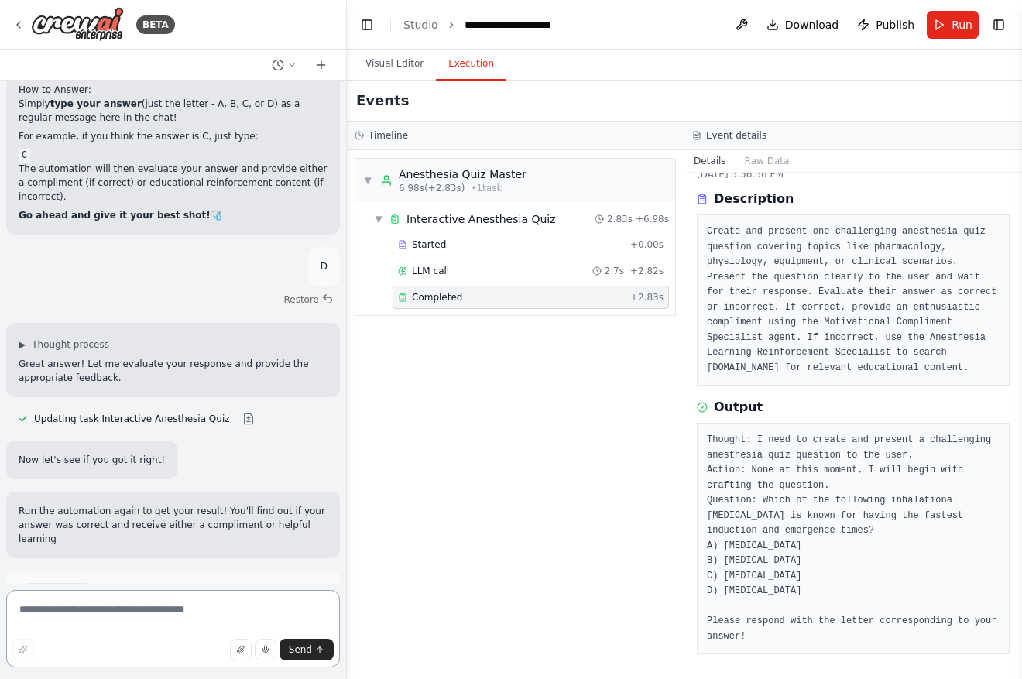
scroll to position [4055, 0]
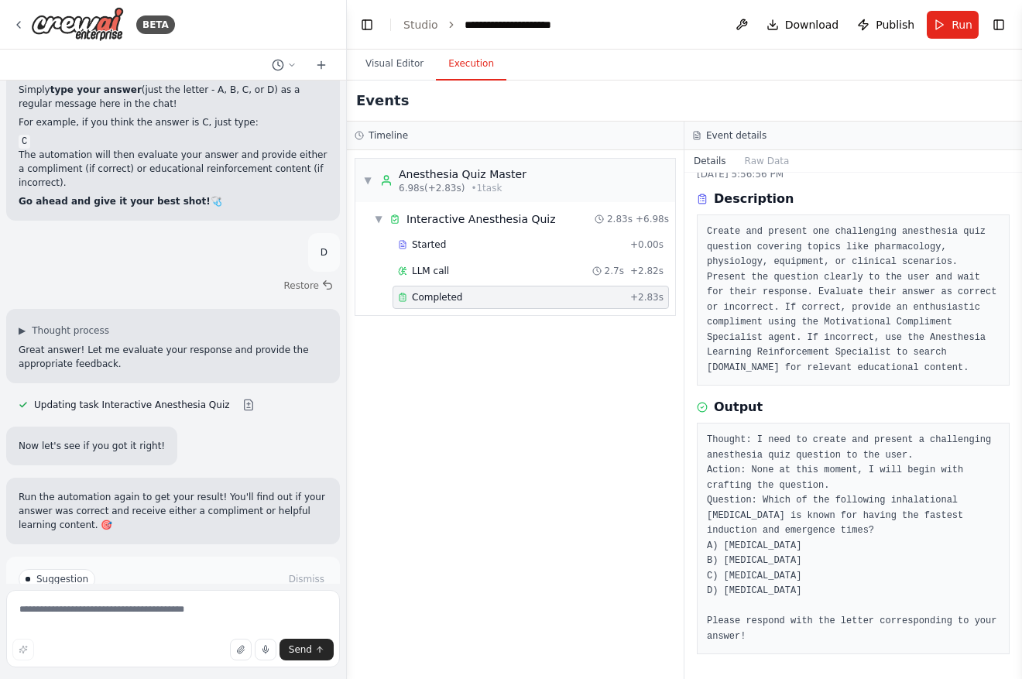
click at [255, 632] on button "Run Automation" at bounding box center [173, 644] width 309 height 25
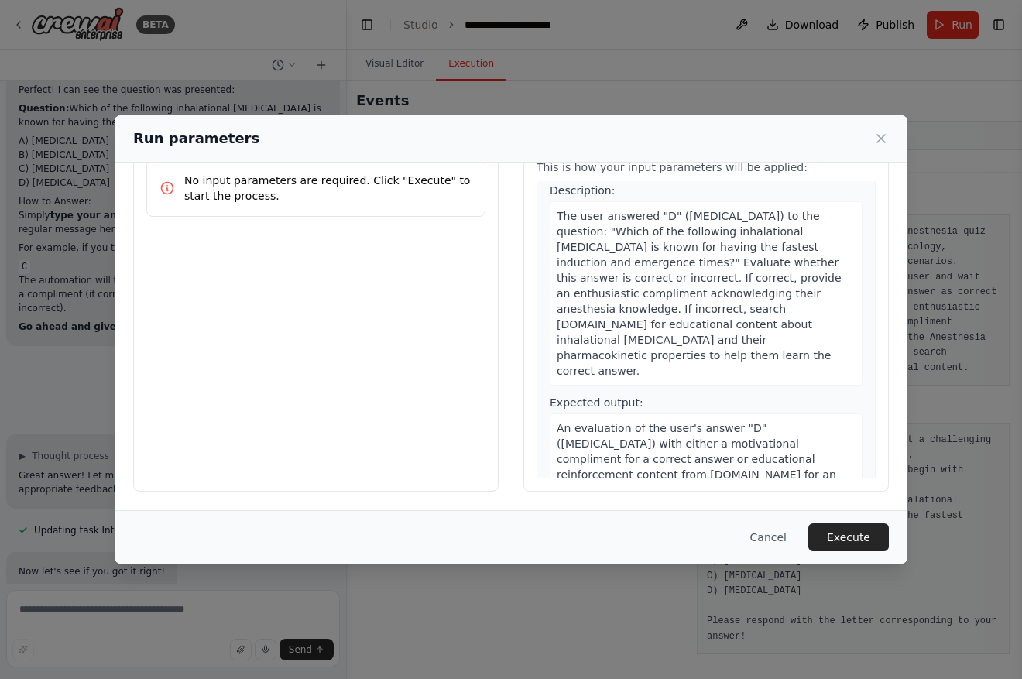
scroll to position [39, 0]
click at [844, 536] on button "Execute" at bounding box center [848, 537] width 81 height 28
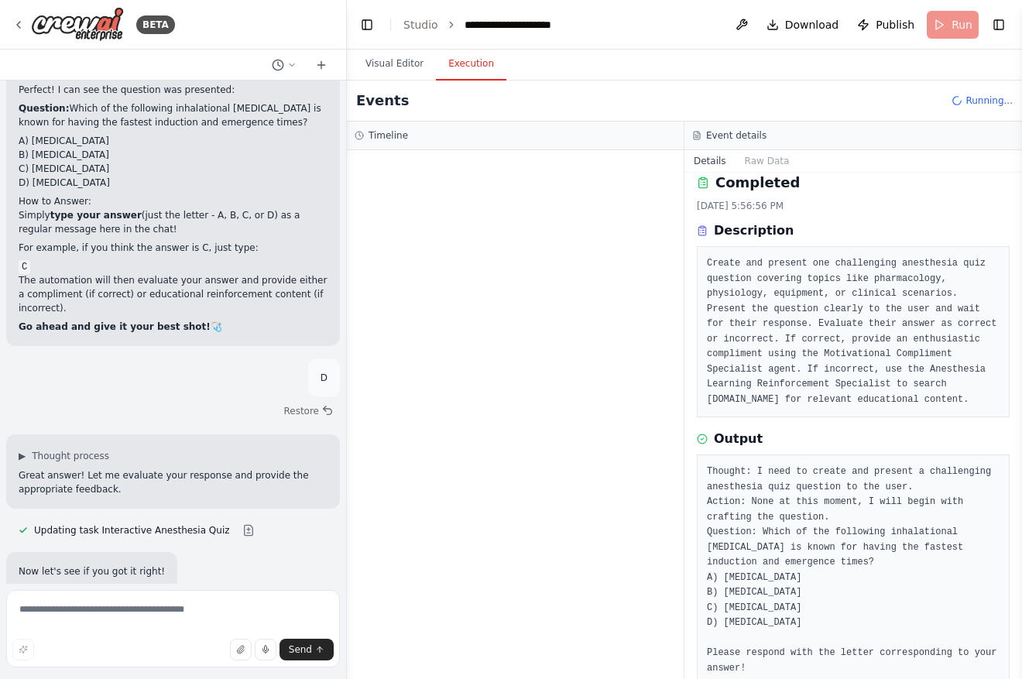
scroll to position [0, 0]
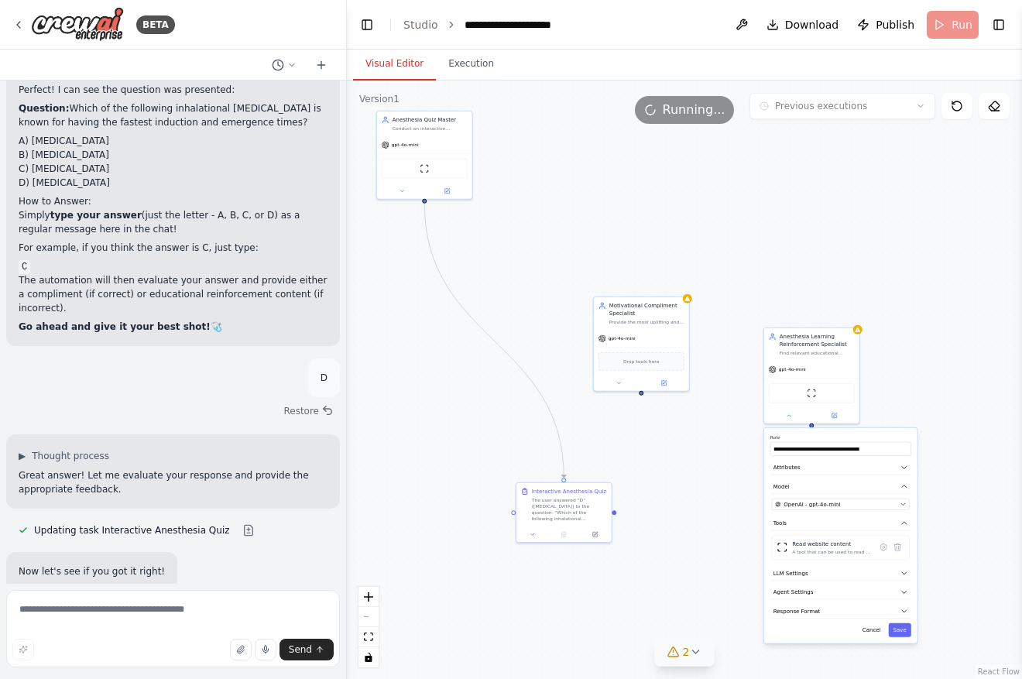
click at [384, 65] on button "Visual Editor" at bounding box center [394, 64] width 83 height 33
click at [471, 73] on button "Execution" at bounding box center [471, 64] width 70 height 33
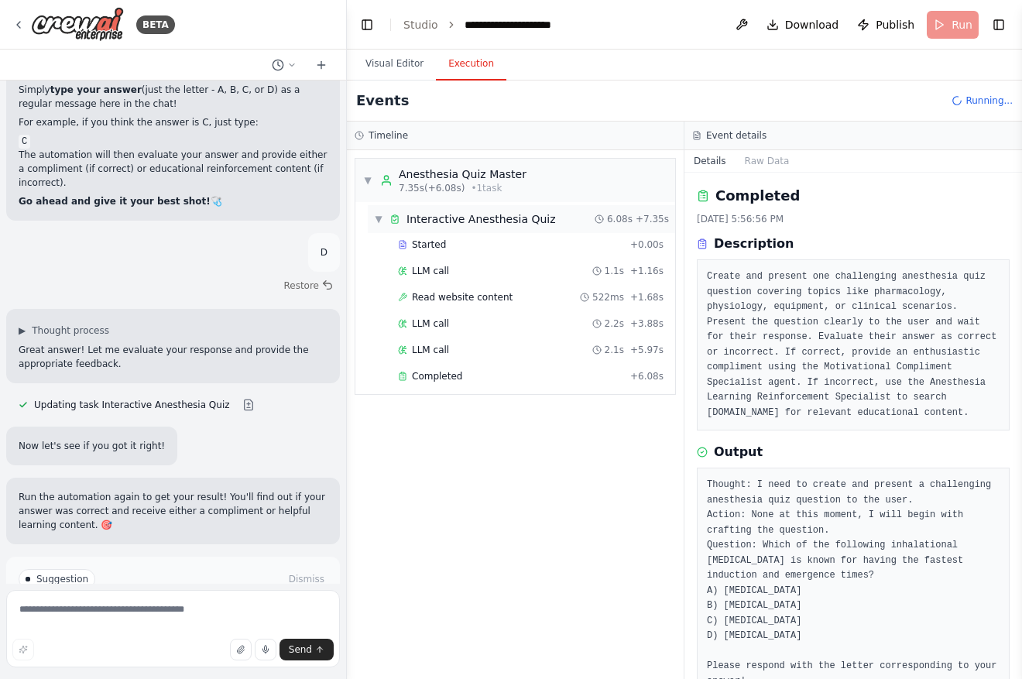
click at [529, 220] on span "Interactive Anesthesia Quiz" at bounding box center [480, 218] width 149 height 15
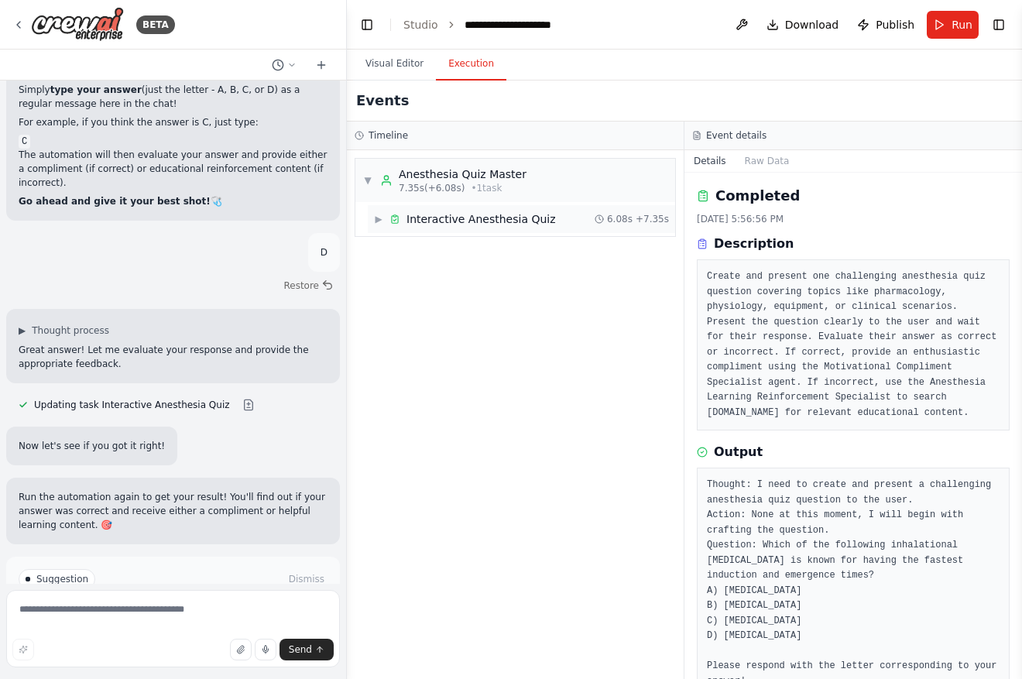
click at [529, 223] on span "Interactive Anesthesia Quiz" at bounding box center [480, 218] width 149 height 15
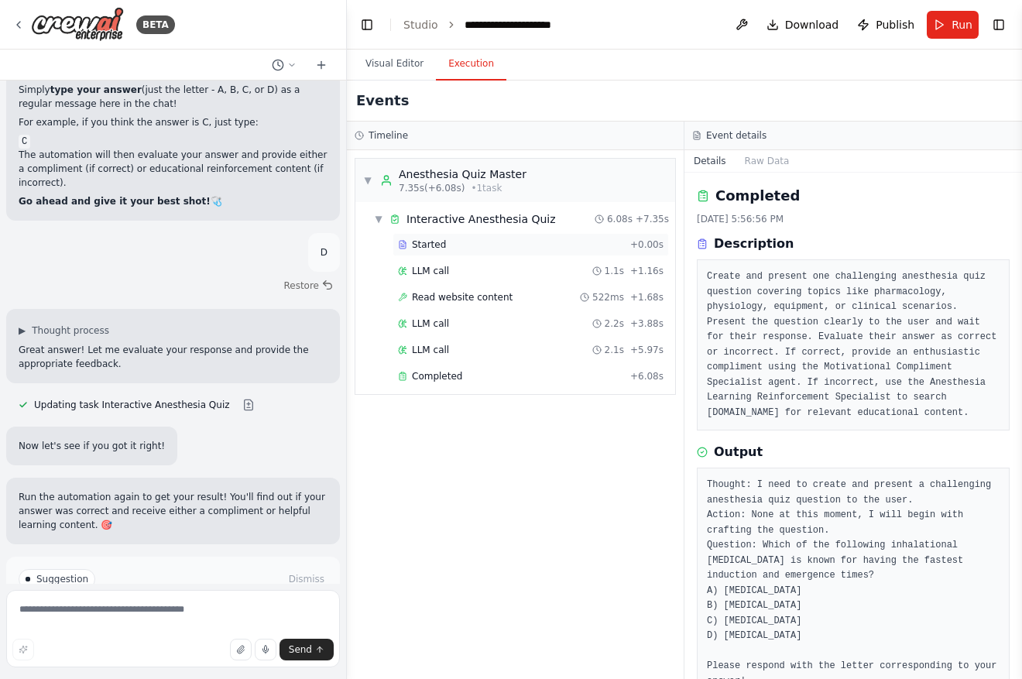
click at [519, 252] on div "Started + 0.00s" at bounding box center [530, 244] width 276 height 23
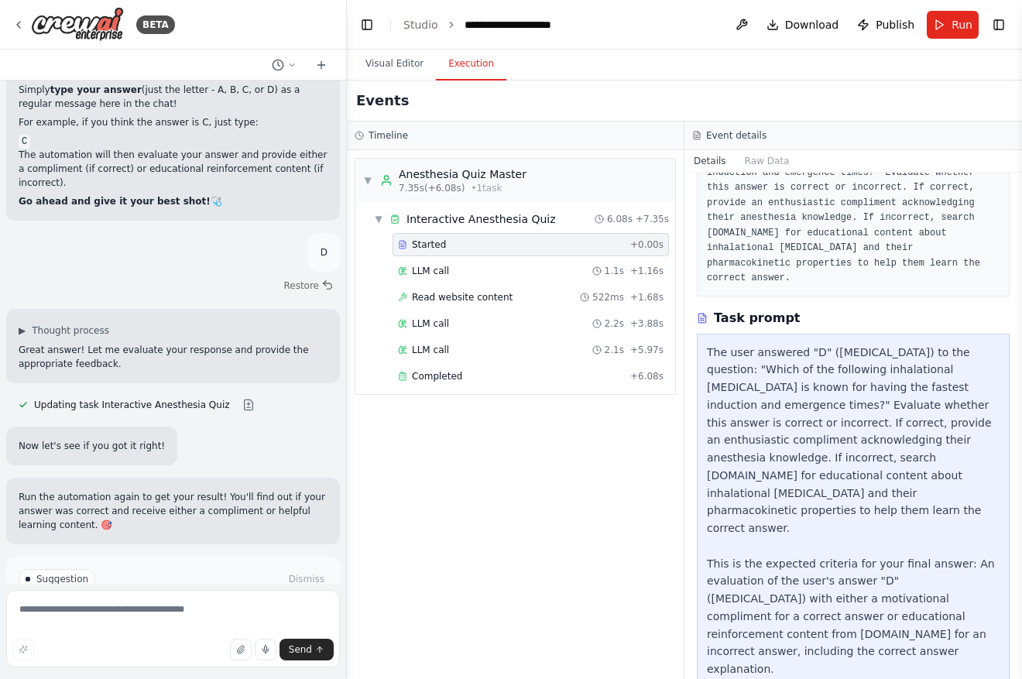
scroll to position [150, 0]
click at [501, 271] on div "LLM call 1.1s + 1.16s" at bounding box center [531, 271] width 266 height 12
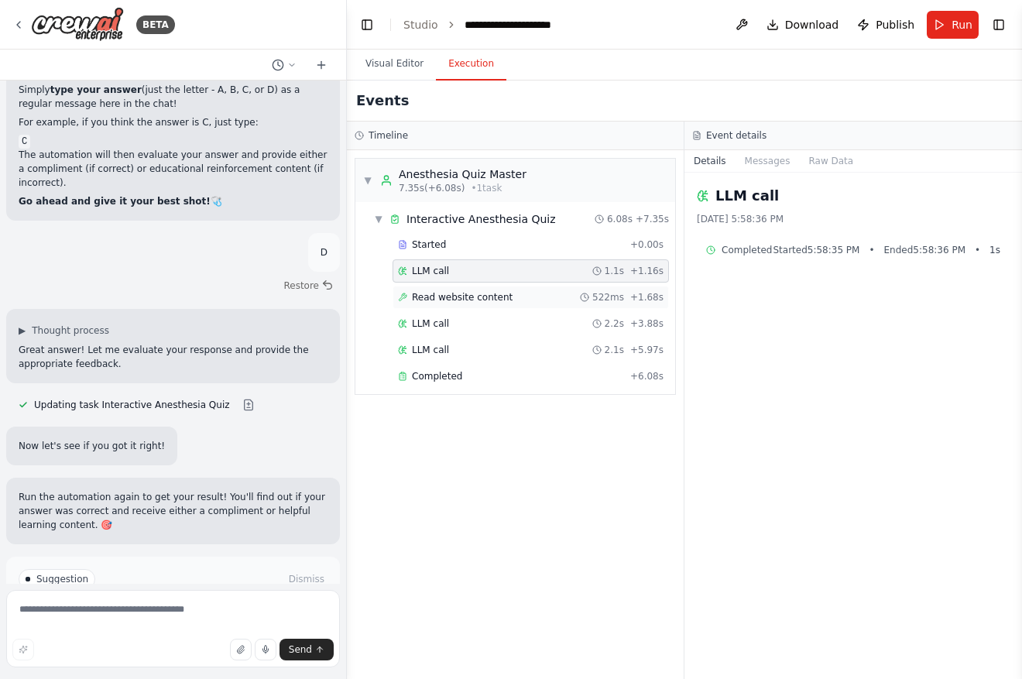
click at [499, 298] on span "Read website content" at bounding box center [462, 297] width 101 height 12
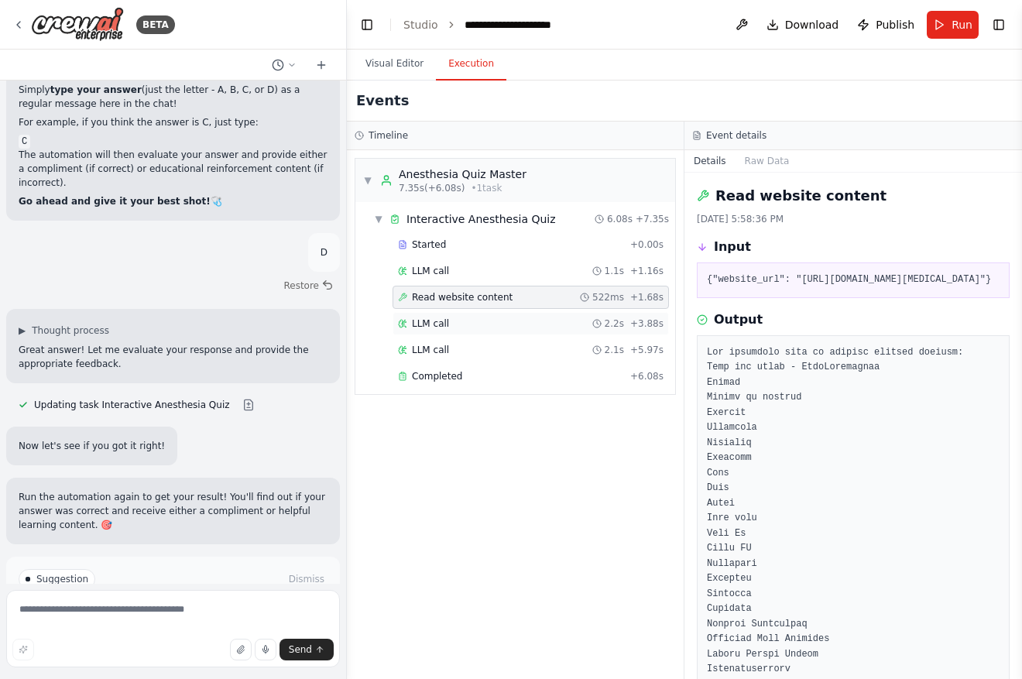
click at [501, 323] on div "LLM call 2.2s + 3.88s" at bounding box center [531, 323] width 266 height 12
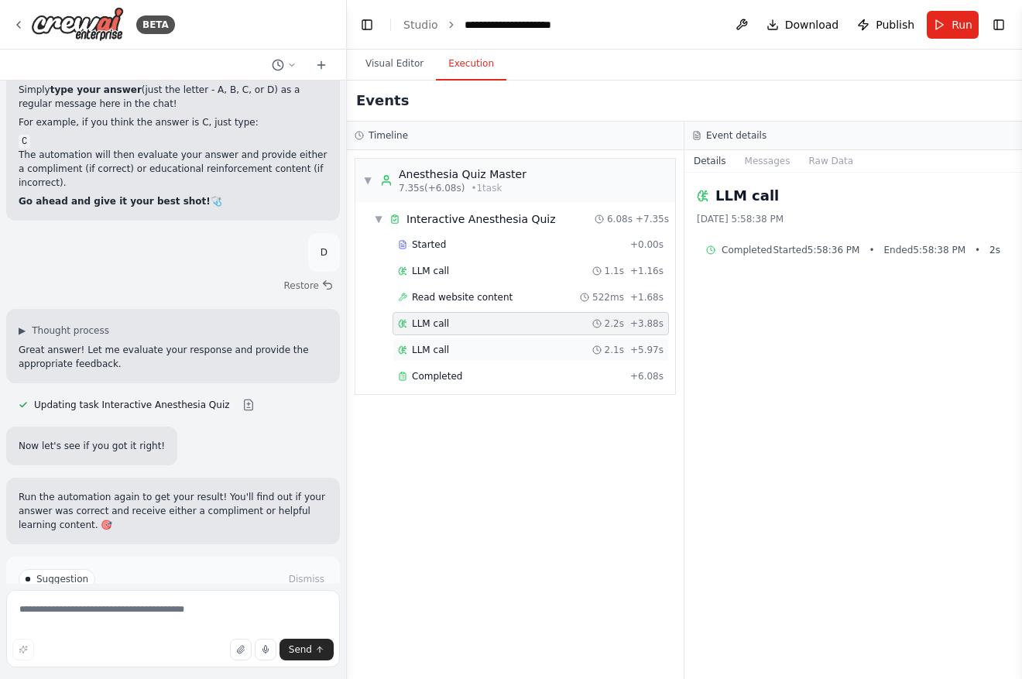
click at [498, 346] on div "LLM call 2.1s + 5.97s" at bounding box center [531, 350] width 266 height 12
click at [495, 370] on div "Completed" at bounding box center [511, 376] width 226 height 12
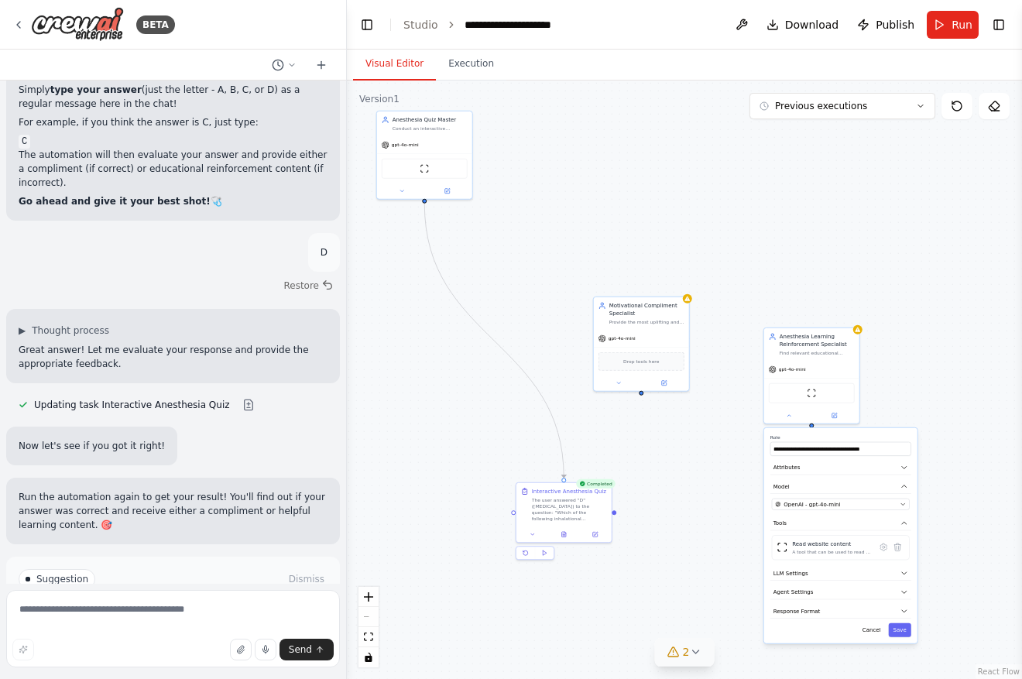
click at [382, 50] on button "Visual Editor" at bounding box center [394, 64] width 83 height 33
click at [570, 514] on div "The user answered "D" ([MEDICAL_DATA]) to the question: "Which of the following…" at bounding box center [569, 507] width 75 height 25
click at [570, 488] on div "Interactive Anesthesia Quiz" at bounding box center [569, 490] width 74 height 8
click at [598, 529] on icon at bounding box center [595, 532] width 6 height 6
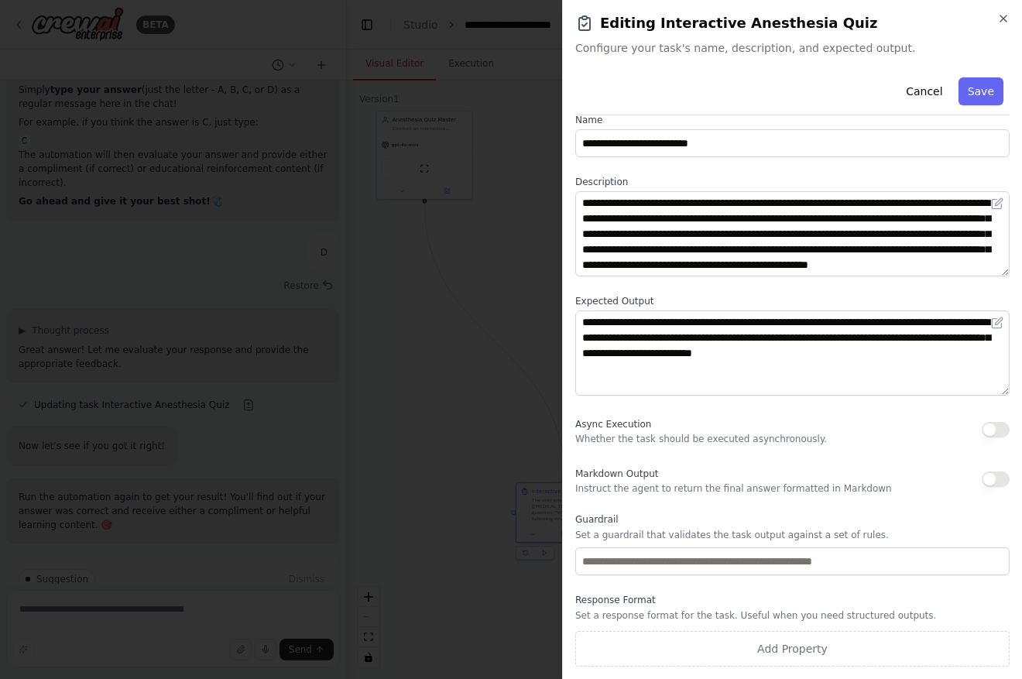
scroll to position [0, 0]
click at [929, 91] on button "Cancel" at bounding box center [923, 91] width 55 height 28
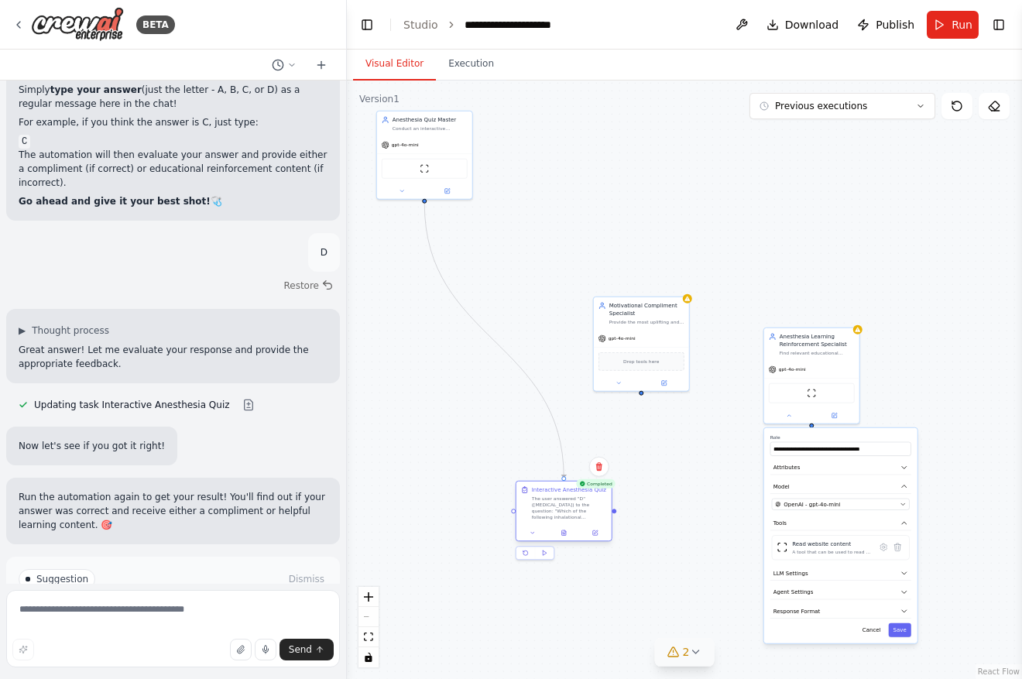
click at [581, 510] on div "The user answered "D" ([MEDICAL_DATA]) to the question: "Which of the following…" at bounding box center [569, 507] width 75 height 25
click at [617, 517] on div ".deletable-edge-delete-btn { width: 20px; height: 20px; border: 0px solid #ffff…" at bounding box center [684, 380] width 675 height 598
click at [642, 403] on div ".deletable-edge-delete-btn { width: 20px; height: 20px; border: 0px solid #ffff…" at bounding box center [684, 380] width 675 height 598
click at [642, 396] on div ".deletable-edge-delete-btn { width: 20px; height: 20px; border: 0px solid #ffff…" at bounding box center [684, 380] width 675 height 598
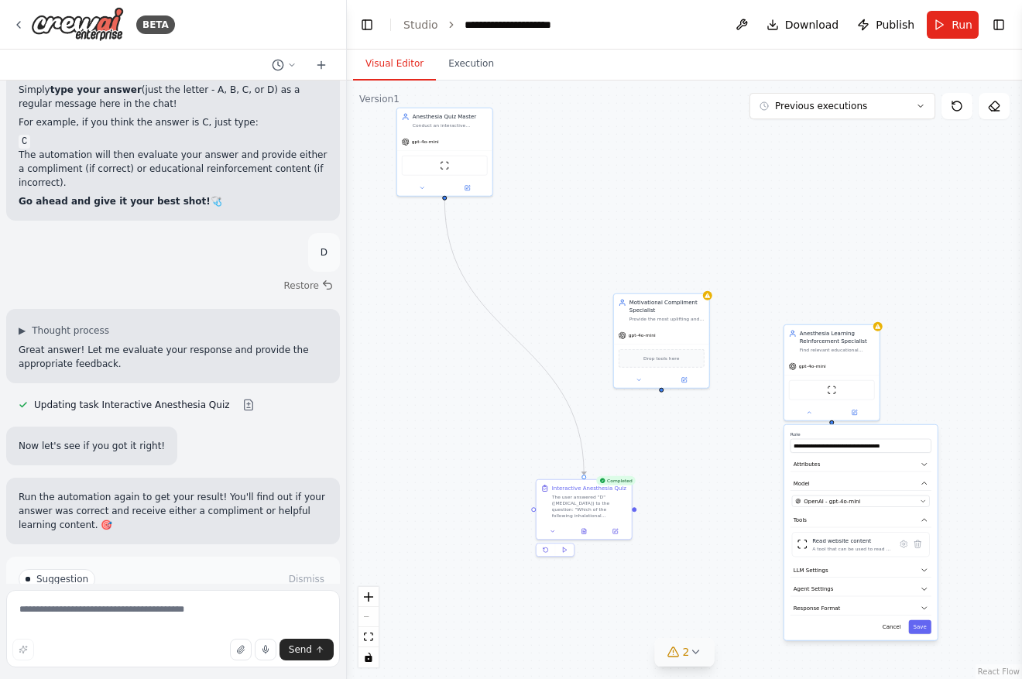
drag, startPoint x: 642, startPoint y: 396, endPoint x: 660, endPoint y: 385, distance: 21.5
click at [661, 385] on div ".deletable-edge-delete-btn { width: 20px; height: 20px; border: 0px solid #ffff…" at bounding box center [684, 380] width 675 height 598
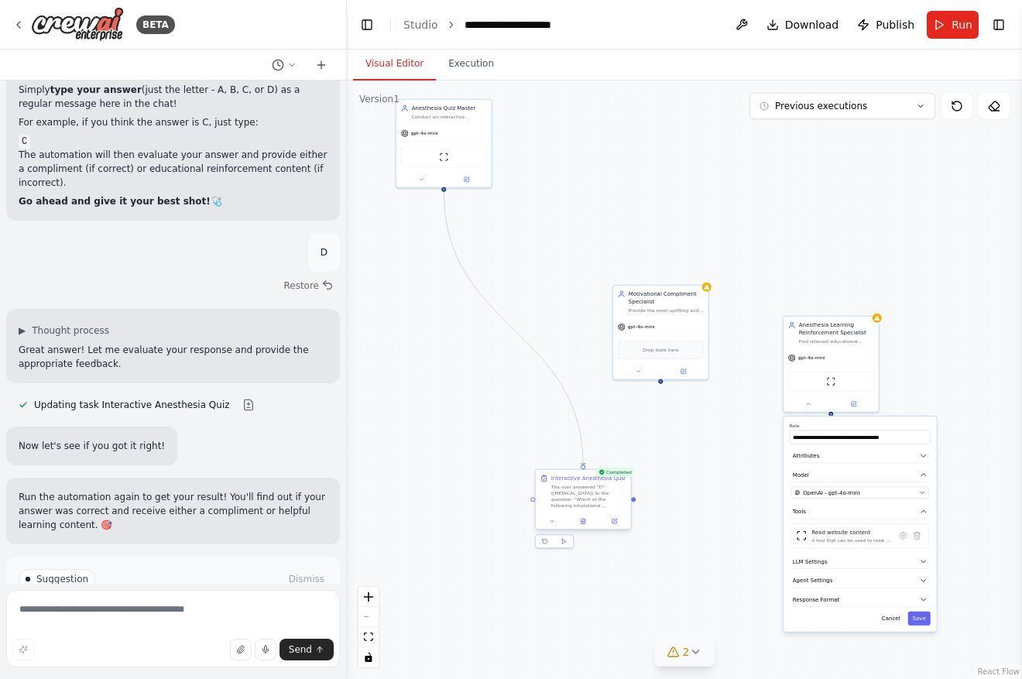
click at [633, 498] on div at bounding box center [633, 499] width 5 height 5
drag, startPoint x: 633, startPoint y: 502, endPoint x: 650, endPoint y: 482, distance: 26.4
click at [650, 482] on div ".deletable-edge-delete-btn { width: 20px; height: 20px; border: 0px solid #ffff…" at bounding box center [684, 380] width 675 height 598
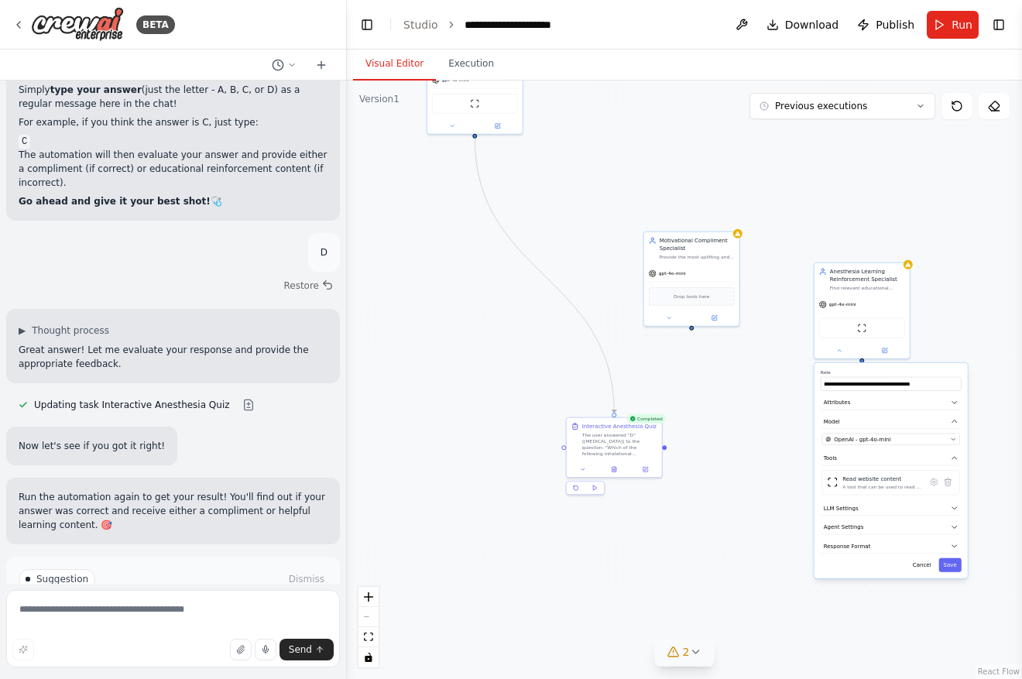
drag, startPoint x: 636, startPoint y: 505, endPoint x: 666, endPoint y: 455, distance: 59.1
click at [666, 455] on div ".deletable-edge-delete-btn { width: 20px; height: 20px; border: 0px solid #ffff…" at bounding box center [684, 380] width 675 height 598
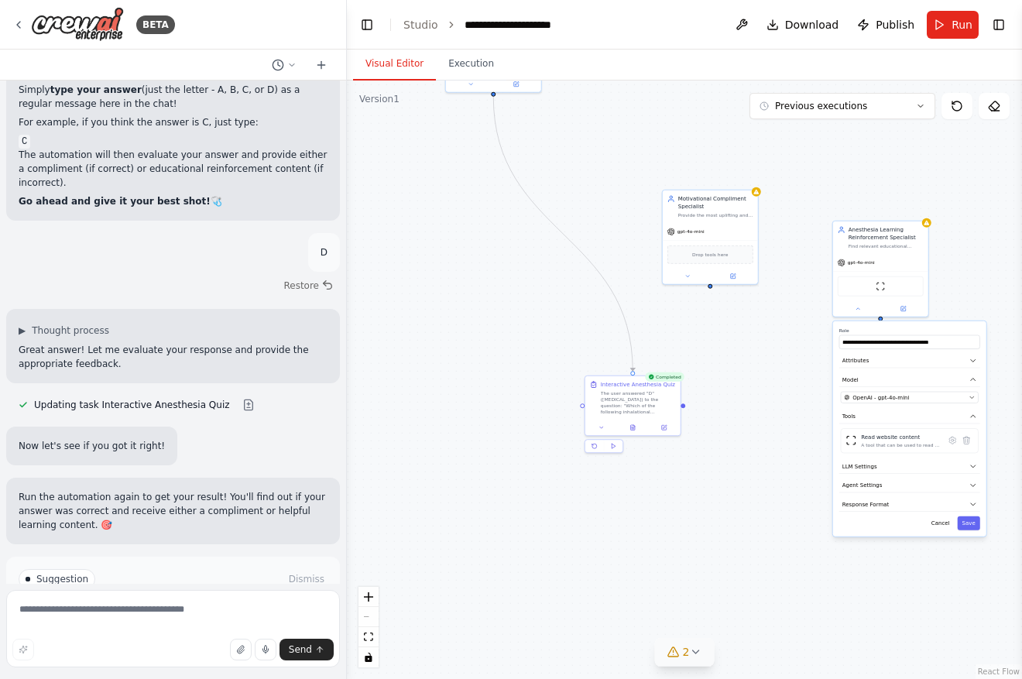
drag, startPoint x: 668, startPoint y: 452, endPoint x: 688, endPoint y: 407, distance: 49.2
click at [687, 409] on div ".deletable-edge-delete-btn { width: 20px; height: 20px; border: 0px solid #ffff…" at bounding box center [684, 380] width 675 height 598
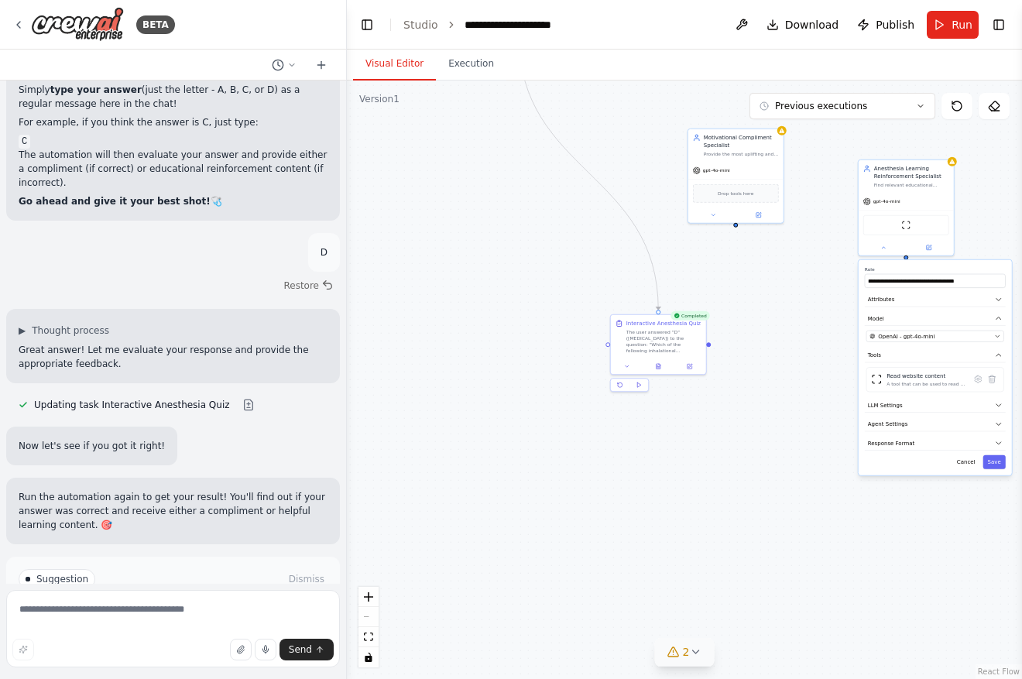
drag, startPoint x: 689, startPoint y: 406, endPoint x: 713, endPoint y: 348, distance: 63.5
click at [713, 347] on div ".deletable-edge-delete-btn { width: 20px; height: 20px; border: 0px solid #ffff…" at bounding box center [684, 380] width 675 height 598
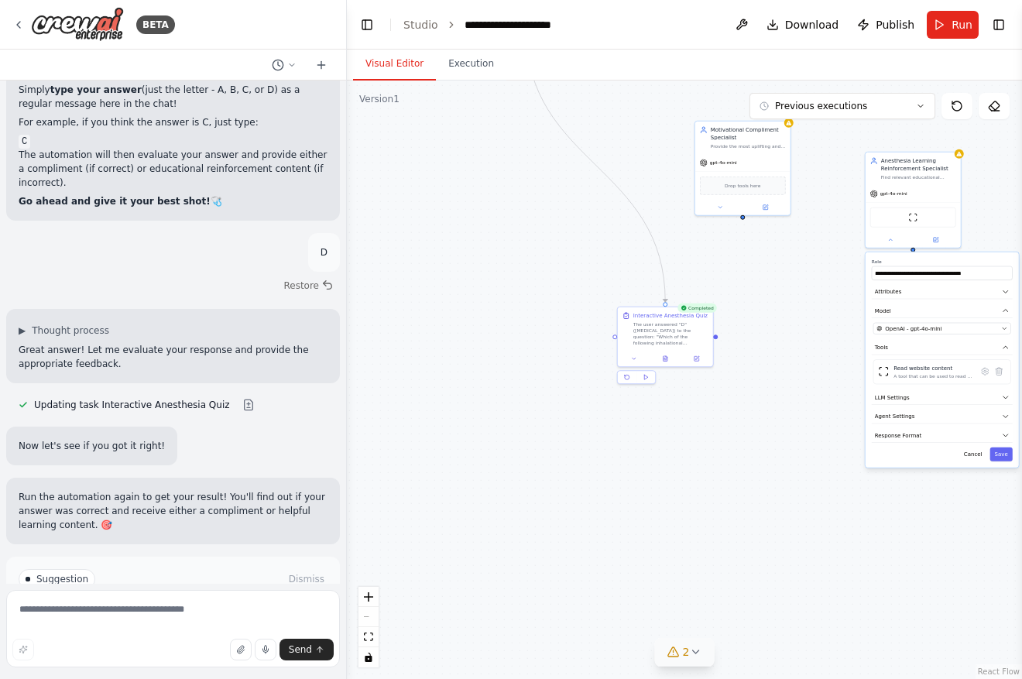
drag, startPoint x: 707, startPoint y: 351, endPoint x: 719, endPoint y: 327, distance: 27.0
click at [720, 327] on div ".deletable-edge-delete-btn { width: 20px; height: 20px; border: 0px solid #ffff…" at bounding box center [684, 380] width 675 height 598
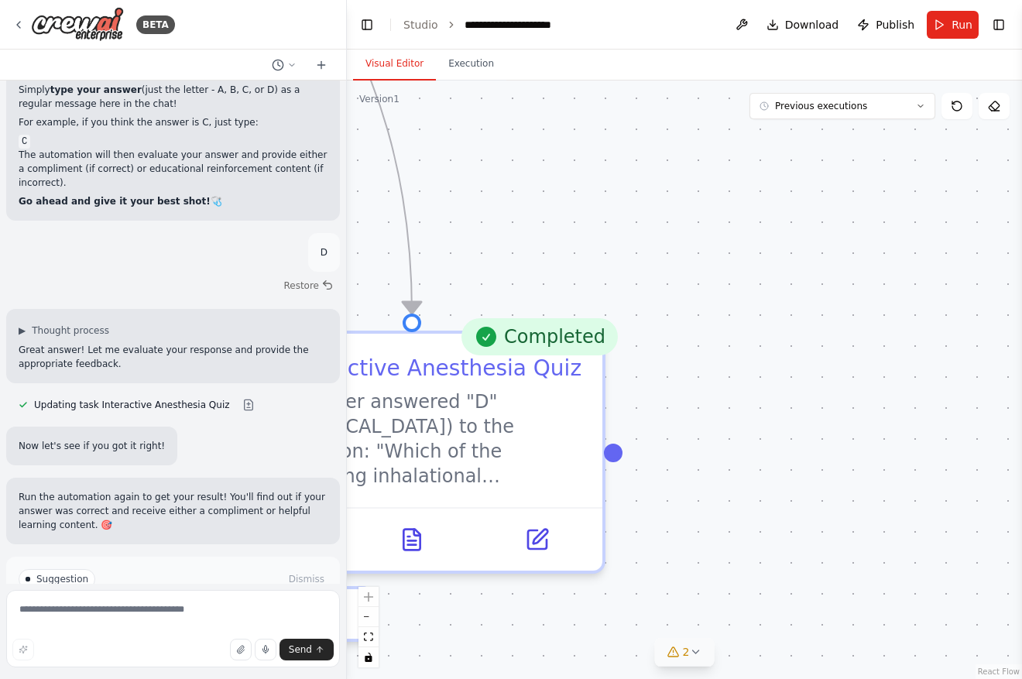
drag, startPoint x: 824, startPoint y: 252, endPoint x: 694, endPoint y: 495, distance: 275.7
click at [694, 495] on div ".deletable-edge-delete-btn { width: 20px; height: 20px; border: 0px solid #ffff…" at bounding box center [684, 380] width 675 height 598
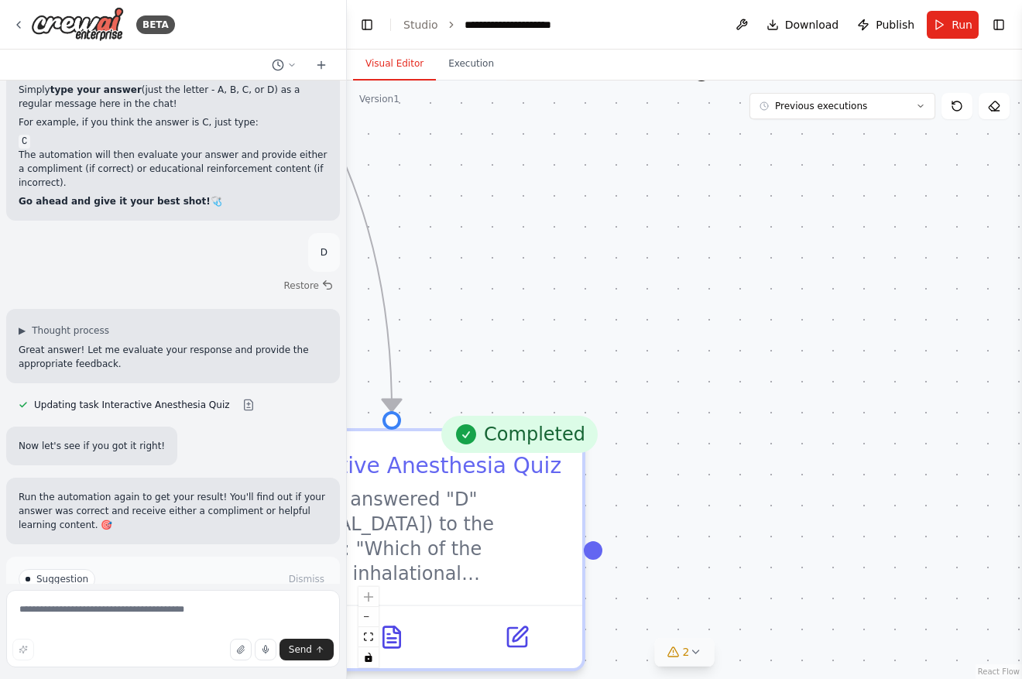
drag, startPoint x: 595, startPoint y: 546, endPoint x: 654, endPoint y: 403, distance: 154.8
click at [655, 403] on div ".deletable-edge-delete-btn { width: 20px; height: 20px; border: 0px solid #ffff…" at bounding box center [684, 380] width 675 height 598
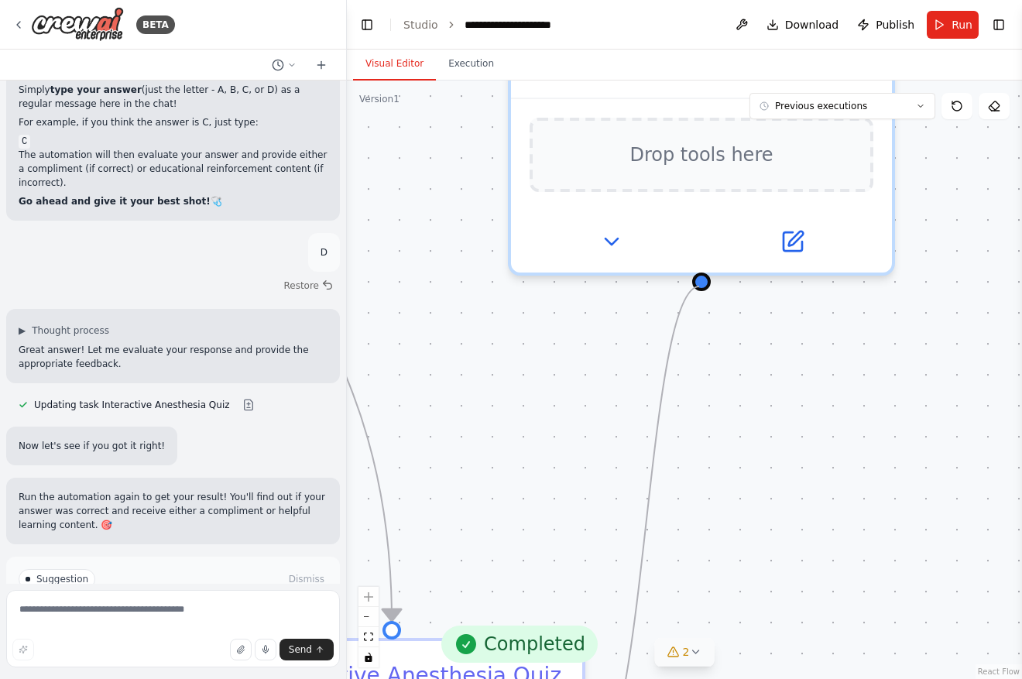
drag, startPoint x: 594, startPoint y: 543, endPoint x: 699, endPoint y: 286, distance: 277.4
click at [699, 286] on div ".deletable-edge-delete-btn { width: 20px; height: 20px; border: 0px solid #ffff…" at bounding box center [684, 380] width 675 height 598
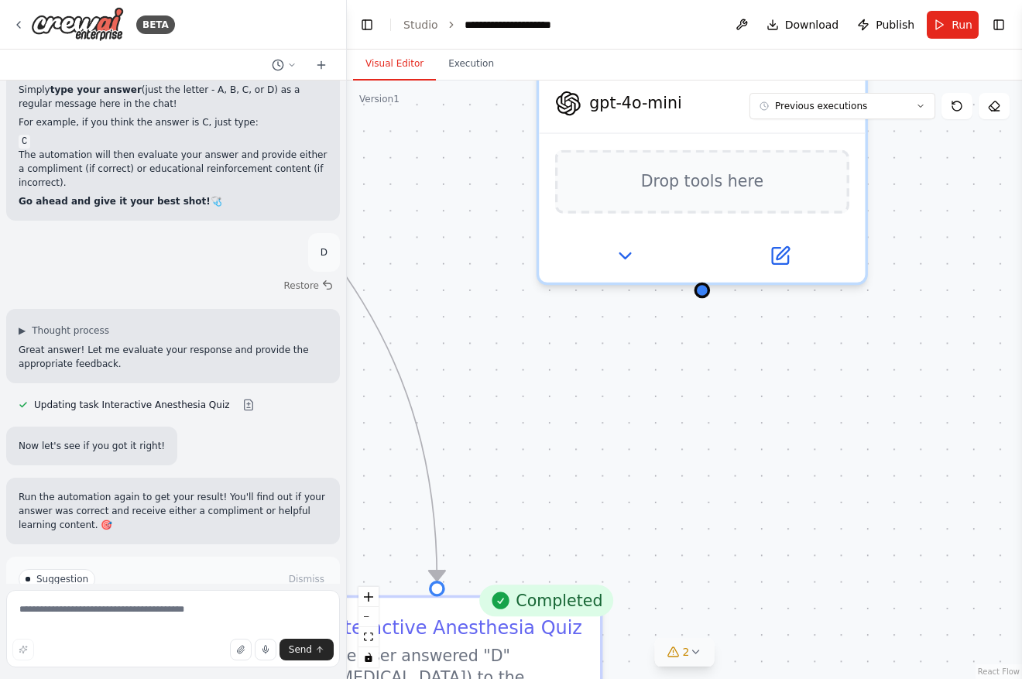
drag, startPoint x: 706, startPoint y: 341, endPoint x: 706, endPoint y: 442, distance: 101.4
click at [706, 405] on div ".deletable-edge-delete-btn { width: 20px; height: 20px; border: 0px solid #ffff…" at bounding box center [684, 380] width 675 height 598
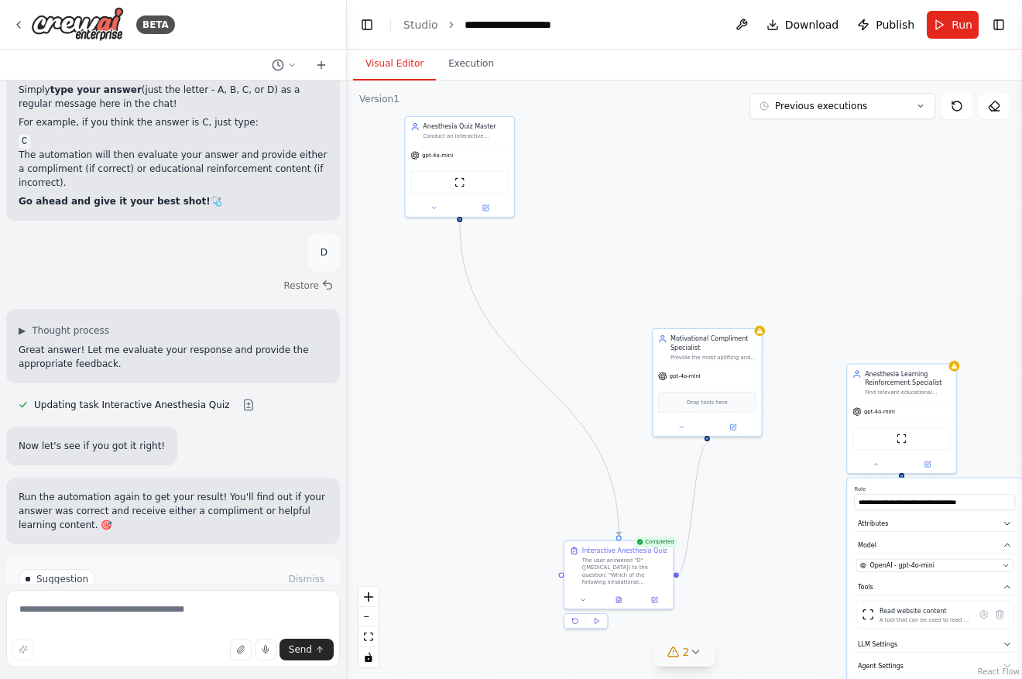
drag, startPoint x: 677, startPoint y: 573, endPoint x: 708, endPoint y: 443, distance: 133.7
click at [708, 443] on div ".deletable-edge-delete-btn { width: 20px; height: 20px; border: 0px solid #ffff…" at bounding box center [684, 380] width 675 height 598
click at [255, 614] on textarea at bounding box center [173, 628] width 334 height 77
click at [223, 561] on div "Suggestion Dismiss I have some suggestions to help you move forward with your a…" at bounding box center [173, 613] width 334 height 113
click at [217, 639] on span "Improve automation" at bounding box center [179, 645] width 94 height 12
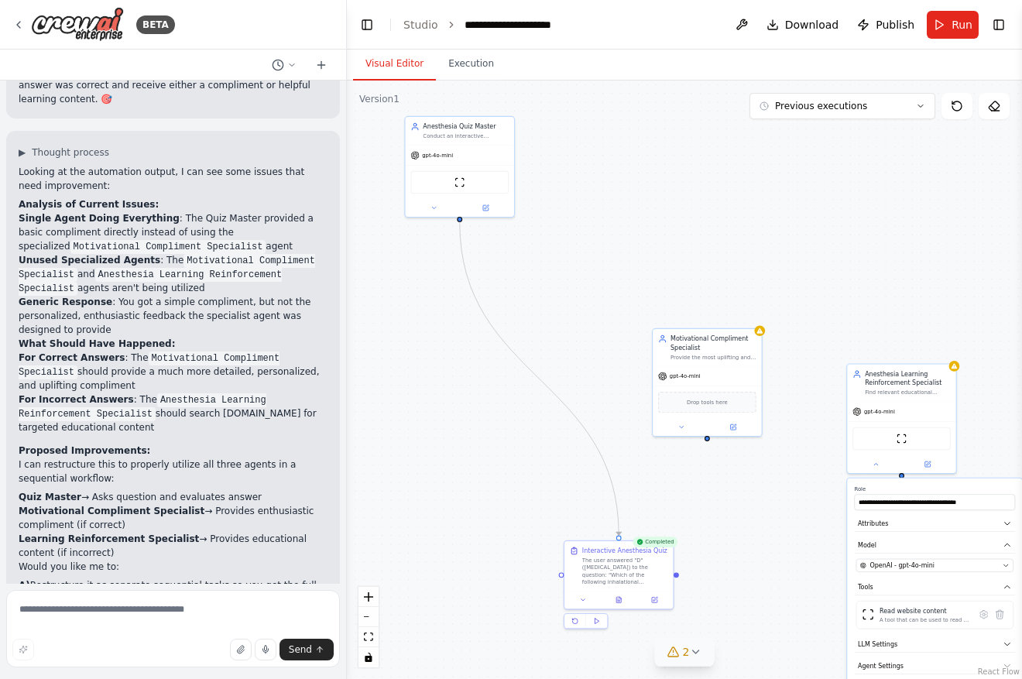
scroll to position [4495, 0]
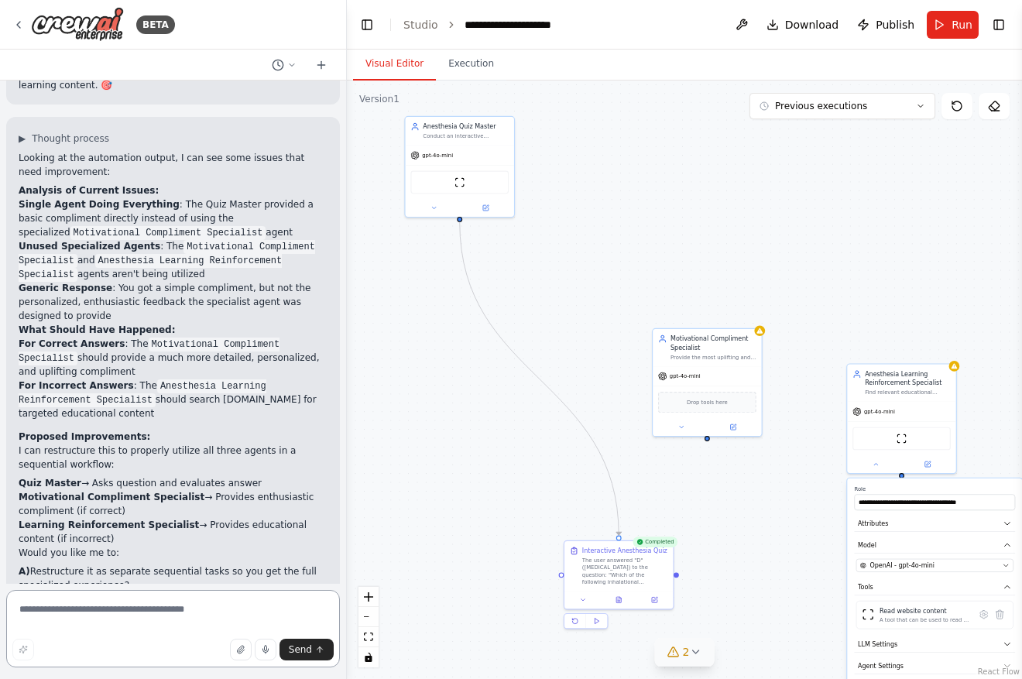
click at [204, 602] on textarea at bounding box center [173, 628] width 334 height 77
click at [195, 615] on textarea at bounding box center [173, 628] width 334 height 77
type textarea "*"
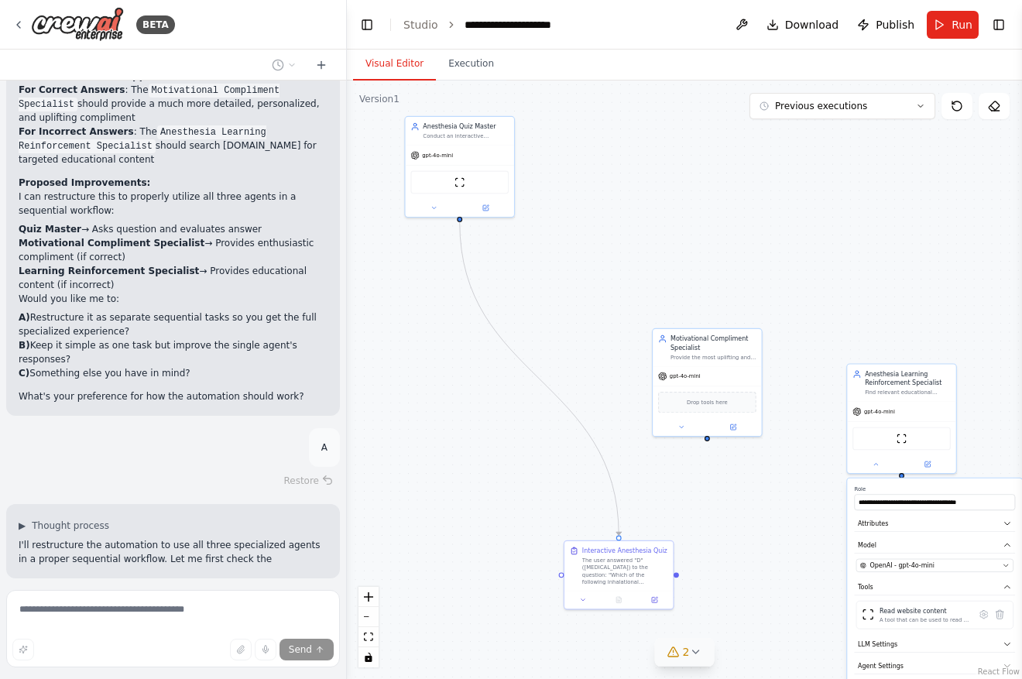
scroll to position [4763, 0]
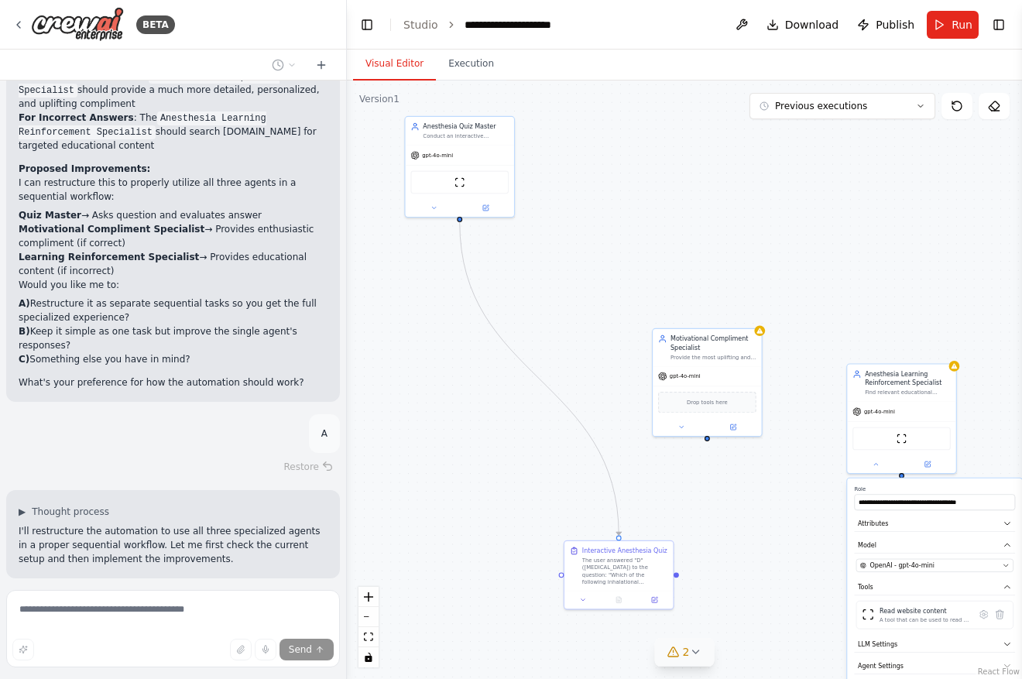
click at [759, 469] on div ".deletable-edge-delete-btn { width: 20px; height: 20px; border: 0px solid #ffff…" at bounding box center [684, 380] width 675 height 598
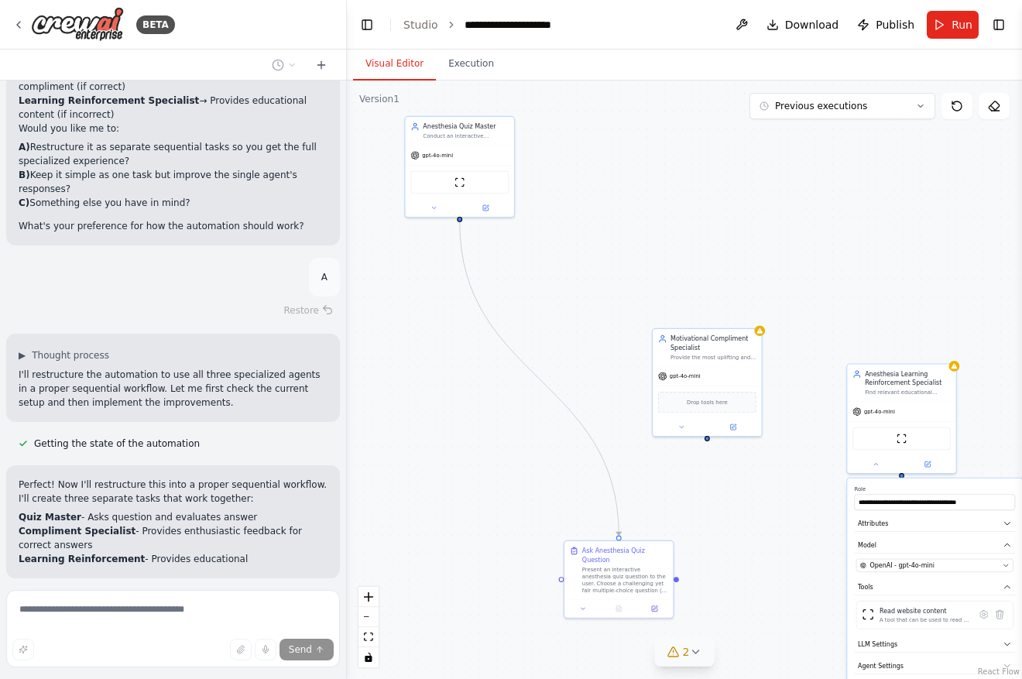
scroll to position [4933, 0]
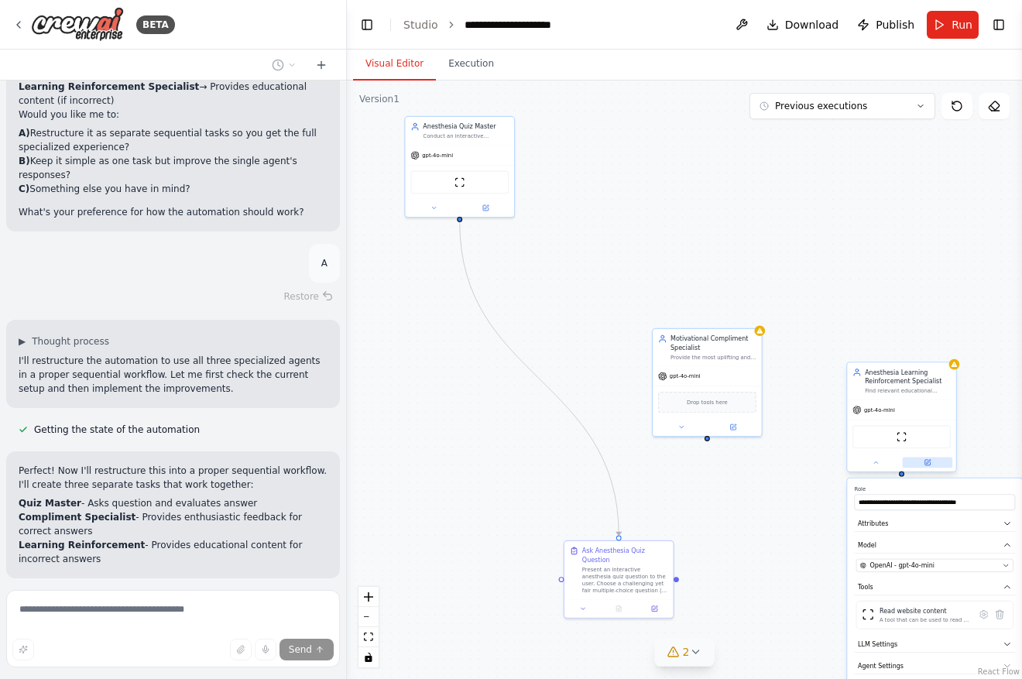
click at [933, 458] on button at bounding box center [928, 462] width 50 height 11
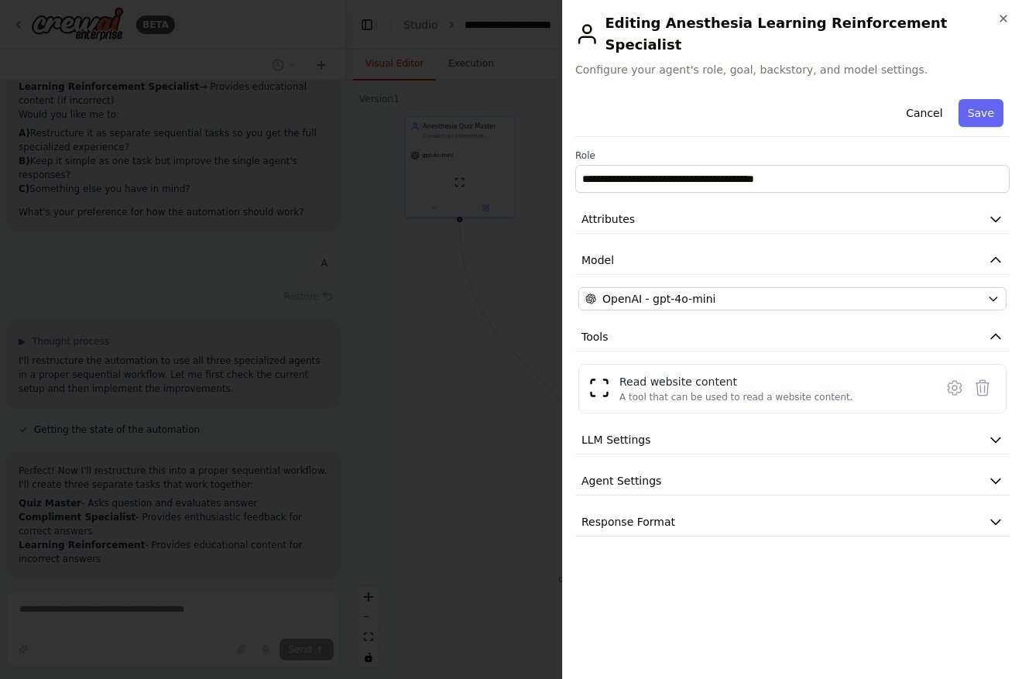
scroll to position [4964, 0]
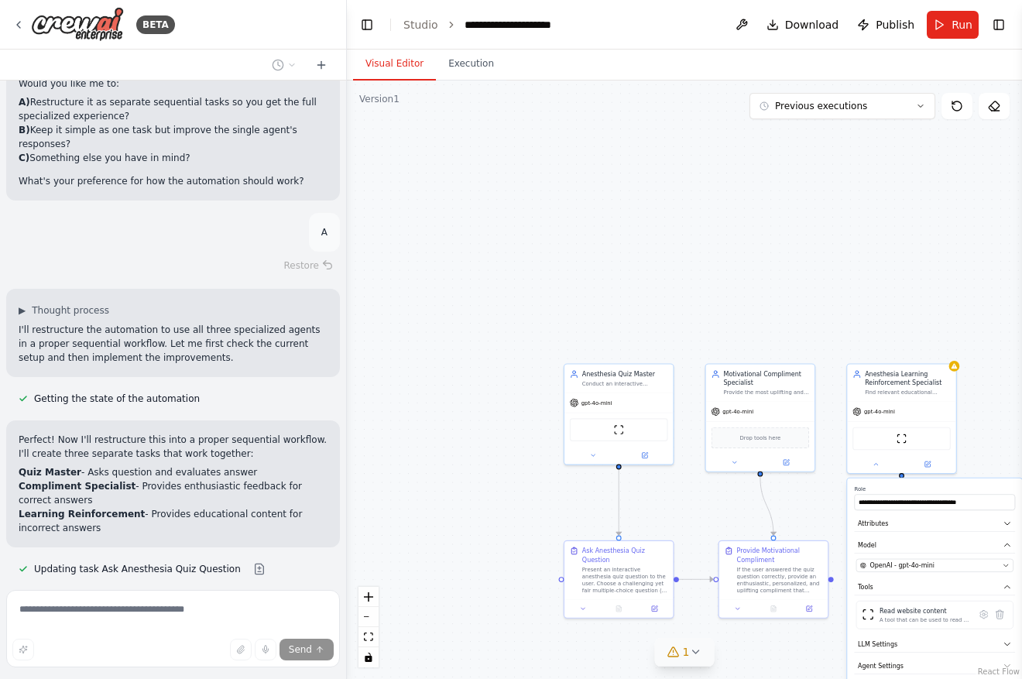
click at [821, 278] on div ".deletable-edge-delete-btn { width: 20px; height: 20px; border: 0px solid #ffff…" at bounding box center [684, 380] width 675 height 598
click at [914, 483] on div "**********" at bounding box center [934, 600] width 175 height 245
click at [999, 413] on div ".deletable-edge-delete-btn { width: 20px; height: 20px; border: 0px solid #ffff…" at bounding box center [684, 380] width 675 height 598
click at [960, 368] on div ".deletable-edge-delete-btn { width: 20px; height: 20px; border: 0px solid #ffff…" at bounding box center [684, 380] width 675 height 598
click at [949, 366] on div at bounding box center [954, 364] width 11 height 11
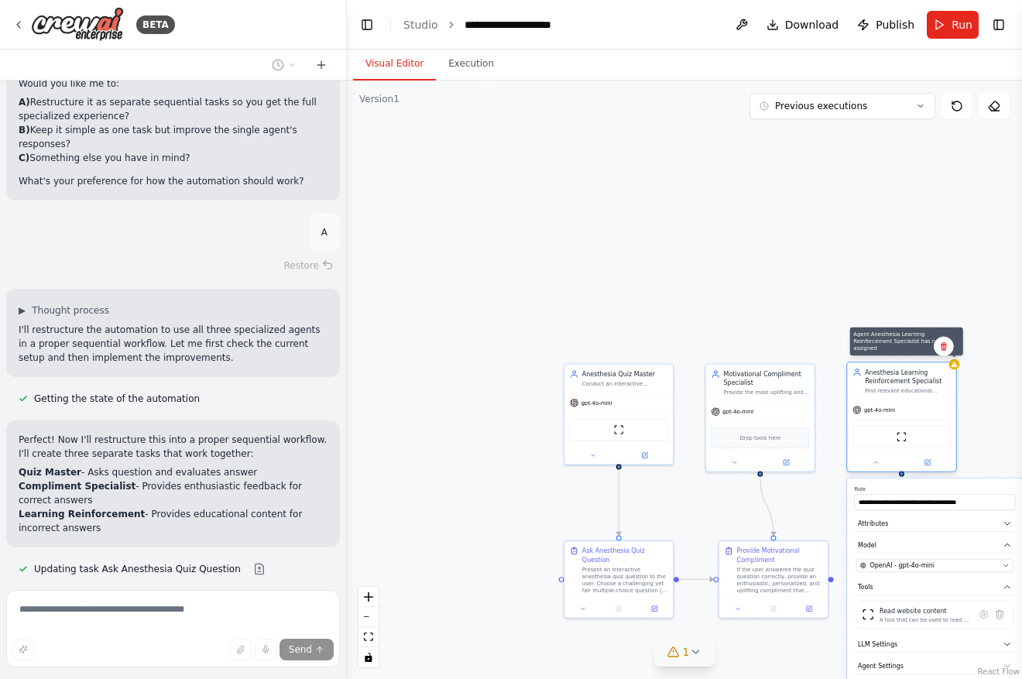
click at [954, 366] on icon at bounding box center [954, 363] width 6 height 5
click at [992, 395] on div ".deletable-edge-delete-btn { width: 20px; height: 20px; border: 0px solid #ffff…" at bounding box center [684, 380] width 675 height 598
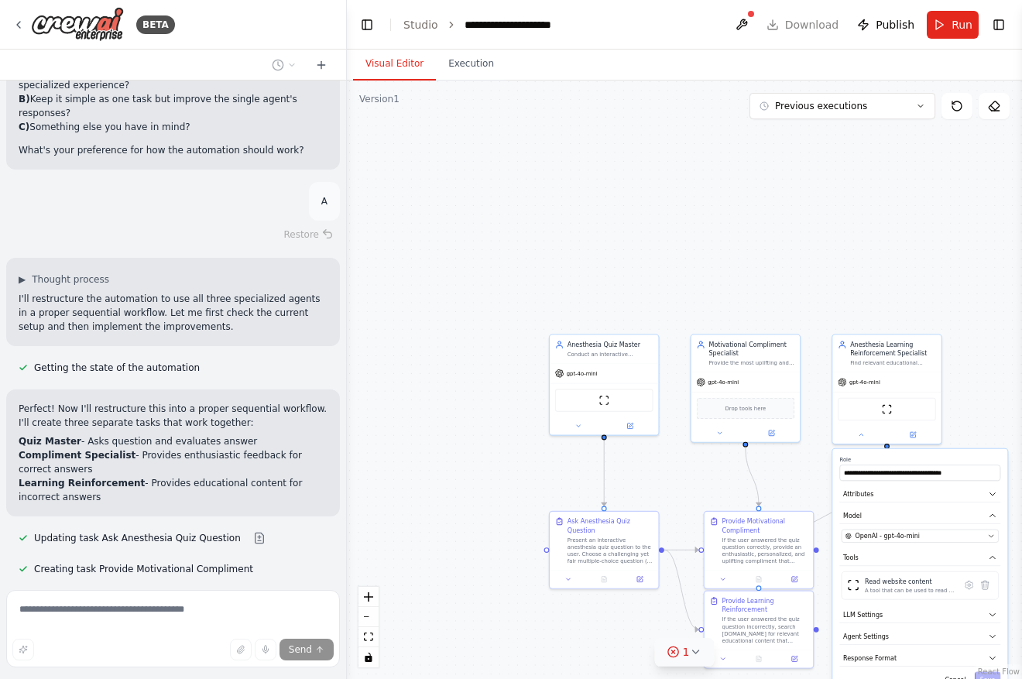
drag, startPoint x: 817, startPoint y: 235, endPoint x: 802, endPoint y: 194, distance: 43.8
click at [802, 194] on div ".deletable-edge-delete-btn { width: 20px; height: 20px; border: 0px solid #ffff…" at bounding box center [684, 380] width 675 height 598
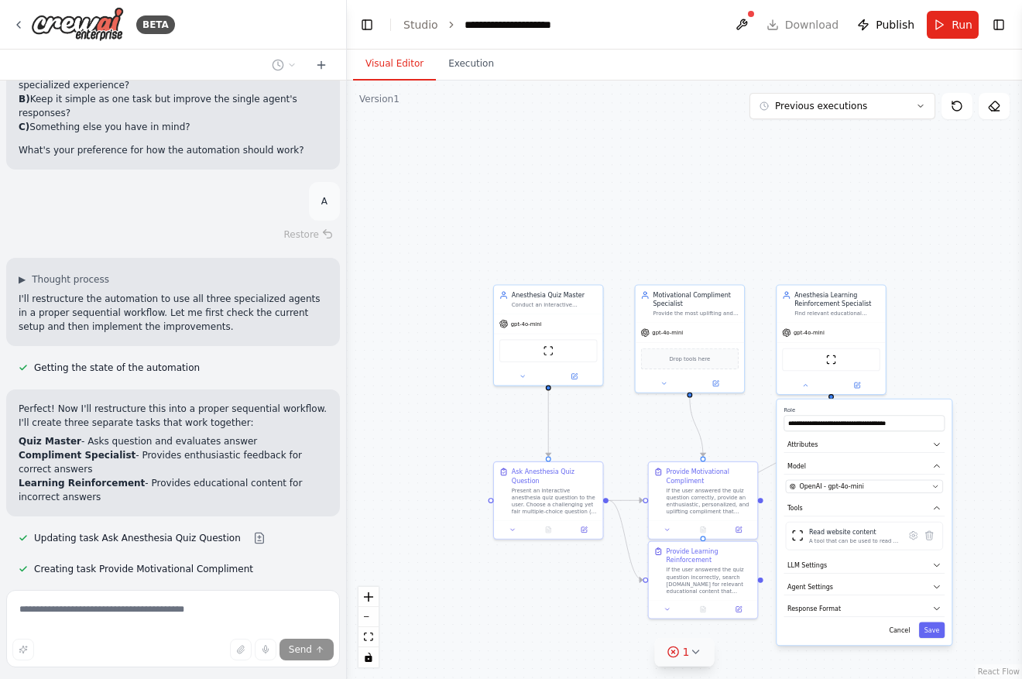
drag, startPoint x: 802, startPoint y: 194, endPoint x: 714, endPoint y: 131, distance: 108.1
click at [718, 132] on div ".deletable-edge-delete-btn { width: 20px; height: 20px; border: 0px solid #ffff…" at bounding box center [684, 380] width 675 height 598
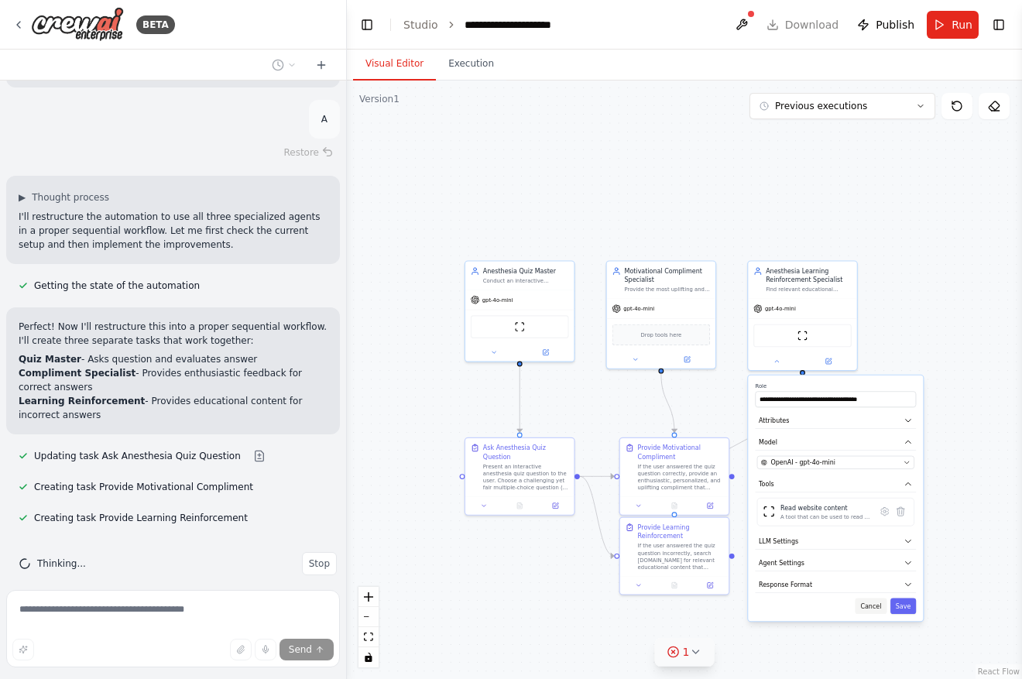
click at [870, 605] on button "Cancel" at bounding box center [871, 606] width 32 height 16
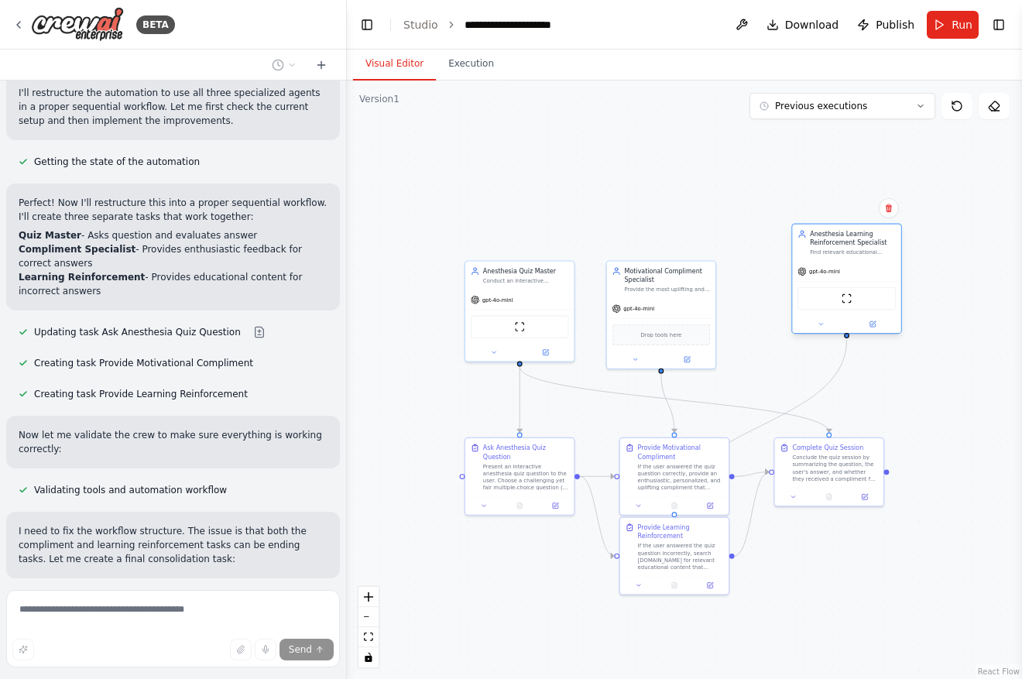
scroll to position [5232, 0]
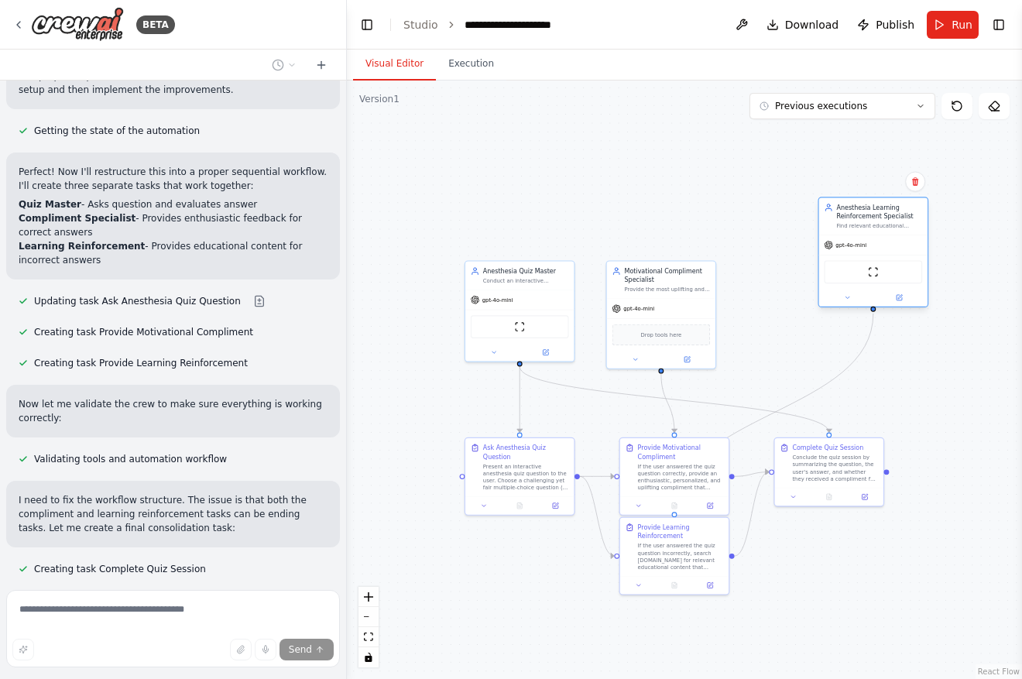
drag, startPoint x: 814, startPoint y: 279, endPoint x: 886, endPoint y: 218, distance: 93.4
click at [886, 218] on div "Anesthesia Learning Reinforcement Specialist" at bounding box center [879, 212] width 86 height 18
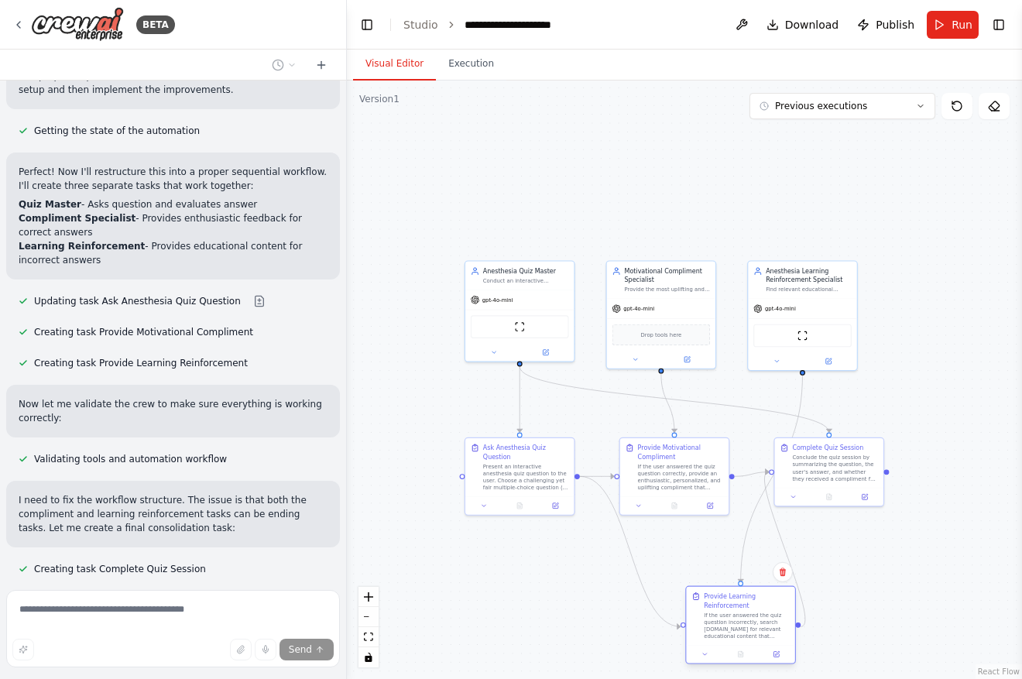
drag, startPoint x: 696, startPoint y: 550, endPoint x: 761, endPoint y: 618, distance: 94.2
click at [761, 618] on div "If the user answered the quiz question incorrectly, search [DOMAIN_NAME] for re…" at bounding box center [747, 626] width 86 height 29
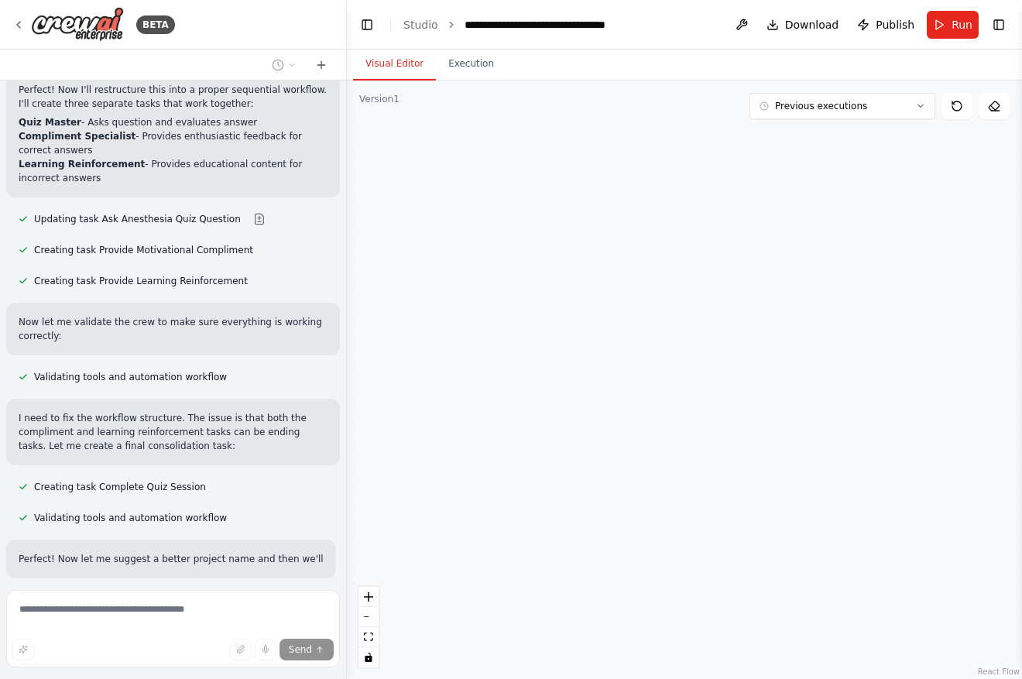
scroll to position [5328, 0]
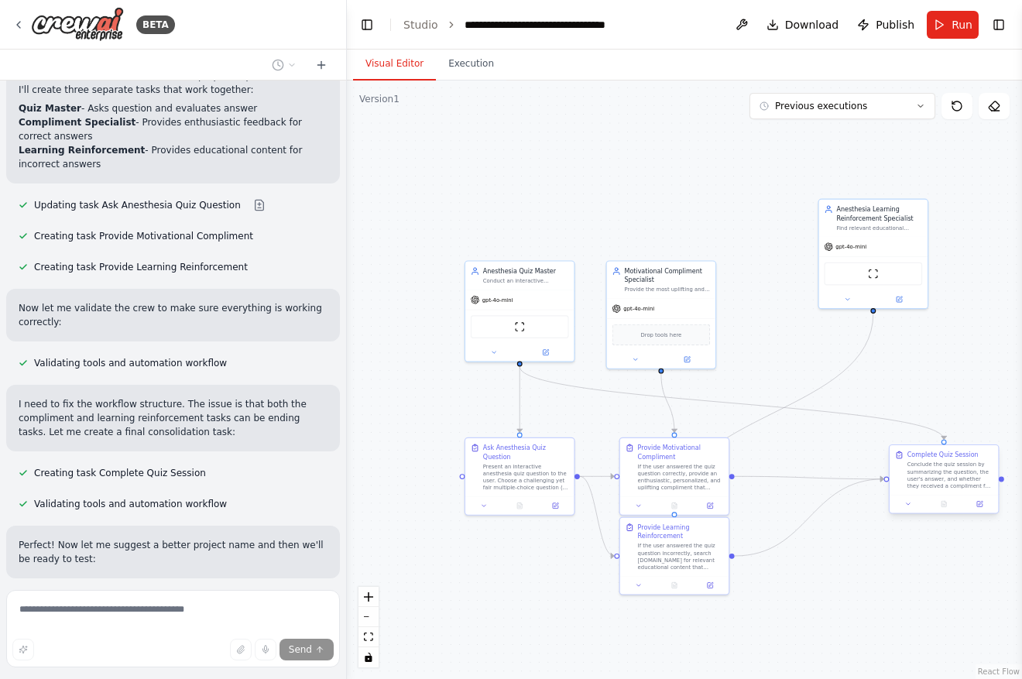
drag, startPoint x: 828, startPoint y: 474, endPoint x: 944, endPoint y: 486, distance: 116.0
click at [944, 486] on div "Conclude the quiz session by summarizing the question, the user's answer, and w…" at bounding box center [950, 475] width 86 height 29
drag, startPoint x: 704, startPoint y: 550, endPoint x: 706, endPoint y: 613, distance: 62.7
click at [706, 614] on div "If the user answered the quiz question incorrectly, search [DOMAIN_NAME] for re…" at bounding box center [685, 616] width 86 height 29
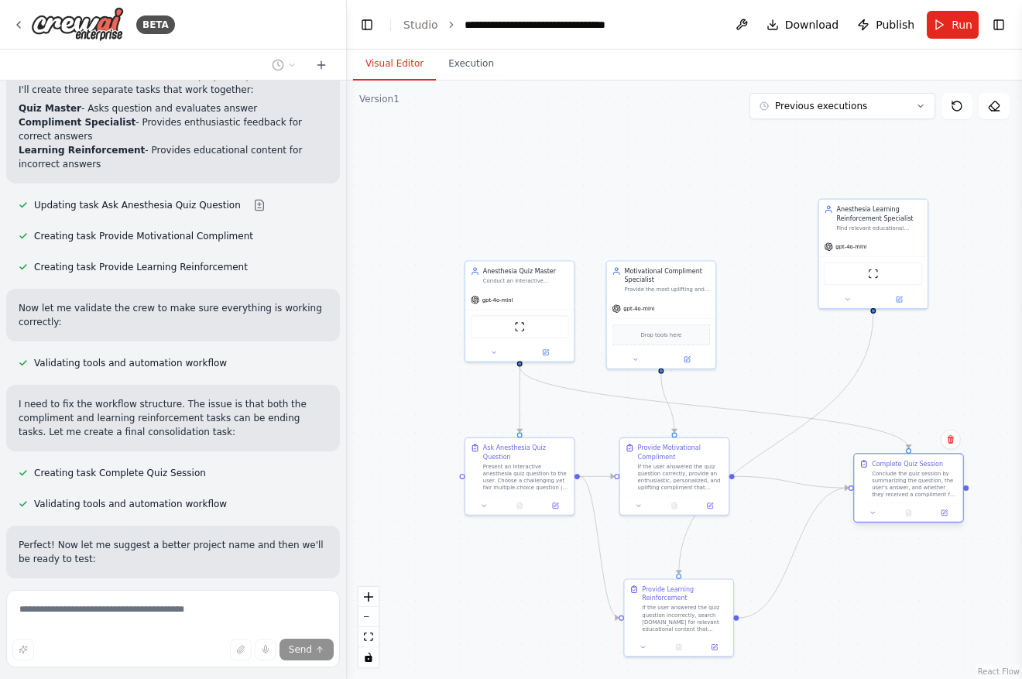
drag, startPoint x: 930, startPoint y: 471, endPoint x: 899, endPoint y: 481, distance: 33.5
click at [899, 481] on div "Conclude the quiz session by summarizing the question, the user's answer, and w…" at bounding box center [915, 484] width 86 height 29
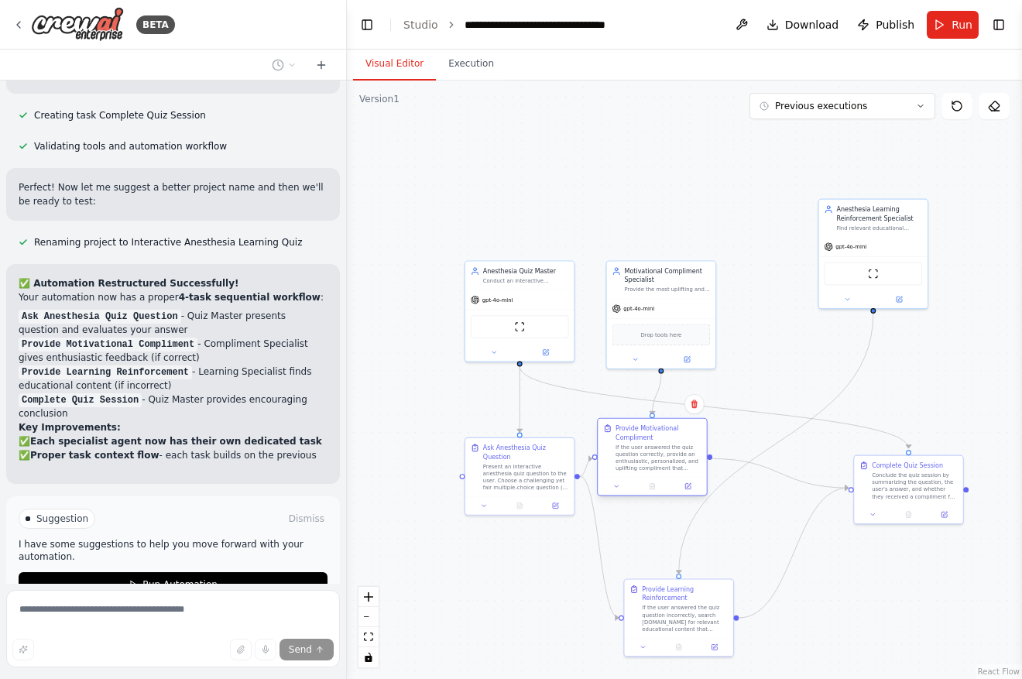
drag, startPoint x: 689, startPoint y: 477, endPoint x: 668, endPoint y: 457, distance: 29.0
click at [668, 457] on div "If the user answered the quiz question correctly, provide an enthusiastic, pers…" at bounding box center [658, 458] width 86 height 29
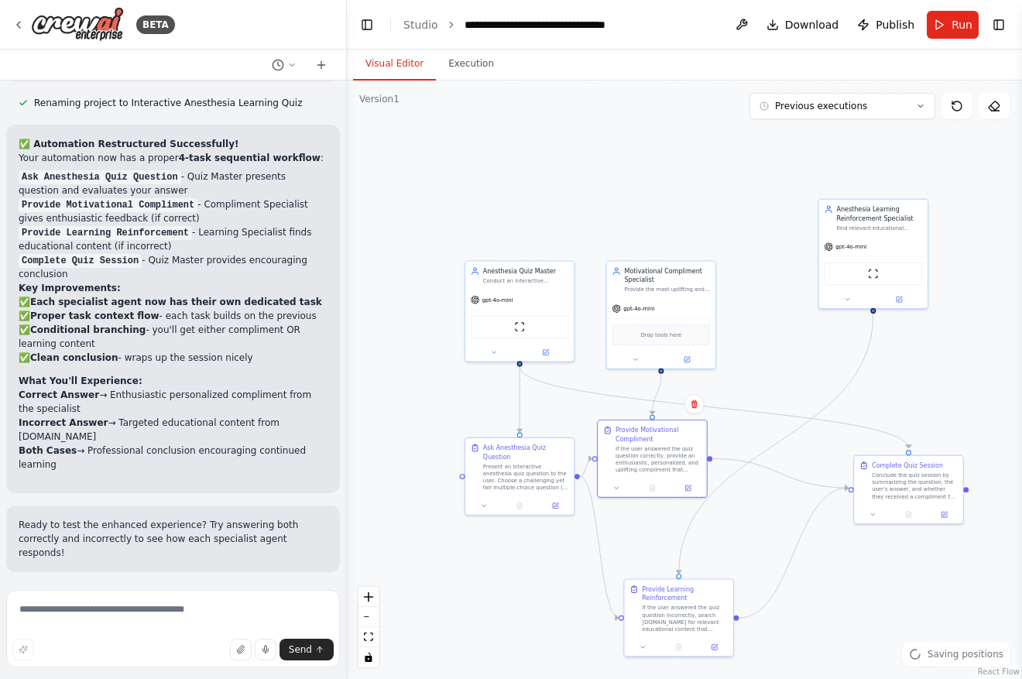
scroll to position [5839, 0]
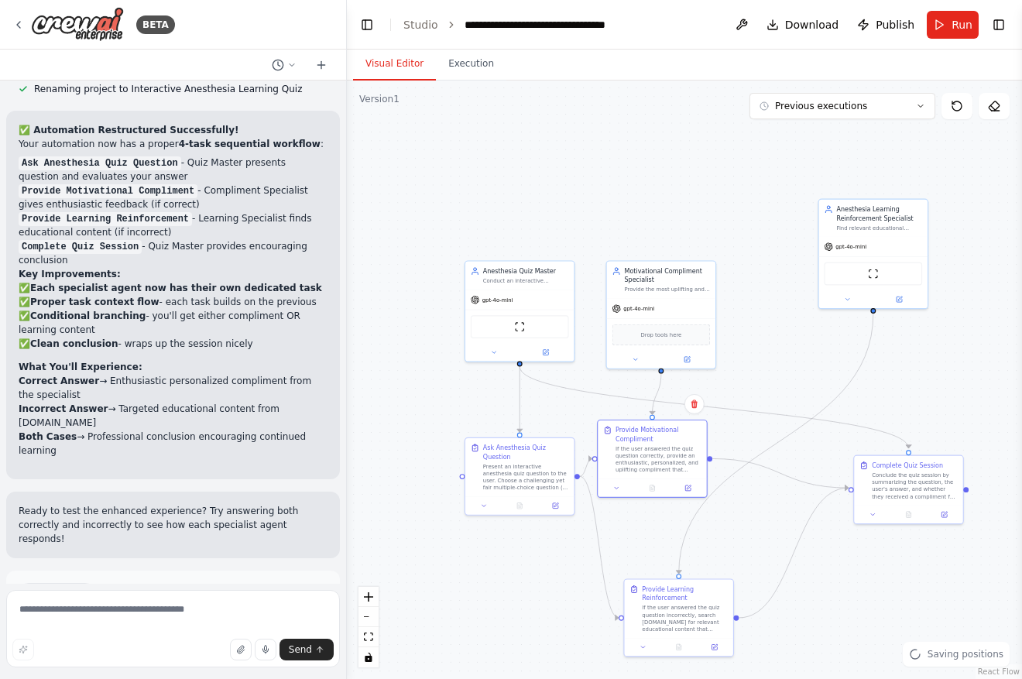
click at [903, 394] on div ".deletable-edge-delete-btn { width: 20px; height: 20px; border: 0px solid #ffff…" at bounding box center [684, 380] width 675 height 598
click at [256, 646] on button "Run Automation" at bounding box center [173, 658] width 309 height 25
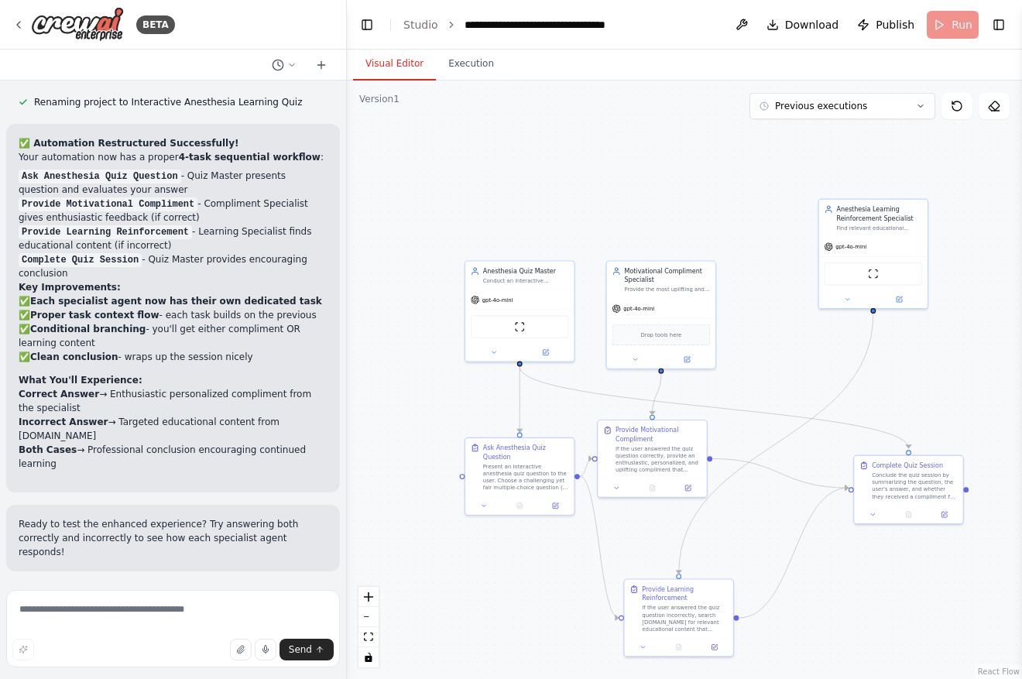
scroll to position [5713, 0]
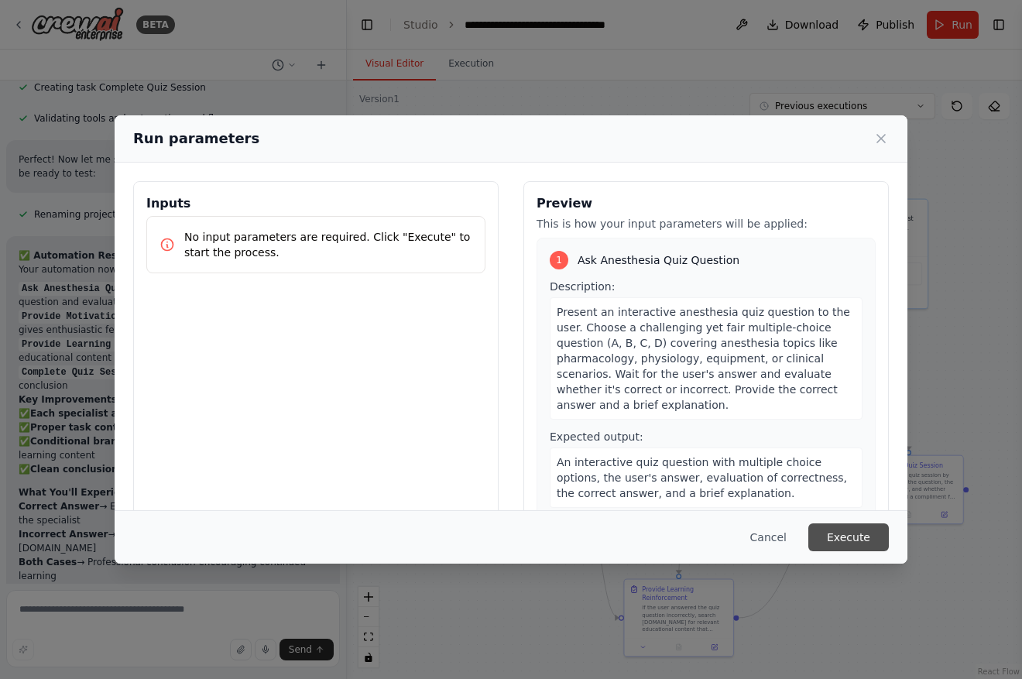
click at [843, 530] on button "Execute" at bounding box center [848, 537] width 81 height 28
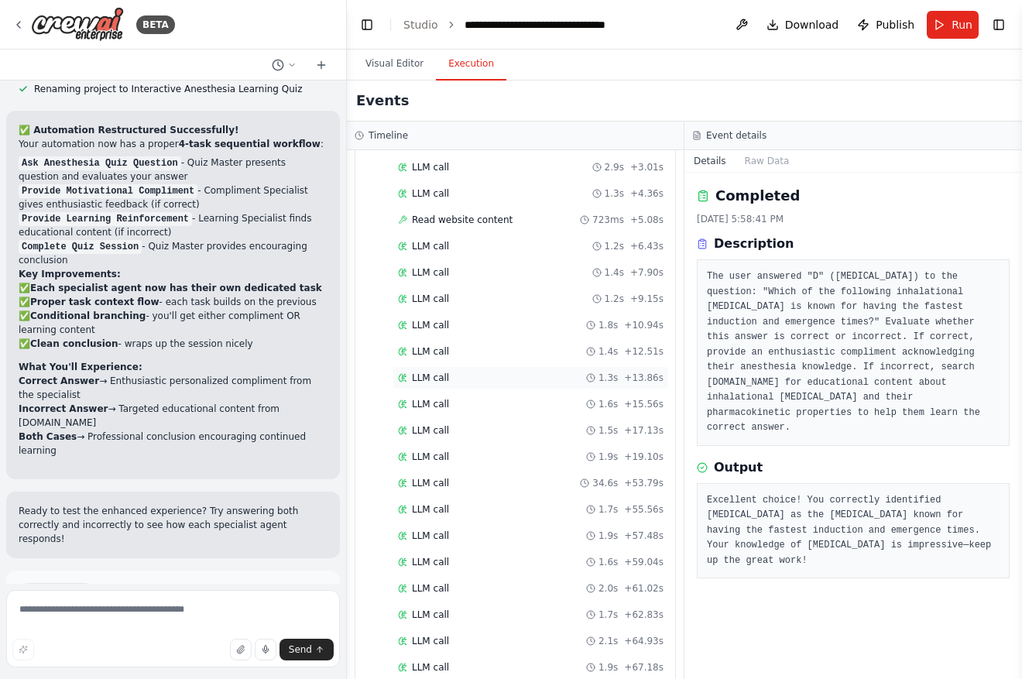
scroll to position [0, 0]
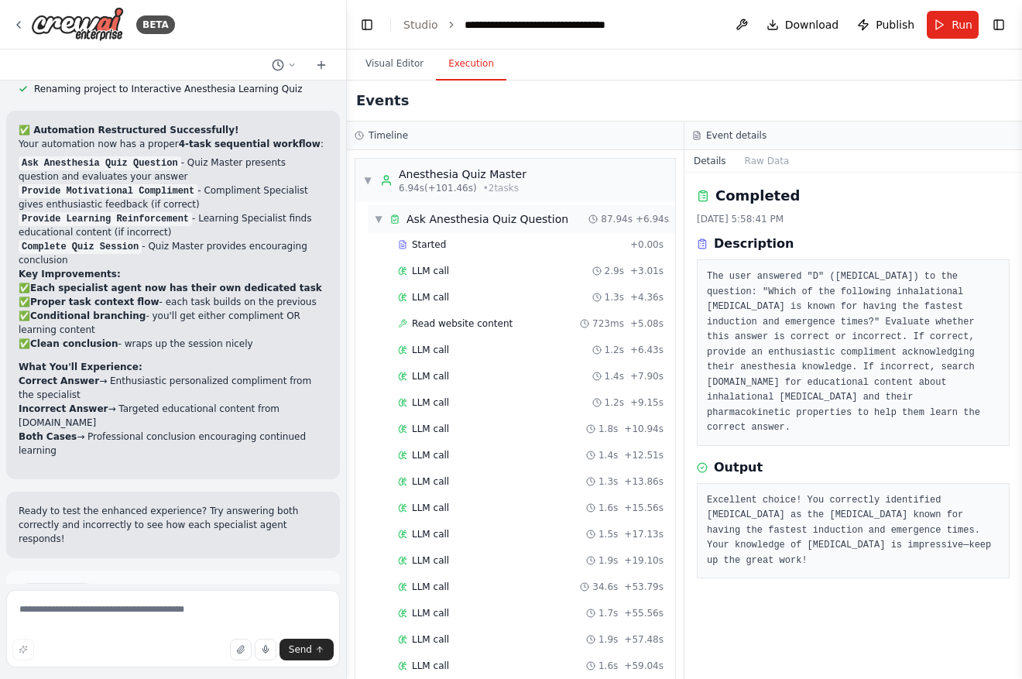
click at [375, 216] on span "▼" at bounding box center [378, 219] width 9 height 12
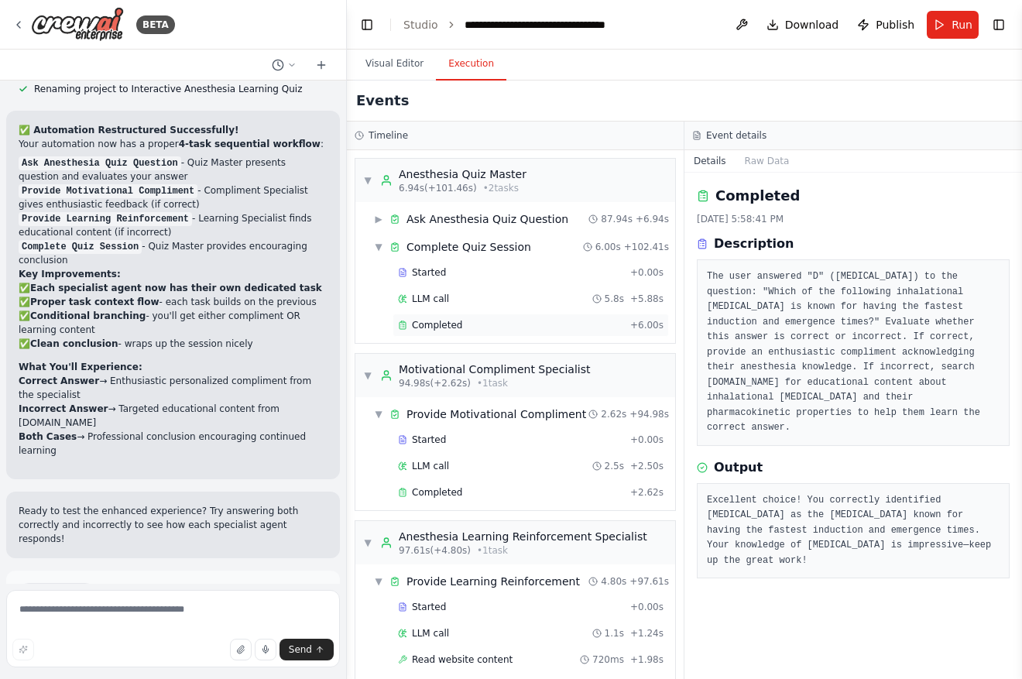
click at [447, 319] on span "Completed" at bounding box center [437, 325] width 50 height 12
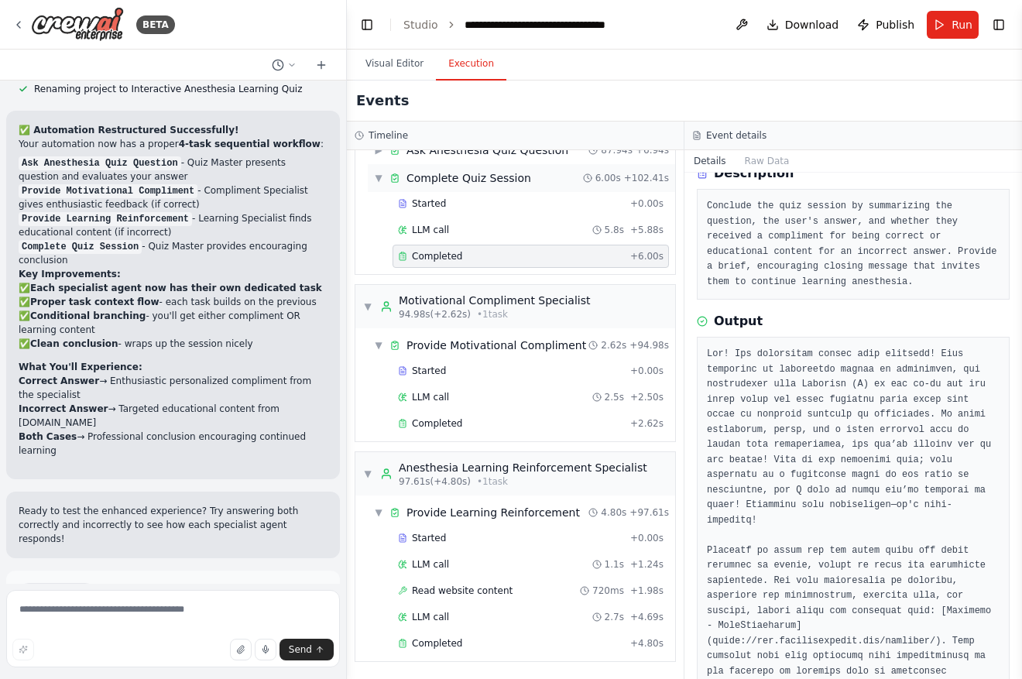
scroll to position [2, 0]
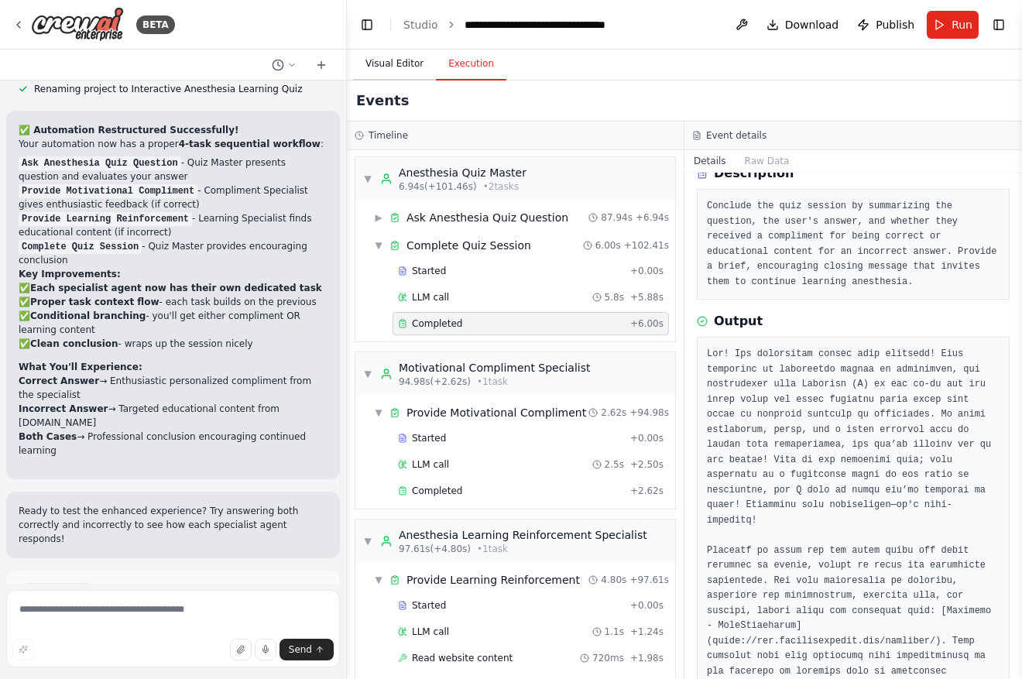
click at [388, 62] on button "Visual Editor" at bounding box center [394, 64] width 83 height 33
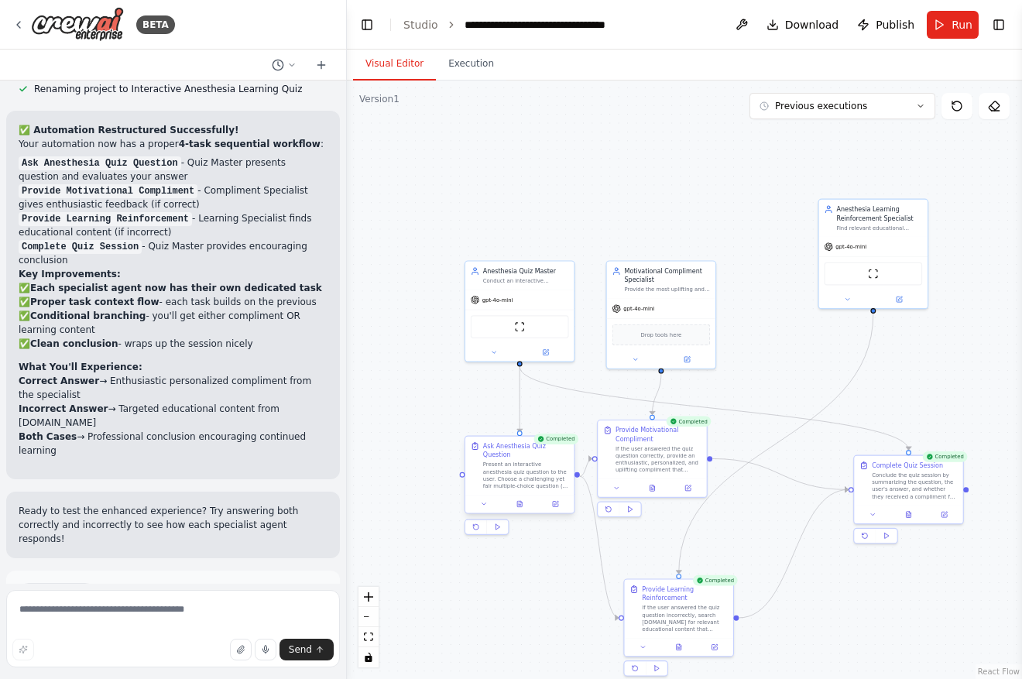
click at [503, 470] on div "Present an interactive anesthesia quiz question to the user. Choose a challengi…" at bounding box center [526, 475] width 86 height 29
click at [555, 502] on icon at bounding box center [556, 503] width 4 height 4
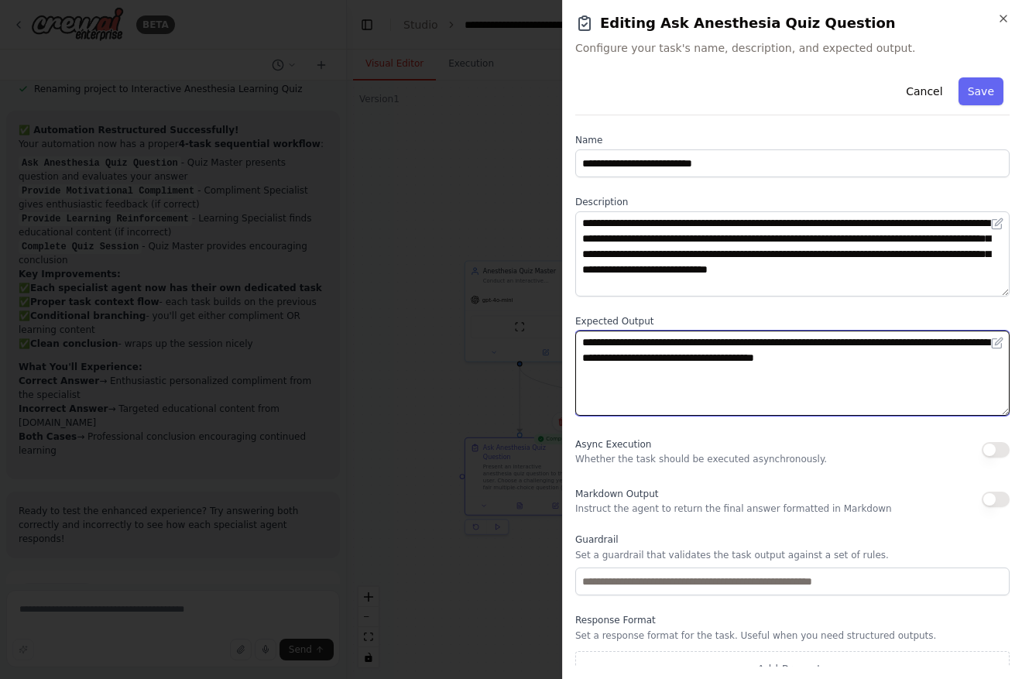
click at [956, 369] on textarea "**********" at bounding box center [792, 373] width 434 height 85
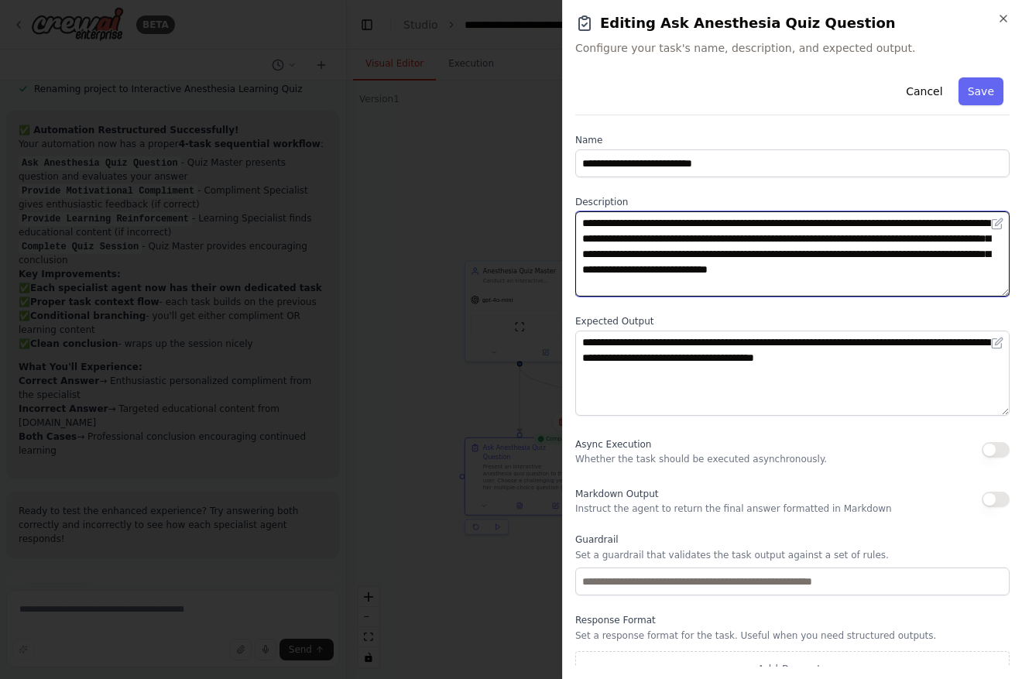
click at [815, 269] on textarea "**********" at bounding box center [792, 253] width 434 height 85
click at [808, 277] on textarea "**********" at bounding box center [792, 253] width 434 height 85
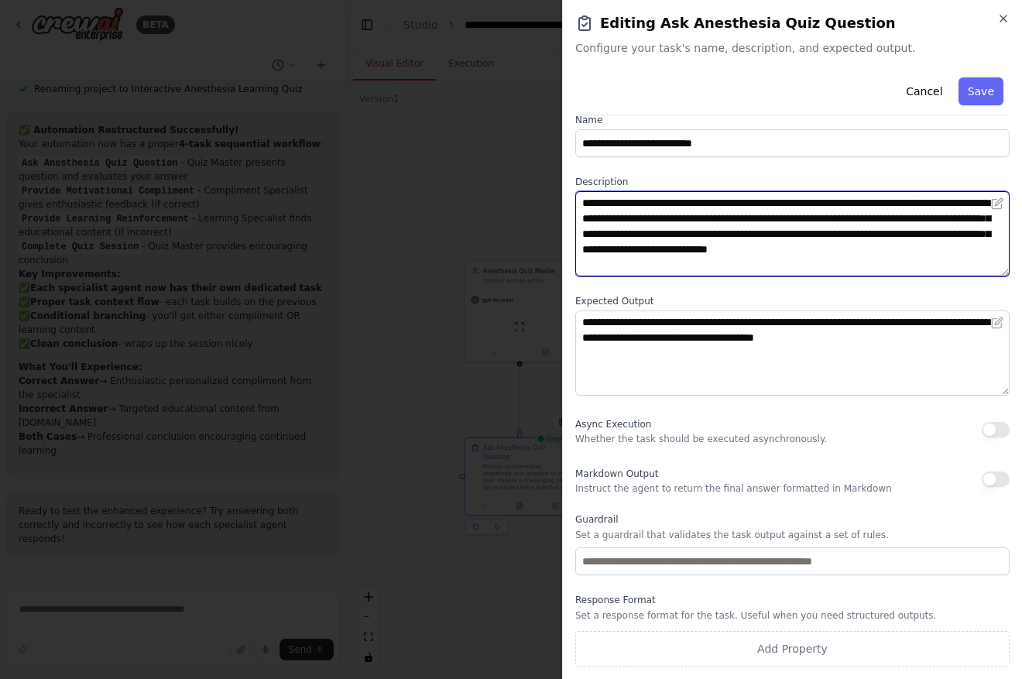
scroll to position [0, 0]
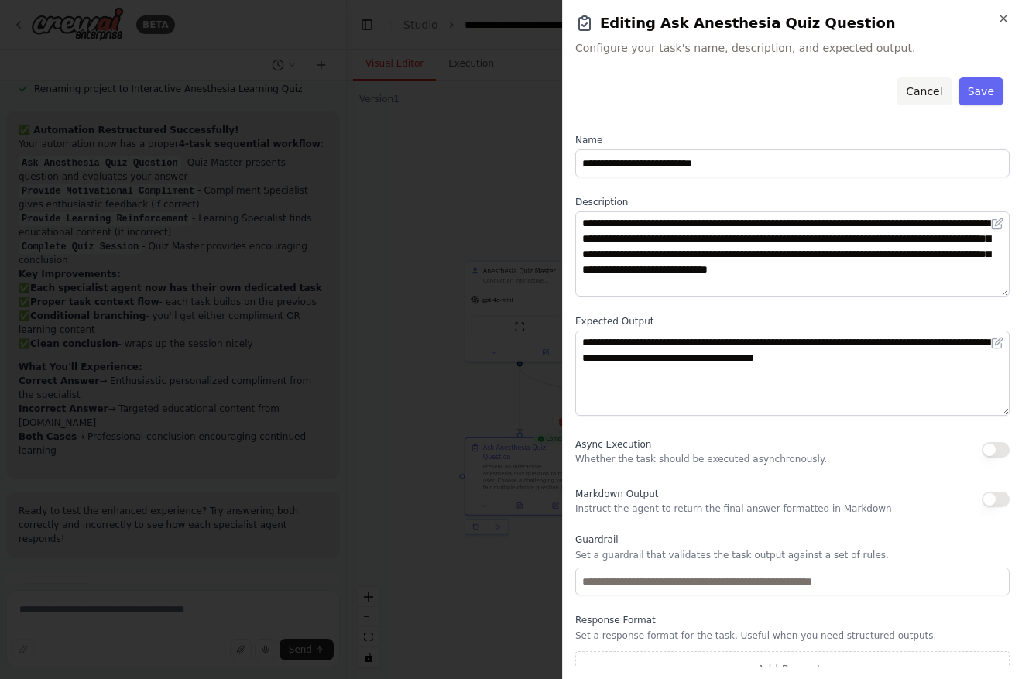
click at [921, 87] on button "Cancel" at bounding box center [923, 91] width 55 height 28
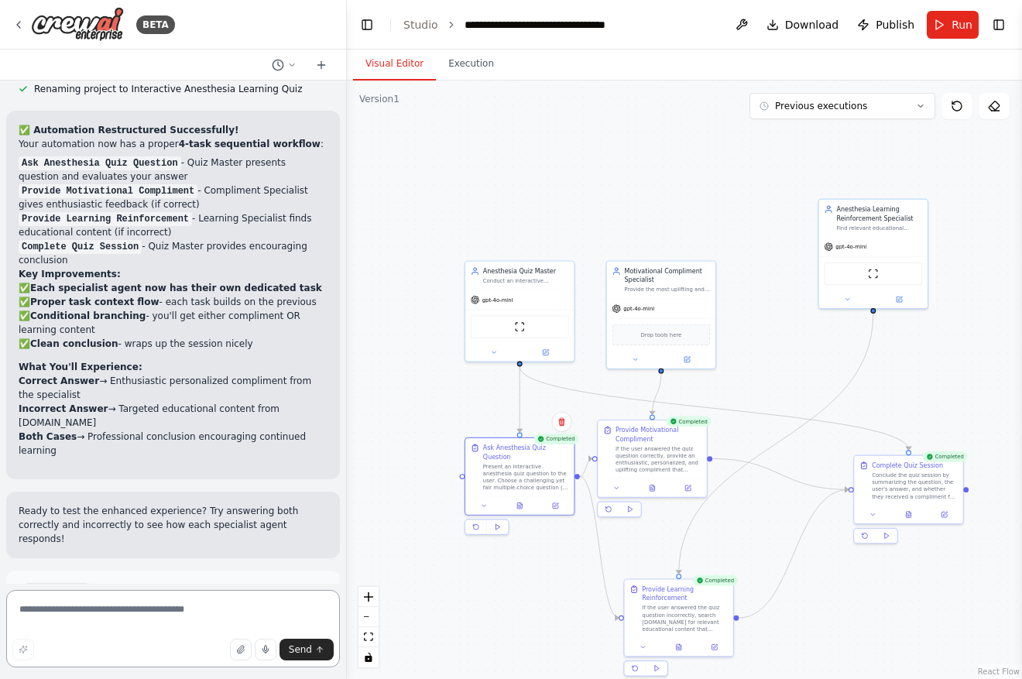
click at [235, 618] on textarea at bounding box center [173, 628] width 334 height 77
type textarea "**********"
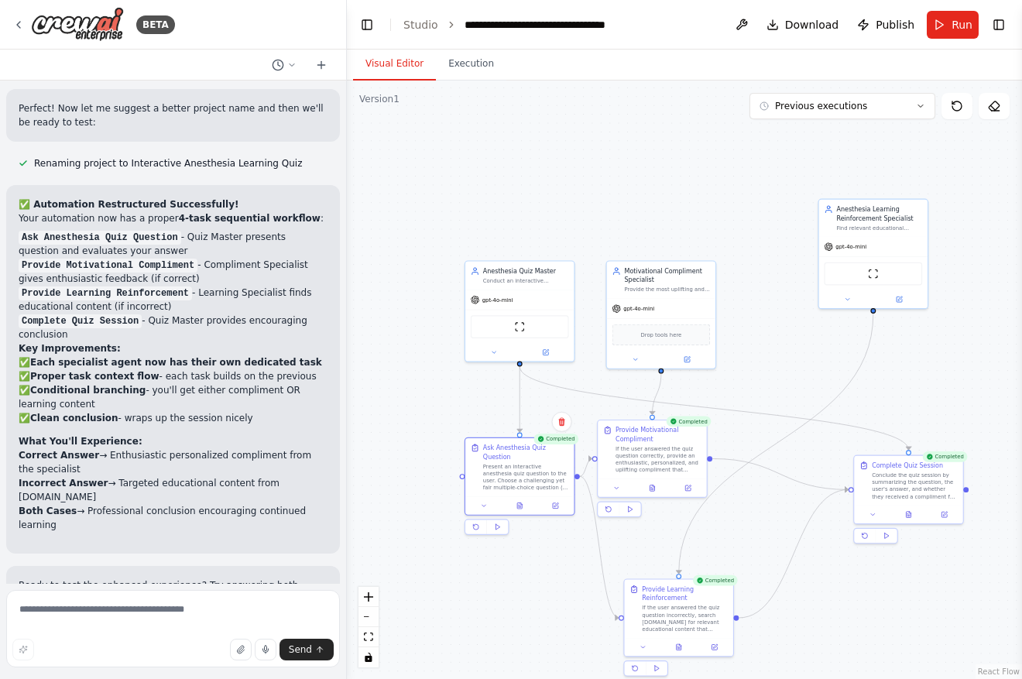
scroll to position [5850, 0]
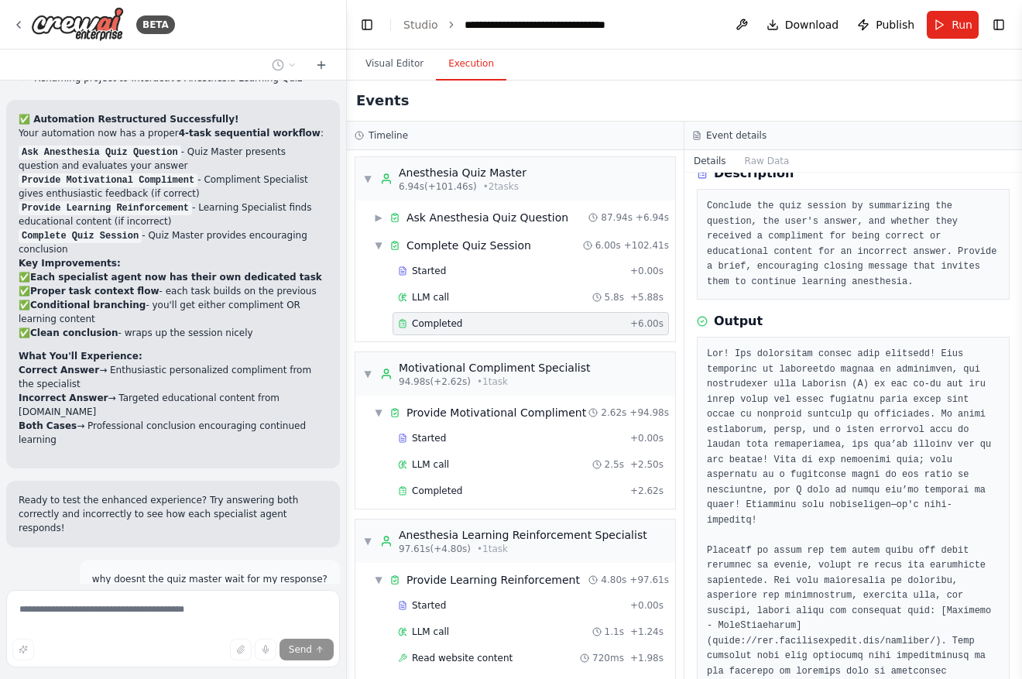
click at [482, 60] on button "Execution" at bounding box center [471, 64] width 70 height 33
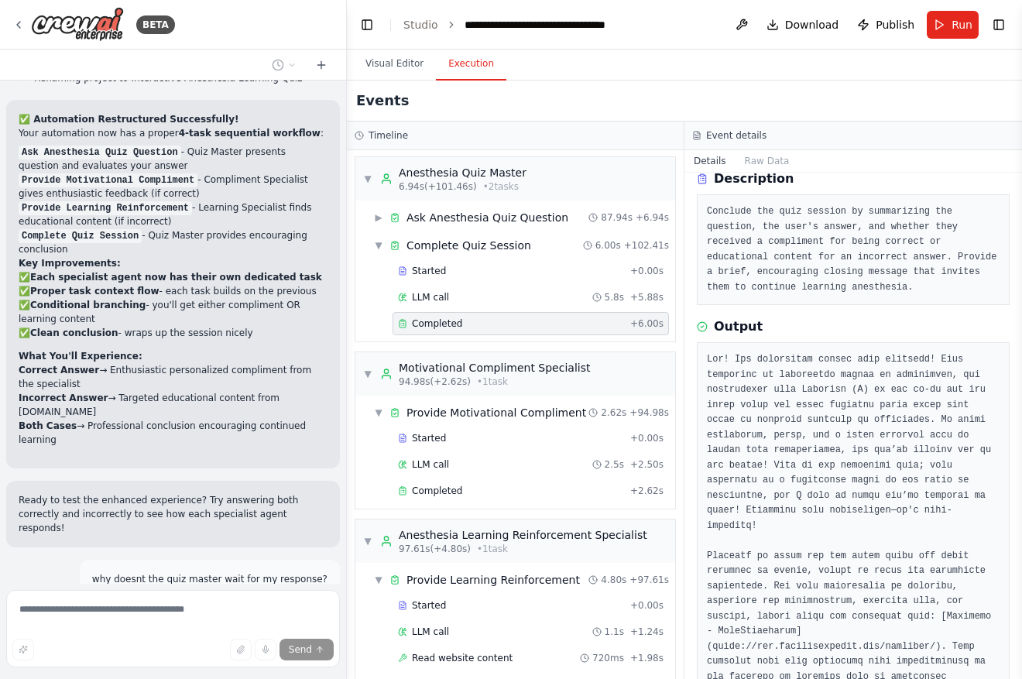
scroll to position [14, 0]
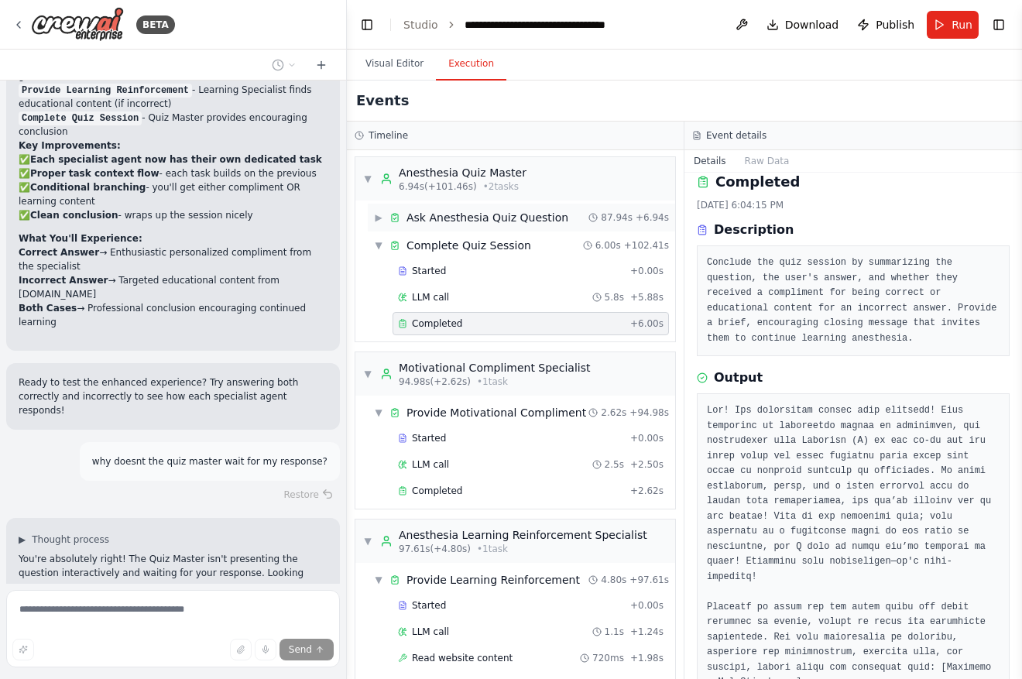
click at [531, 218] on span "Ask Anesthesia Quiz Question" at bounding box center [487, 217] width 162 height 15
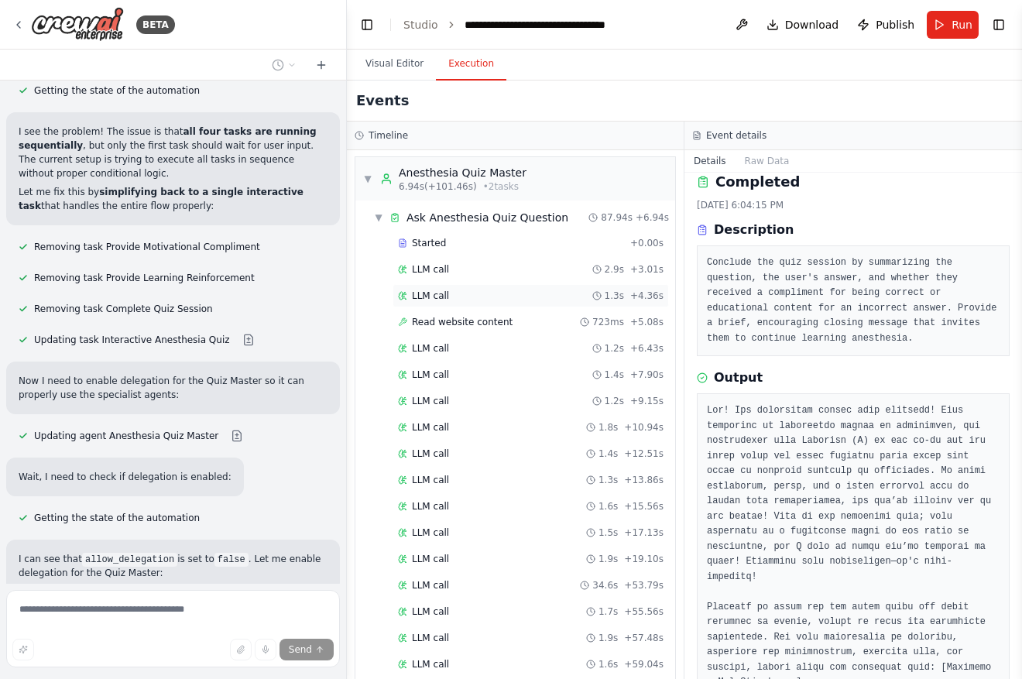
scroll to position [6619, 0]
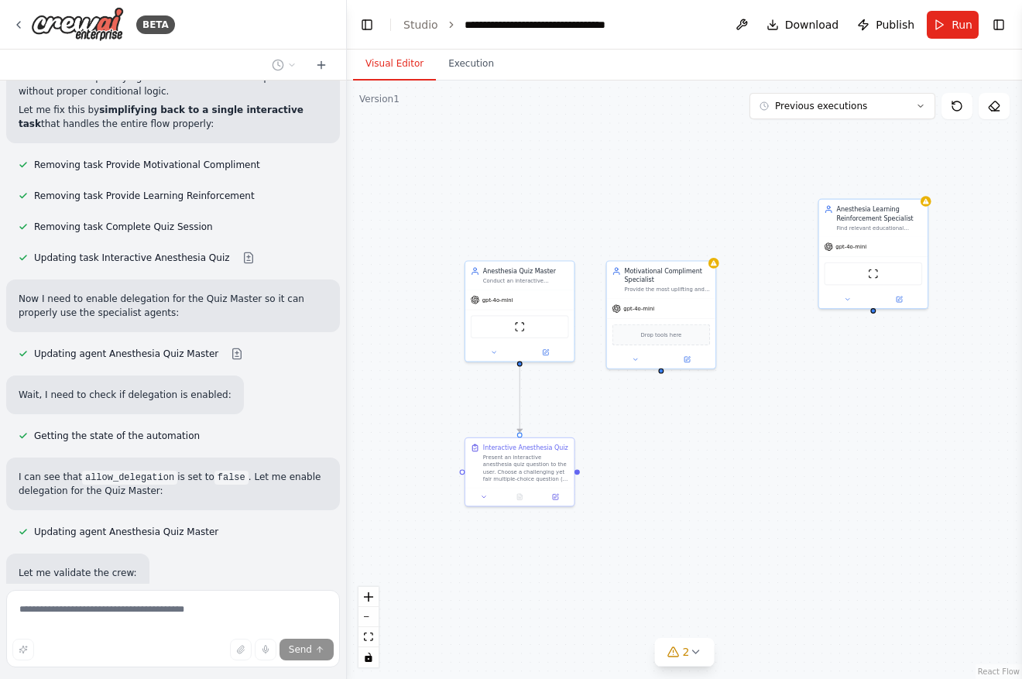
click at [406, 50] on button "Visual Editor" at bounding box center [394, 64] width 83 height 33
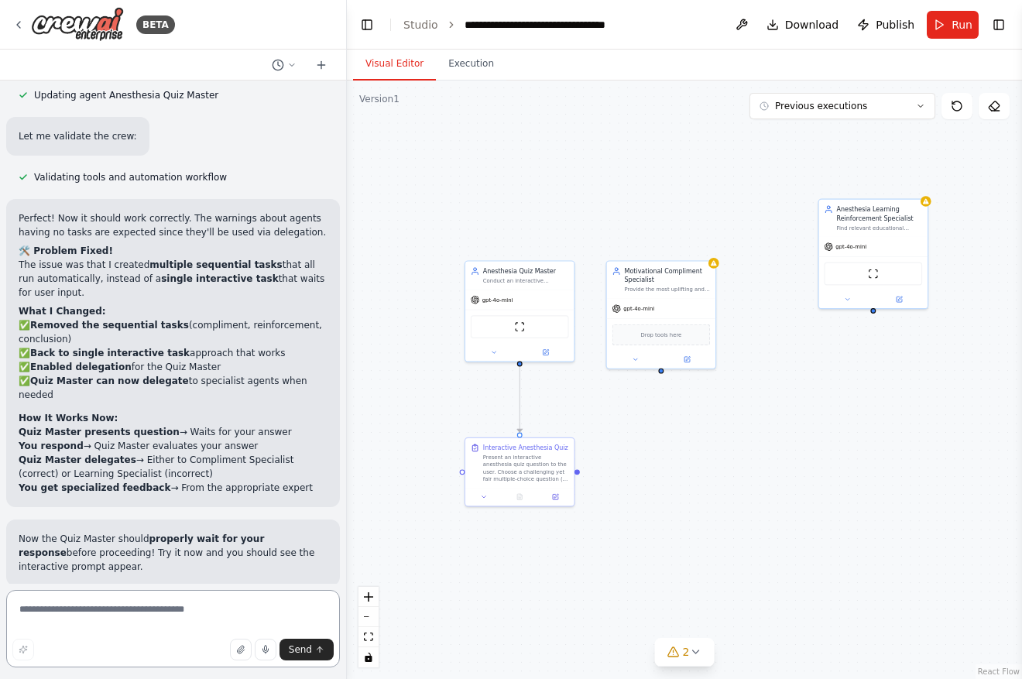
scroll to position [7070, 0]
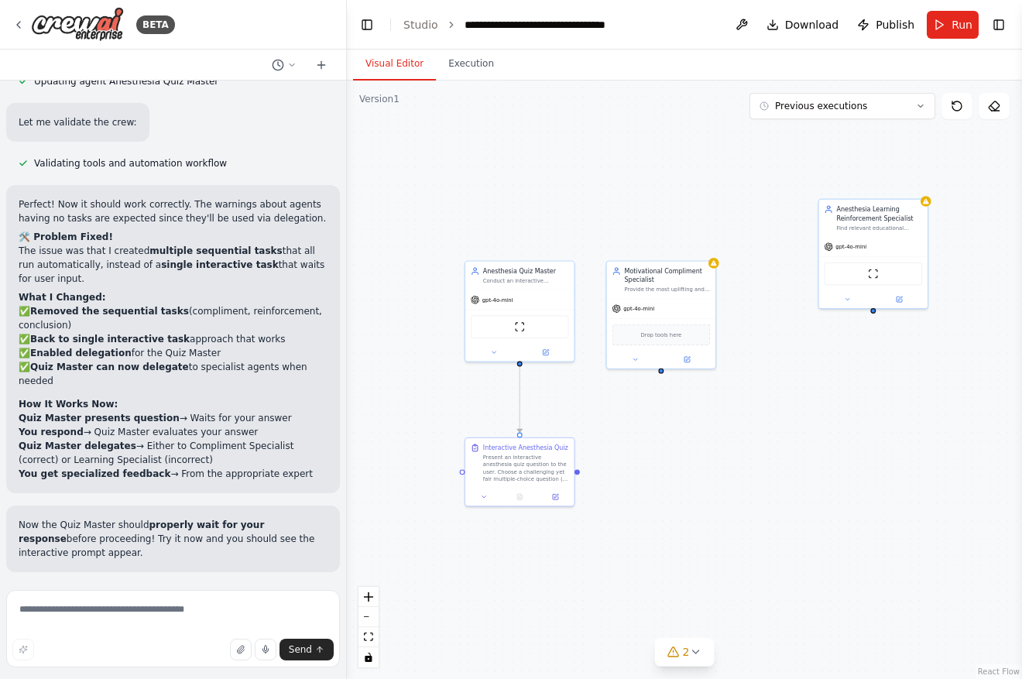
click at [684, 491] on div ".deletable-edge-delete-btn { width: 20px; height: 20px; border: 0px solid #ffff…" at bounding box center [684, 380] width 675 height 598
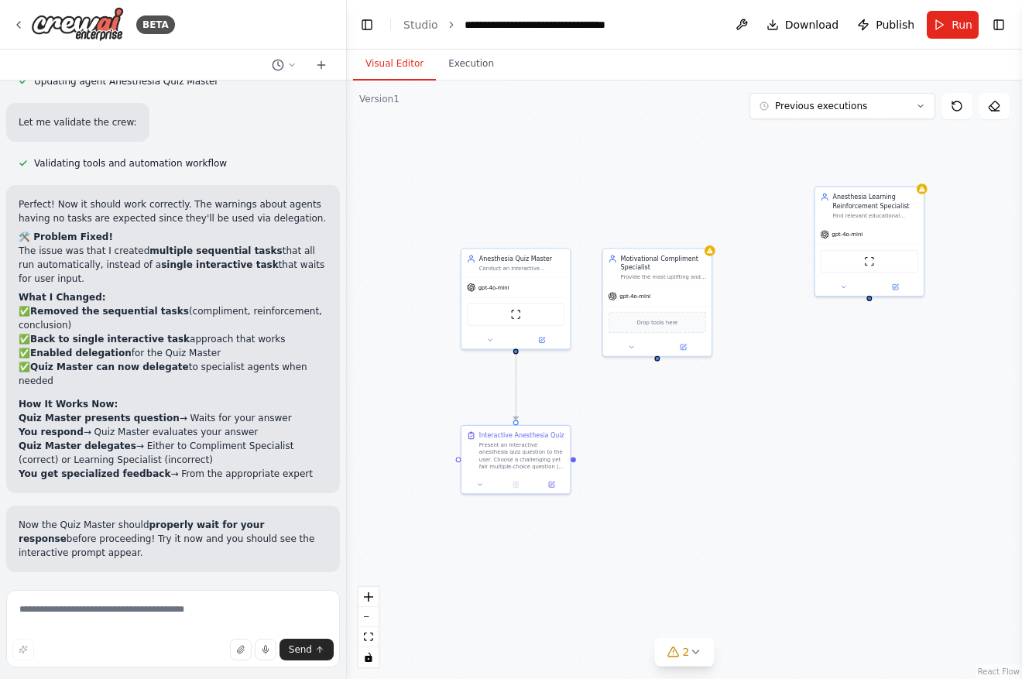
drag, startPoint x: 664, startPoint y: 473, endPoint x: 661, endPoint y: 463, distance: 10.5
click at [658, 461] on div ".deletable-edge-delete-btn { width: 20px; height: 20px; border: 0px solid #ffff…" at bounding box center [684, 380] width 675 height 598
click at [186, 666] on span "Run Automation" at bounding box center [179, 672] width 75 height 12
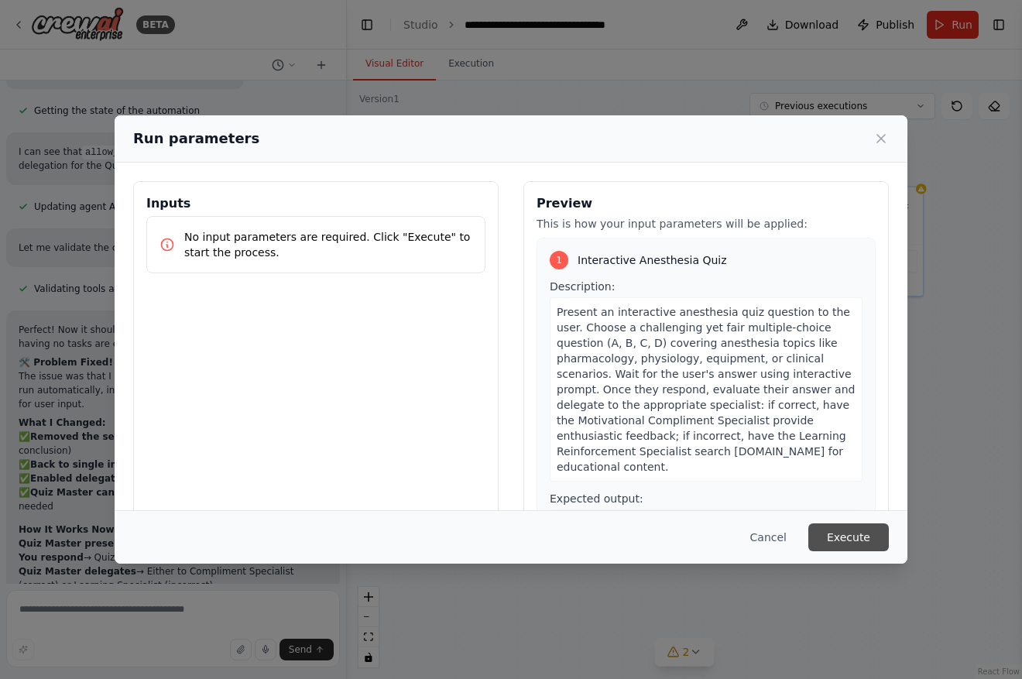
click at [844, 529] on button "Execute" at bounding box center [848, 537] width 81 height 28
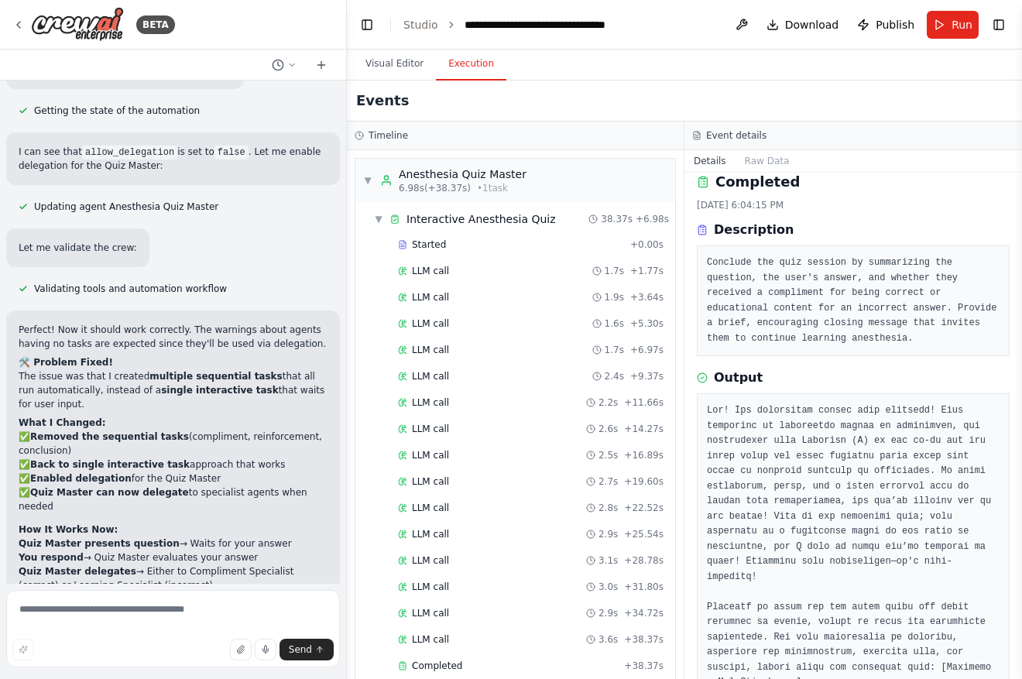
scroll to position [7070, 0]
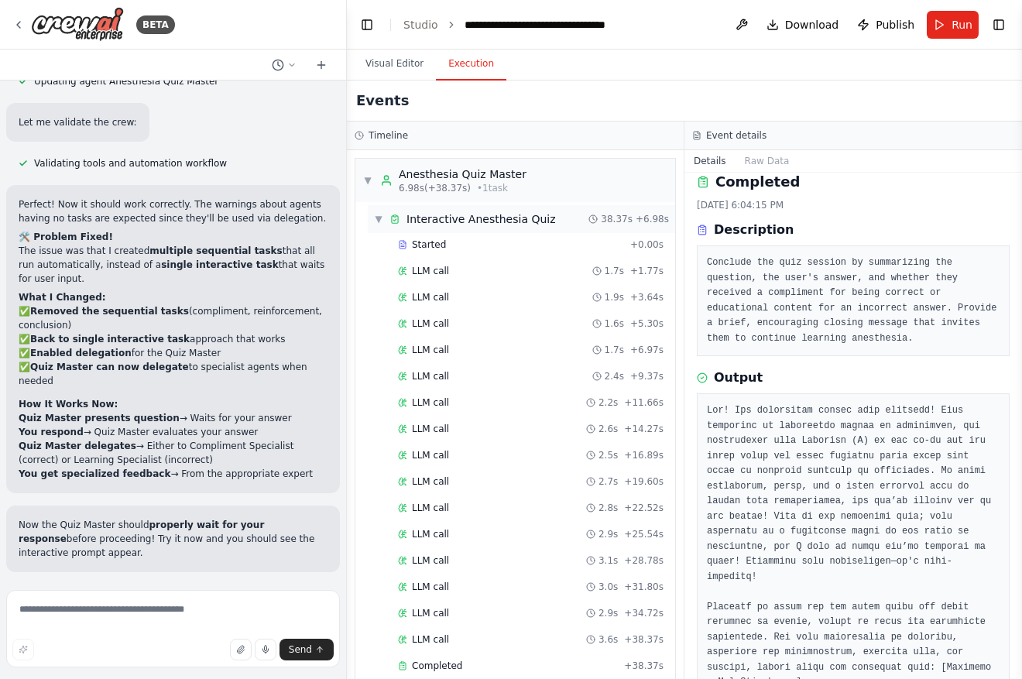
click at [375, 214] on span "▼" at bounding box center [378, 219] width 9 height 12
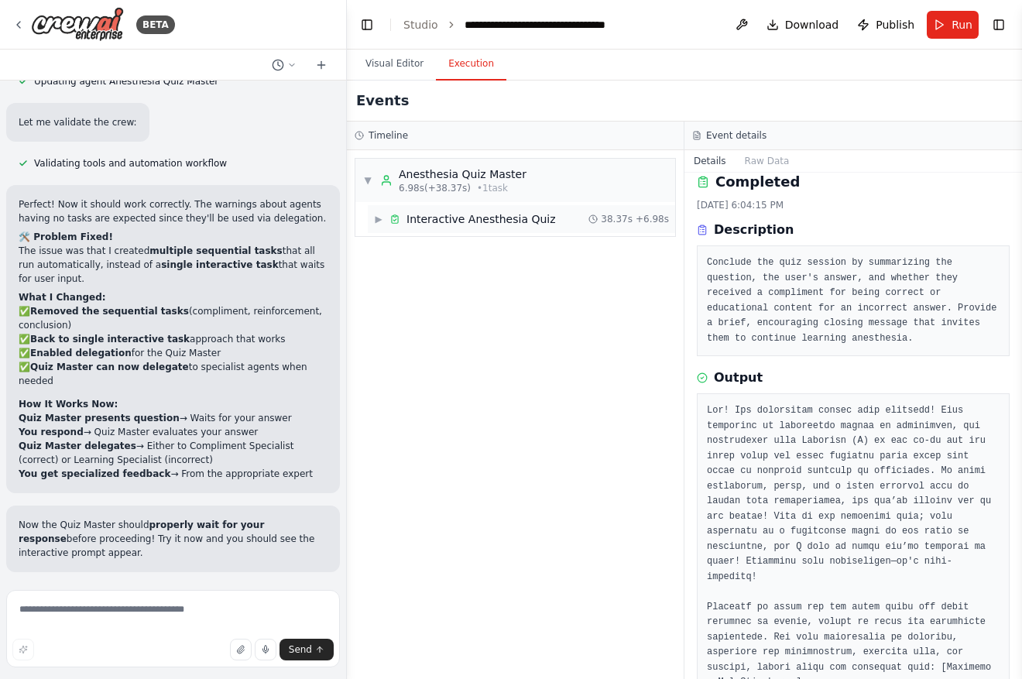
click at [415, 221] on span "Interactive Anesthesia Quiz" at bounding box center [480, 218] width 149 height 15
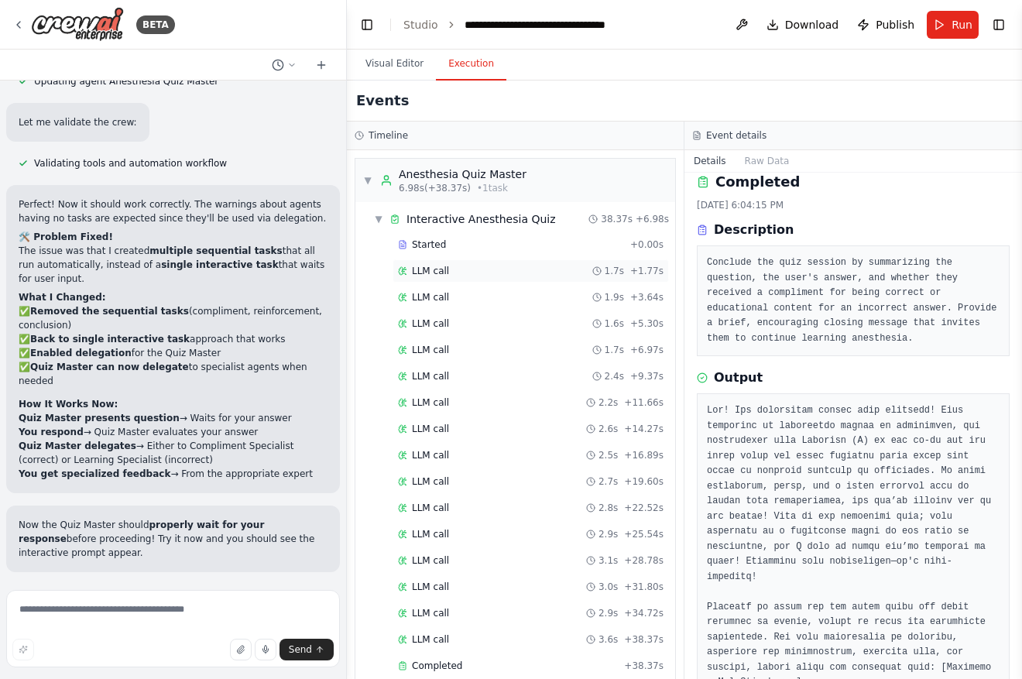
scroll to position [22, 0]
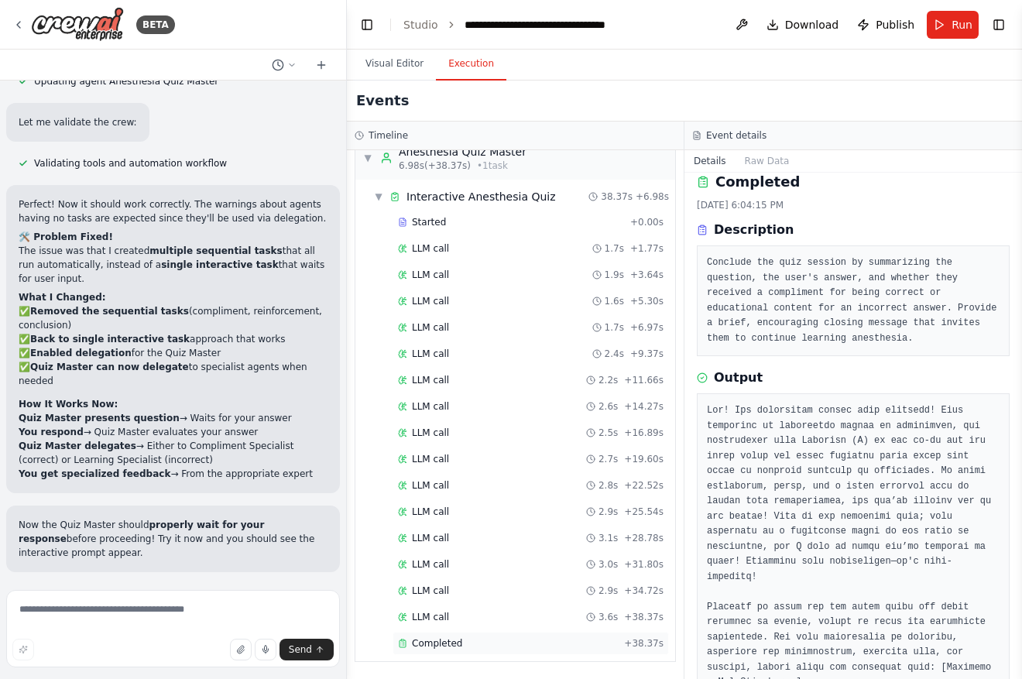
click at [449, 648] on span "Completed" at bounding box center [437, 643] width 50 height 12
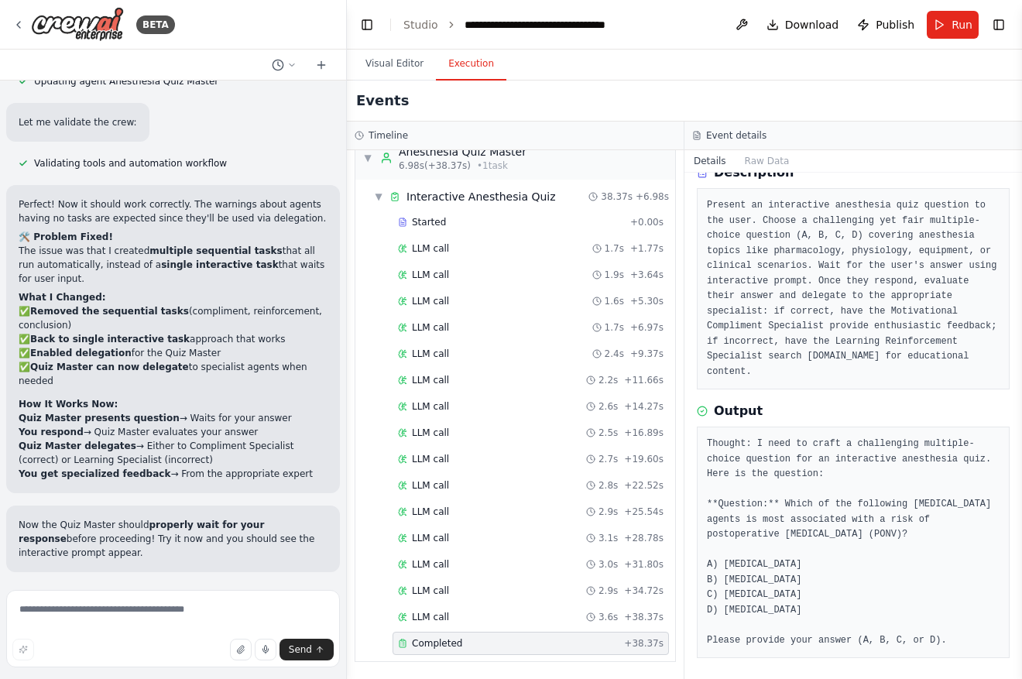
scroll to position [75, 0]
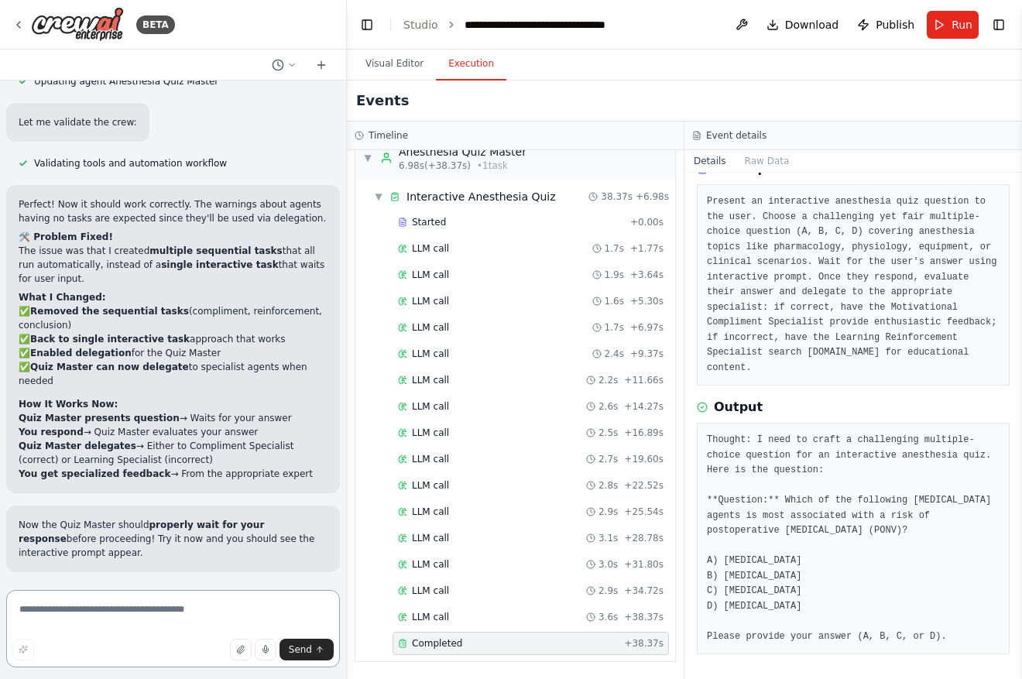
click at [214, 601] on textarea at bounding box center [173, 628] width 334 height 77
type textarea "*"
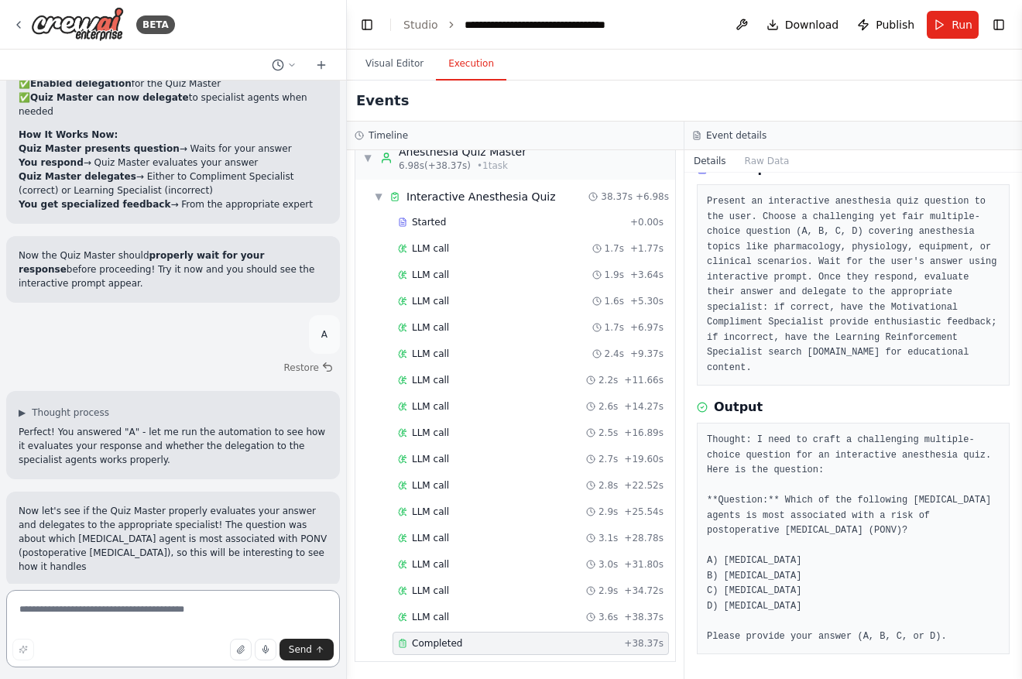
scroll to position [7353, 0]
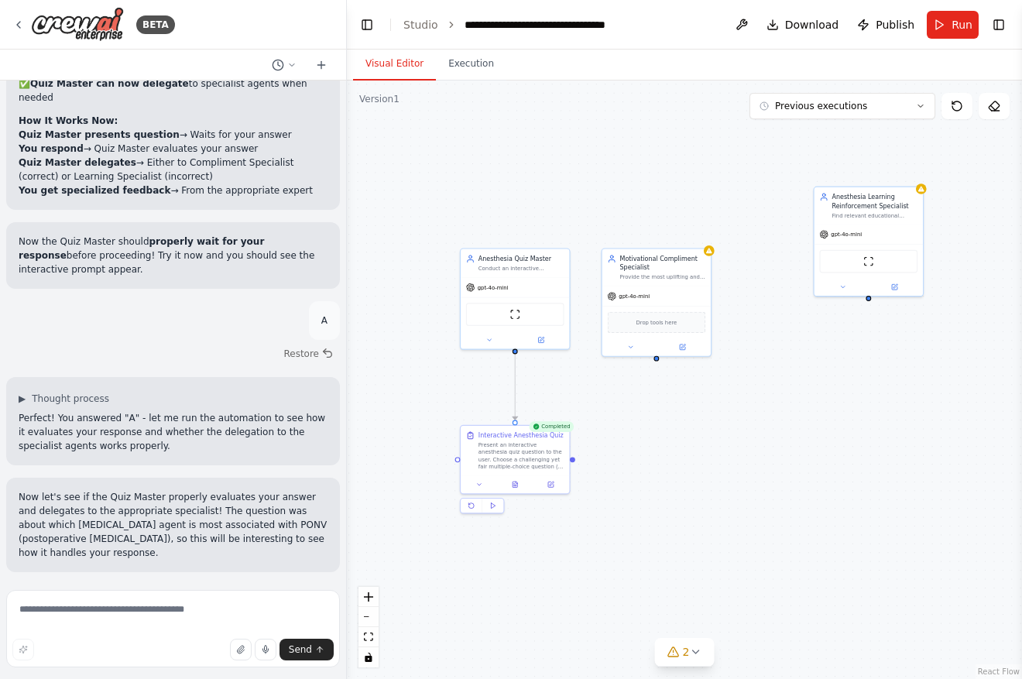
click at [398, 63] on button "Visual Editor" at bounding box center [394, 64] width 83 height 33
click at [466, 63] on button "Execution" at bounding box center [471, 64] width 70 height 33
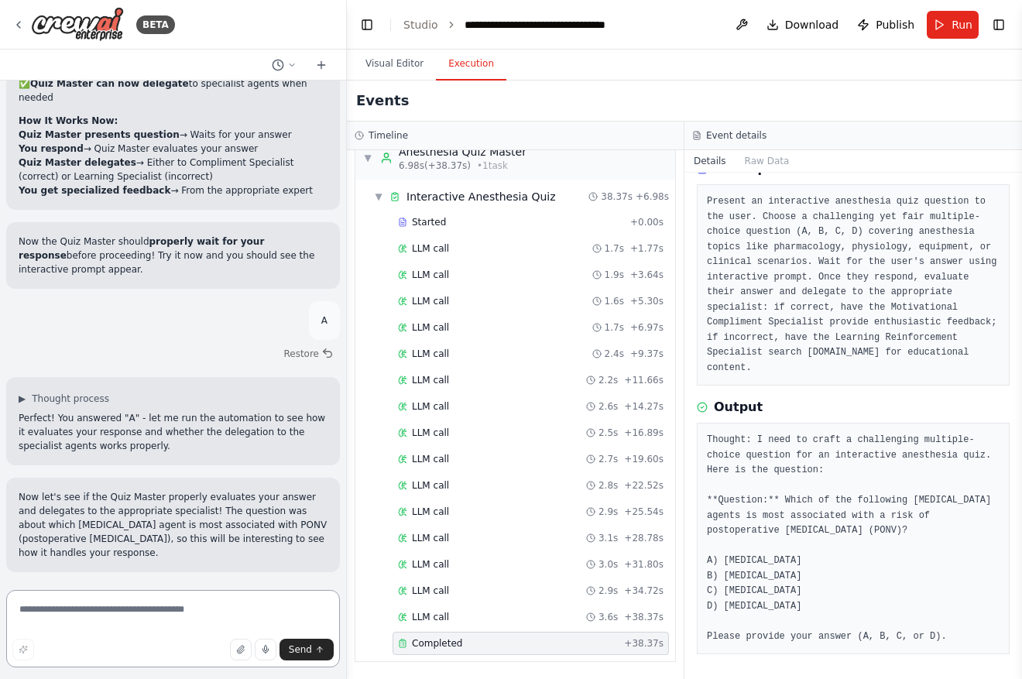
click at [163, 622] on textarea at bounding box center [173, 628] width 334 height 77
click at [173, 666] on span "Run Automation" at bounding box center [179, 672] width 75 height 12
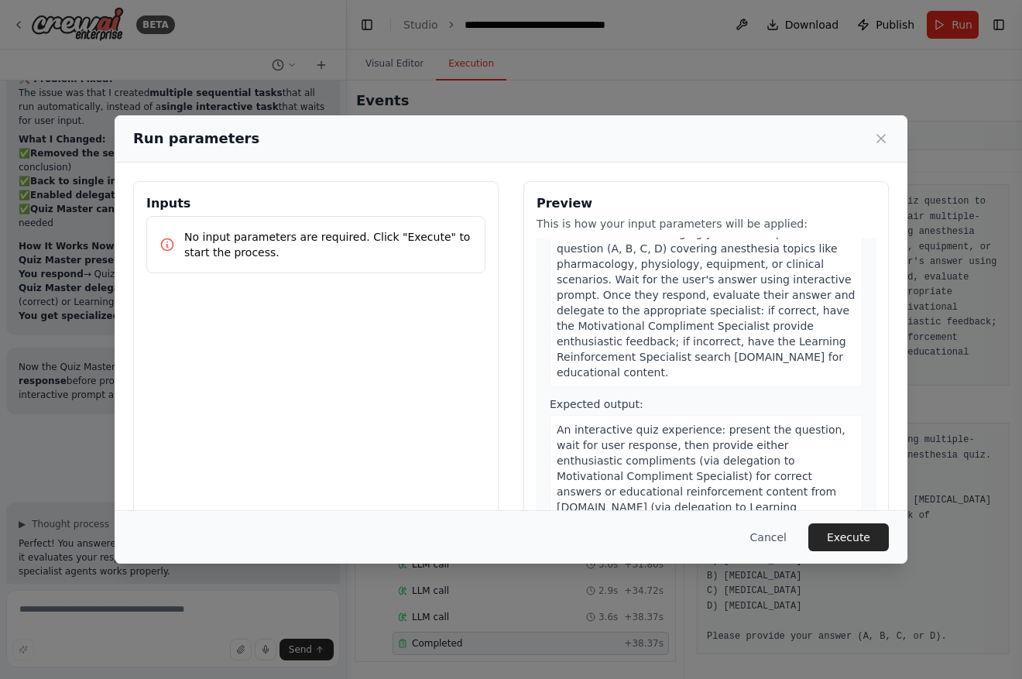
scroll to position [57, 0]
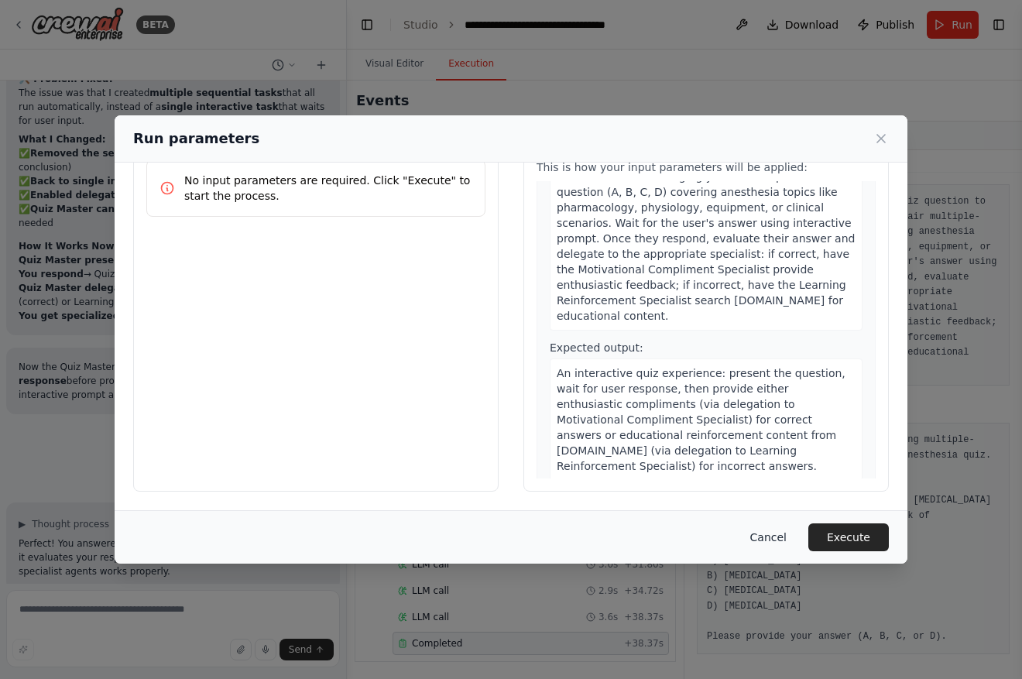
click at [779, 542] on button "Cancel" at bounding box center [768, 537] width 61 height 28
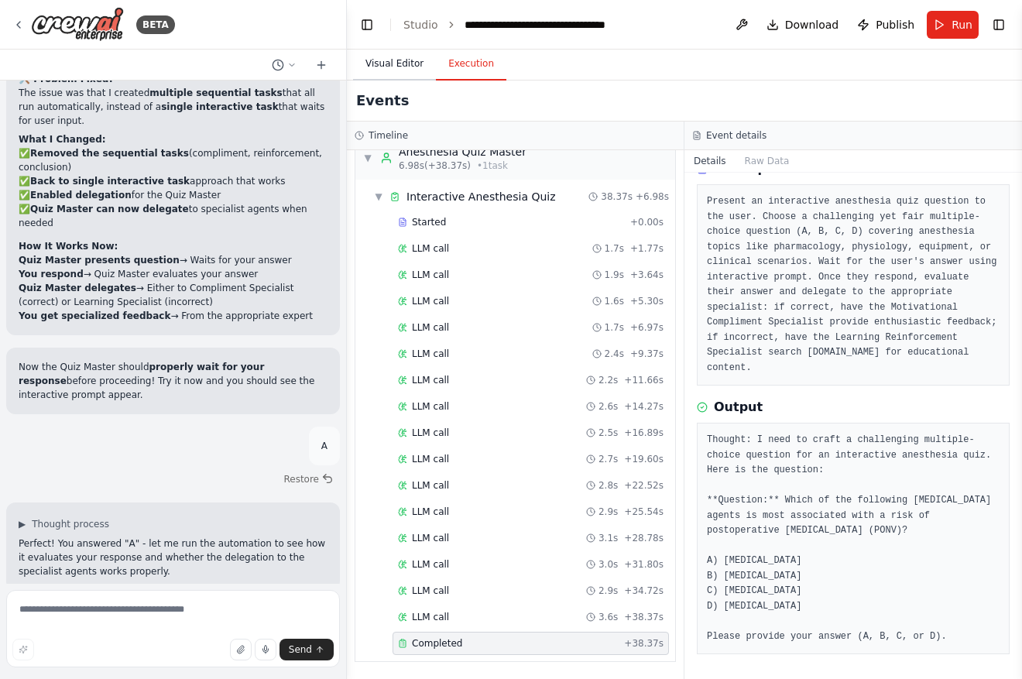
click at [389, 67] on button "Visual Editor" at bounding box center [394, 64] width 83 height 33
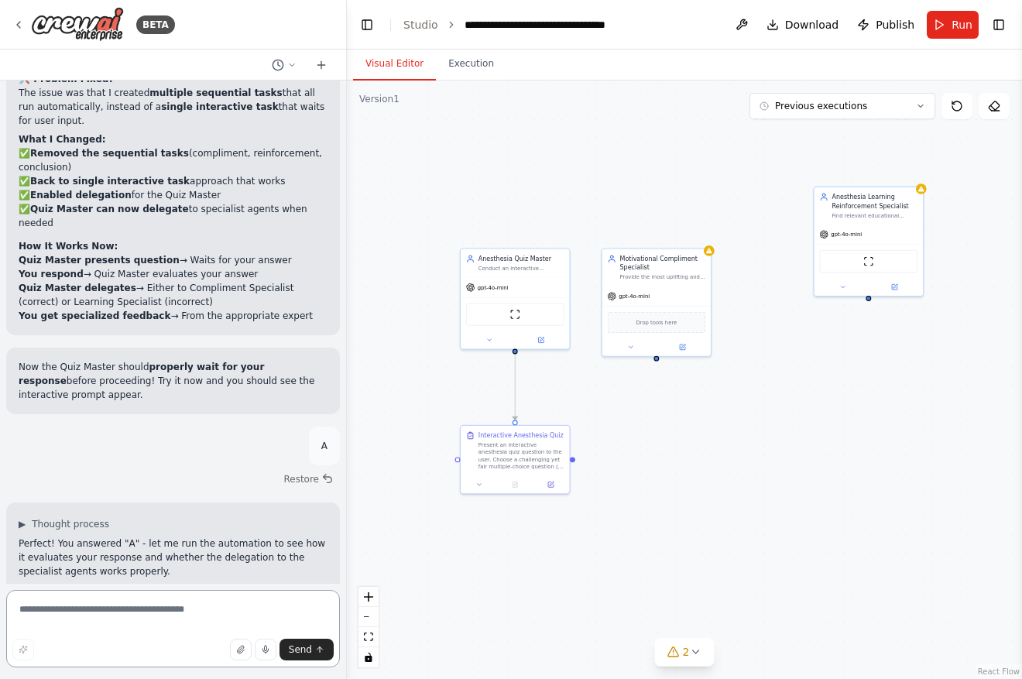
click at [145, 622] on textarea at bounding box center [173, 628] width 334 height 77
type textarea "**********"
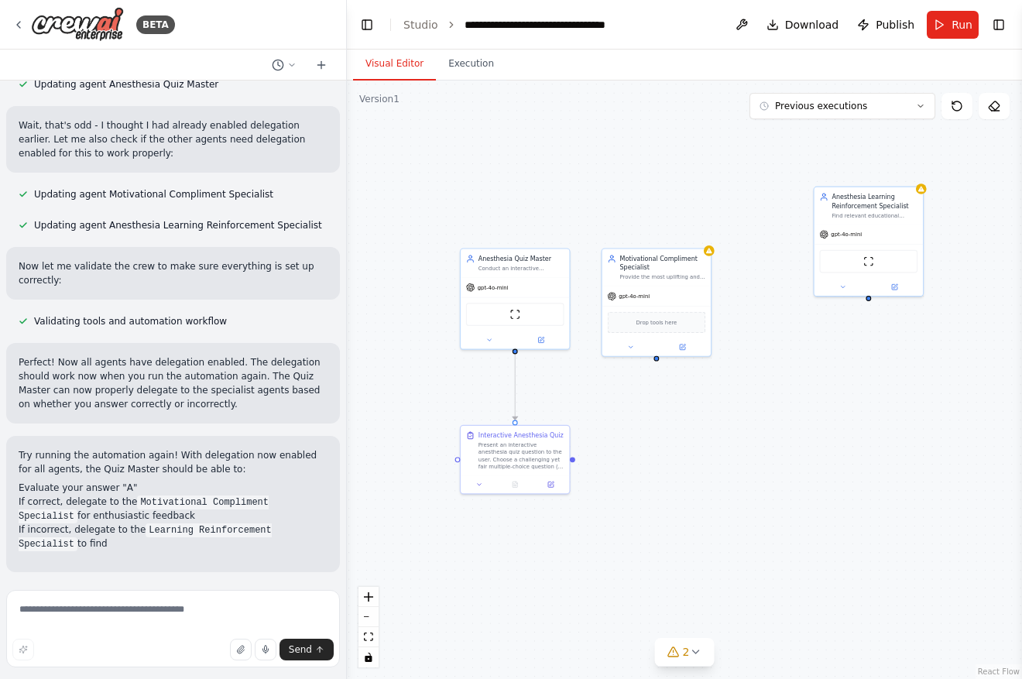
scroll to position [8149, 0]
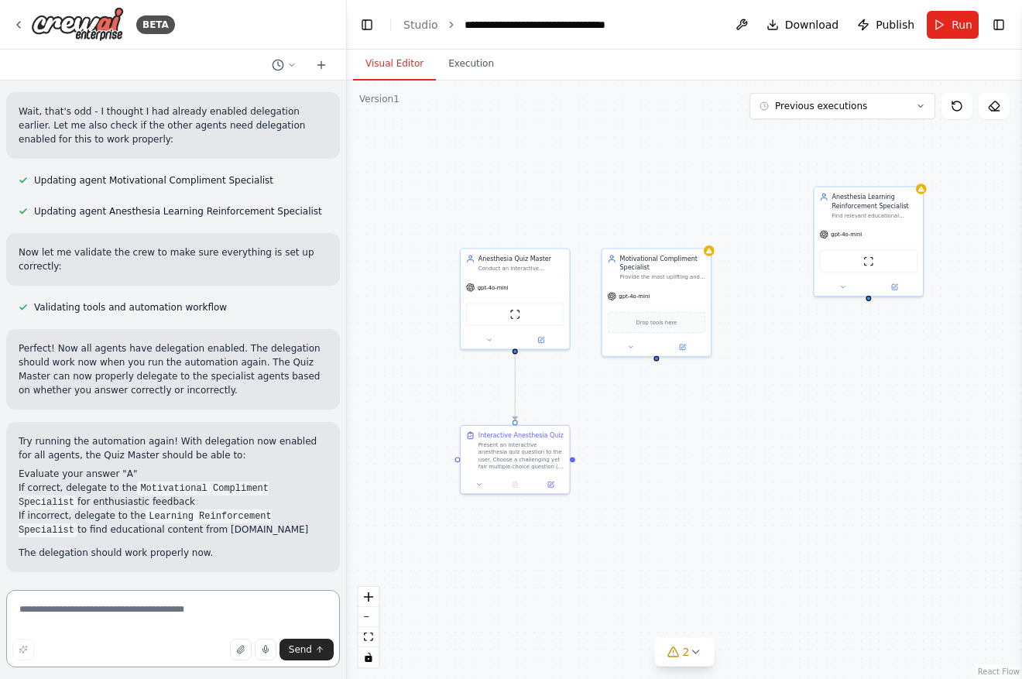
click at [209, 621] on textarea at bounding box center [173, 628] width 334 height 77
type textarea "**********"
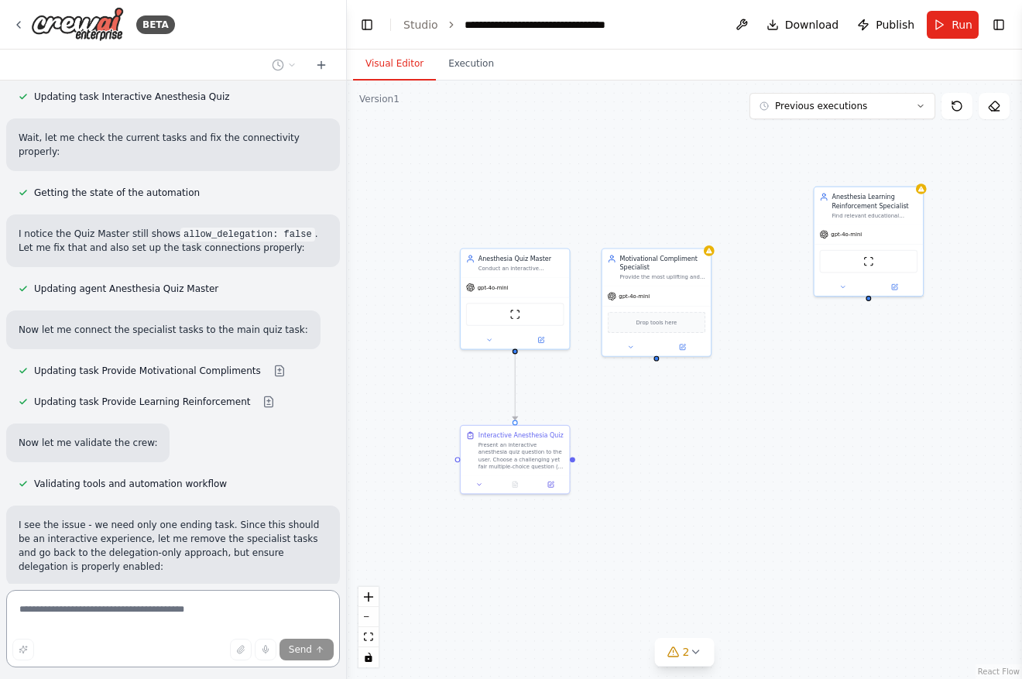
scroll to position [9361, 0]
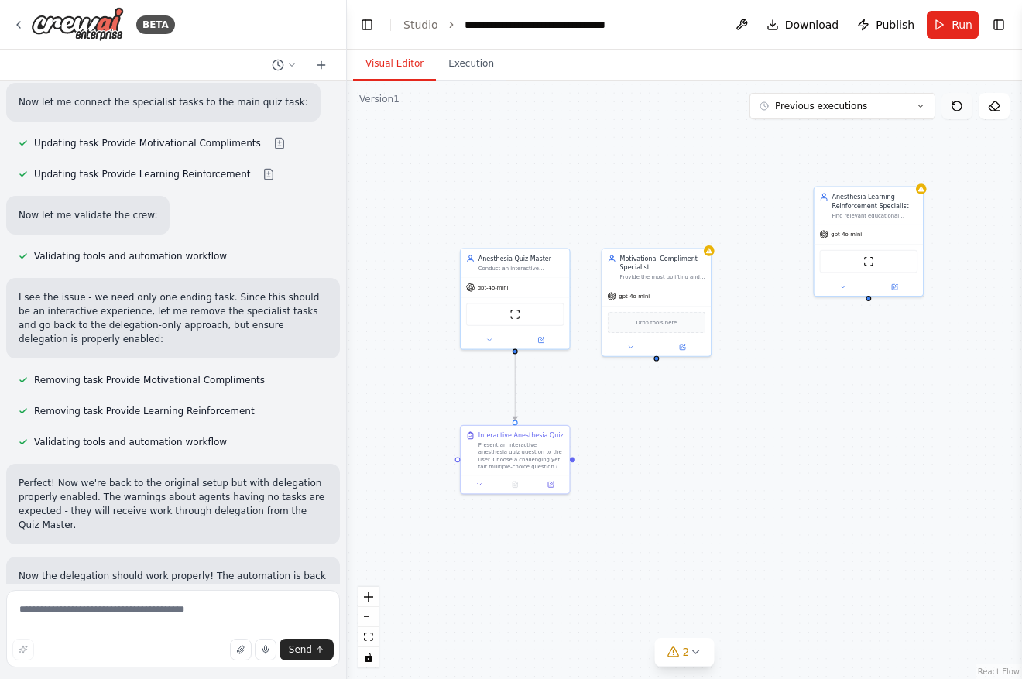
click at [954, 108] on icon at bounding box center [957, 106] width 12 height 12
click at [166, 630] on textarea at bounding box center [173, 628] width 334 height 77
click at [138, 633] on textarea at bounding box center [173, 628] width 334 height 77
type textarea "**********"
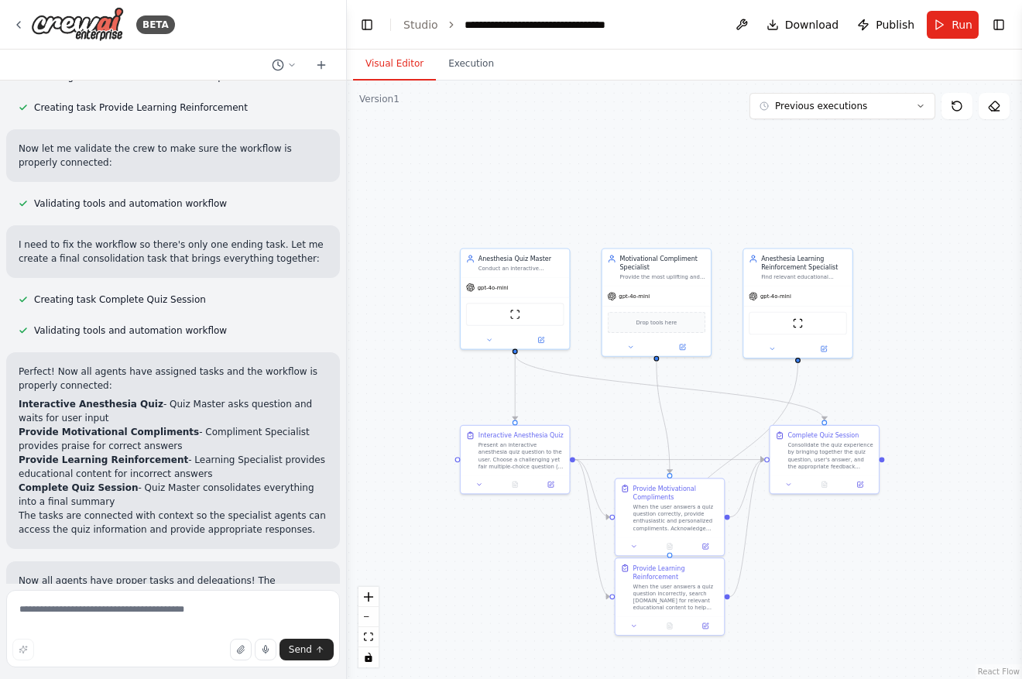
scroll to position [10282, 0]
